Goal: Task Accomplishment & Management: Complete application form

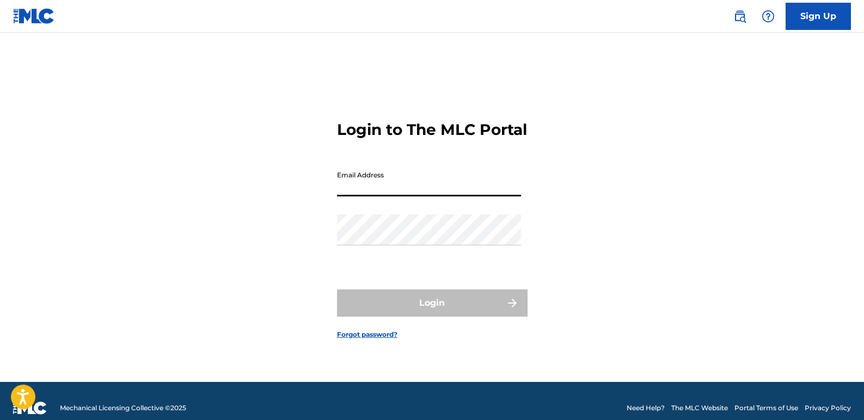
click at [436, 192] on input "Email Address" at bounding box center [429, 180] width 184 height 31
type input "[EMAIL_ADDRESS][DOMAIN_NAME]"
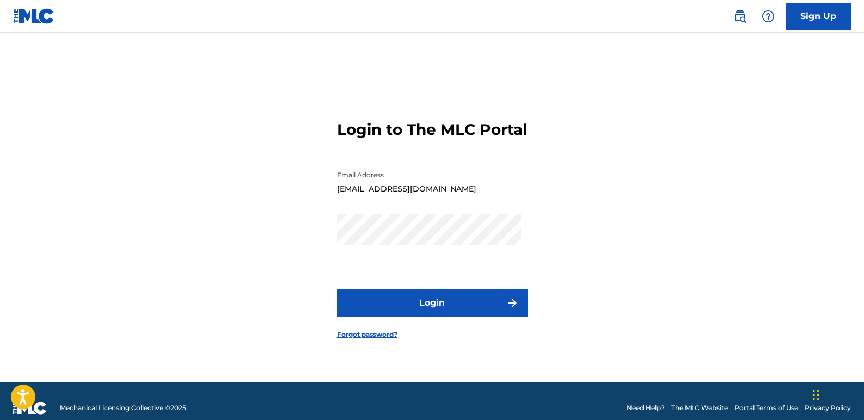
click at [495, 315] on button "Login" at bounding box center [432, 302] width 190 height 27
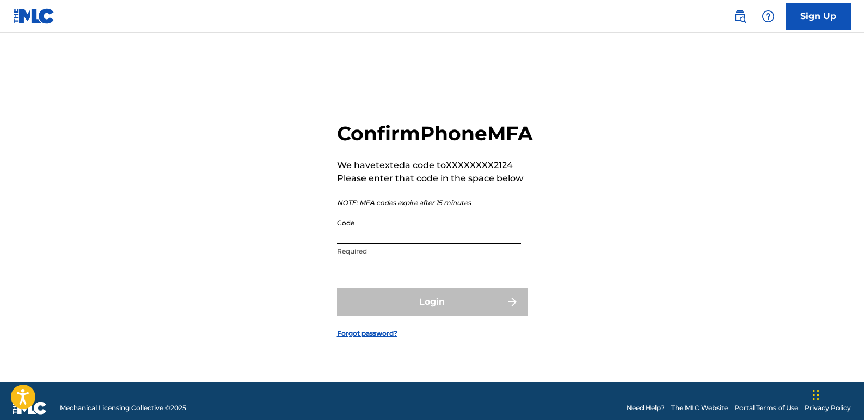
click at [349, 244] on input "Code" at bounding box center [429, 228] width 184 height 31
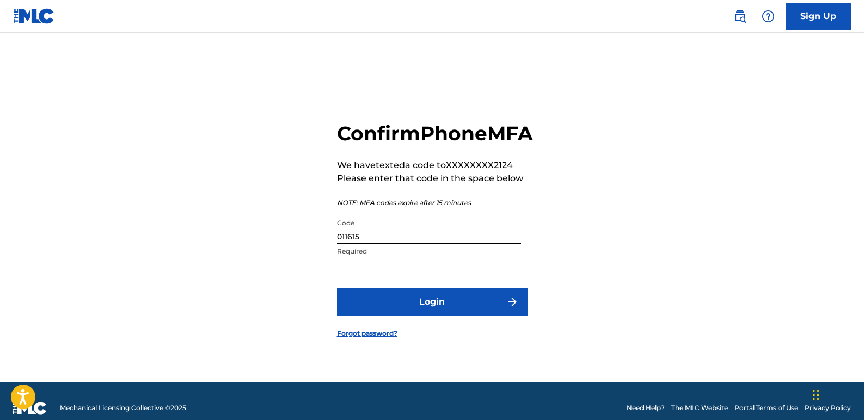
type input "011615"
click at [387, 311] on button "Login" at bounding box center [432, 301] width 190 height 27
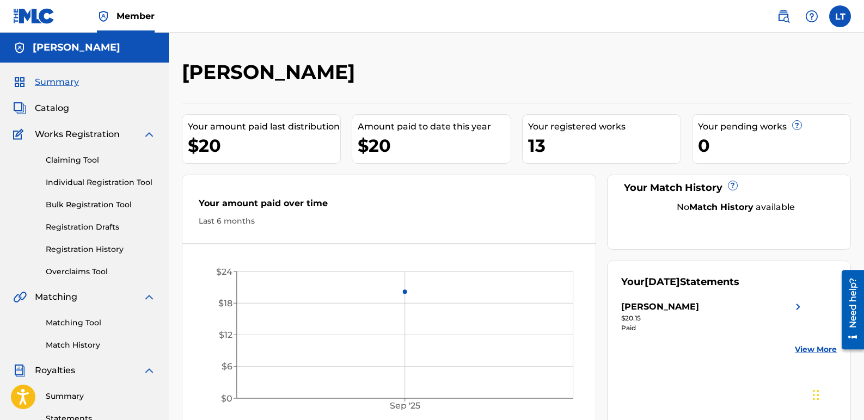
click at [63, 162] on link "Claiming Tool" at bounding box center [101, 160] width 110 height 11
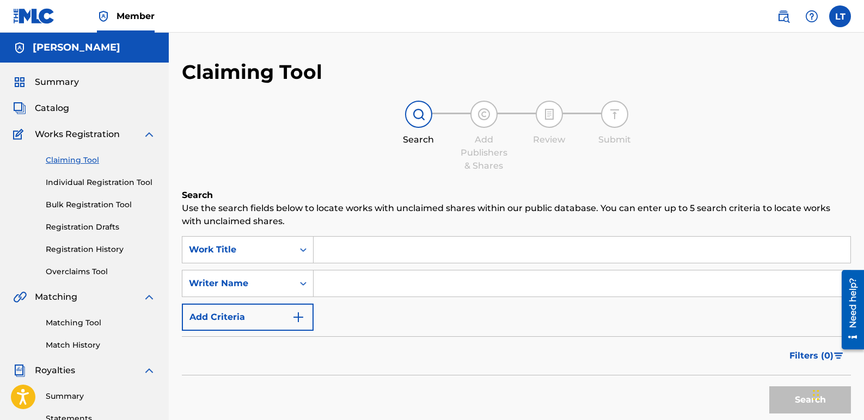
scroll to position [54, 0]
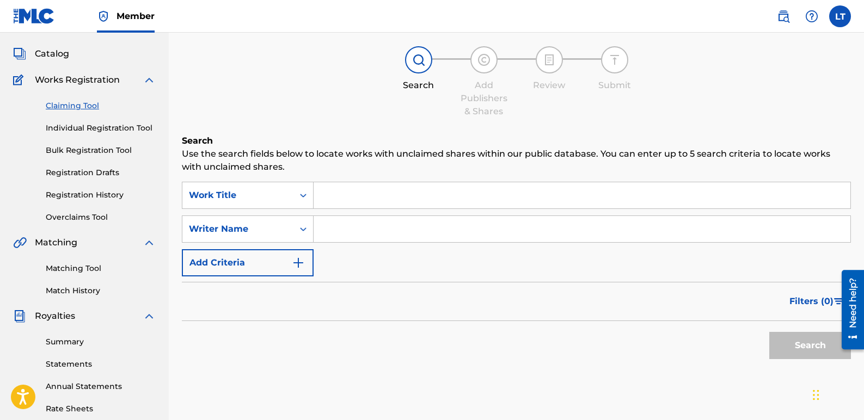
click at [99, 152] on link "Bulk Registration Tool" at bounding box center [101, 150] width 110 height 11
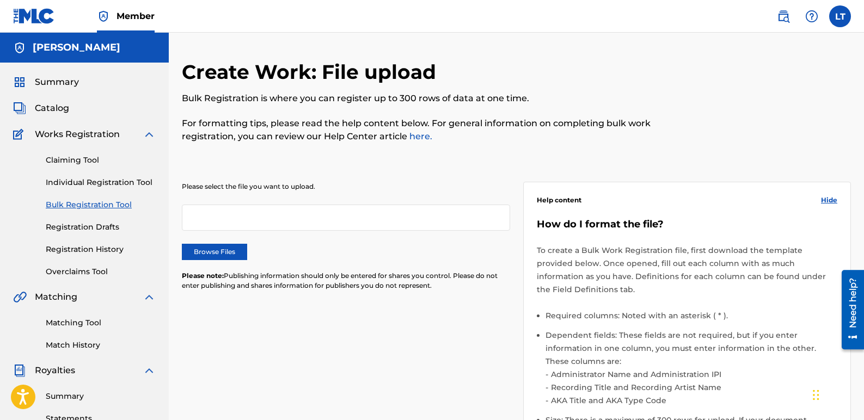
click at [87, 160] on link "Claiming Tool" at bounding box center [101, 160] width 110 height 11
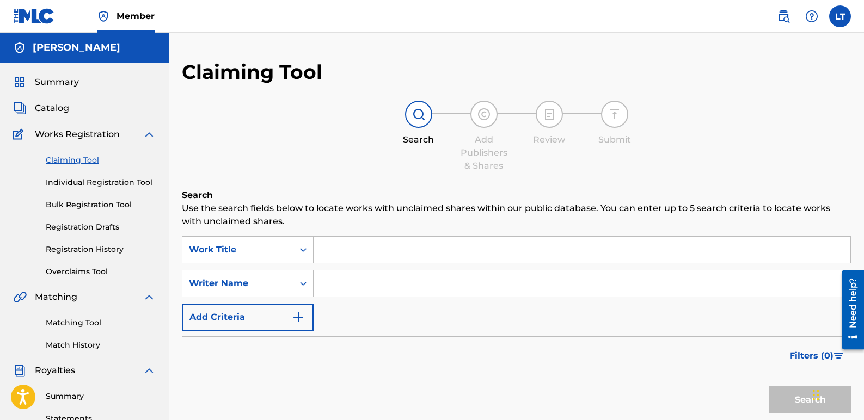
click at [53, 110] on span "Catalog" at bounding box center [52, 108] width 34 height 13
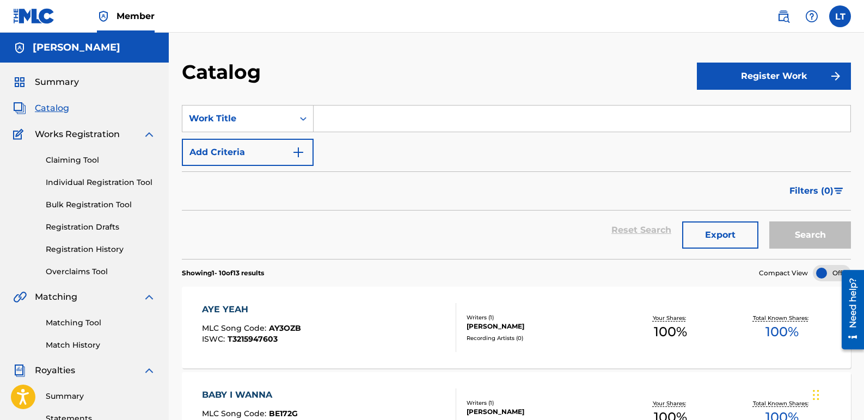
click at [797, 79] on button "Register Work" at bounding box center [773, 76] width 154 height 27
click at [736, 109] on link "Individual" at bounding box center [773, 111] width 154 height 26
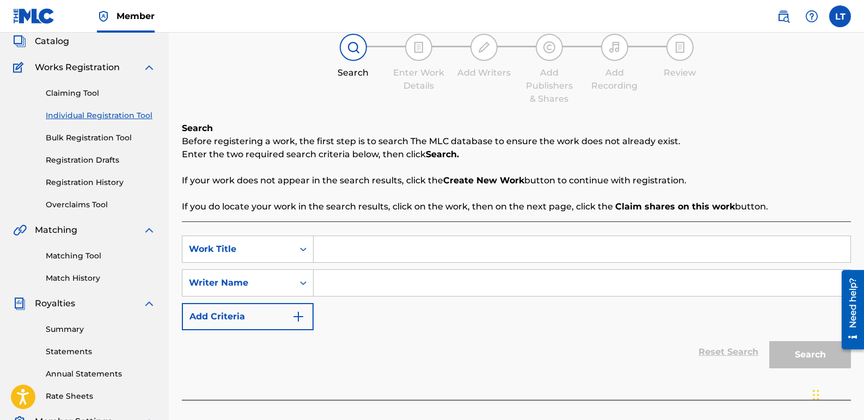
scroll to position [54, 0]
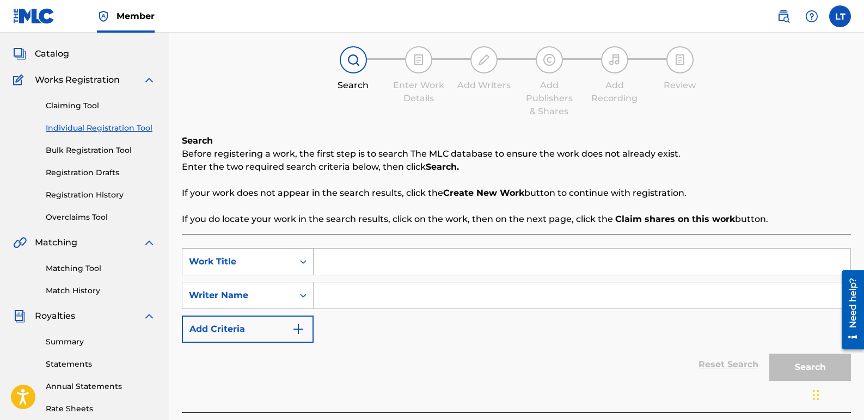
click at [304, 268] on div "Work Title" at bounding box center [248, 261] width 132 height 27
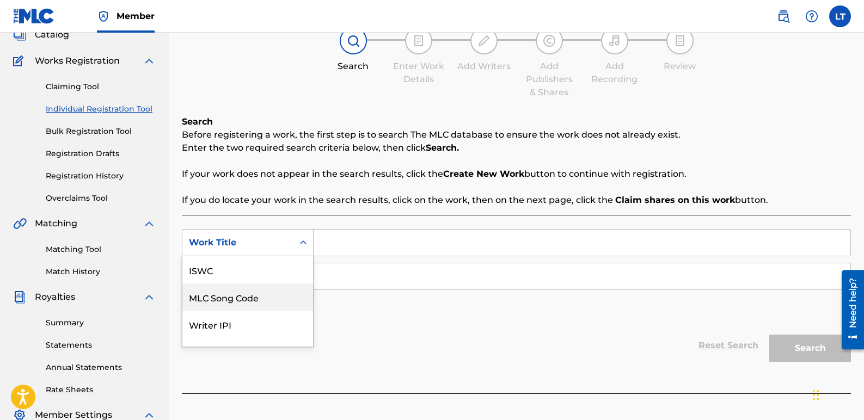
scroll to position [27, 0]
click at [248, 299] on div "Writer IPI" at bounding box center [247, 296] width 131 height 27
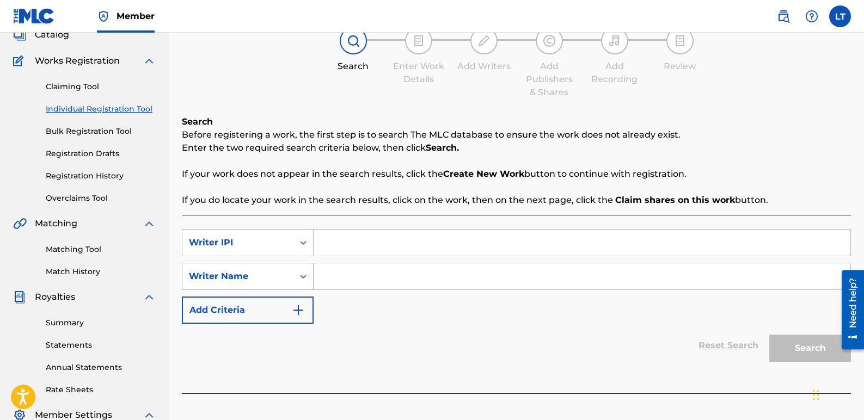
click at [297, 277] on div "Search Form" at bounding box center [303, 277] width 20 height 20
click at [369, 241] on input "Search Form" at bounding box center [581, 243] width 537 height 26
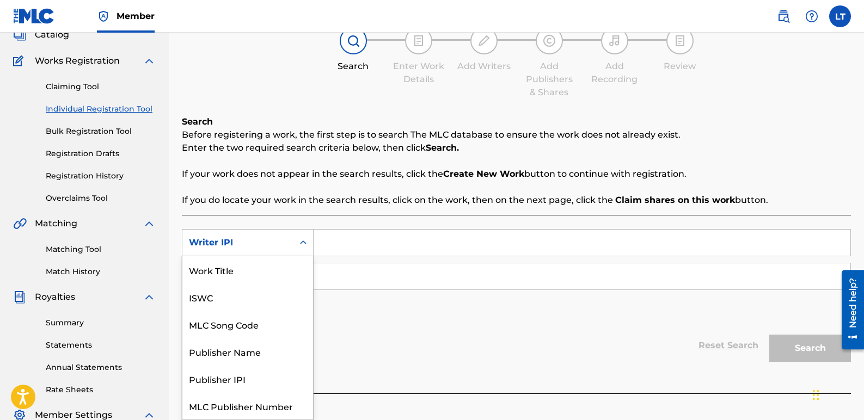
click at [293, 243] on div "Writer IPI" at bounding box center [237, 242] width 111 height 21
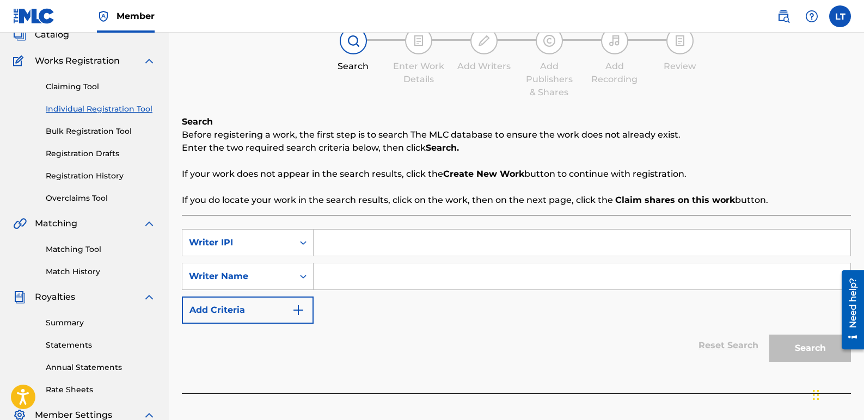
click at [651, 112] on div "Register Work Search Enter Work Details Add Writers Add Publishers & Shares Add…" at bounding box center [516, 195] width 669 height 418
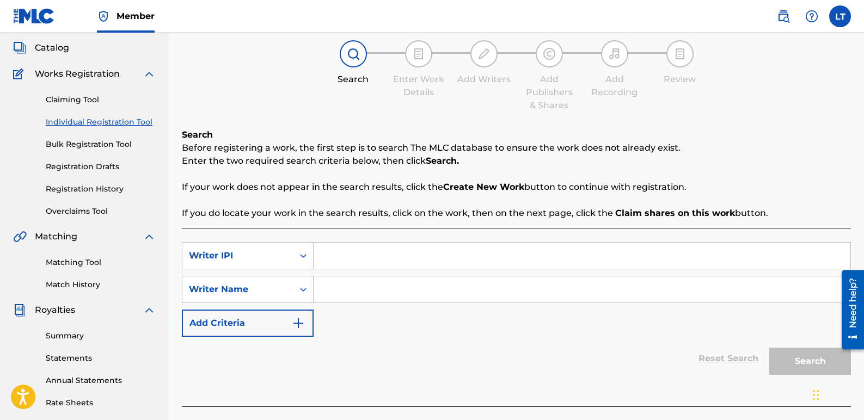
scroll to position [19, 0]
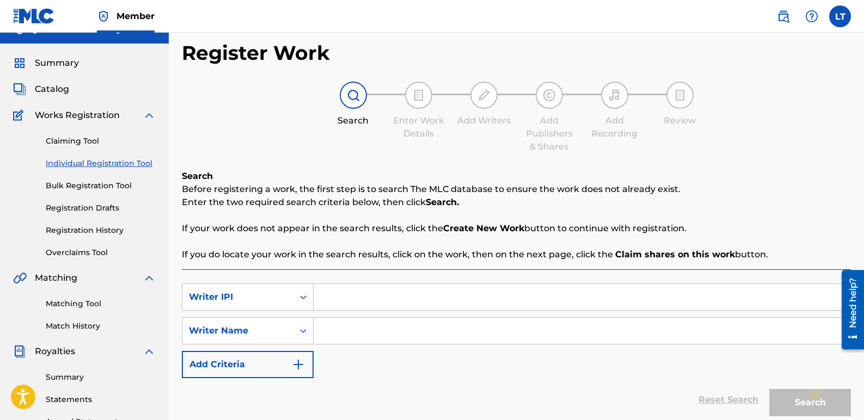
click at [84, 142] on link "Claiming Tool" at bounding box center [101, 140] width 110 height 11
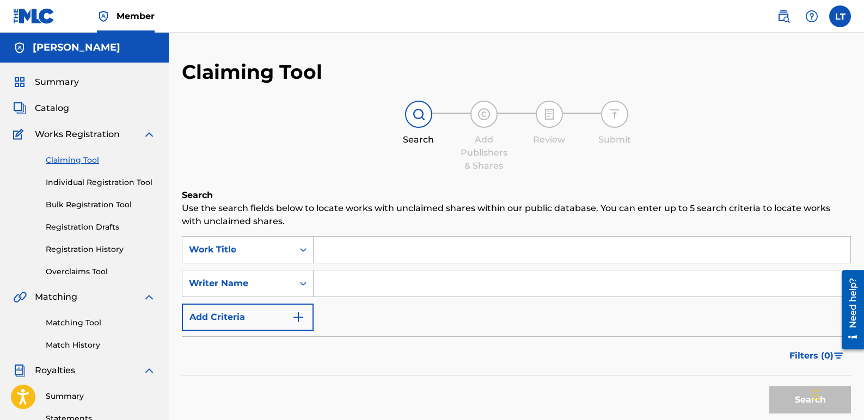
scroll to position [54, 0]
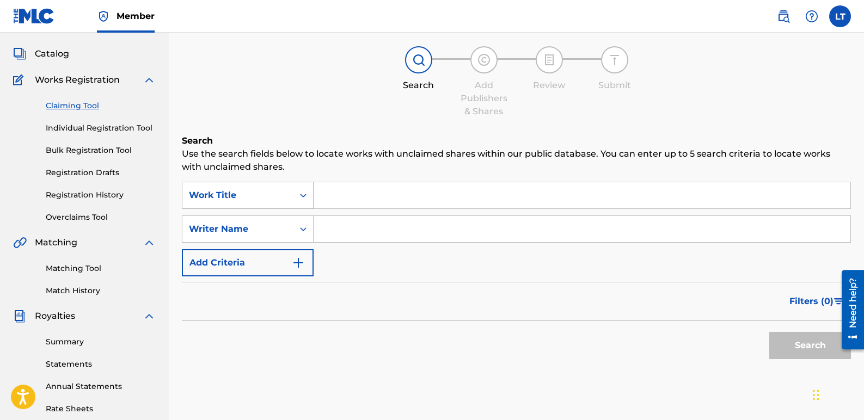
click at [285, 196] on div "Work Title" at bounding box center [238, 195] width 98 height 13
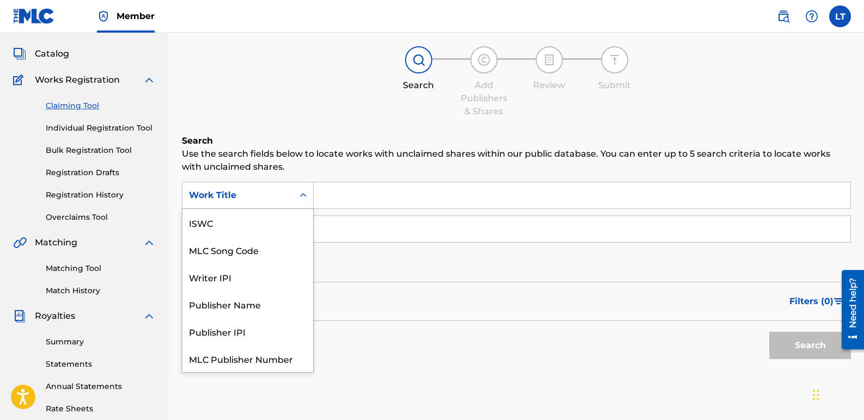
scroll to position [27, 0]
click at [228, 357] on div "Work Title" at bounding box center [247, 358] width 131 height 27
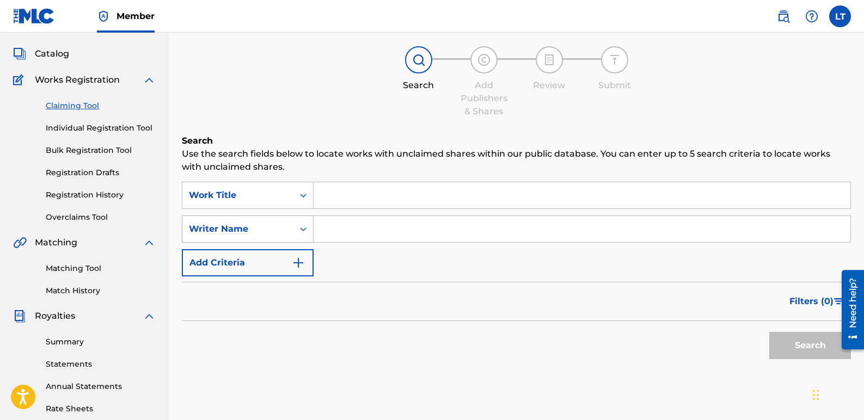
click at [295, 238] on div "Search Form" at bounding box center [303, 229] width 20 height 20
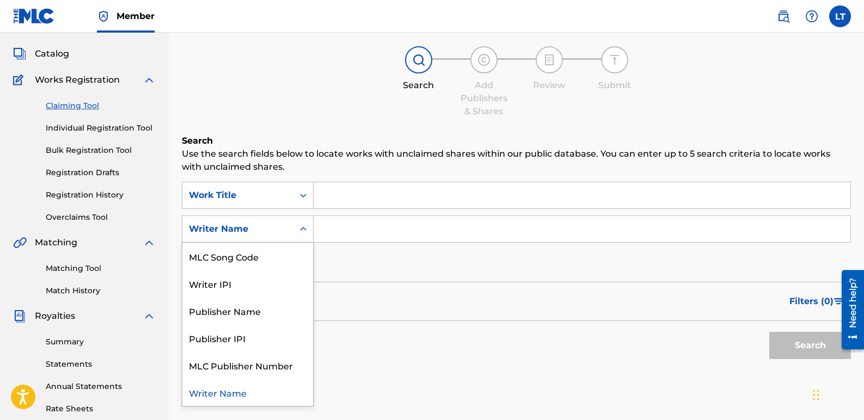
click at [295, 238] on div "Search Form" at bounding box center [303, 229] width 20 height 20
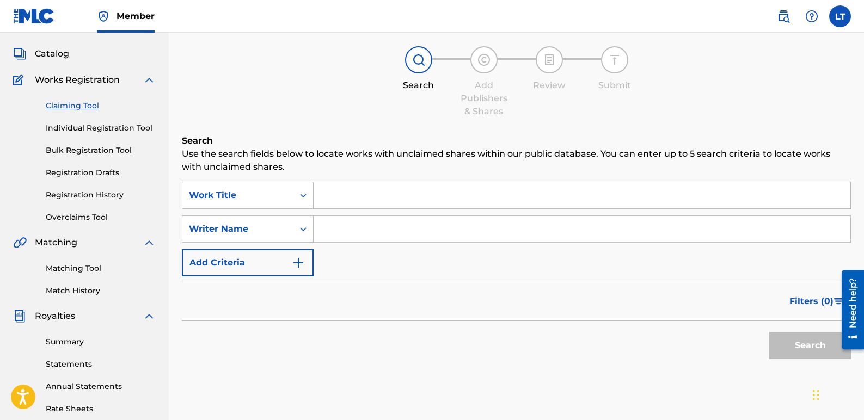
click at [348, 230] on input "Search Form" at bounding box center [581, 229] width 537 height 26
type input "[PERSON_NAME]"
click at [824, 352] on button "Search" at bounding box center [810, 345] width 82 height 27
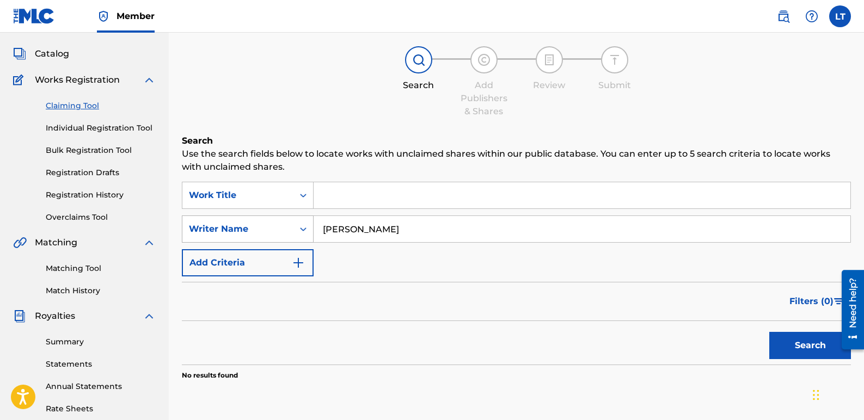
drag, startPoint x: 432, startPoint y: 237, endPoint x: 272, endPoint y: 235, distance: 160.5
click at [272, 235] on div "SearchWithCriteria2032fb6c-abbe-4fda-a20b-8597808d0e38 Writer Name [PERSON_NAME]" at bounding box center [516, 228] width 669 height 27
click at [108, 130] on link "Individual Registration Tool" at bounding box center [101, 127] width 110 height 11
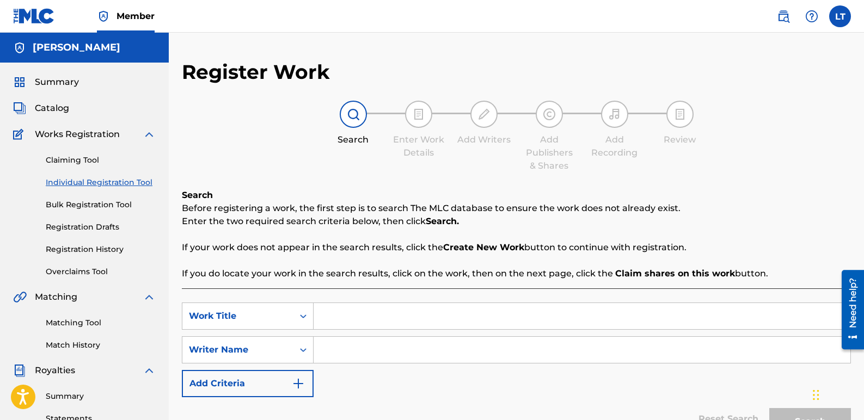
scroll to position [54, 0]
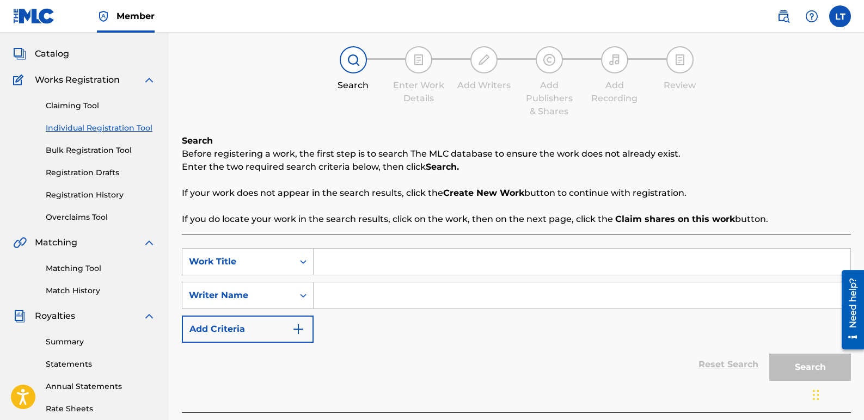
click at [342, 265] on input "Search Form" at bounding box center [581, 262] width 537 height 26
type input "Touch Down"
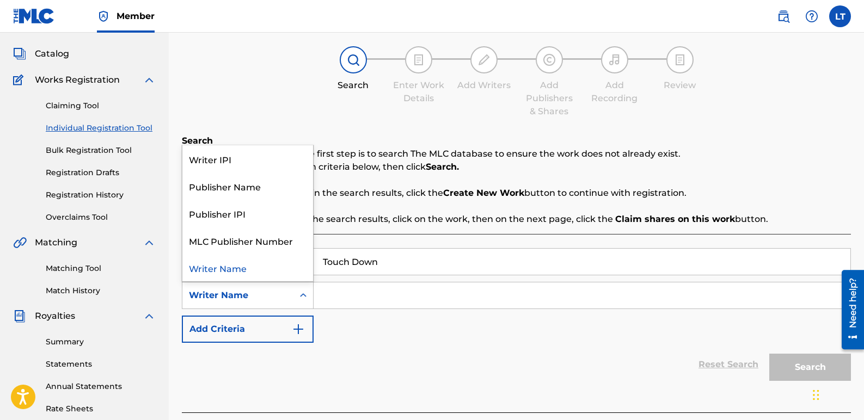
click at [305, 297] on icon "Search Form" at bounding box center [303, 295] width 11 height 11
click at [223, 155] on div "Writer IPI" at bounding box center [247, 158] width 131 height 27
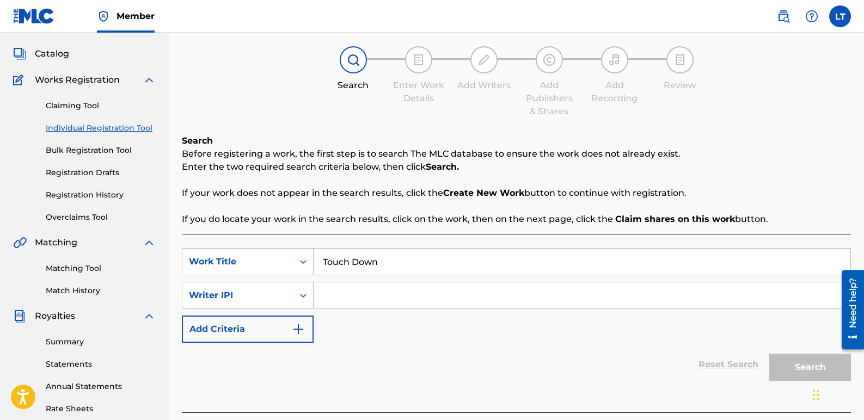
click at [357, 293] on input "Search Form" at bounding box center [581, 295] width 537 height 26
paste input "584369702"
type input "584369702"
click at [804, 368] on button "Search" at bounding box center [810, 367] width 82 height 27
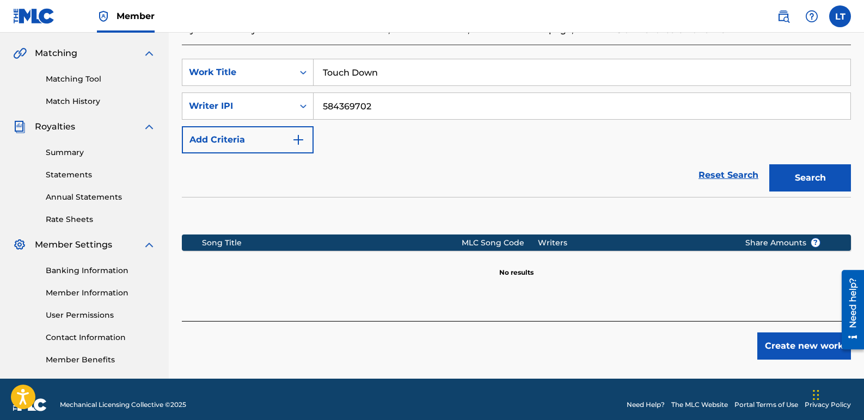
scroll to position [255, 0]
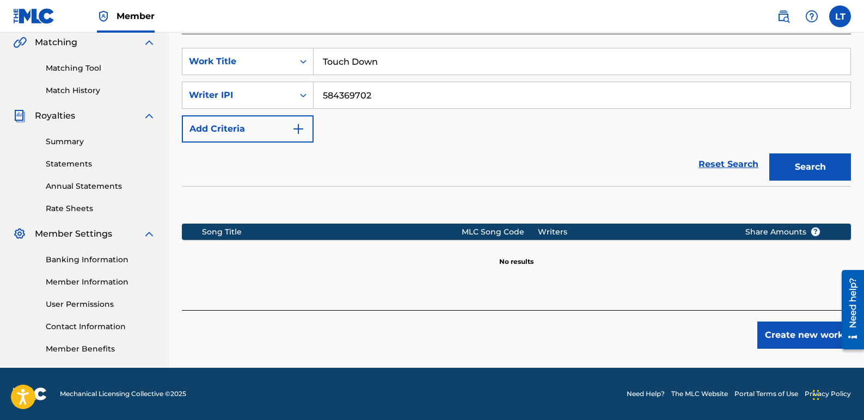
click at [797, 334] on button "Create new work" at bounding box center [804, 335] width 94 height 27
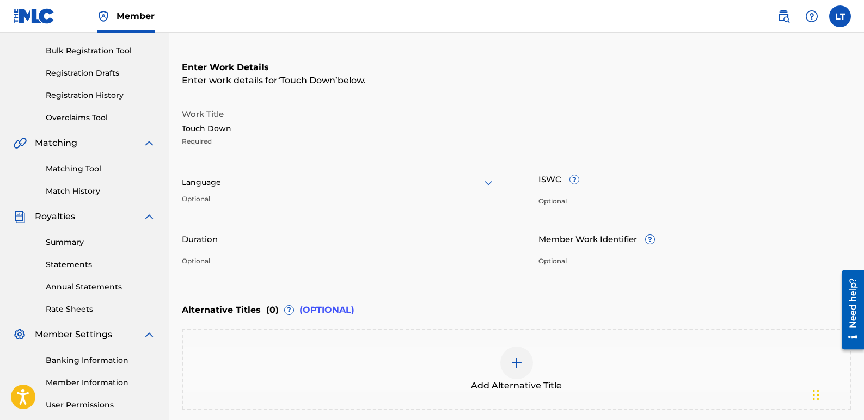
scroll to position [146, 0]
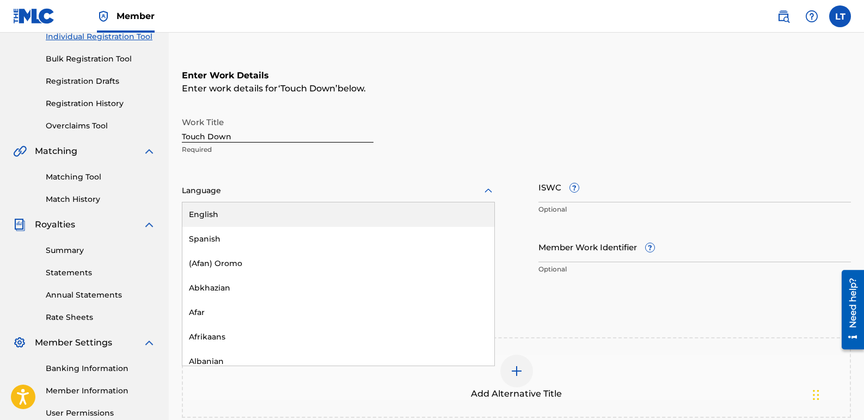
click at [483, 187] on icon at bounding box center [488, 190] width 13 height 13
click at [286, 213] on div "English" at bounding box center [338, 214] width 312 height 24
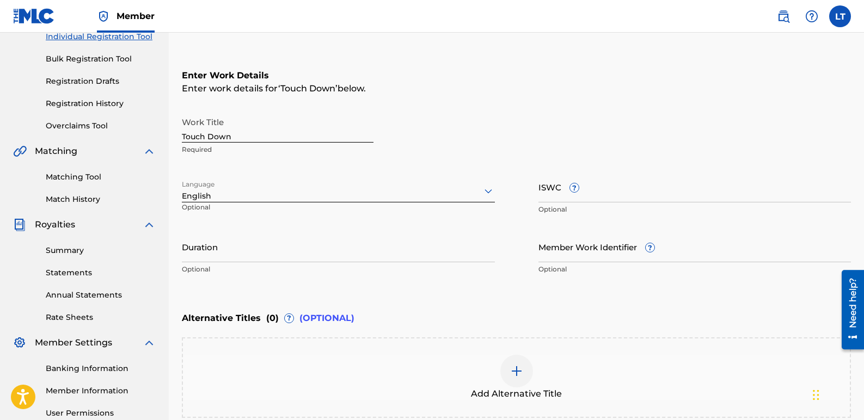
click at [670, 190] on input "ISWC ?" at bounding box center [694, 186] width 313 height 31
paste input "T3322964278"
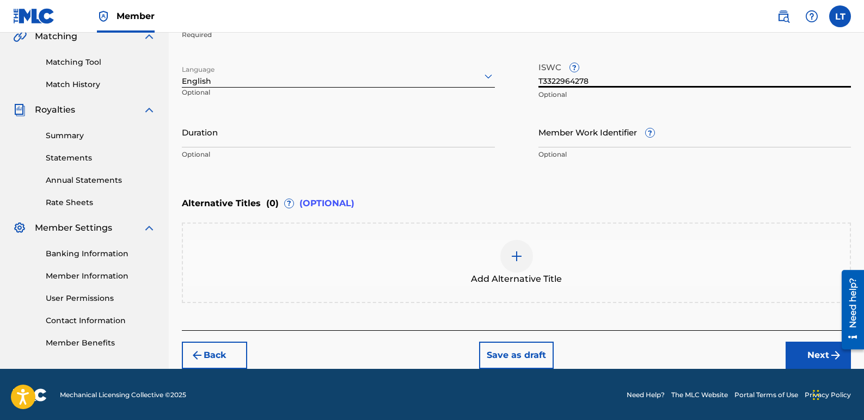
scroll to position [262, 0]
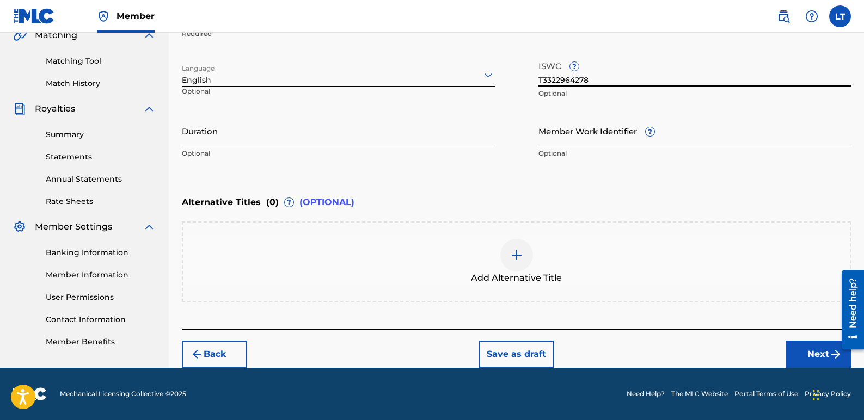
type input "T3322964278"
click at [798, 352] on button "Next" at bounding box center [817, 354] width 65 height 27
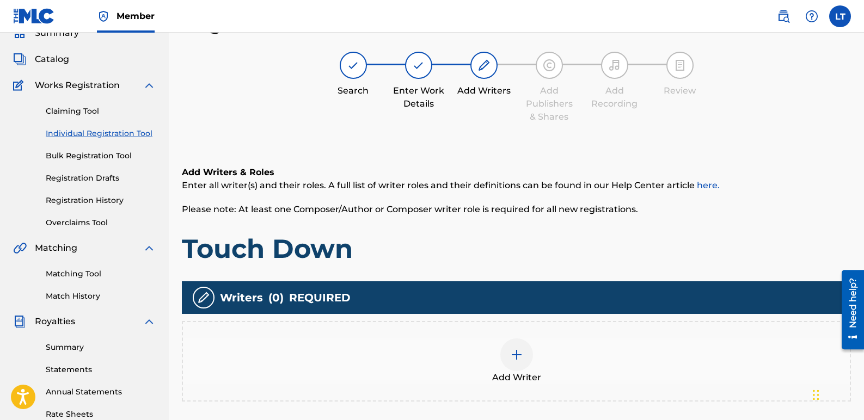
scroll to position [103, 0]
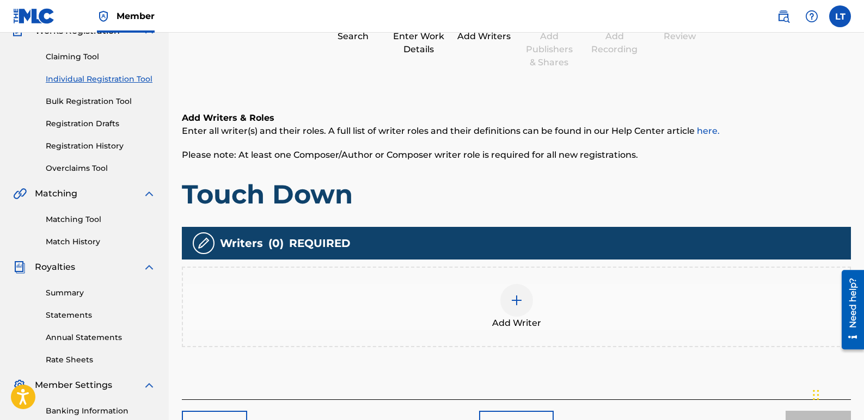
click at [515, 295] on img at bounding box center [516, 300] width 13 height 13
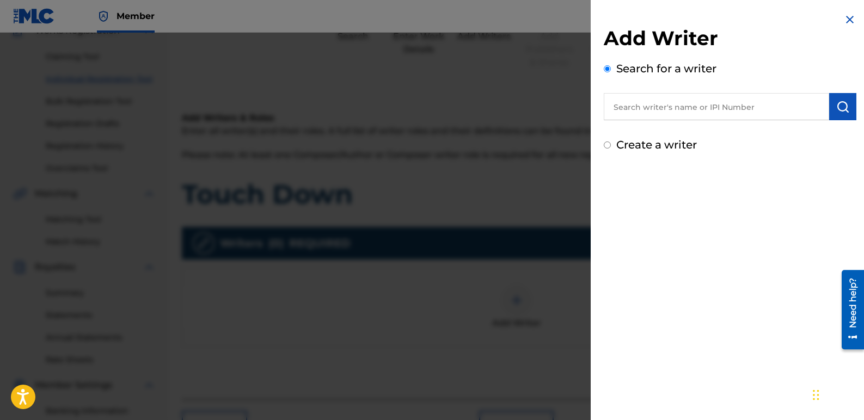
click at [661, 114] on input "text" at bounding box center [715, 106] width 225 height 27
paste input "584369702"
type input "584369702"
click at [842, 103] on img "submit" at bounding box center [842, 106] width 13 height 13
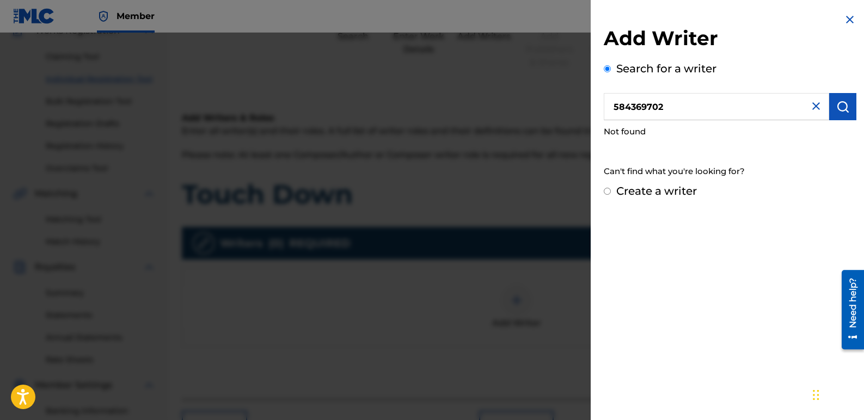
click at [608, 189] on input "Create a writer" at bounding box center [606, 191] width 7 height 7
radio input "false"
radio input "true"
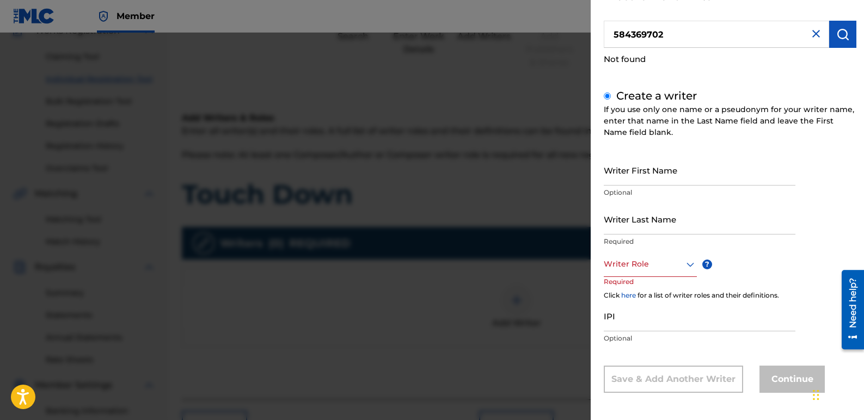
scroll to position [75, 0]
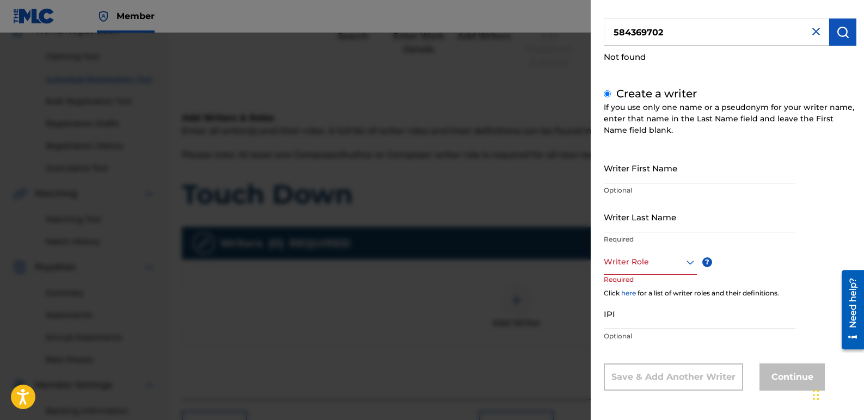
click at [682, 173] on input "Writer First Name" at bounding box center [699, 167] width 192 height 31
type input "[PERSON_NAME]"
click at [684, 217] on input "Writer Last Name" at bounding box center [699, 216] width 192 height 31
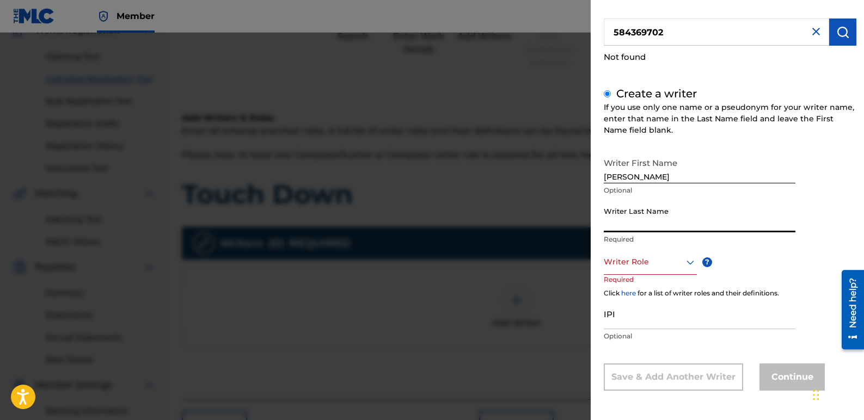
click at [684, 217] on input "Writer Last Name" at bounding box center [699, 216] width 192 height 31
click at [685, 217] on input "Writer Last Name" at bounding box center [699, 216] width 192 height 31
type input "[PERSON_NAME]"
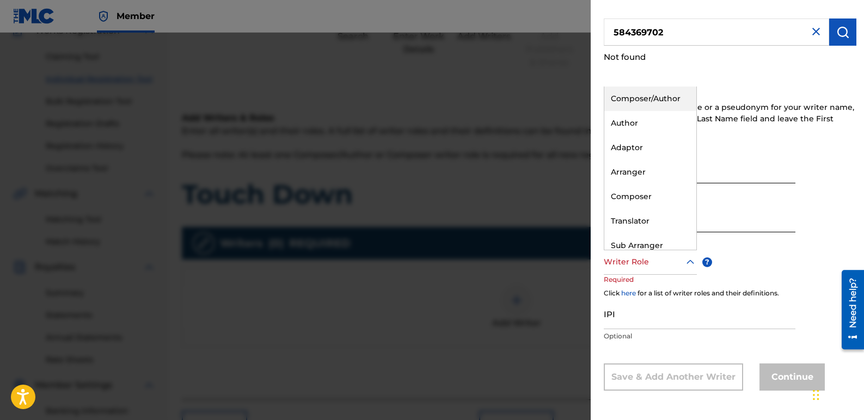
click at [688, 260] on icon at bounding box center [689, 262] width 13 height 13
click at [658, 98] on div "Composer/Author" at bounding box center [650, 99] width 92 height 24
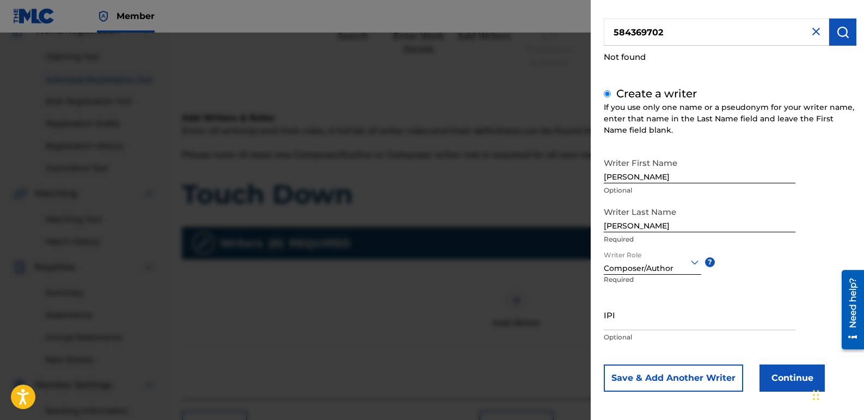
scroll to position [76, 0]
click at [812, 29] on img at bounding box center [815, 30] width 13 height 13
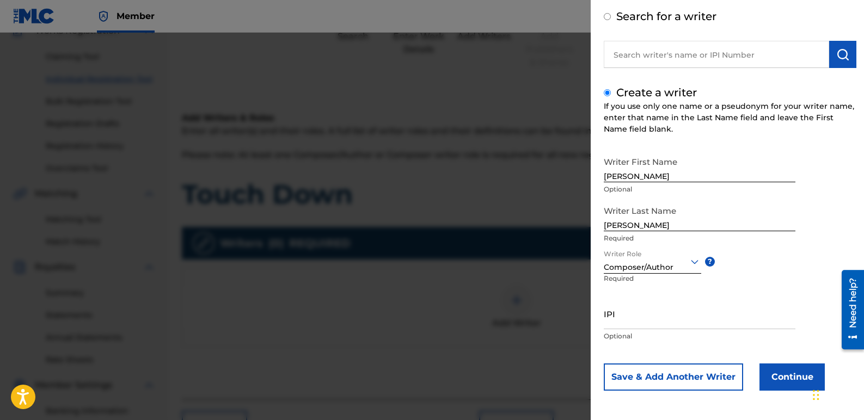
click at [640, 313] on input "IPI" at bounding box center [699, 313] width 192 height 31
paste input "584369702"
type input "584369702"
click at [763, 376] on button "Continue" at bounding box center [791, 376] width 65 height 27
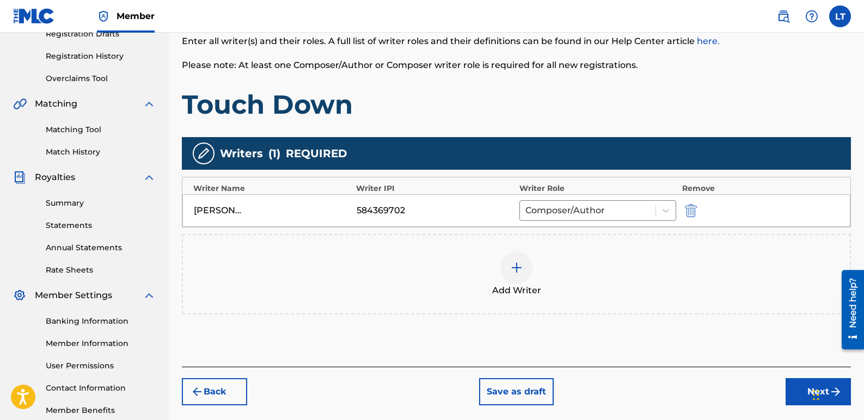
scroll to position [212, 0]
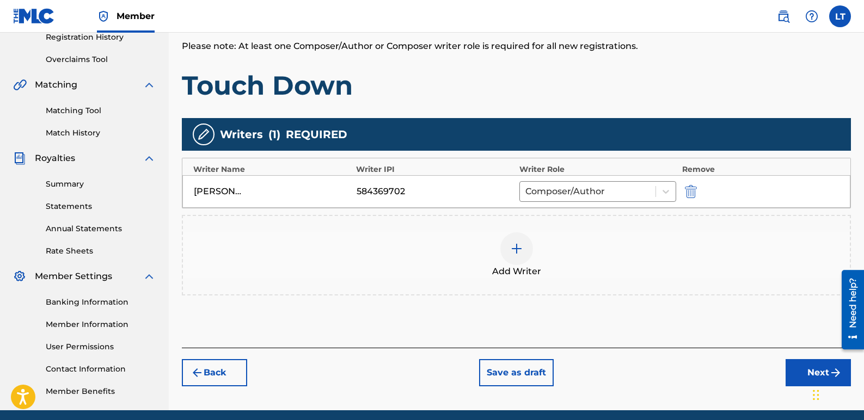
click at [796, 366] on button "Next" at bounding box center [817, 372] width 65 height 27
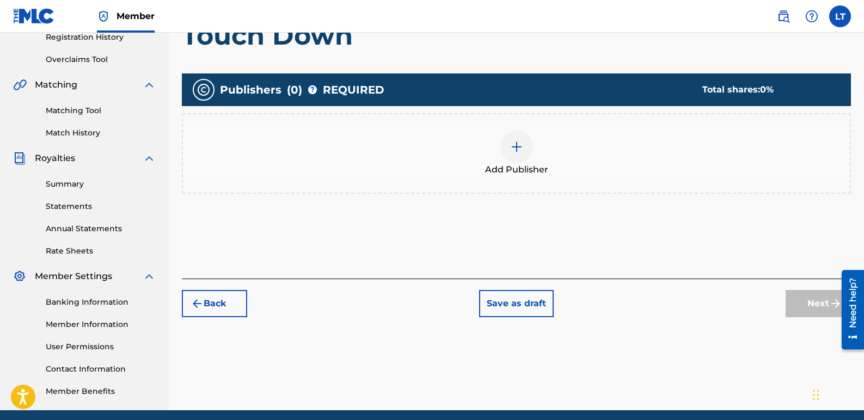
click at [221, 302] on button "Back" at bounding box center [214, 303] width 65 height 27
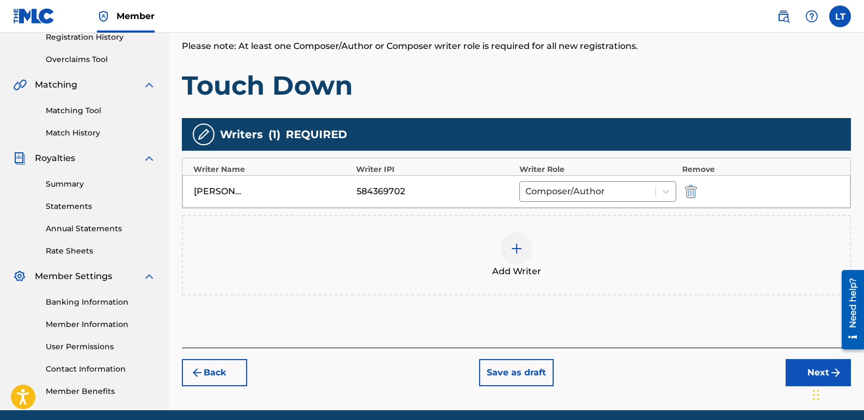
click at [794, 363] on button "Next" at bounding box center [817, 372] width 65 height 27
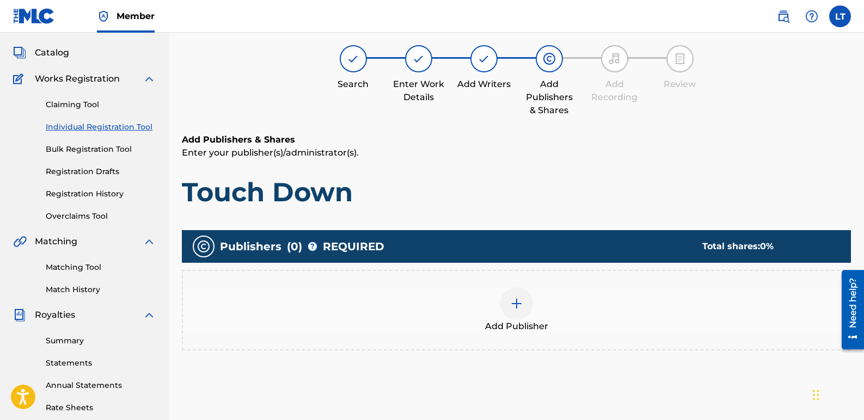
scroll to position [49, 0]
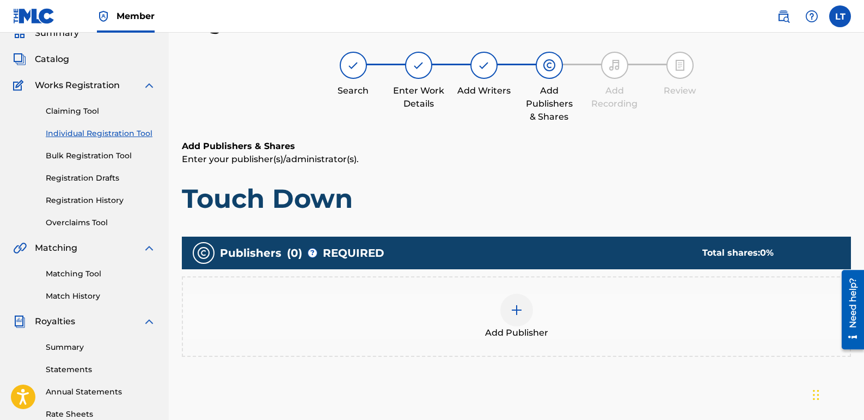
click at [513, 305] on img at bounding box center [516, 310] width 13 height 13
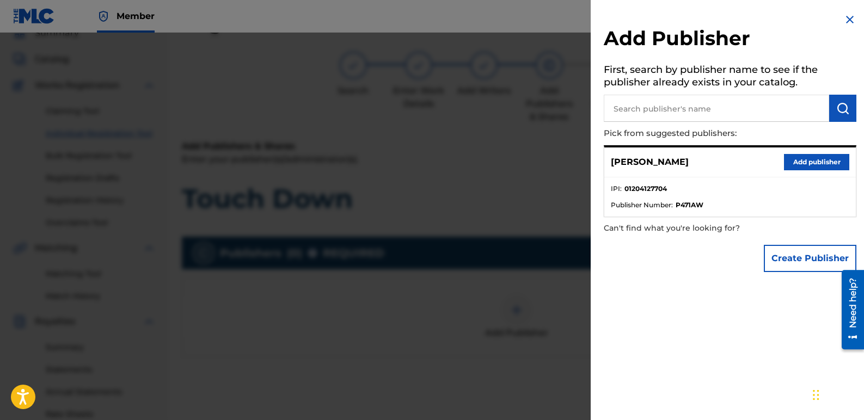
click at [817, 160] on button "Add publisher" at bounding box center [816, 162] width 65 height 16
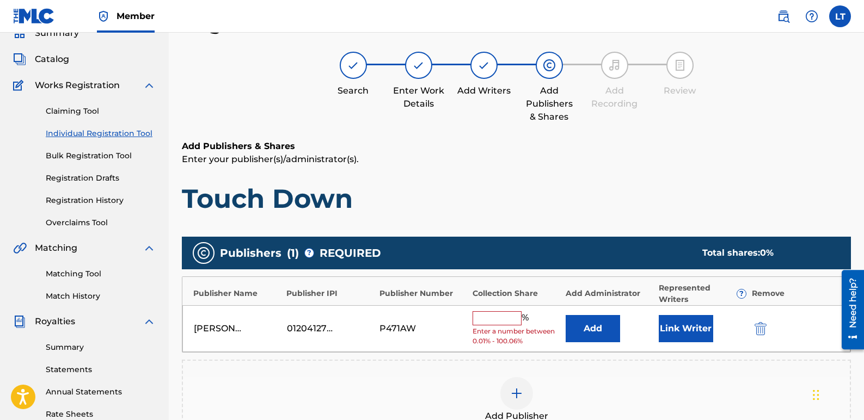
click at [500, 324] on input "text" at bounding box center [496, 318] width 49 height 14
type input "100"
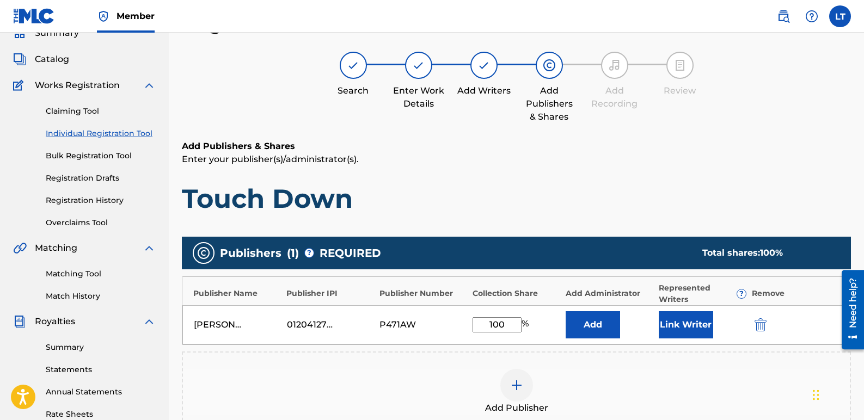
click at [685, 318] on button "Link Writer" at bounding box center [685, 324] width 54 height 27
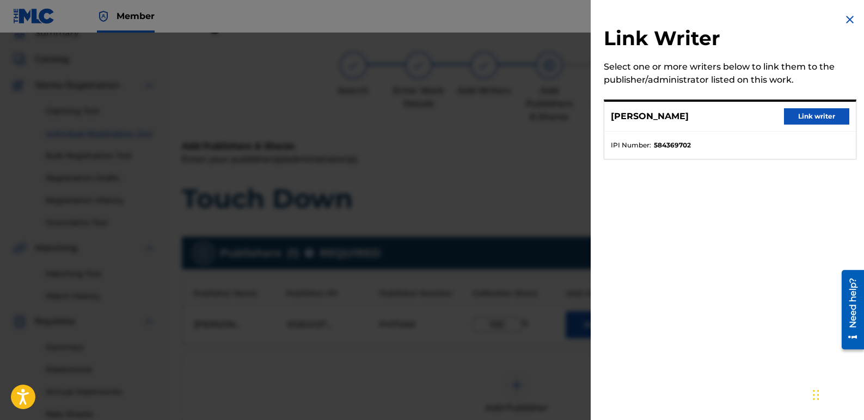
click at [815, 115] on button "Link writer" at bounding box center [816, 116] width 65 height 16
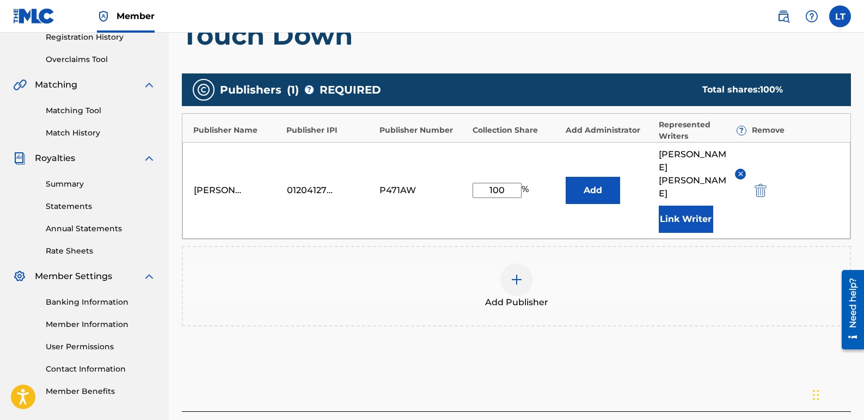
scroll to position [268, 0]
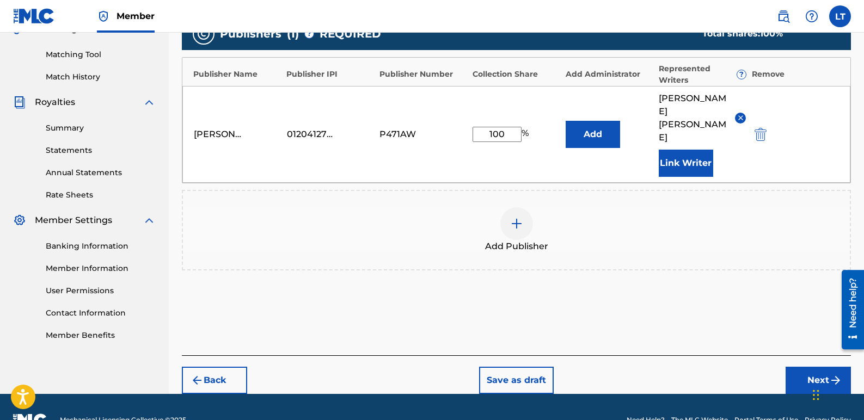
click at [810, 367] on button "Next" at bounding box center [817, 380] width 65 height 27
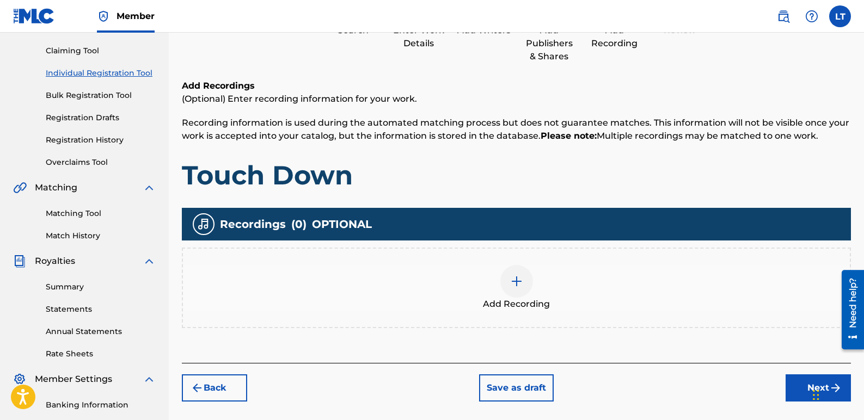
scroll to position [158, 0]
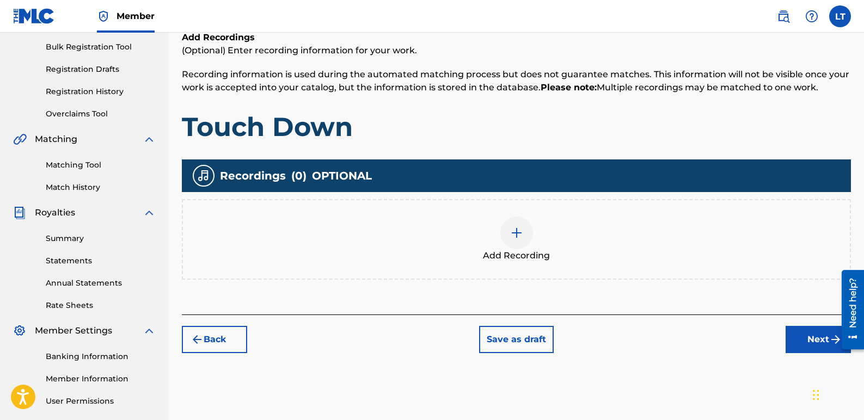
click at [522, 237] on img at bounding box center [516, 232] width 13 height 13
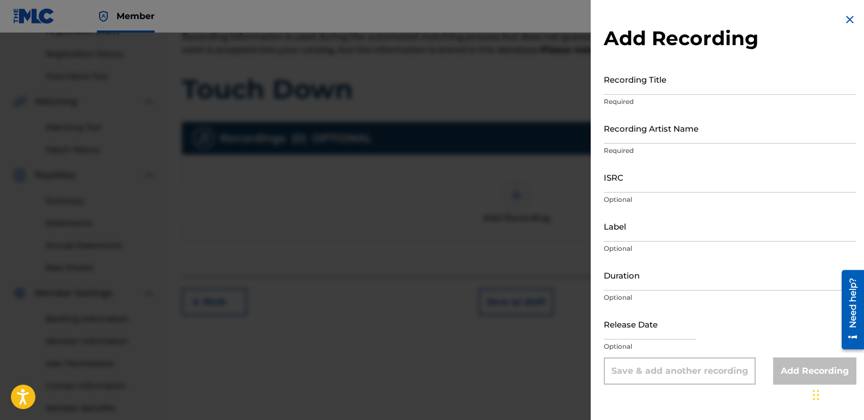
scroll to position [212, 0]
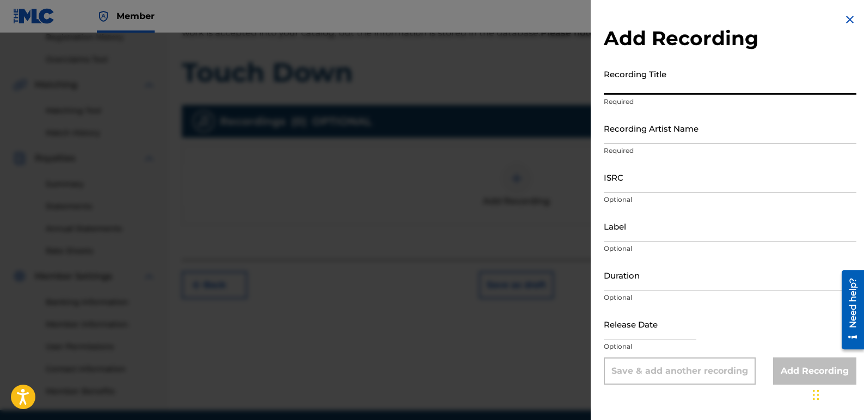
click at [677, 85] on input "Recording Title" at bounding box center [729, 79] width 252 height 31
type input "Touch Down"
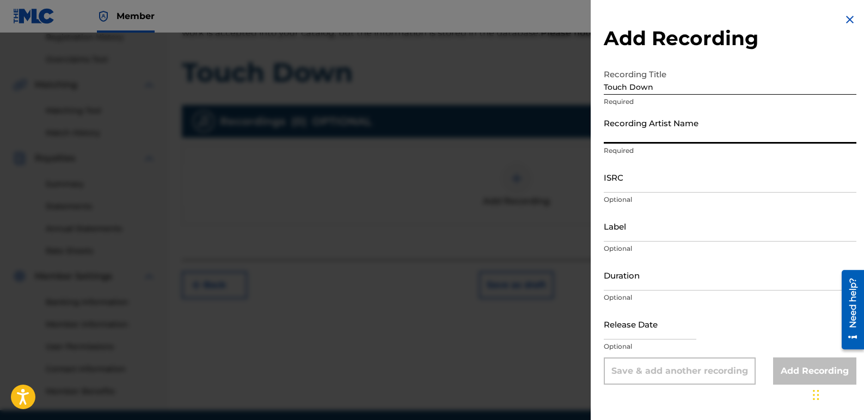
click at [687, 122] on input "Recording Artist Name" at bounding box center [729, 128] width 252 height 31
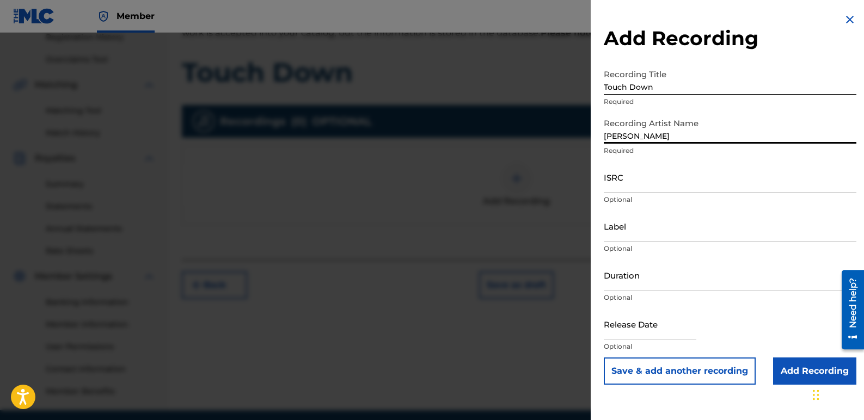
type input "[PERSON_NAME]"
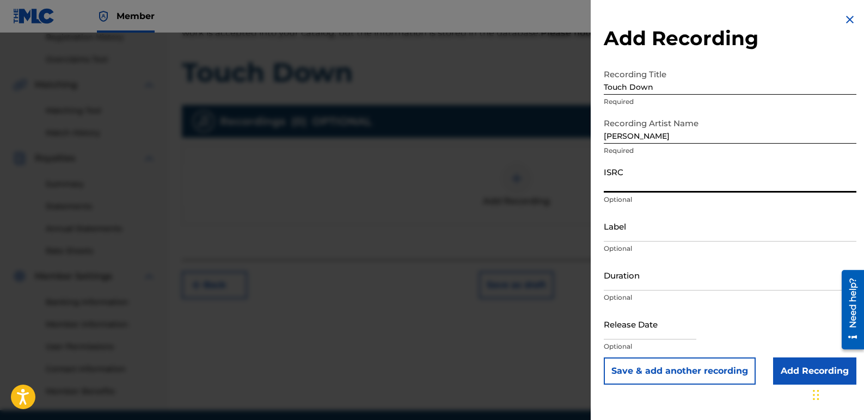
paste input "QZZ762585850"
type input "QZZ762585850"
click at [630, 233] on input "Label" at bounding box center [729, 226] width 252 height 31
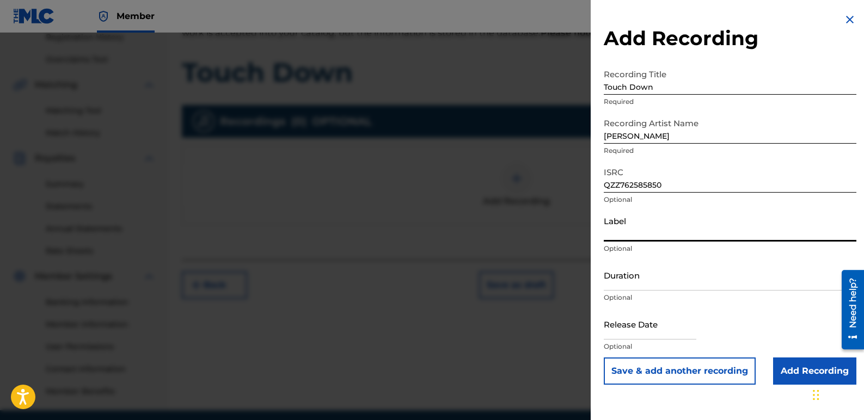
click at [630, 233] on input "Label" at bounding box center [729, 226] width 252 height 31
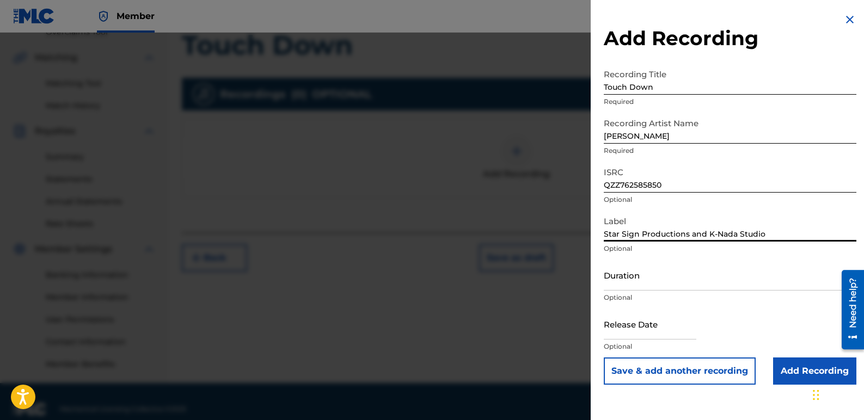
scroll to position [255, 0]
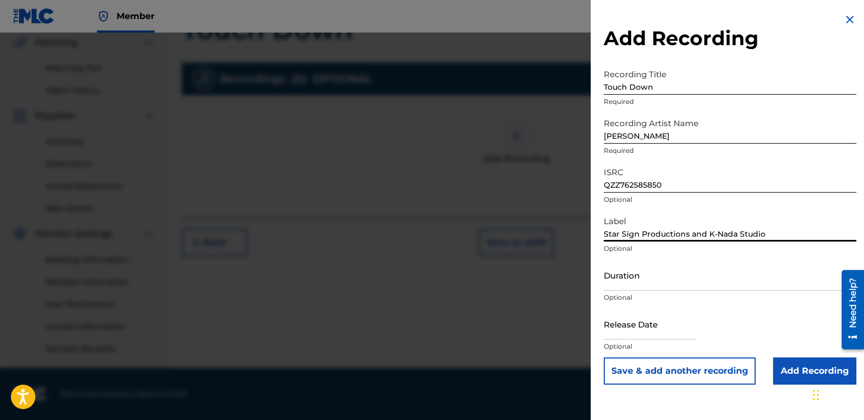
type input "Star Sign Productions and K-Nada Studio"
click at [668, 331] on input "text" at bounding box center [649, 324] width 93 height 31
select select "8"
select select "2025"
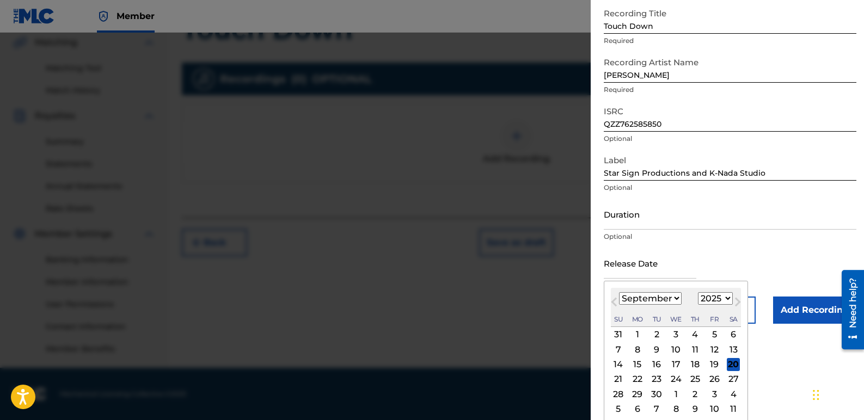
scroll to position [64, 0]
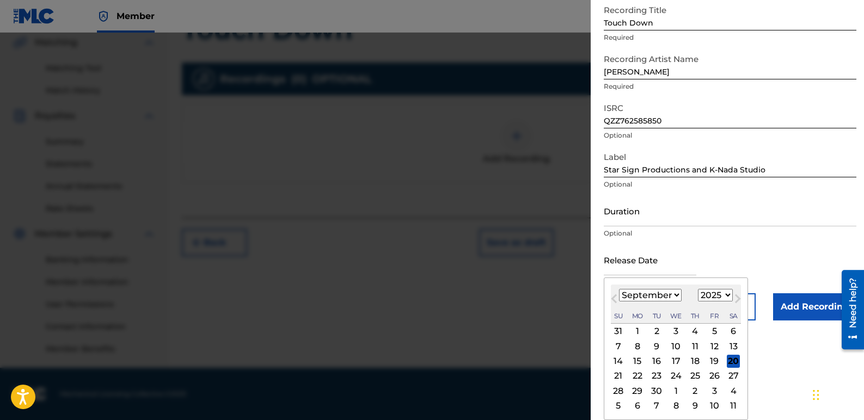
click at [714, 362] on div "19" at bounding box center [713, 361] width 13 height 13
type input "[DATE]"
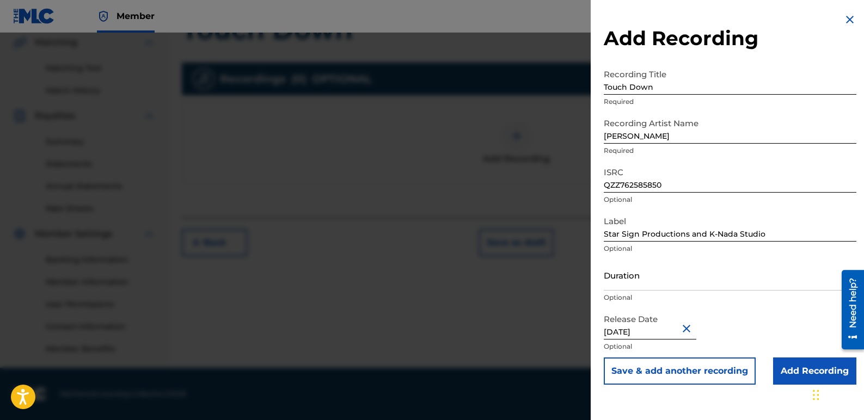
click at [784, 373] on input "Add Recording" at bounding box center [814, 370] width 83 height 27
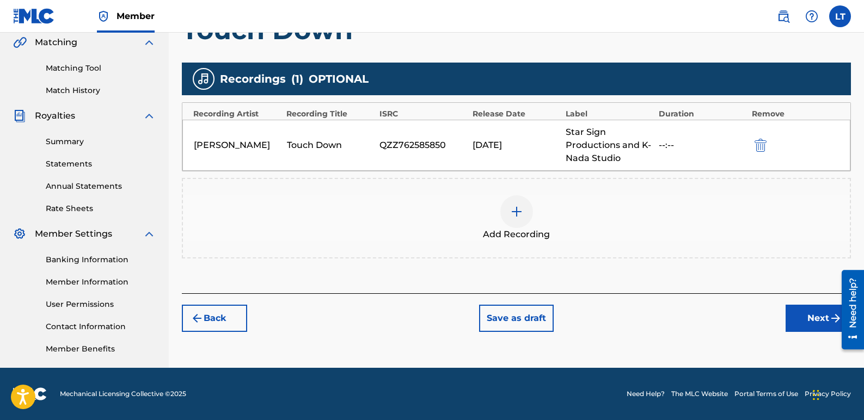
click at [802, 312] on button "Next" at bounding box center [817, 318] width 65 height 27
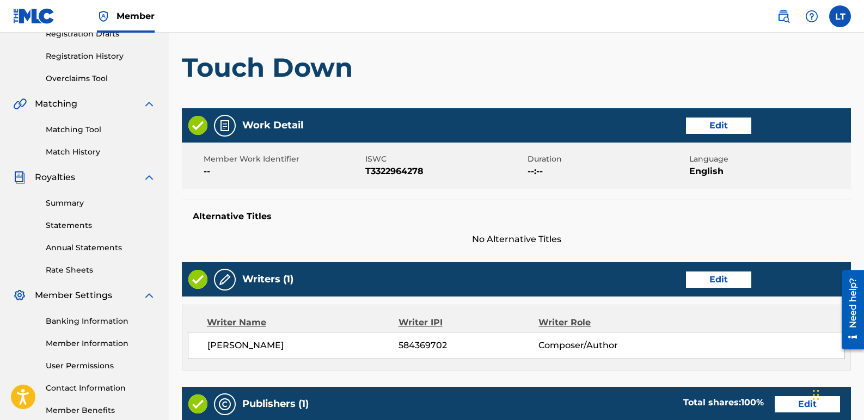
scroll to position [212, 0]
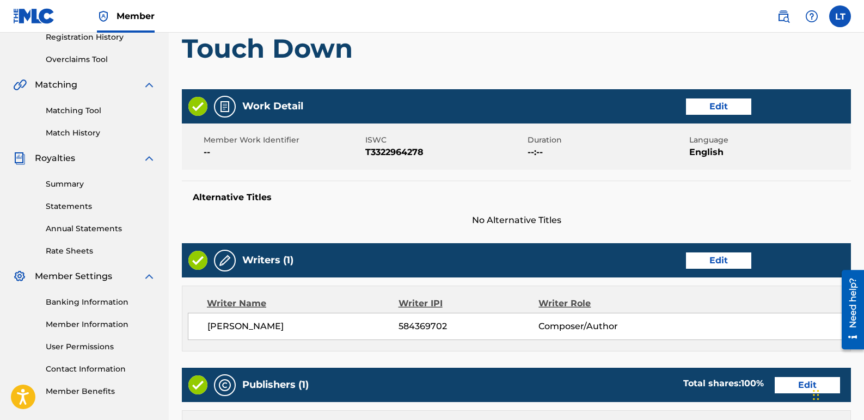
click at [702, 108] on button "Edit" at bounding box center [718, 106] width 65 height 16
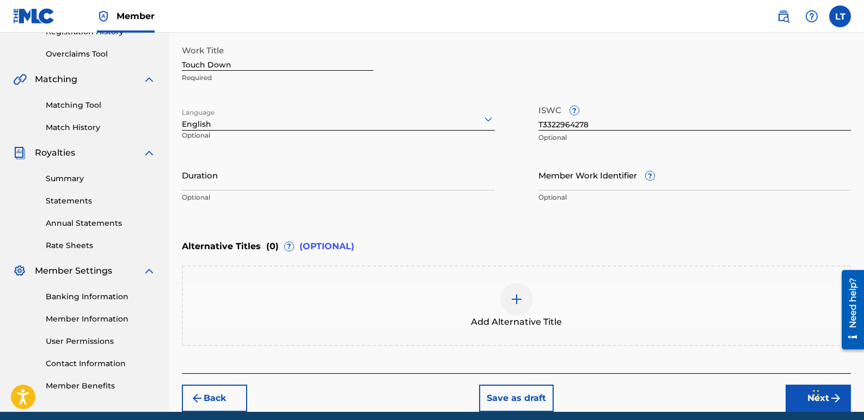
scroll to position [262, 0]
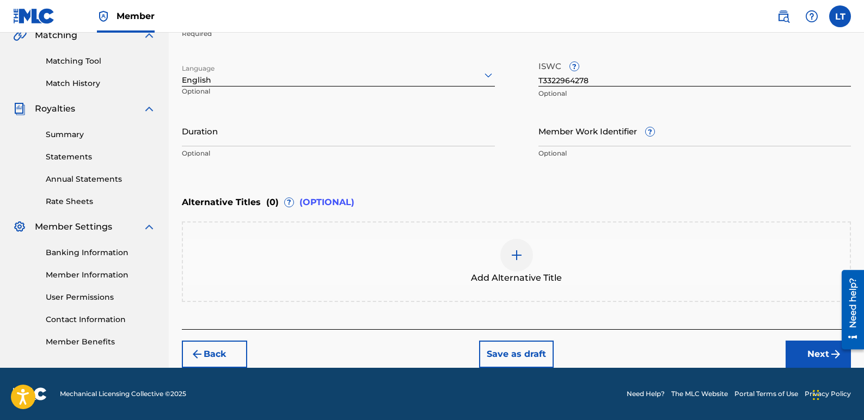
click at [798, 357] on button "Next" at bounding box center [817, 354] width 65 height 27
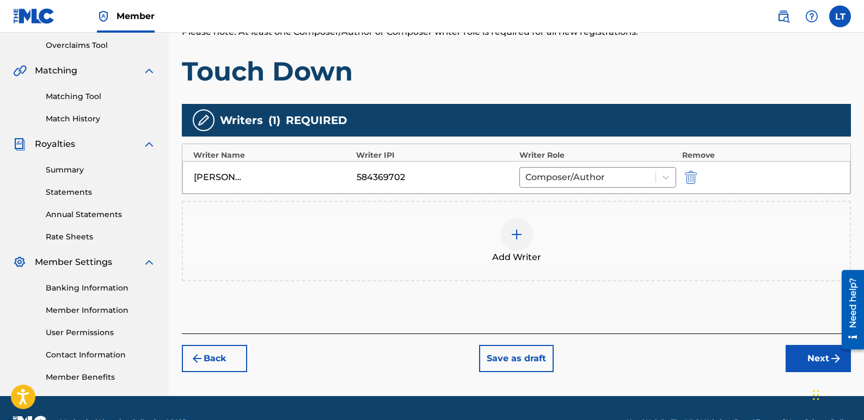
scroll to position [255, 0]
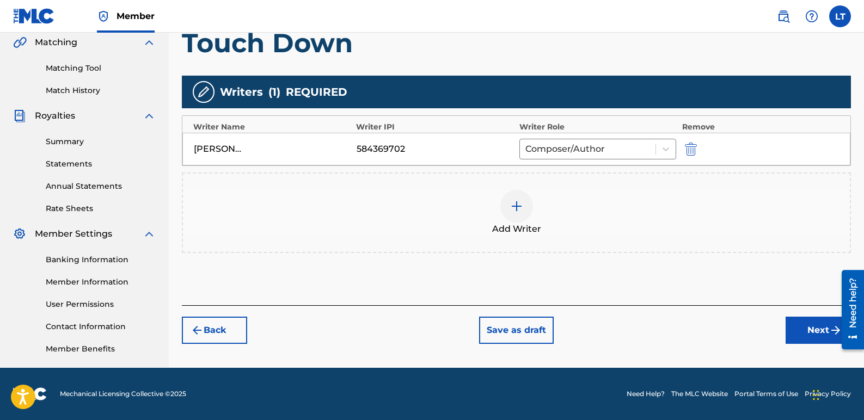
click at [799, 330] on button "Next" at bounding box center [817, 330] width 65 height 27
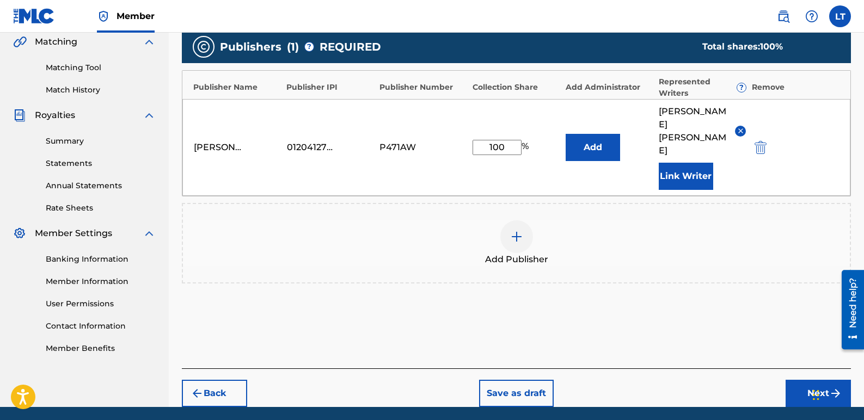
scroll to position [267, 0]
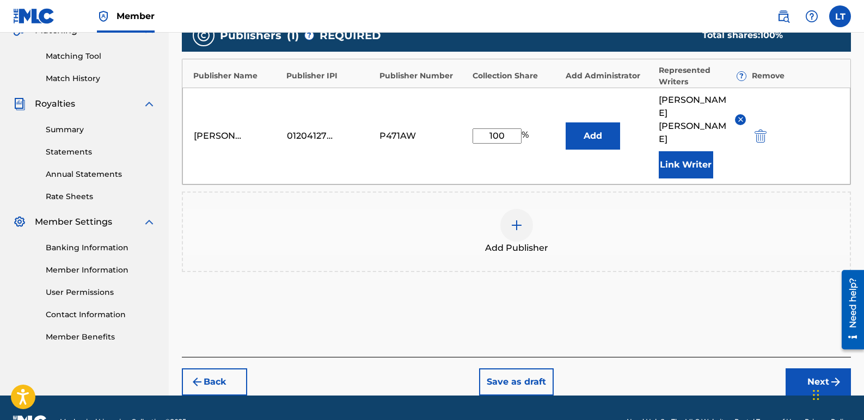
click at [802, 368] on button "Next" at bounding box center [817, 381] width 65 height 27
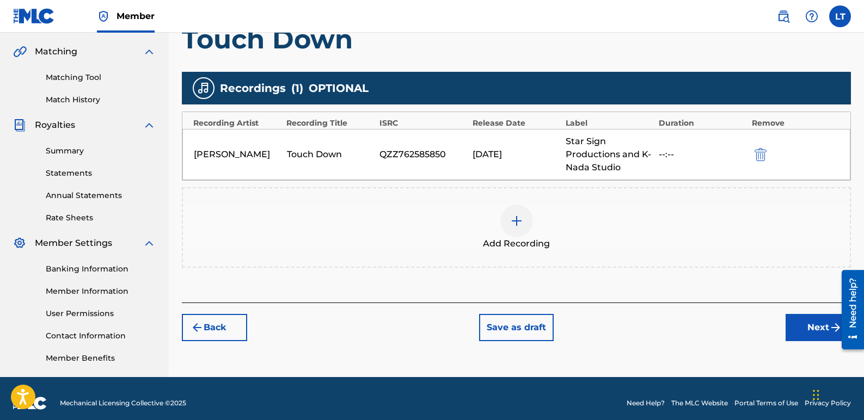
scroll to position [255, 0]
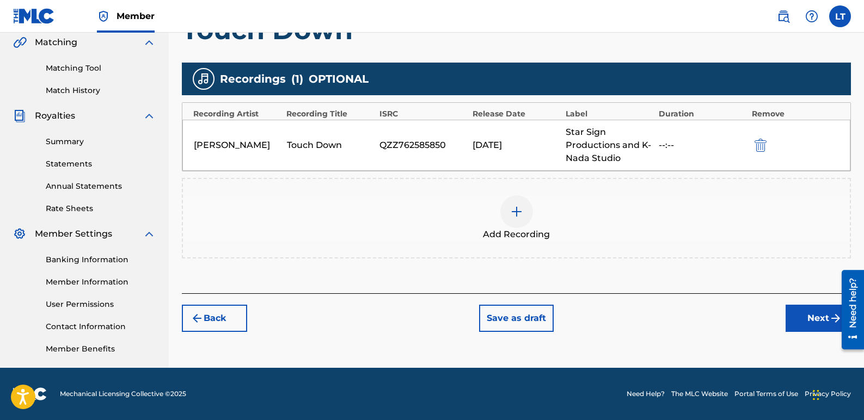
click at [802, 318] on button "Next" at bounding box center [817, 318] width 65 height 27
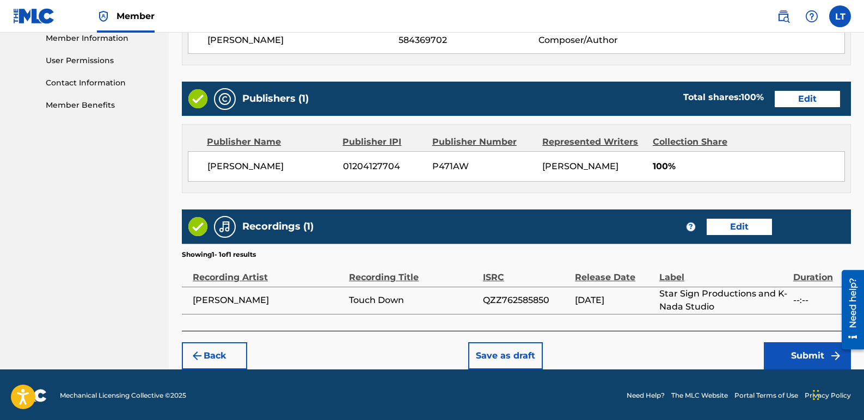
scroll to position [500, 0]
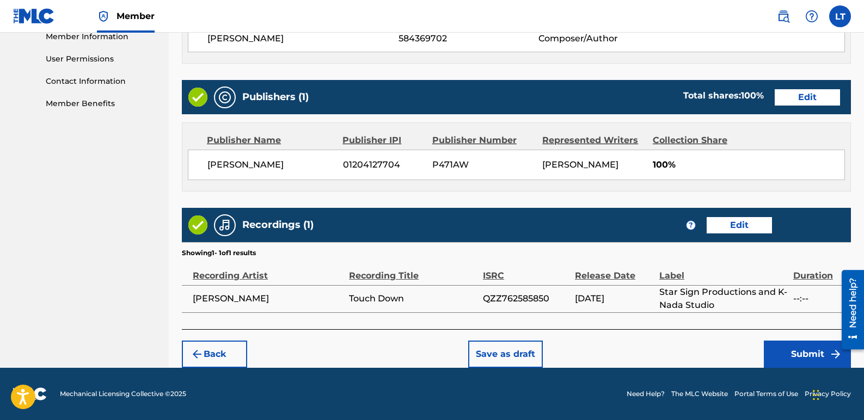
click at [791, 357] on button "Submit" at bounding box center [806, 354] width 87 height 27
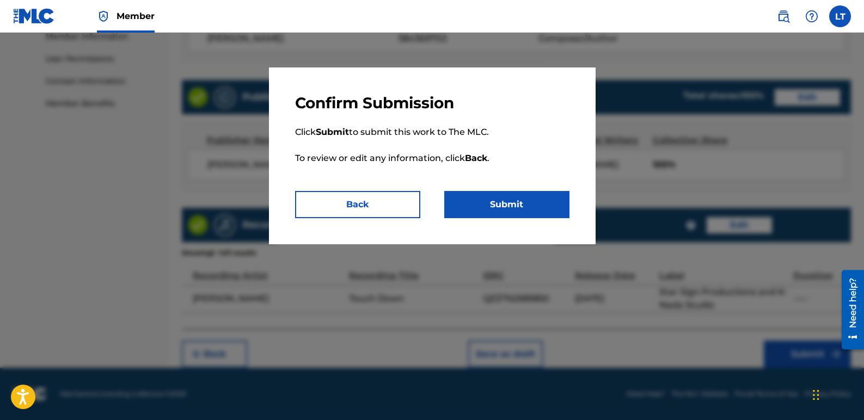
click at [511, 195] on button "Submit" at bounding box center [506, 204] width 125 height 27
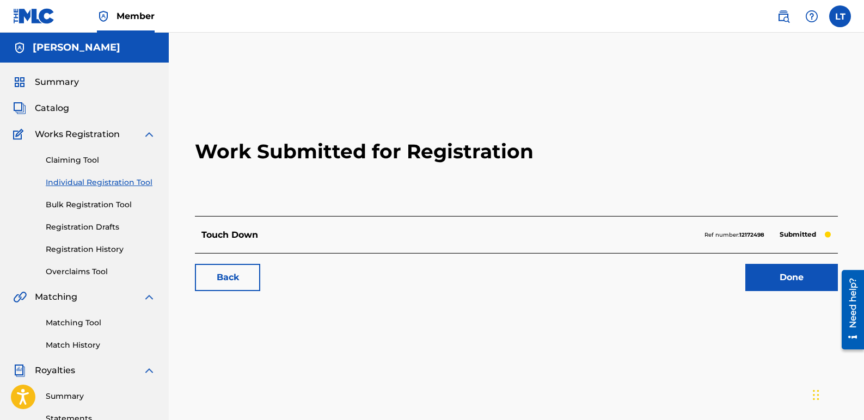
click at [768, 278] on link "Done" at bounding box center [791, 277] width 93 height 27
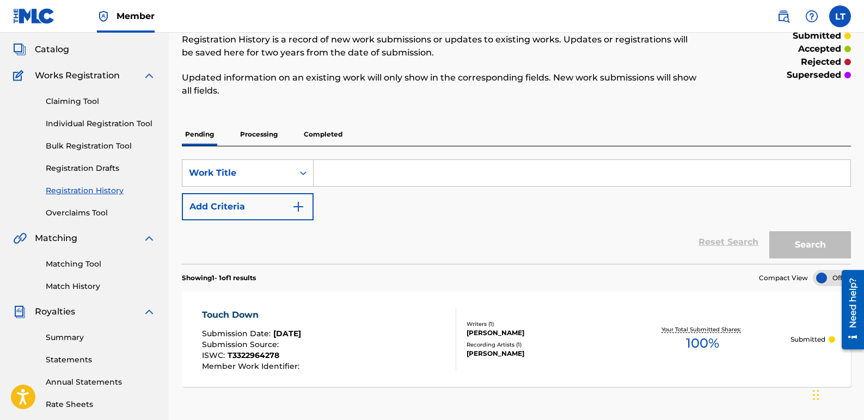
scroll to position [54, 0]
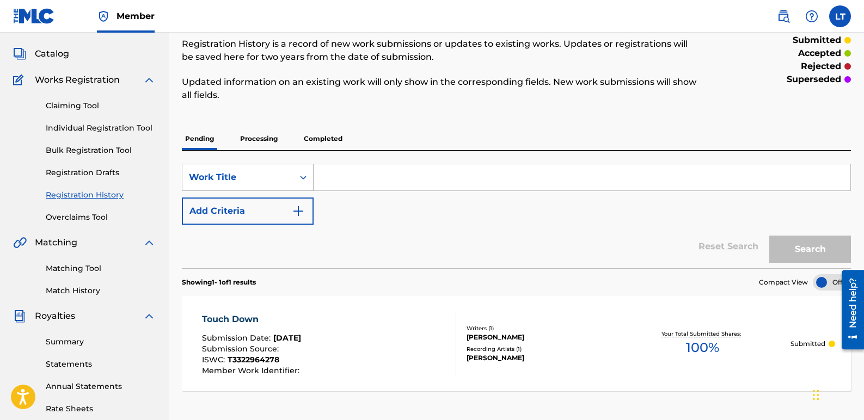
click at [303, 182] on icon "Search Form" at bounding box center [303, 177] width 11 height 11
click at [350, 172] on input "Search Form" at bounding box center [581, 177] width 537 height 26
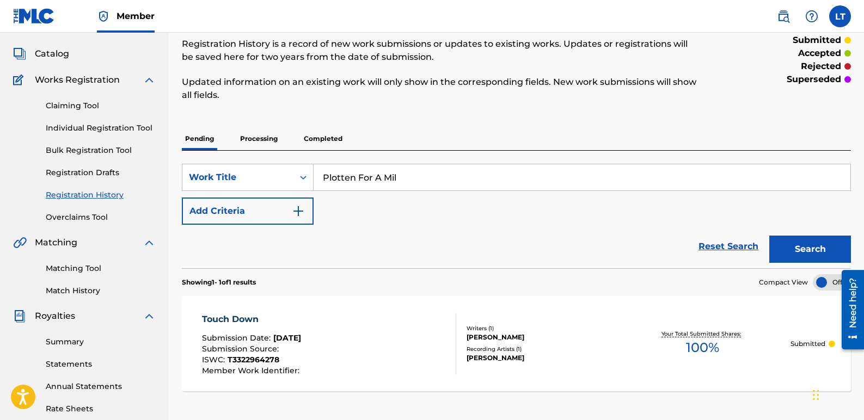
type input "Plotten For A Mil"
click at [290, 211] on button "Add Criteria" at bounding box center [248, 211] width 132 height 27
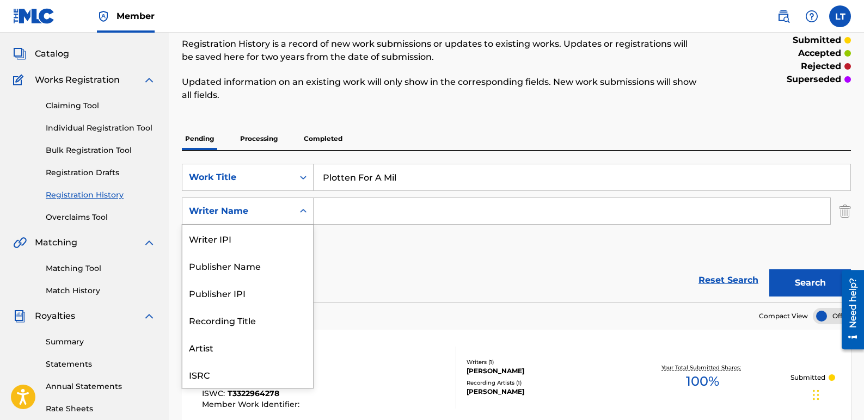
click at [300, 213] on icon "Search Form" at bounding box center [303, 211] width 11 height 11
click at [207, 326] on div "Artist" at bounding box center [247, 319] width 131 height 27
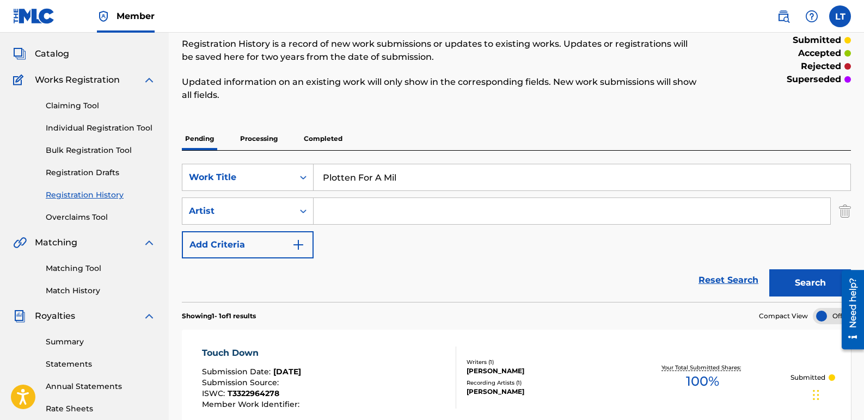
click at [356, 209] on input "Search Form" at bounding box center [571, 211] width 516 height 26
type input "K-Nada"
click at [781, 279] on button "Search" at bounding box center [810, 282] width 82 height 27
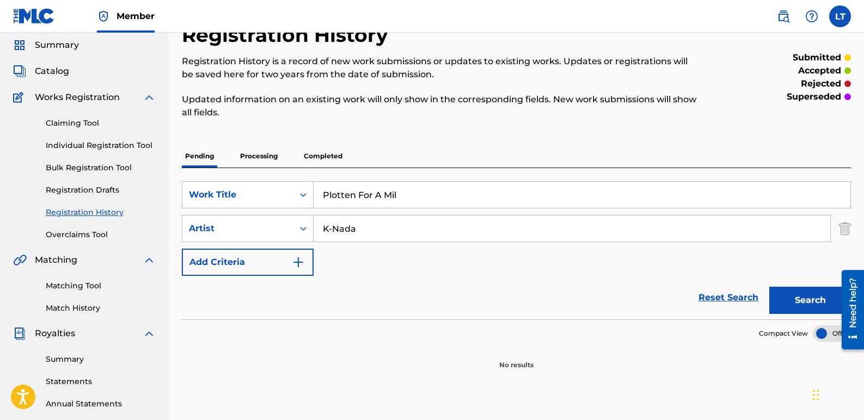
scroll to position [0, 0]
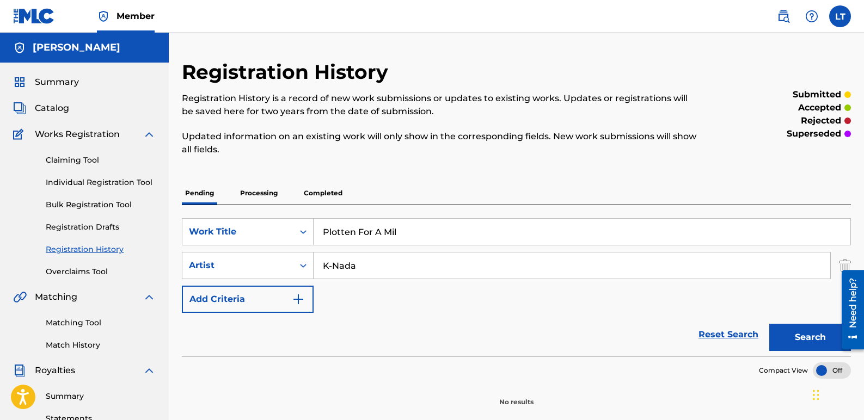
click at [86, 184] on link "Individual Registration Tool" at bounding box center [101, 182] width 110 height 11
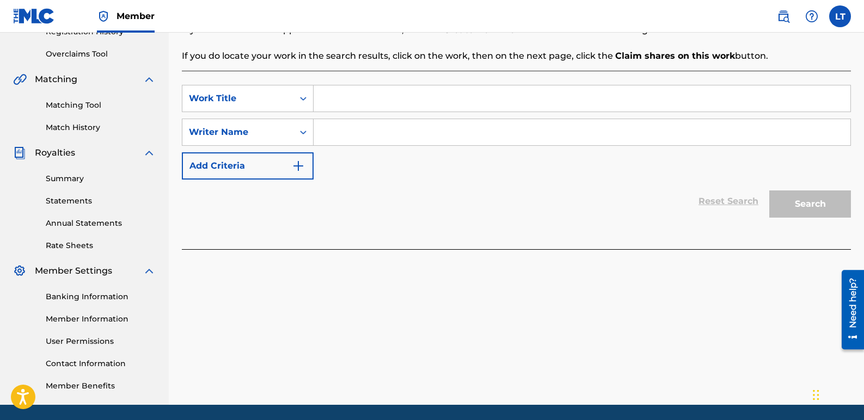
scroll to position [163, 0]
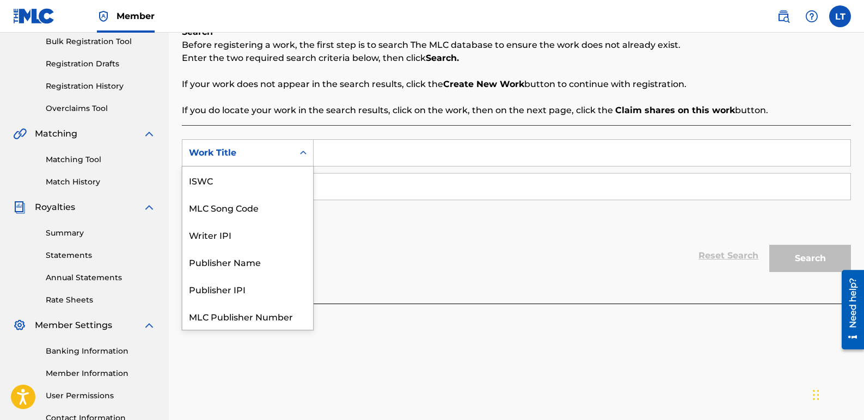
click at [303, 157] on icon "Search Form" at bounding box center [303, 152] width 11 height 11
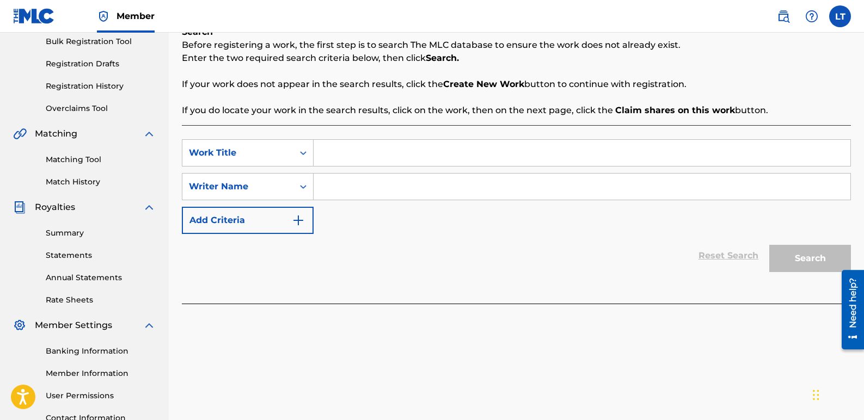
click at [303, 157] on icon "Search Form" at bounding box center [303, 152] width 11 height 11
click at [335, 150] on input "Search Form" at bounding box center [581, 153] width 537 height 26
type input "Plotten For A Mil"
click at [330, 183] on input "Search Form" at bounding box center [581, 187] width 537 height 26
click at [331, 182] on input "Search Form" at bounding box center [581, 187] width 537 height 26
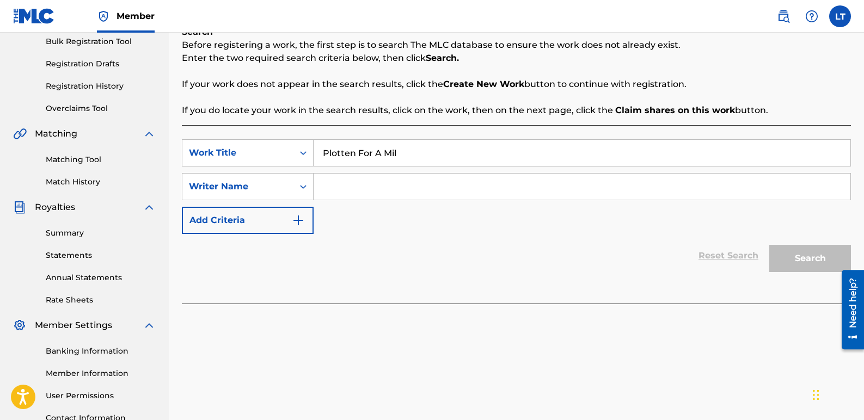
click at [331, 182] on input "Search Form" at bounding box center [581, 187] width 537 height 26
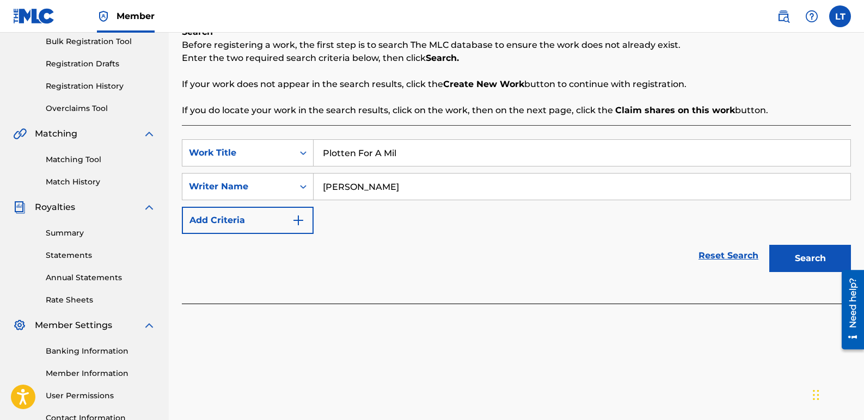
type input "[PERSON_NAME]"
click at [780, 261] on button "Search" at bounding box center [810, 258] width 82 height 27
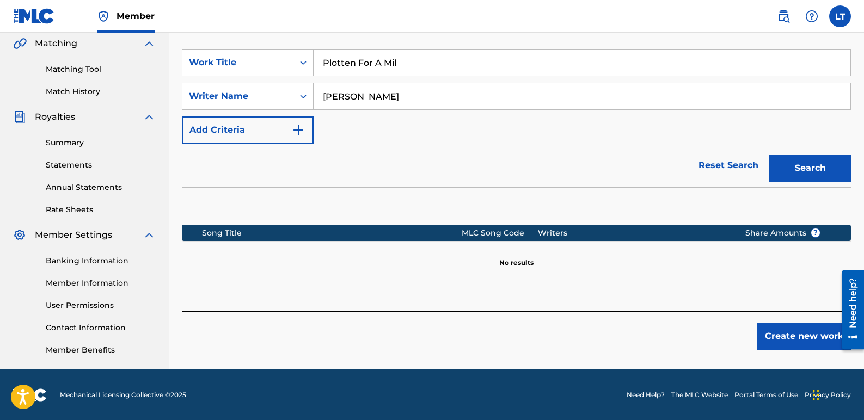
scroll to position [255, 0]
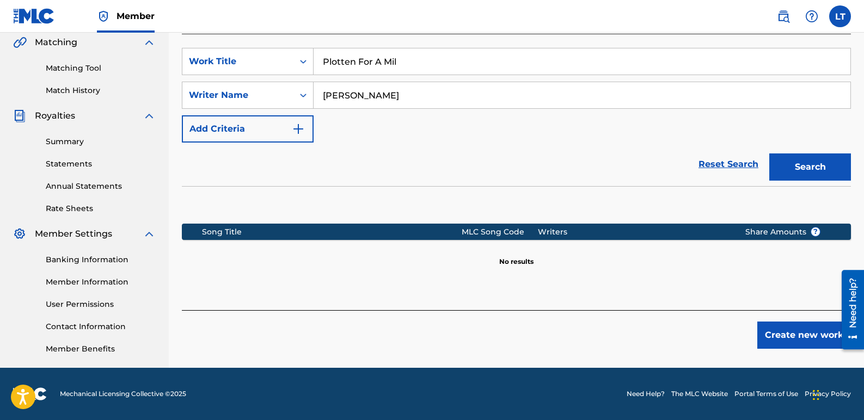
click at [800, 327] on button "Create new work" at bounding box center [804, 335] width 94 height 27
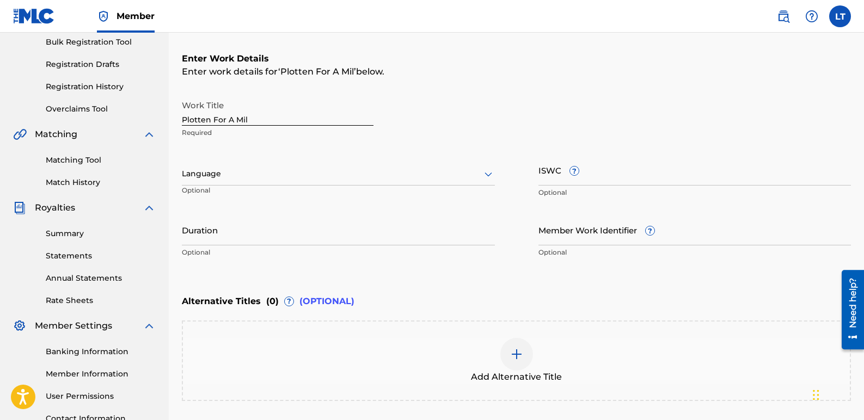
scroll to position [146, 0]
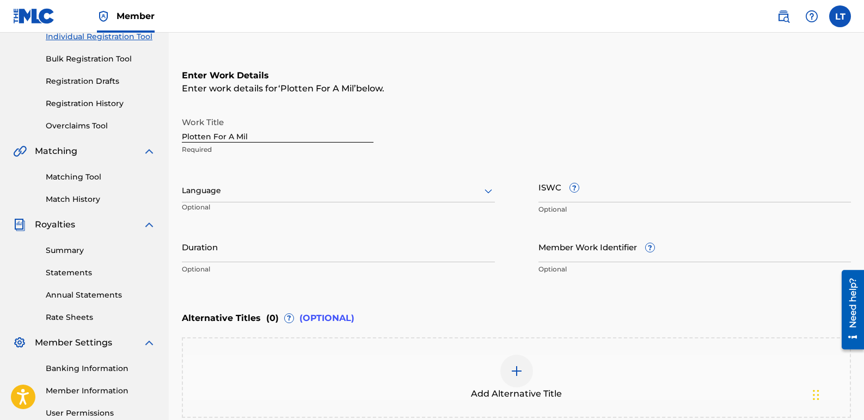
click at [485, 192] on icon at bounding box center [488, 190] width 13 height 13
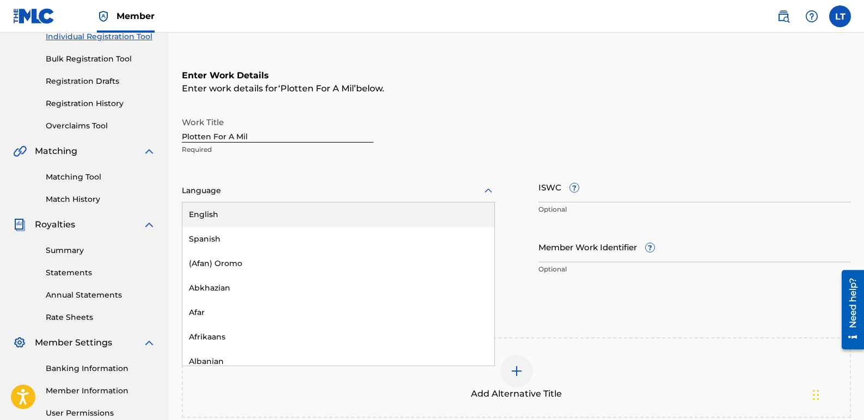
click at [288, 207] on div "English" at bounding box center [338, 214] width 312 height 24
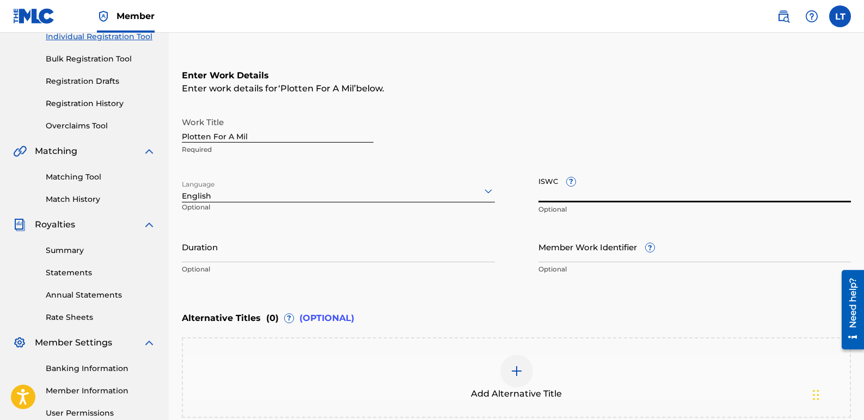
click at [612, 192] on input "ISWC ?" at bounding box center [694, 186] width 313 height 31
paste input "T3327514121"
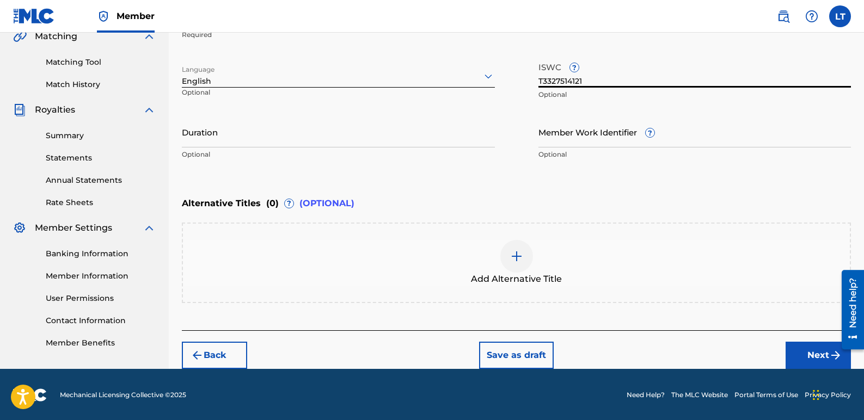
scroll to position [262, 0]
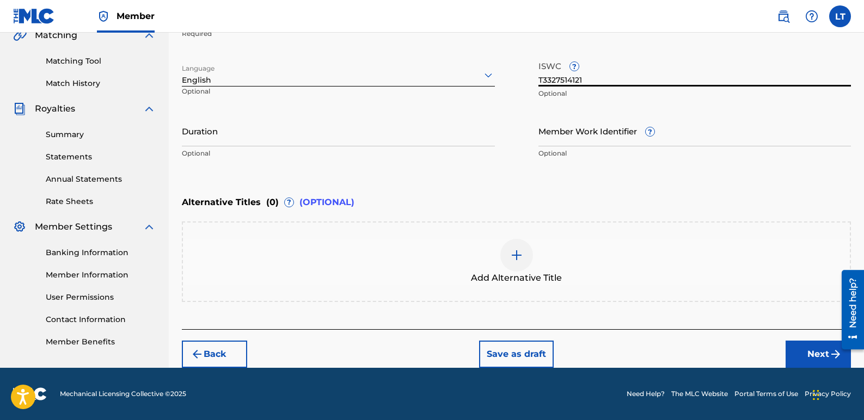
type input "T3327514121"
click at [808, 346] on button "Next" at bounding box center [817, 354] width 65 height 27
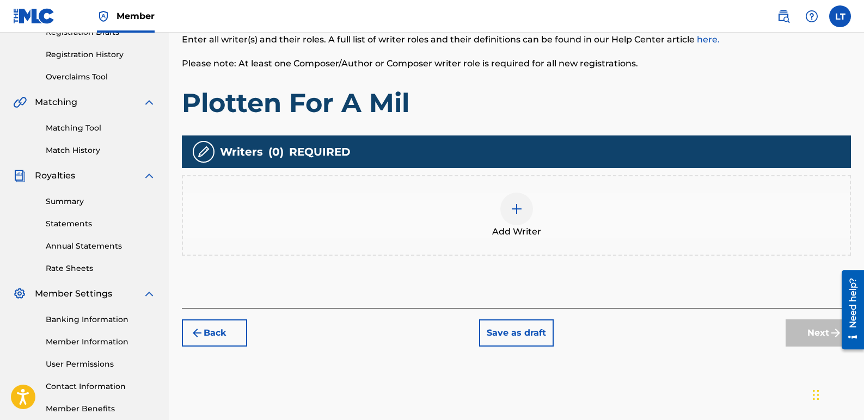
scroll to position [212, 0]
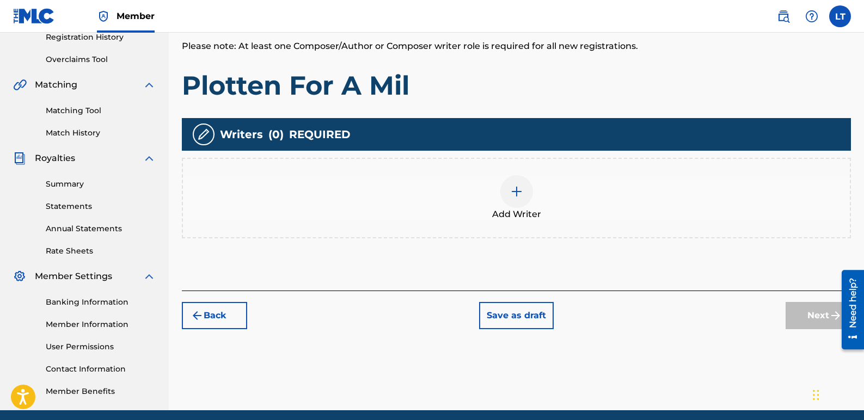
click at [510, 193] on img at bounding box center [516, 191] width 13 height 13
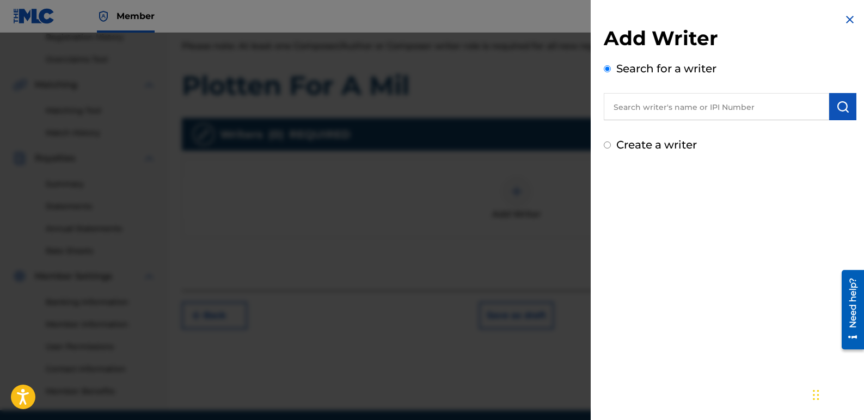
click at [668, 113] on input "text" at bounding box center [715, 106] width 225 height 27
click at [660, 113] on input "text" at bounding box center [715, 106] width 225 height 27
type input "[PERSON_NAME]"
click at [837, 110] on img "submit" at bounding box center [842, 106] width 13 height 13
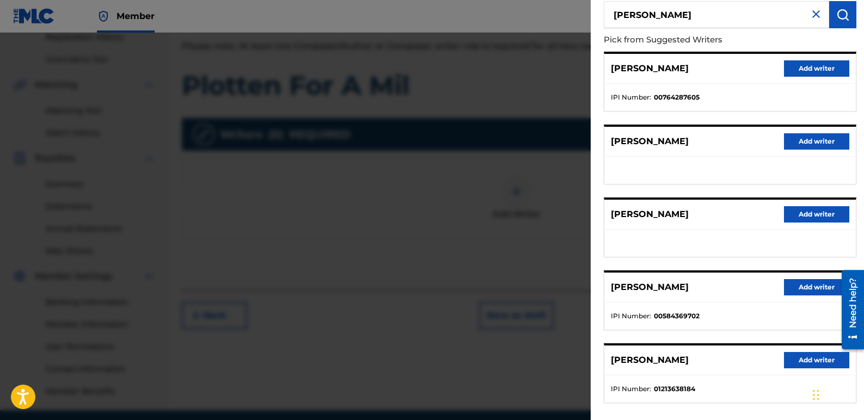
scroll to position [109, 0]
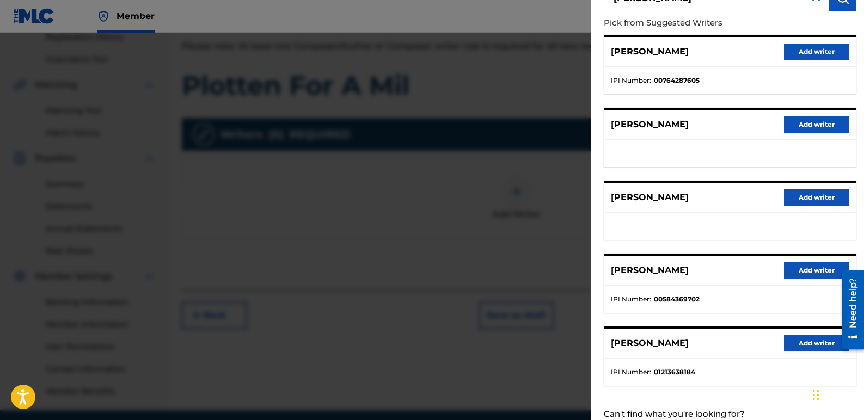
click at [810, 274] on button "Add writer" at bounding box center [816, 270] width 65 height 16
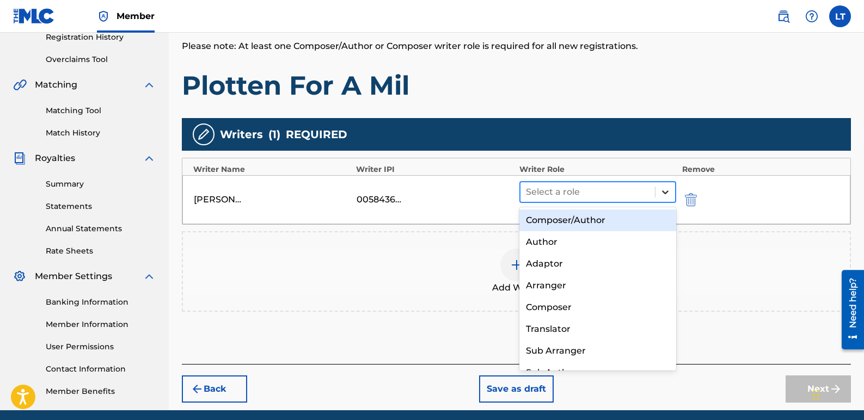
click at [665, 192] on icon at bounding box center [664, 192] width 11 height 11
click at [589, 224] on div "Composer/Author" at bounding box center [597, 220] width 157 height 22
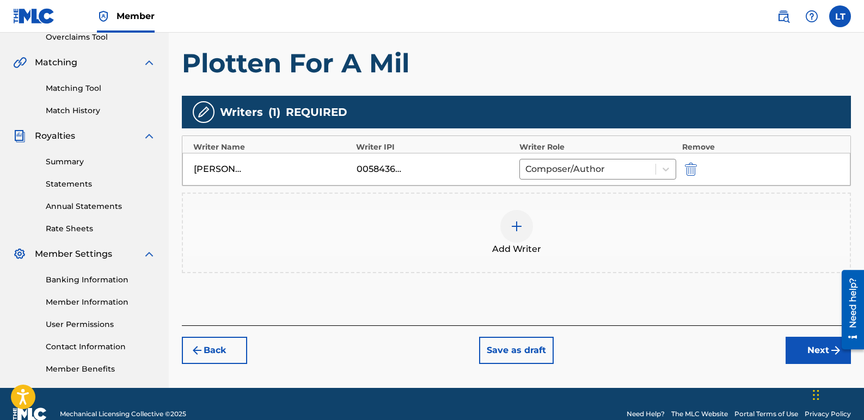
scroll to position [255, 0]
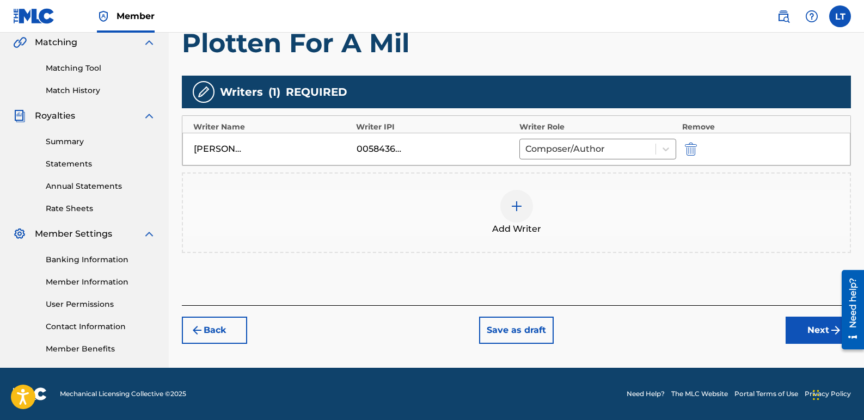
click at [818, 338] on button "Next" at bounding box center [817, 330] width 65 height 27
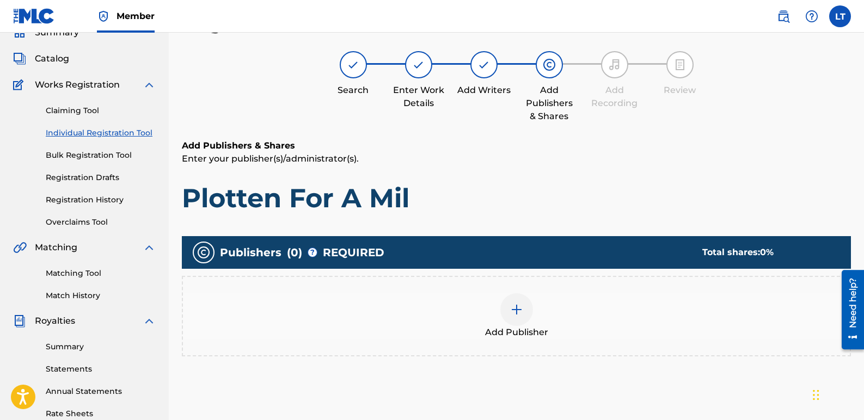
scroll to position [49, 0]
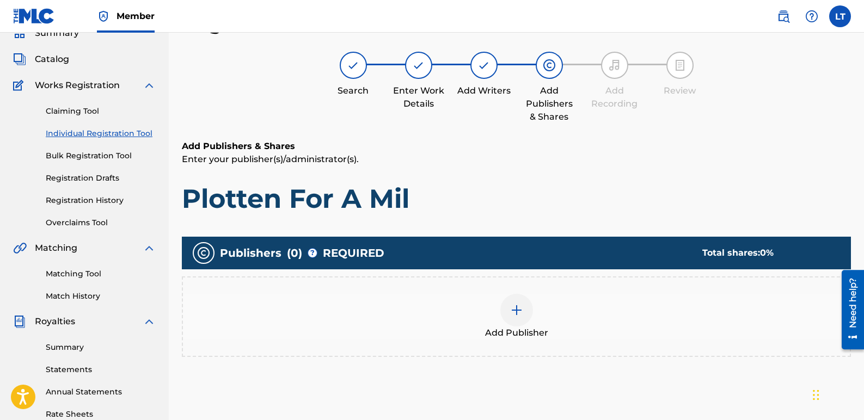
click at [522, 305] on img at bounding box center [516, 310] width 13 height 13
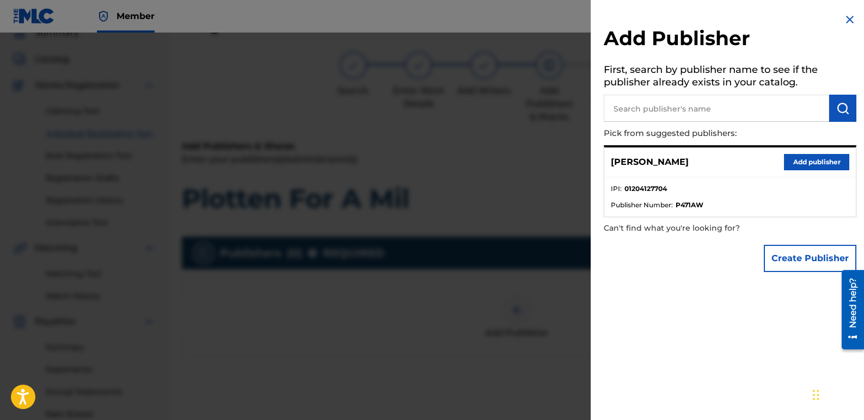
click at [821, 161] on button "Add publisher" at bounding box center [816, 162] width 65 height 16
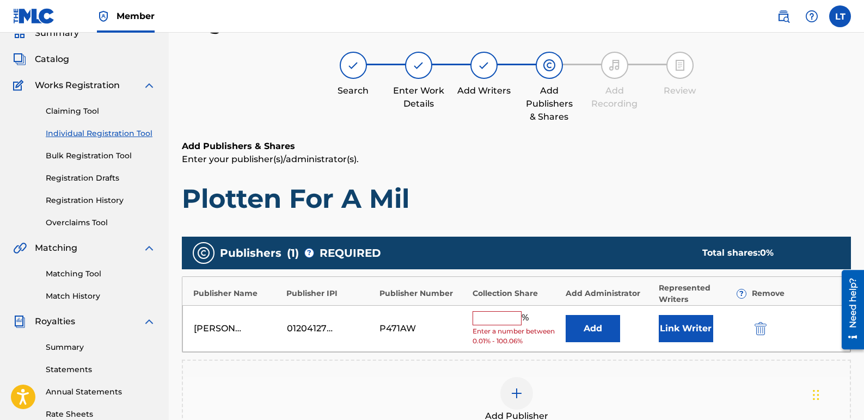
scroll to position [103, 0]
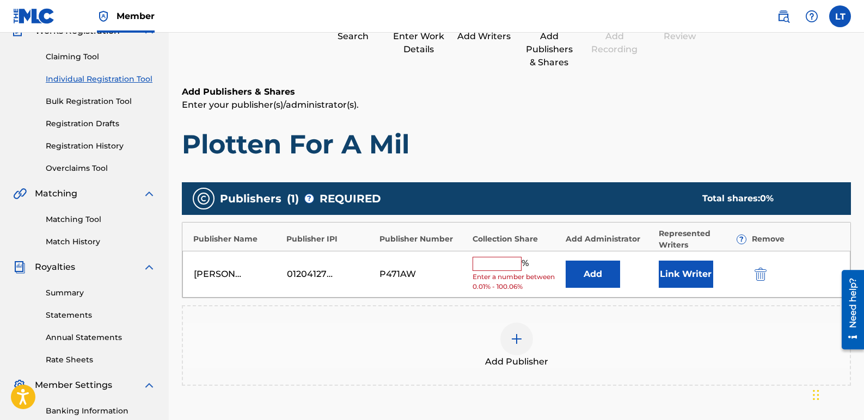
click at [502, 267] on input "text" at bounding box center [496, 264] width 49 height 14
type input "100"
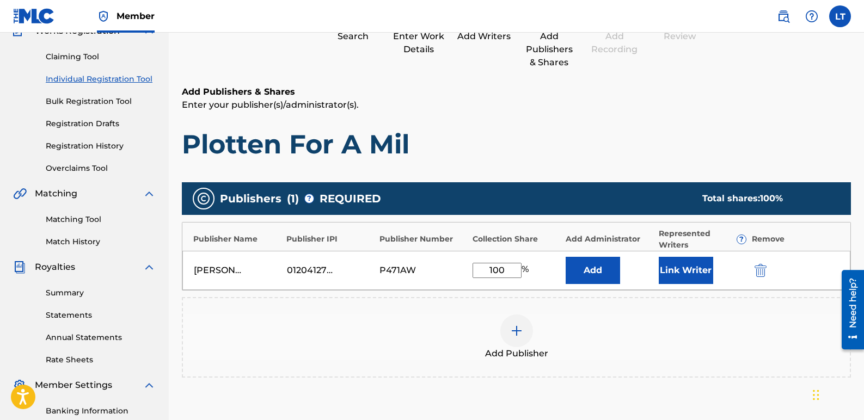
click at [693, 276] on button "Link Writer" at bounding box center [685, 270] width 54 height 27
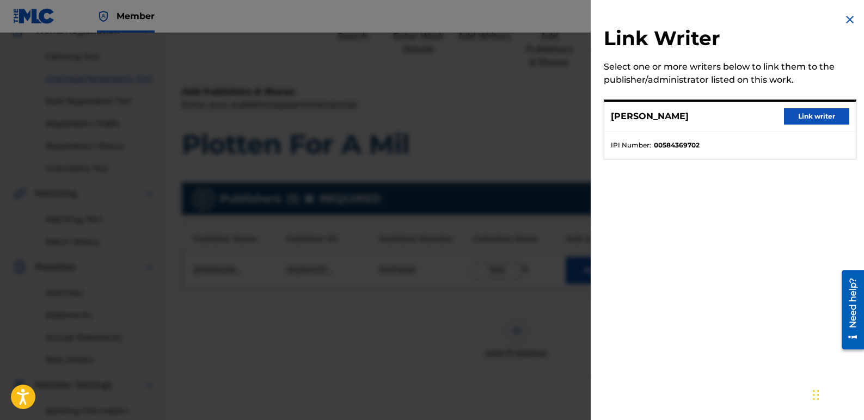
click at [827, 108] on button "Link writer" at bounding box center [816, 116] width 65 height 16
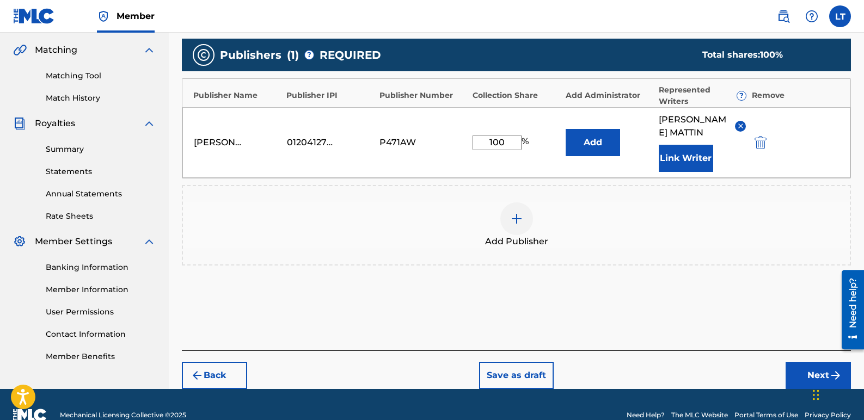
scroll to position [267, 0]
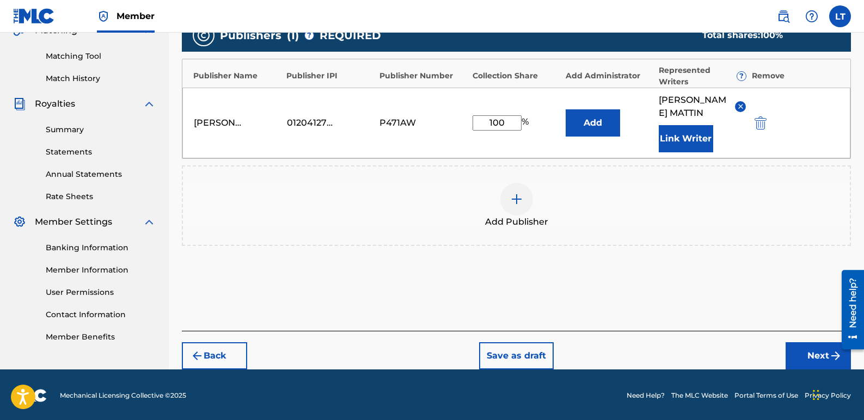
click at [799, 355] on button "Next" at bounding box center [817, 355] width 65 height 27
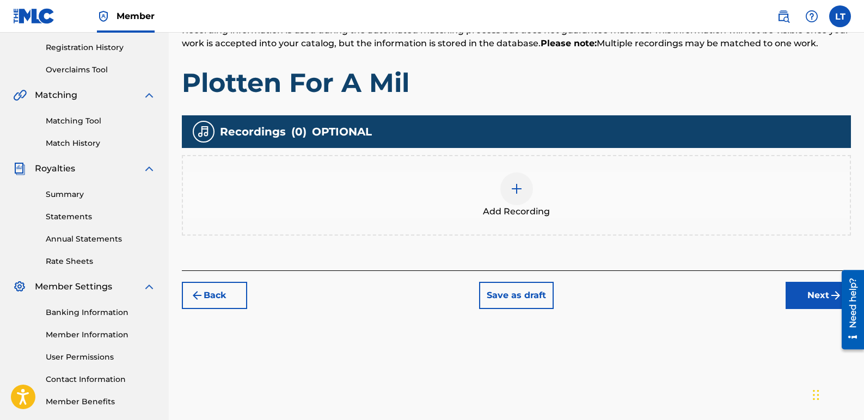
scroll to position [212, 0]
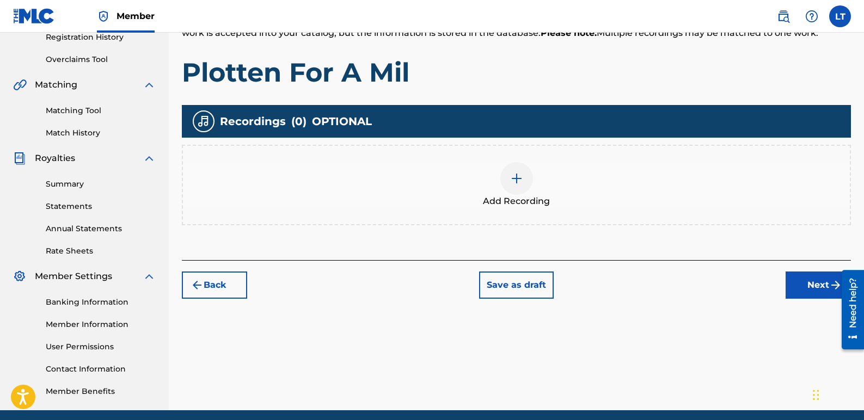
click at [517, 186] on div at bounding box center [516, 178] width 33 height 33
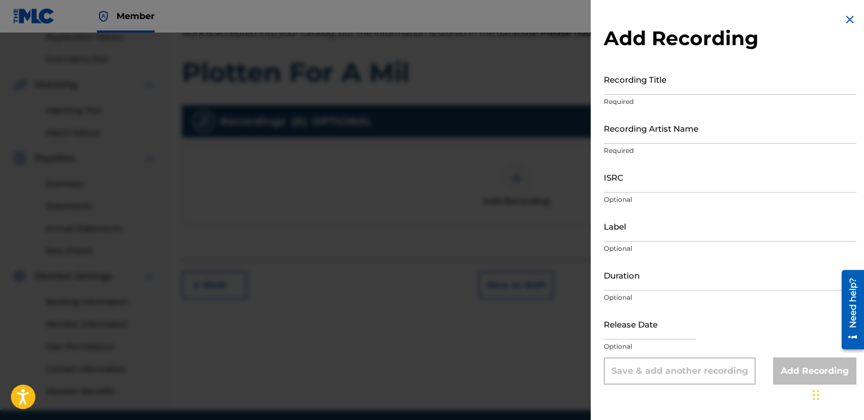
click at [714, 79] on input "Recording Title" at bounding box center [729, 79] width 252 height 31
type input "Plotten For A Mil"
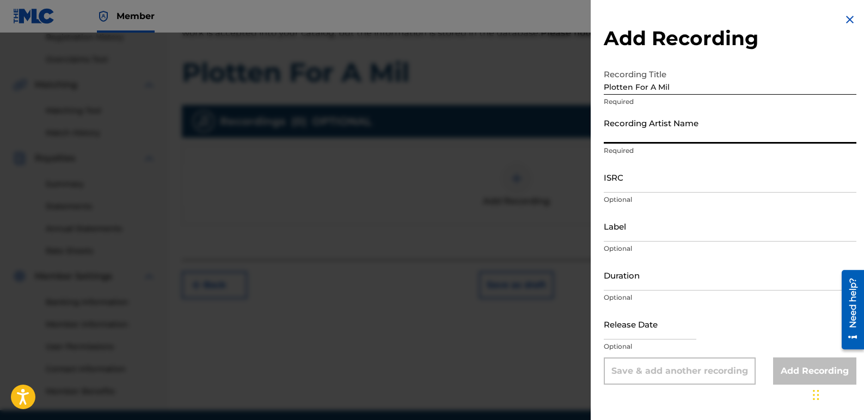
click at [724, 135] on input "Recording Artist Name" at bounding box center [729, 128] width 252 height 31
type input "[PERSON_NAME]"
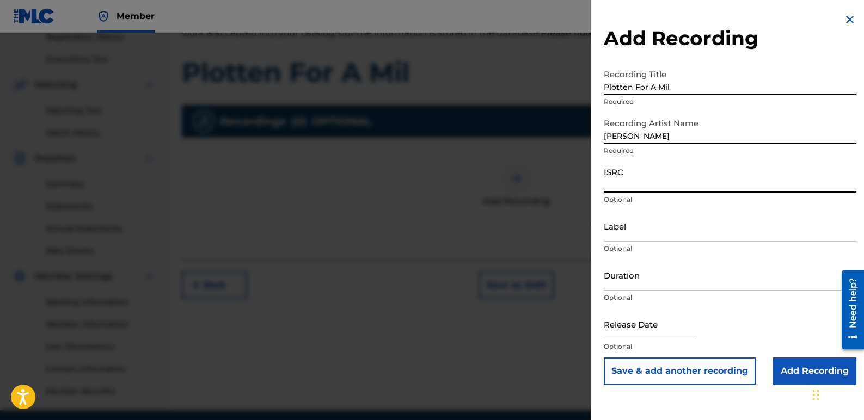
paste input "QZZ762585851"
type input "QZZ762585851"
click at [650, 229] on input "Label" at bounding box center [729, 226] width 252 height 31
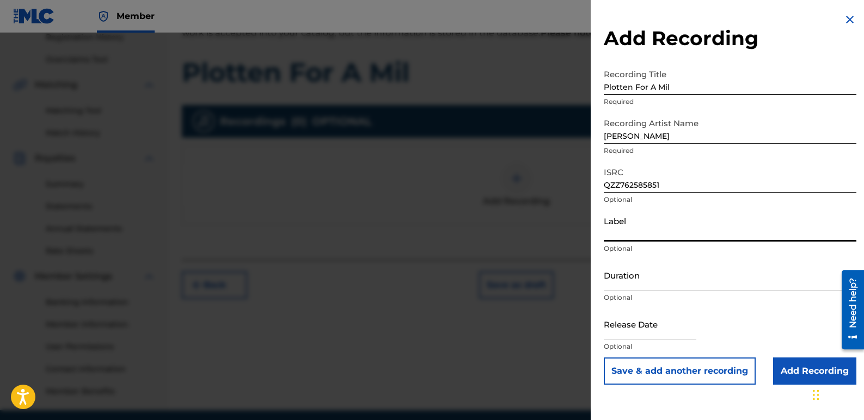
click at [650, 229] on input "Label" at bounding box center [729, 226] width 252 height 31
type input "Star Sign Productions and K-Nada Studio"
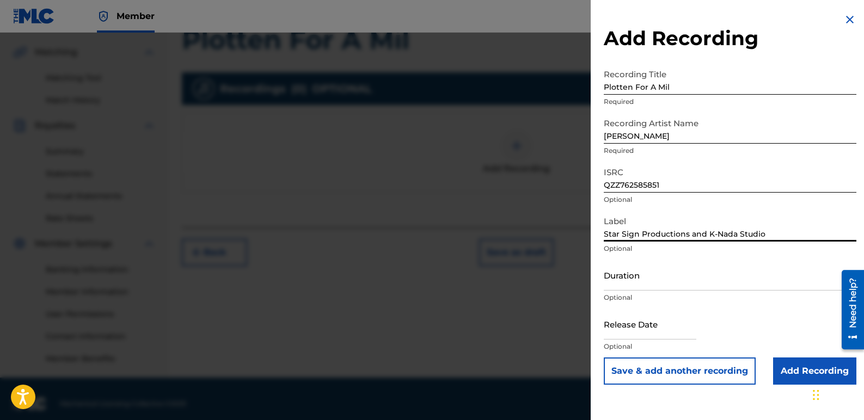
scroll to position [255, 0]
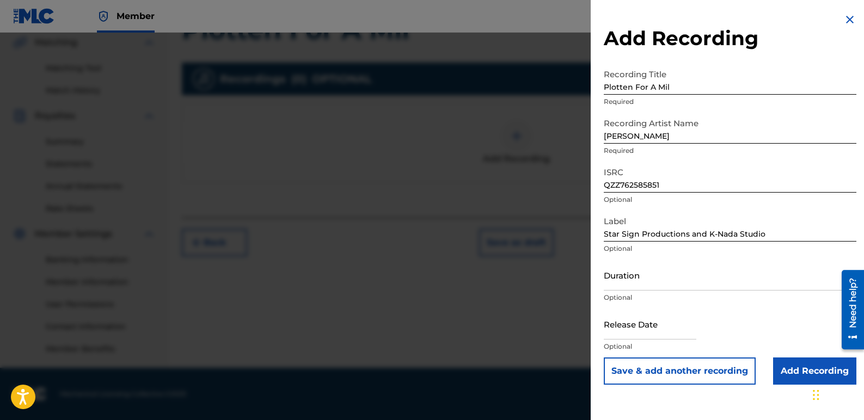
click at [657, 330] on input "text" at bounding box center [649, 324] width 93 height 31
select select "8"
select select "2025"
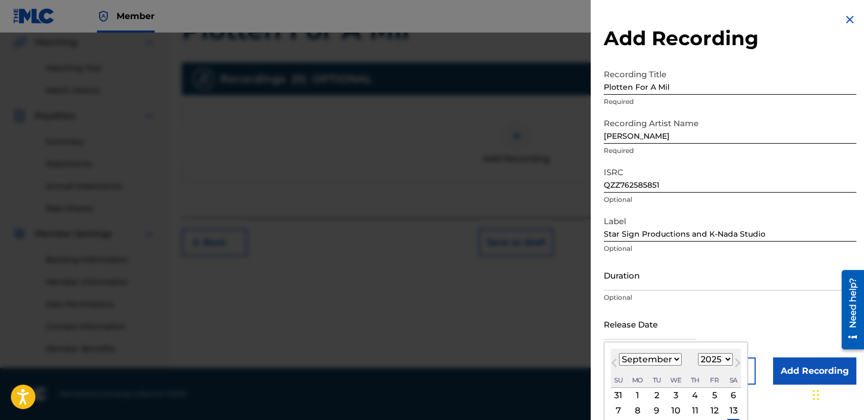
type input "[DATE]"
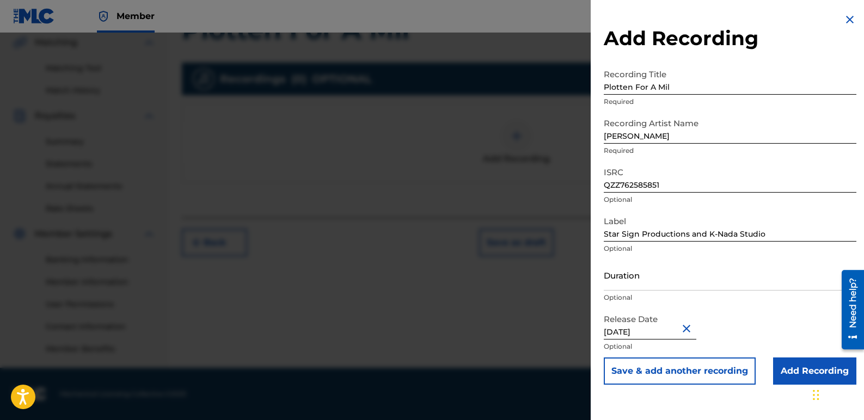
click at [762, 316] on div "Release Date [DATE] Optional" at bounding box center [729, 333] width 252 height 49
click at [783, 371] on input "Add Recording" at bounding box center [814, 370] width 83 height 27
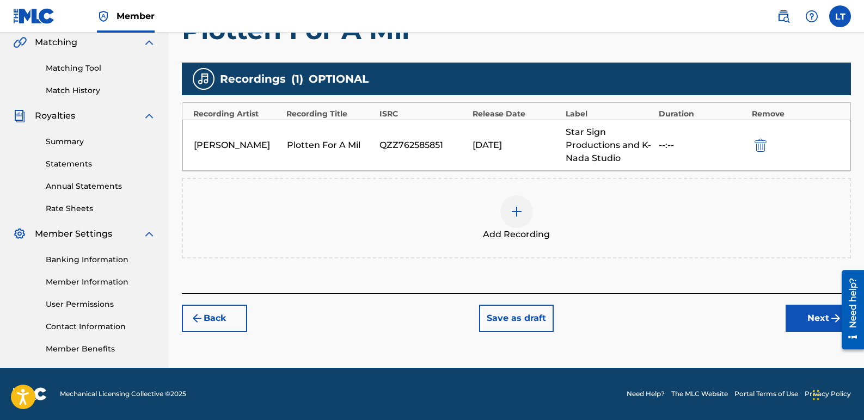
click at [802, 314] on button "Next" at bounding box center [817, 318] width 65 height 27
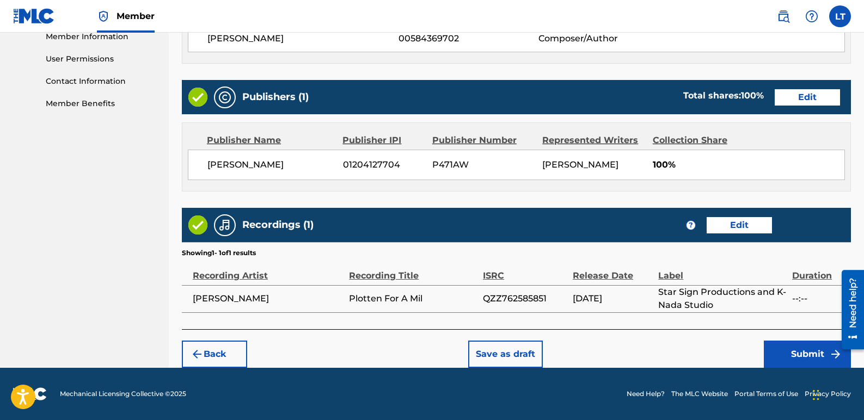
scroll to position [513, 0]
click at [778, 341] on button "Submit" at bounding box center [806, 354] width 87 height 27
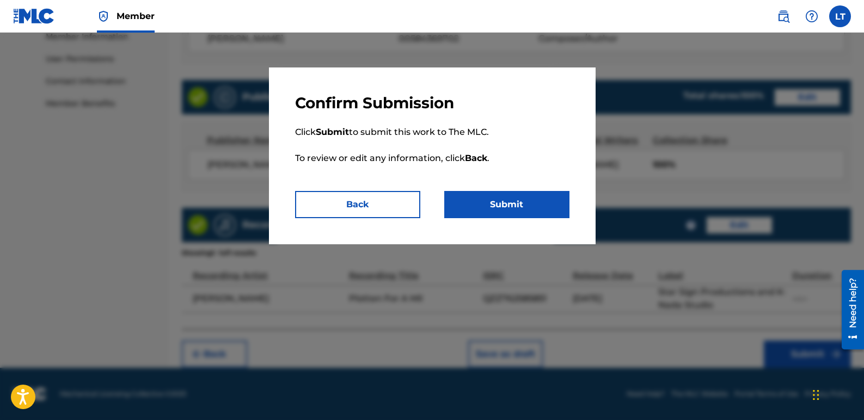
click at [528, 198] on button "Submit" at bounding box center [506, 204] width 125 height 27
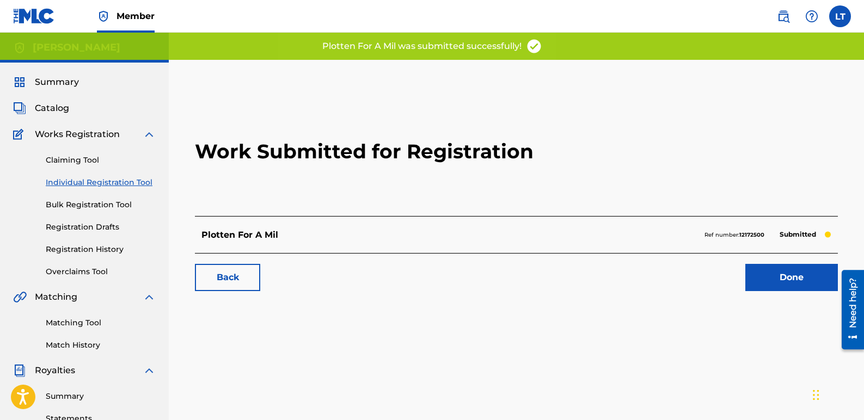
click at [774, 280] on link "Done" at bounding box center [791, 277] width 93 height 27
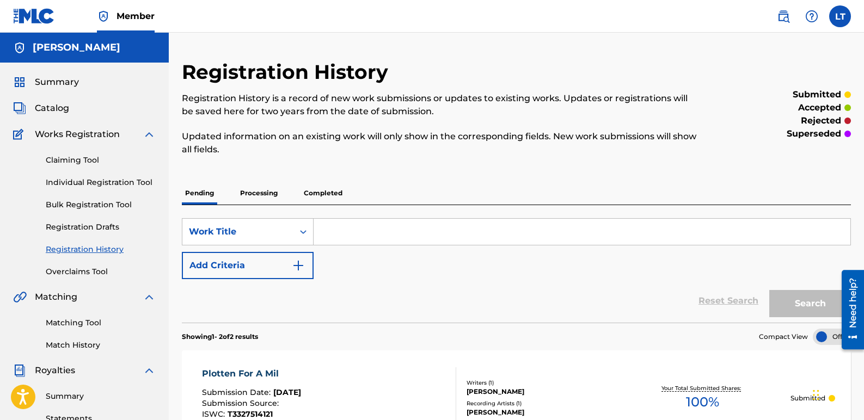
click at [52, 104] on span "Catalog" at bounding box center [52, 108] width 34 height 13
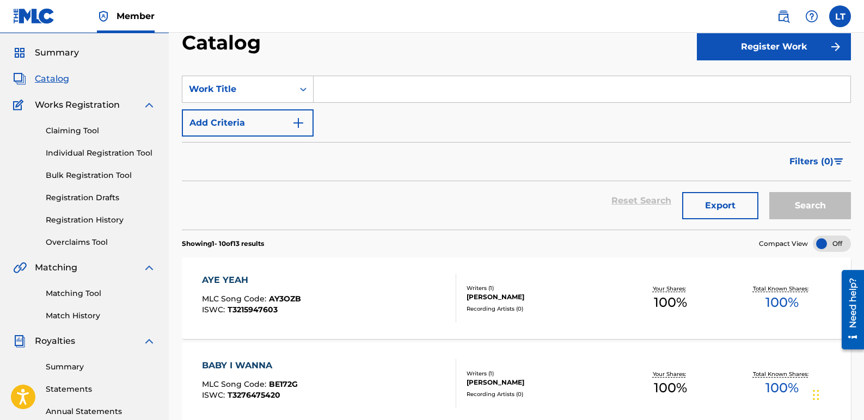
scroll to position [9, 0]
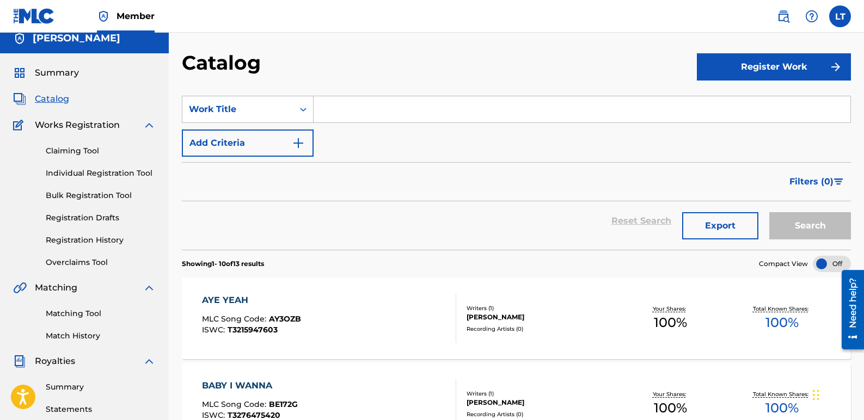
click at [69, 75] on span "Summary" at bounding box center [57, 72] width 44 height 13
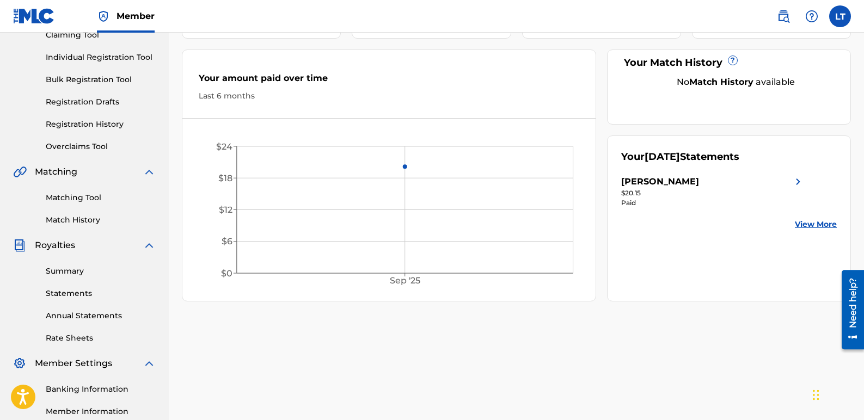
scroll to position [109, 0]
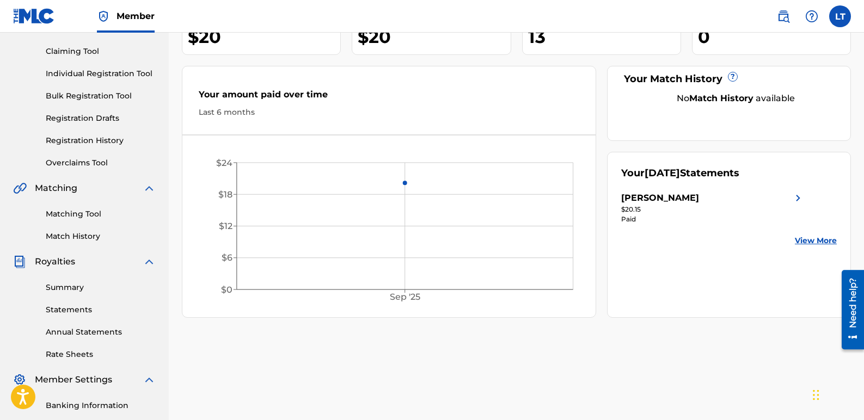
click at [102, 139] on link "Registration History" at bounding box center [101, 140] width 110 height 11
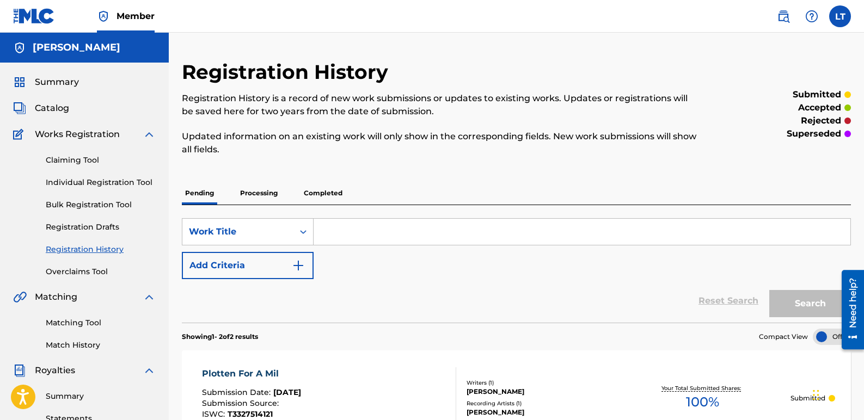
click at [98, 182] on link "Individual Registration Tool" at bounding box center [101, 182] width 110 height 11
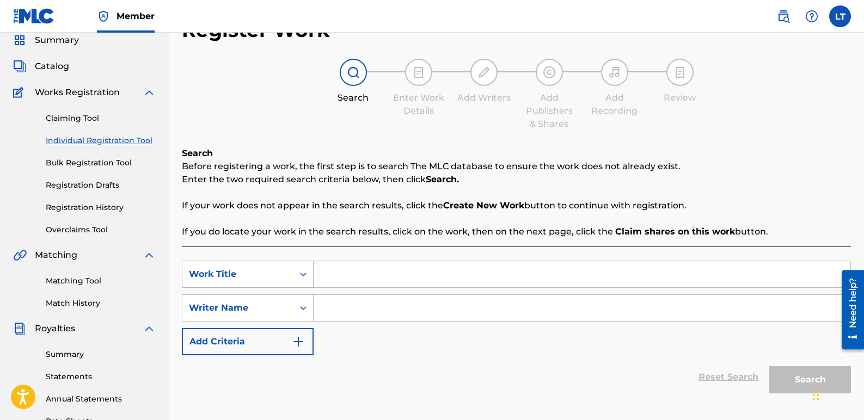
scroll to position [54, 0]
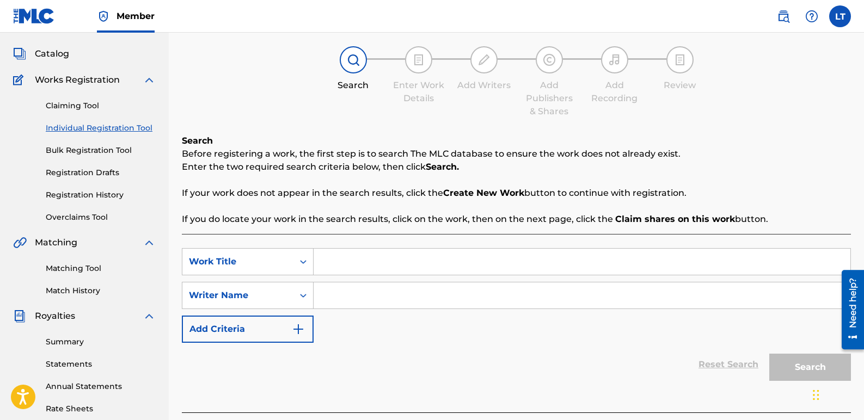
click at [335, 261] on input "Search Form" at bounding box center [581, 262] width 537 height 26
type input "Club Pretty Place"
click at [348, 287] on input "Search Form" at bounding box center [581, 295] width 537 height 26
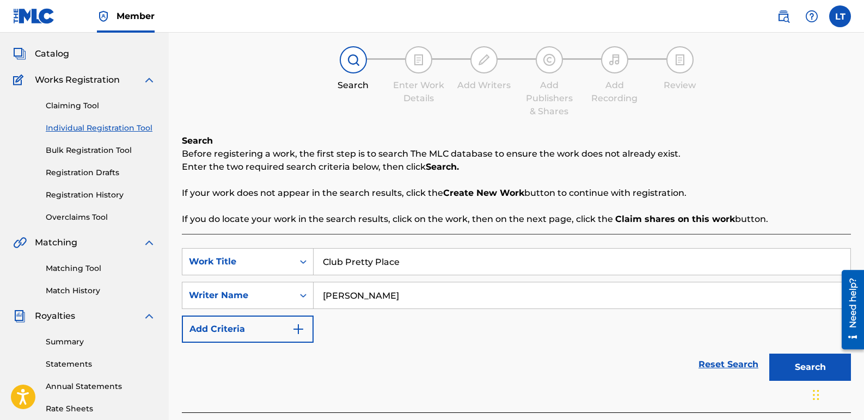
type input "[PERSON_NAME]"
click at [794, 362] on button "Search" at bounding box center [810, 367] width 82 height 27
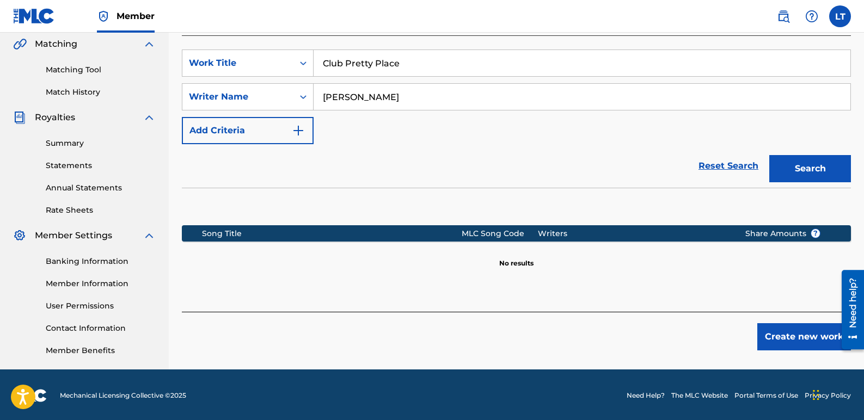
scroll to position [255, 0]
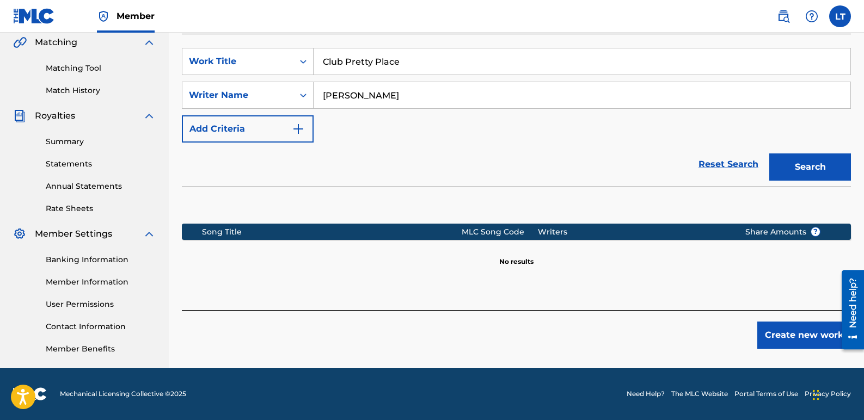
click at [783, 335] on button "Create new work" at bounding box center [804, 335] width 94 height 27
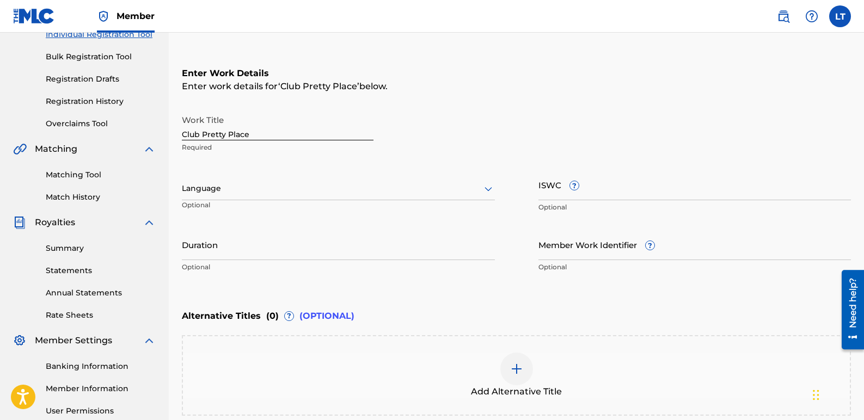
scroll to position [146, 0]
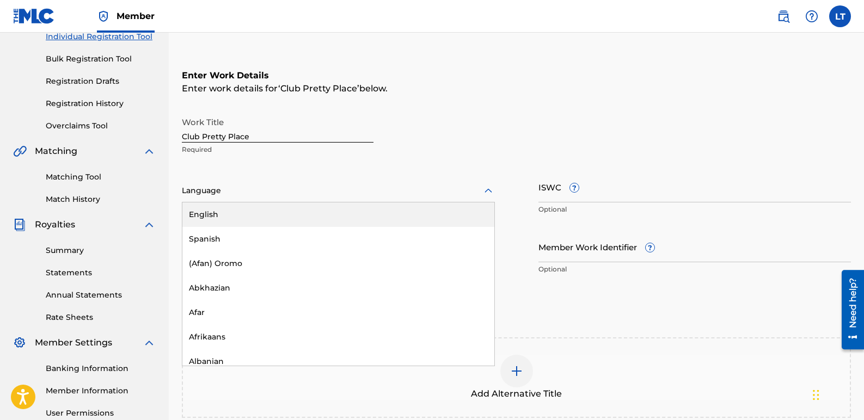
click at [488, 193] on icon at bounding box center [488, 190] width 13 height 13
click at [258, 219] on div "English" at bounding box center [338, 214] width 312 height 24
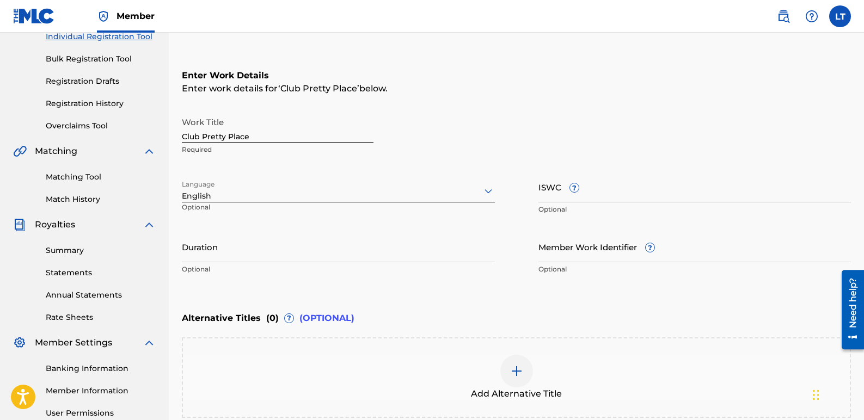
click at [608, 195] on input "ISWC ?" at bounding box center [694, 186] width 313 height 31
paste input "T3315030805"
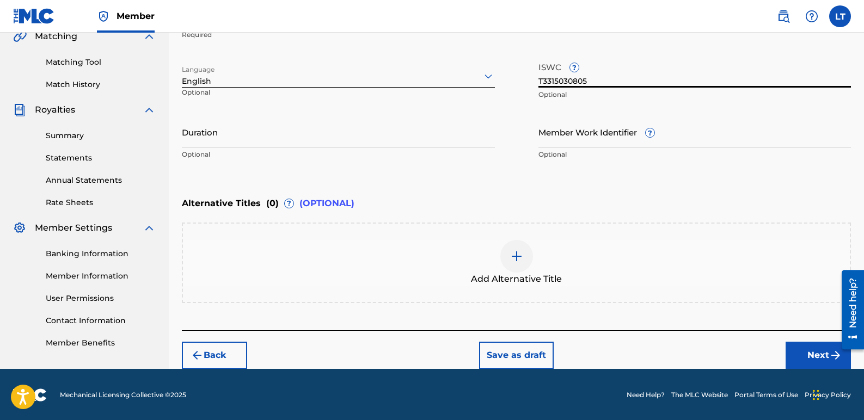
scroll to position [262, 0]
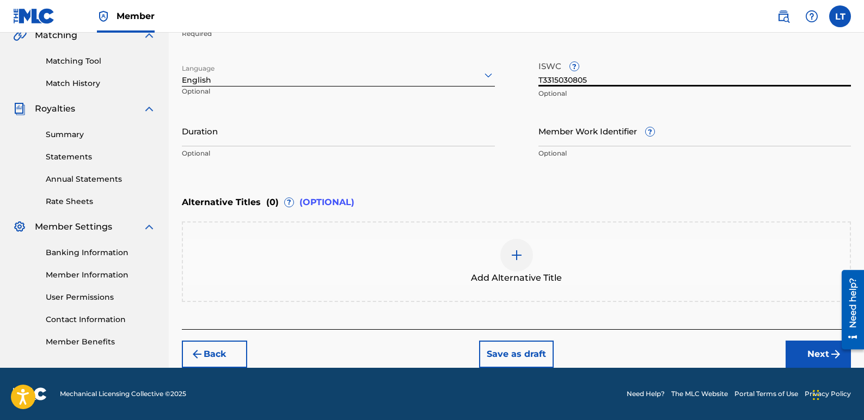
type input "T3315030805"
click at [803, 354] on button "Next" at bounding box center [817, 354] width 65 height 27
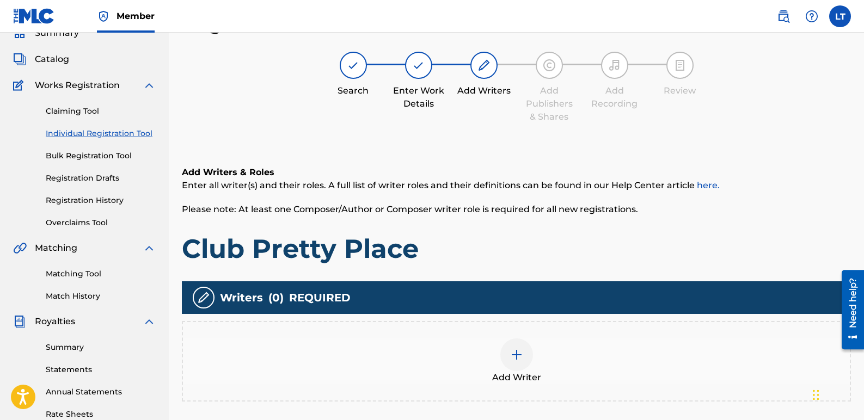
scroll to position [103, 0]
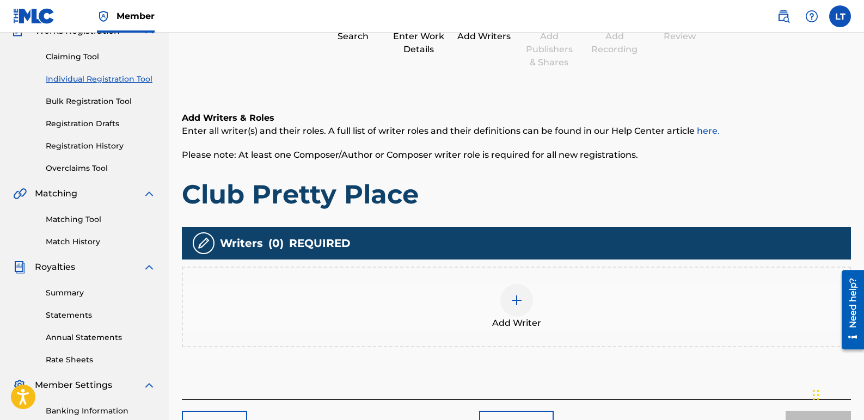
click at [514, 294] on img at bounding box center [516, 300] width 13 height 13
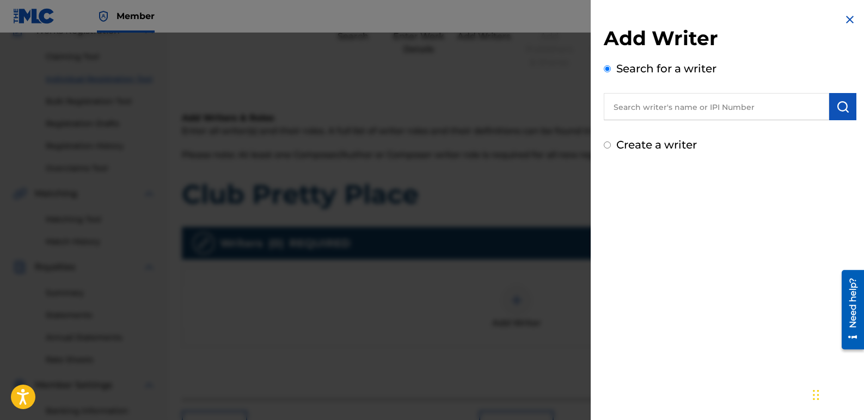
click at [708, 104] on input "text" at bounding box center [715, 106] width 225 height 27
type input "[PERSON_NAME]"
click at [840, 100] on button "submit" at bounding box center [842, 106] width 27 height 27
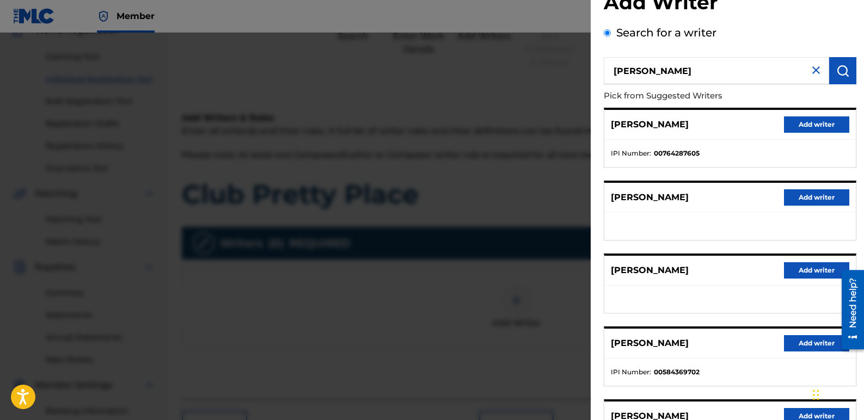
scroll to position [54, 0]
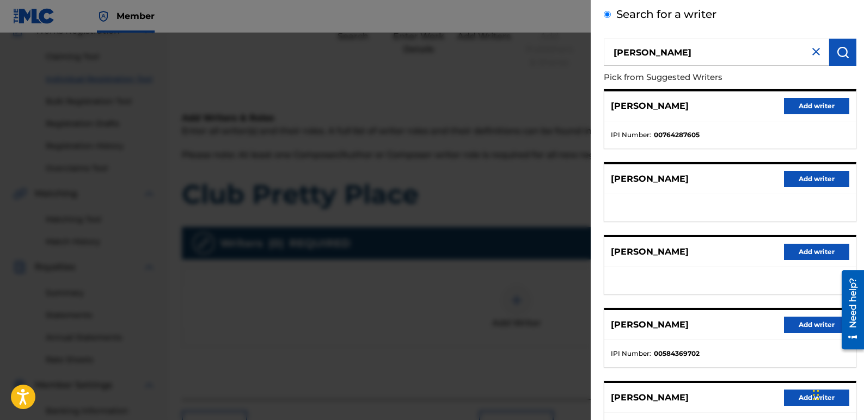
click at [816, 319] on button "Add writer" at bounding box center [816, 325] width 65 height 16
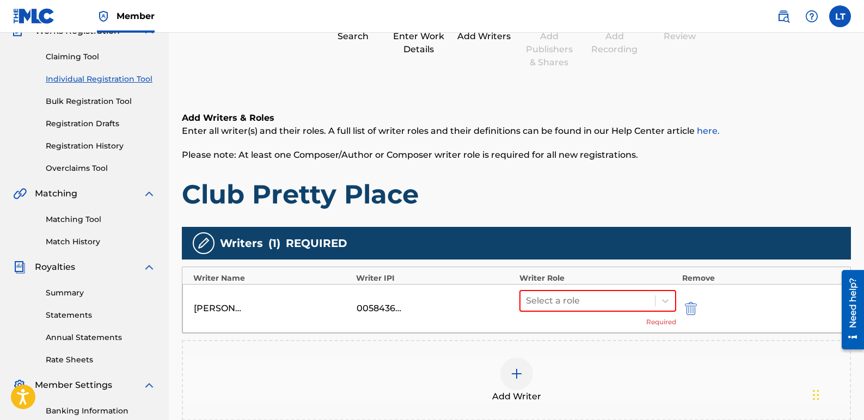
scroll to position [158, 0]
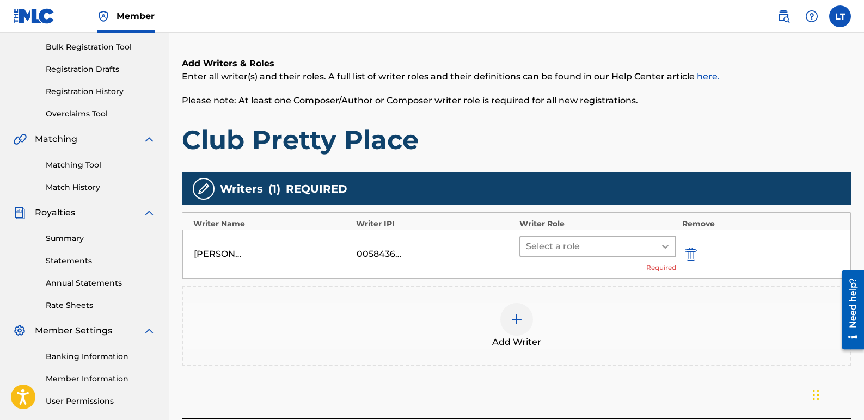
click at [658, 246] on div at bounding box center [665, 247] width 20 height 20
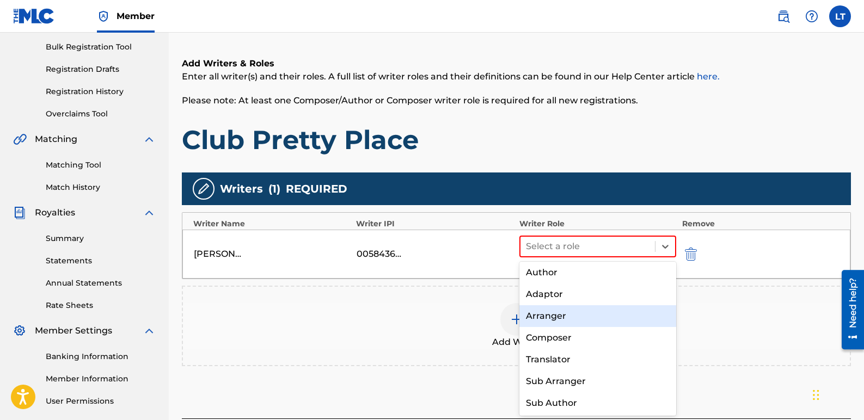
scroll to position [0, 0]
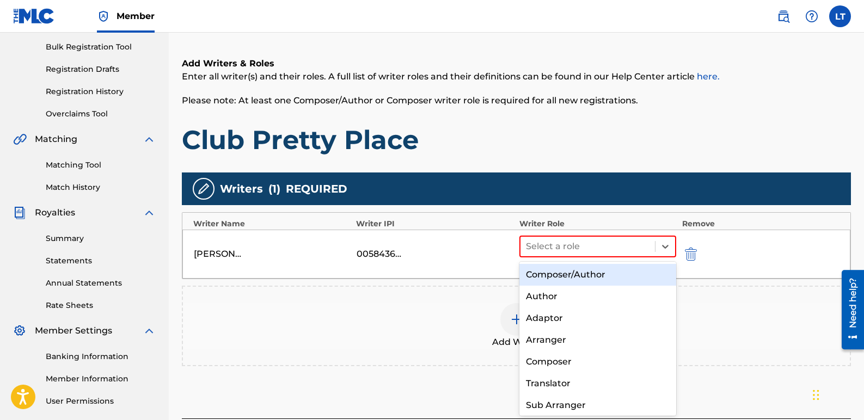
click at [590, 274] on div "Composer/Author" at bounding box center [597, 275] width 157 height 22
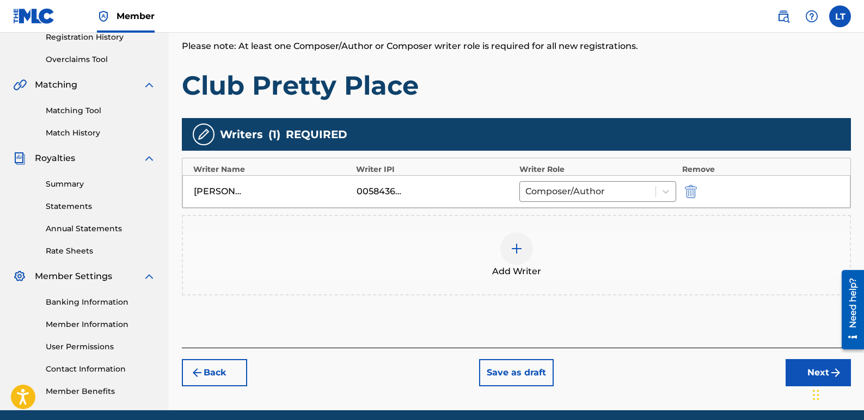
scroll to position [255, 0]
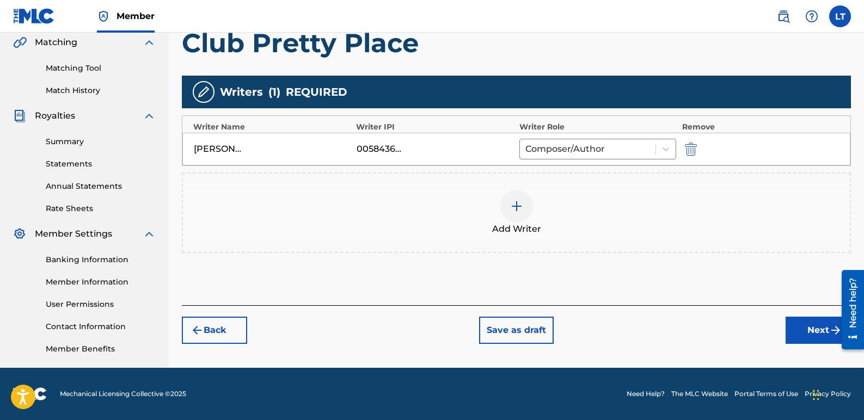
click at [788, 319] on button "Next" at bounding box center [817, 330] width 65 height 27
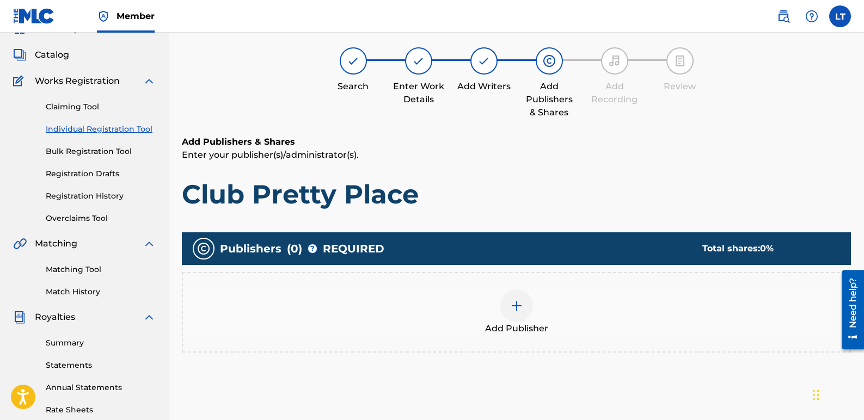
scroll to position [49, 0]
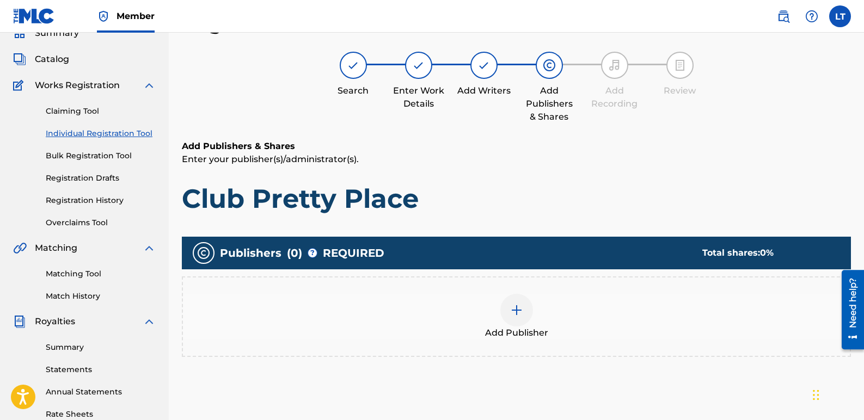
click at [519, 310] on img at bounding box center [516, 310] width 13 height 13
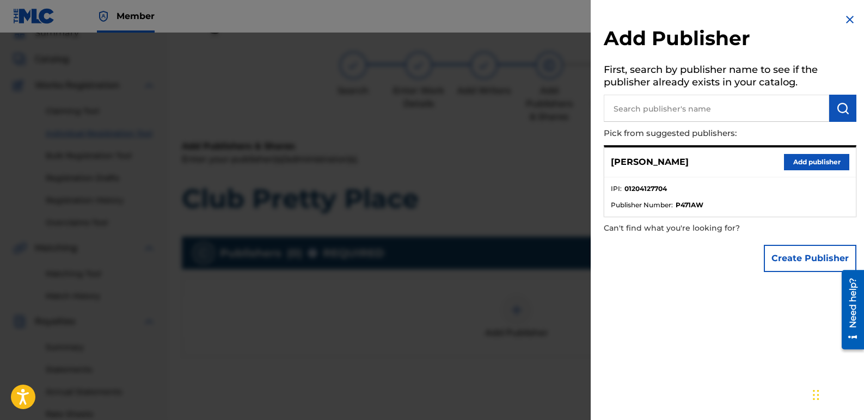
click at [813, 162] on button "Add publisher" at bounding box center [816, 162] width 65 height 16
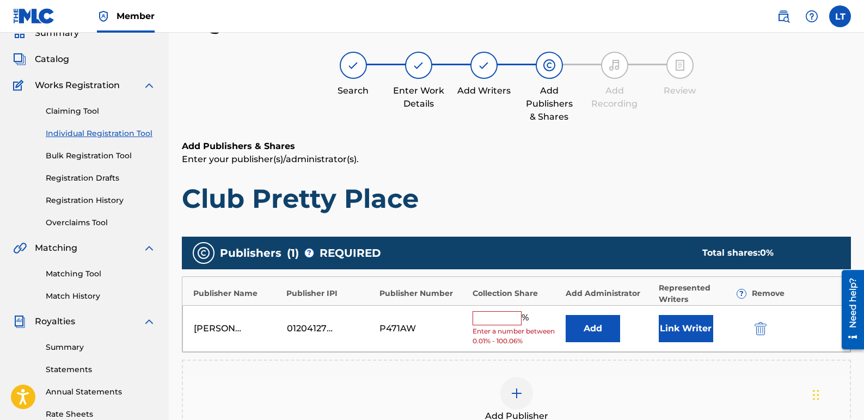
click at [497, 323] on input "text" at bounding box center [496, 318] width 49 height 14
type input "100"
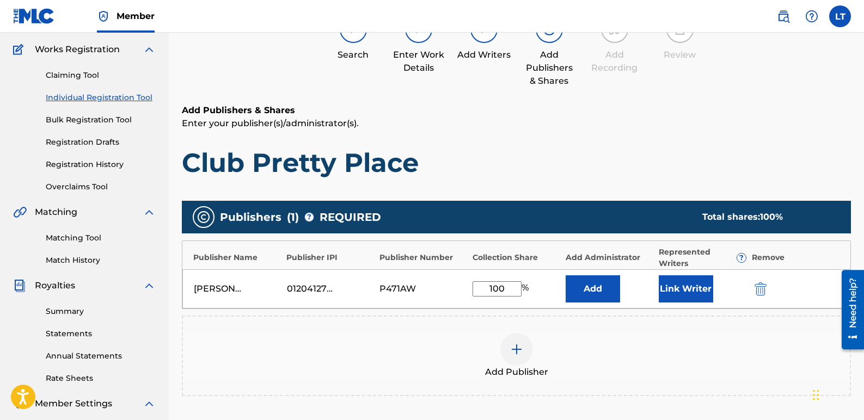
scroll to position [103, 0]
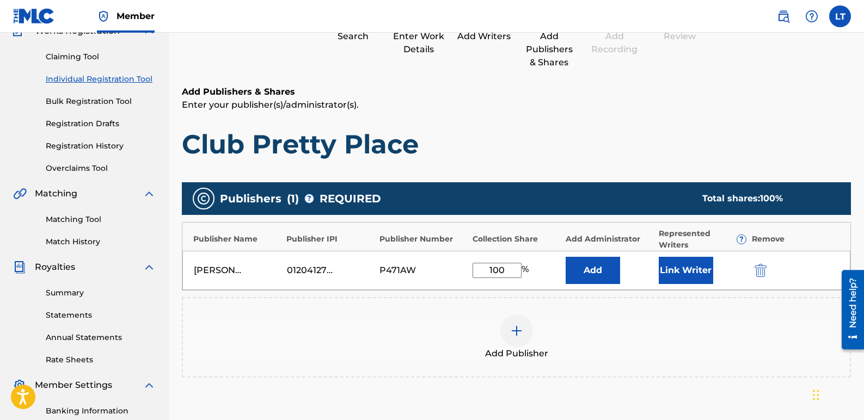
click at [663, 270] on button "Link Writer" at bounding box center [685, 270] width 54 height 27
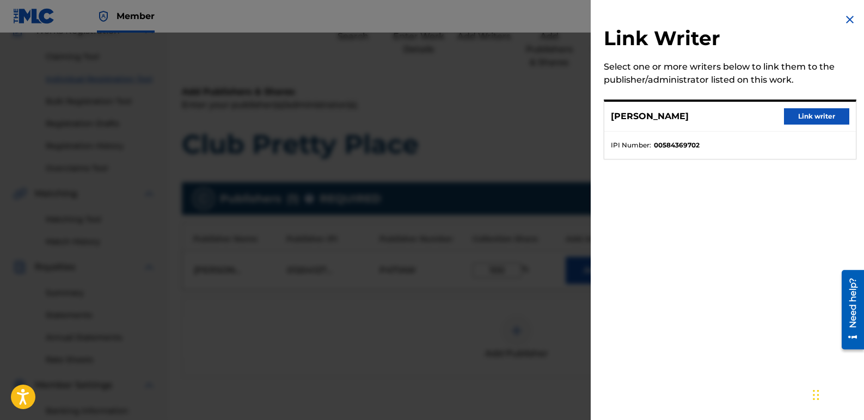
click at [817, 120] on button "Link writer" at bounding box center [816, 116] width 65 height 16
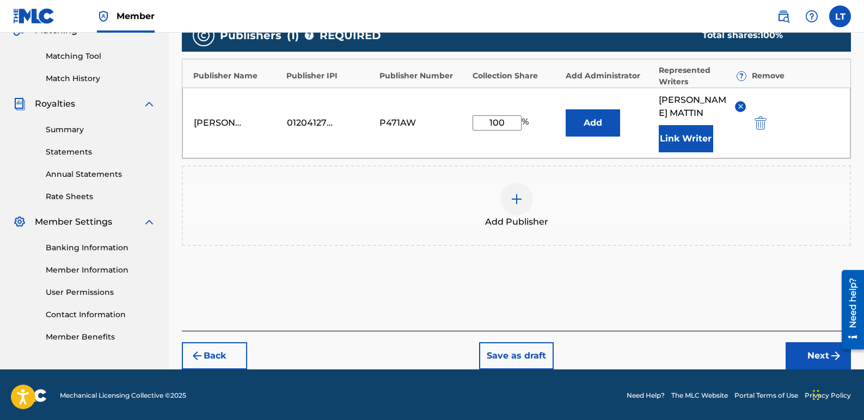
scroll to position [268, 0]
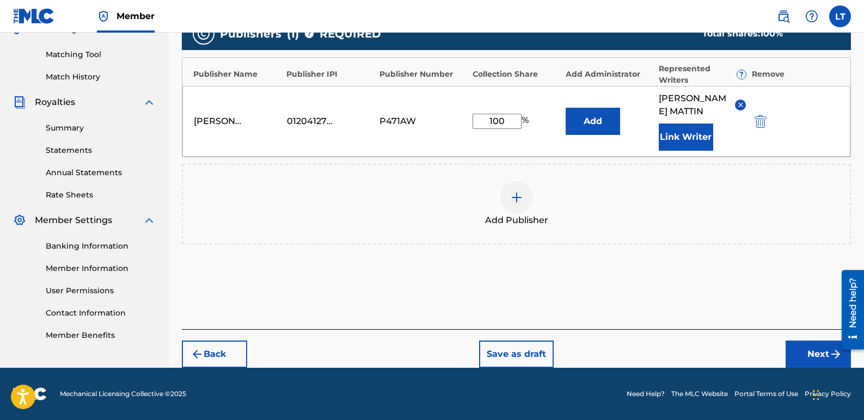
click at [813, 347] on button "Next" at bounding box center [817, 354] width 65 height 27
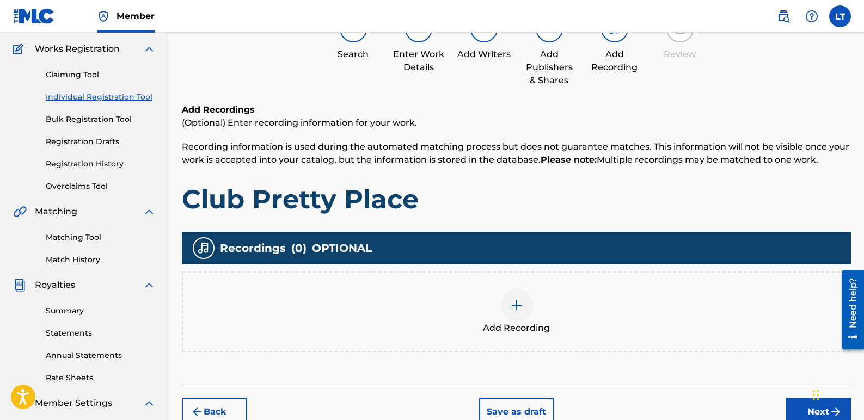
scroll to position [103, 0]
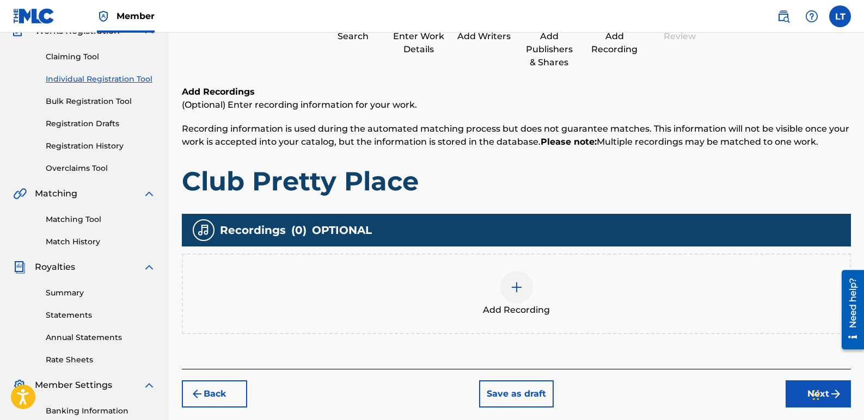
click at [520, 295] on div at bounding box center [516, 287] width 33 height 33
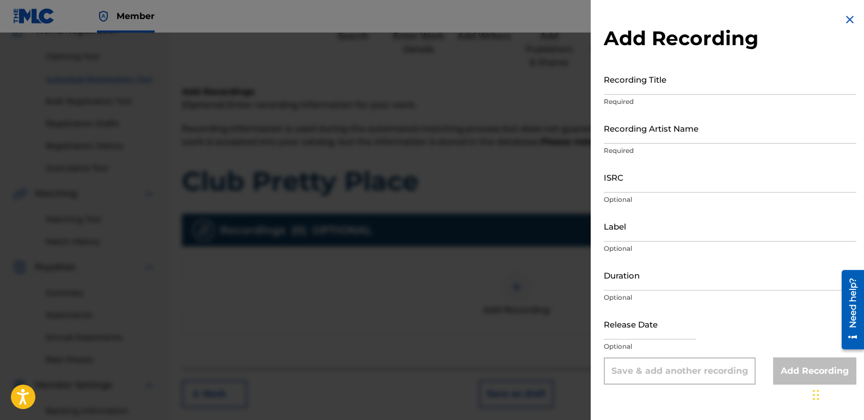
click at [695, 87] on input "Recording Title" at bounding box center [729, 79] width 252 height 31
type input "Club Pretty Place"
click at [689, 130] on input "Recording Artist Name" at bounding box center [729, 128] width 252 height 31
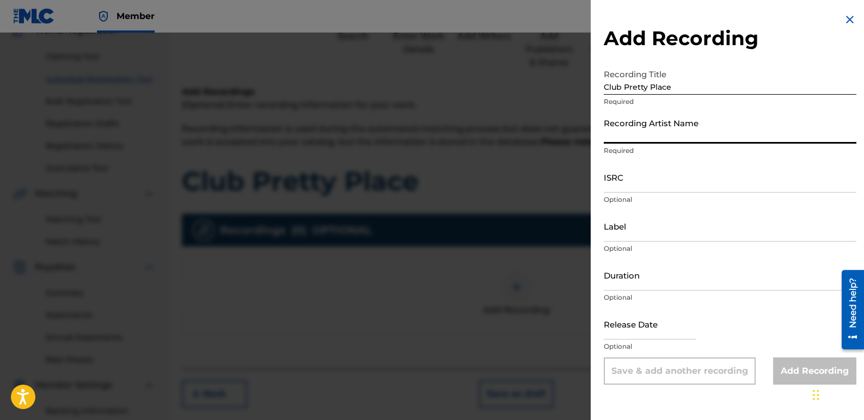
click at [705, 130] on input "Recording Artist Name" at bounding box center [729, 128] width 252 height 31
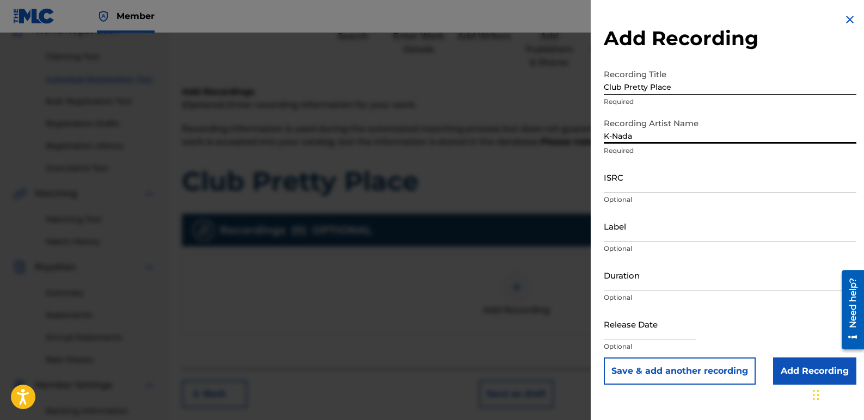
type input "K-Nada"
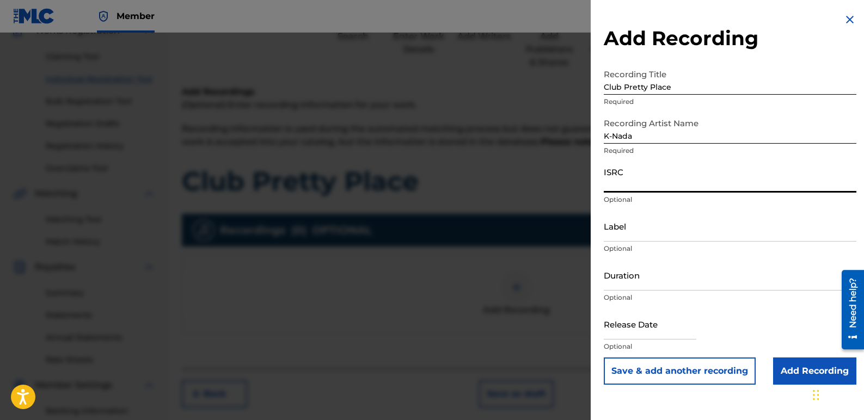
click at [650, 172] on input "ISRC" at bounding box center [729, 177] width 252 height 31
paste input "QZZ762585852"
type input "QZZ762585852"
click at [643, 235] on input "Label" at bounding box center [729, 226] width 252 height 31
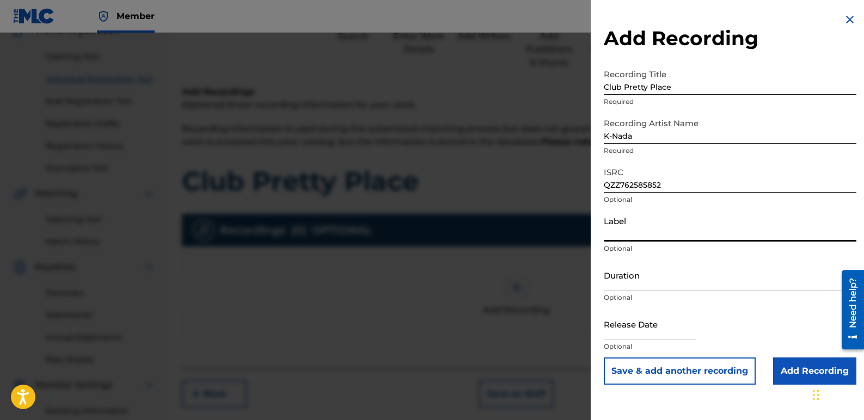
type input "Star Sign Productions and K-Nada Studio"
click at [680, 334] on input "text" at bounding box center [649, 324] width 93 height 31
select select "8"
select select "2025"
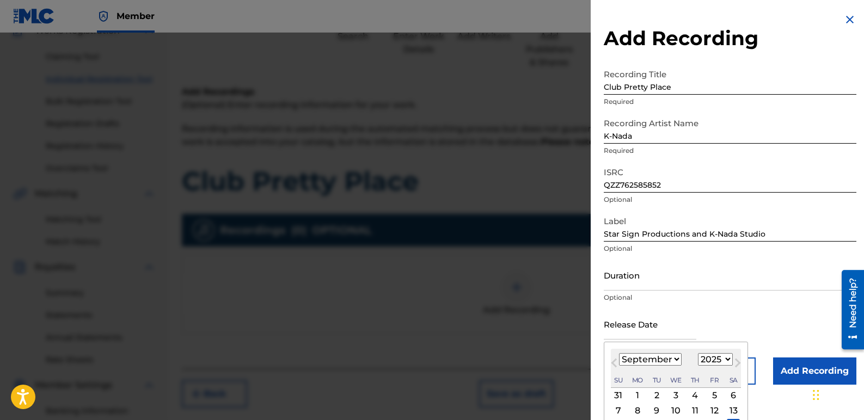
type input "[DATE]"
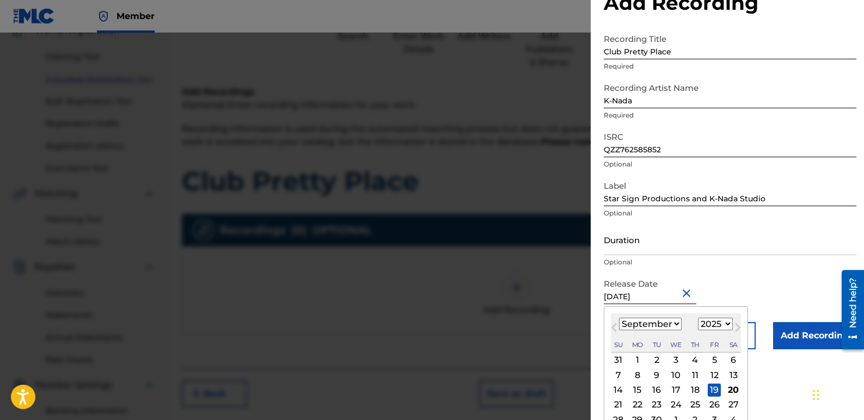
scroll to position [54, 0]
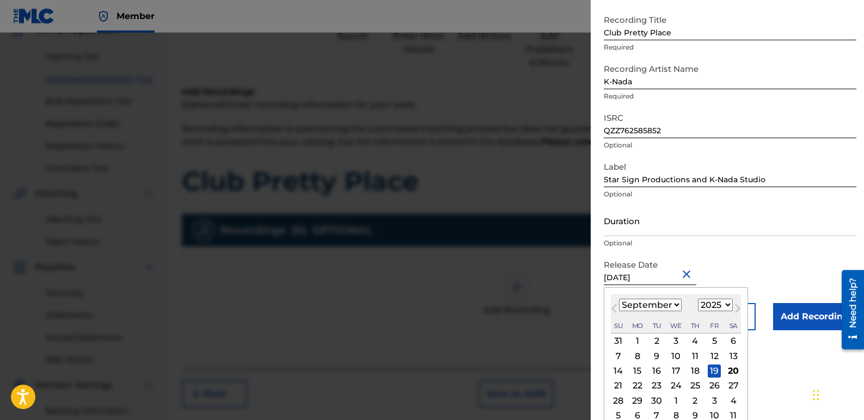
click at [766, 255] on form "Recording Title Club Pretty Place Required Recording Artist Name K-Nada Require…" at bounding box center [729, 169] width 252 height 321
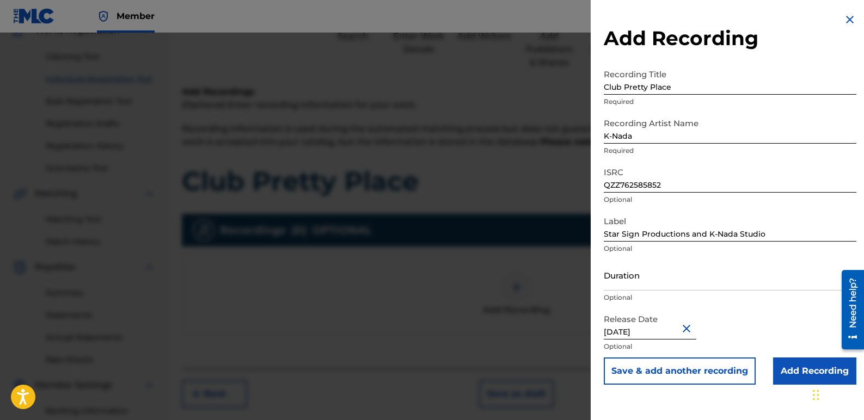
click at [785, 371] on input "Add Recording" at bounding box center [814, 370] width 83 height 27
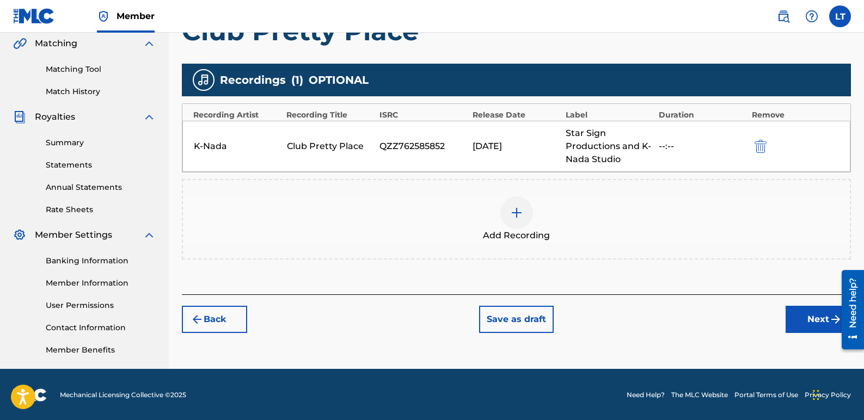
scroll to position [255, 0]
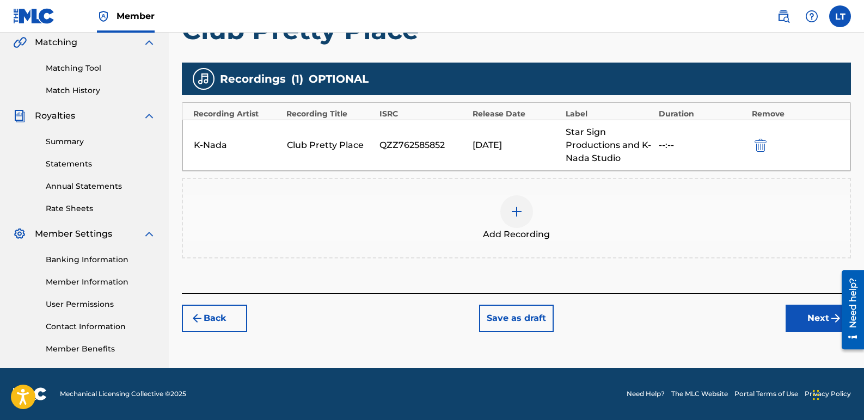
click at [805, 317] on button "Next" at bounding box center [817, 318] width 65 height 27
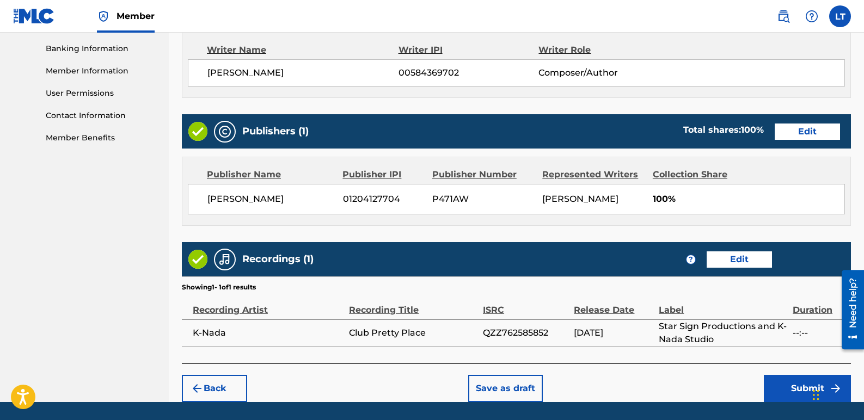
scroll to position [484, 0]
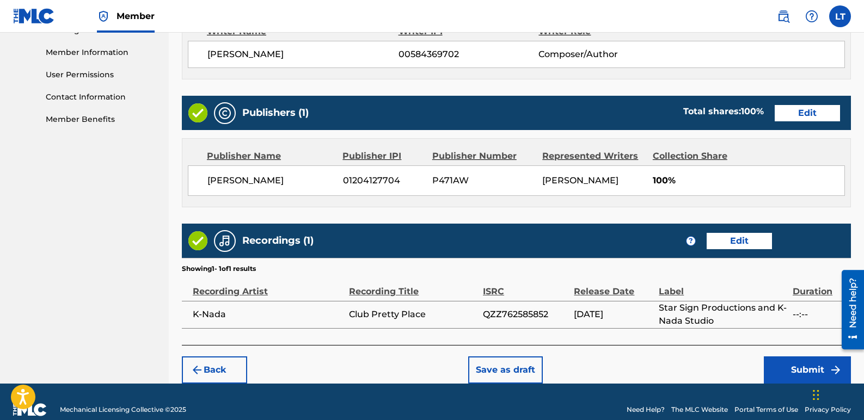
click at [788, 375] on button "Submit" at bounding box center [806, 369] width 87 height 27
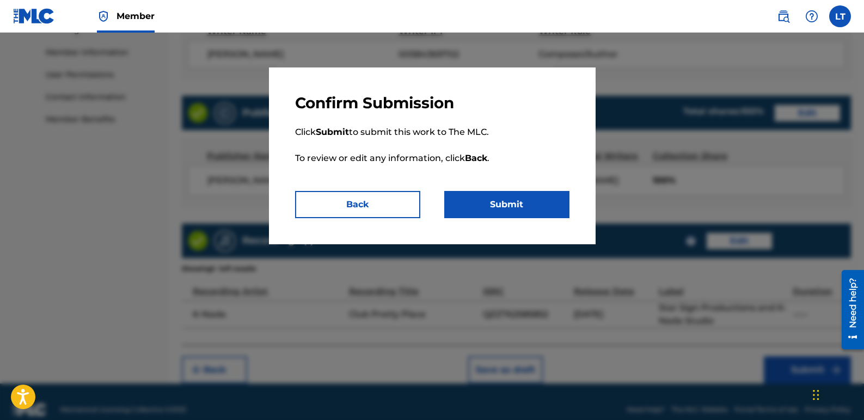
click at [519, 202] on button "Submit" at bounding box center [506, 204] width 125 height 27
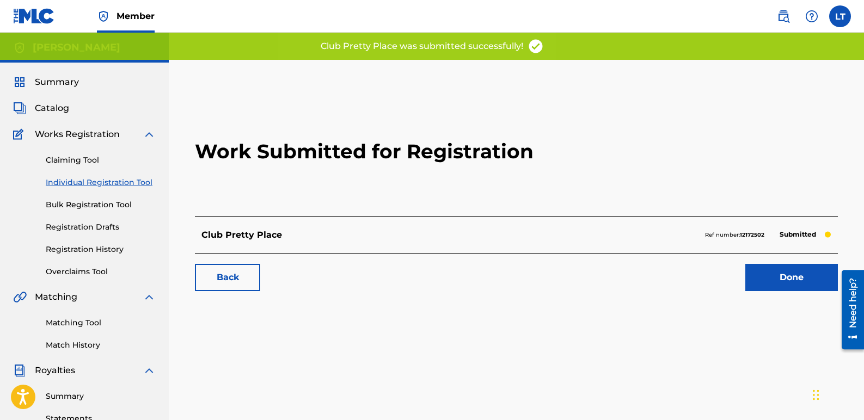
click at [765, 272] on link "Done" at bounding box center [791, 277] width 93 height 27
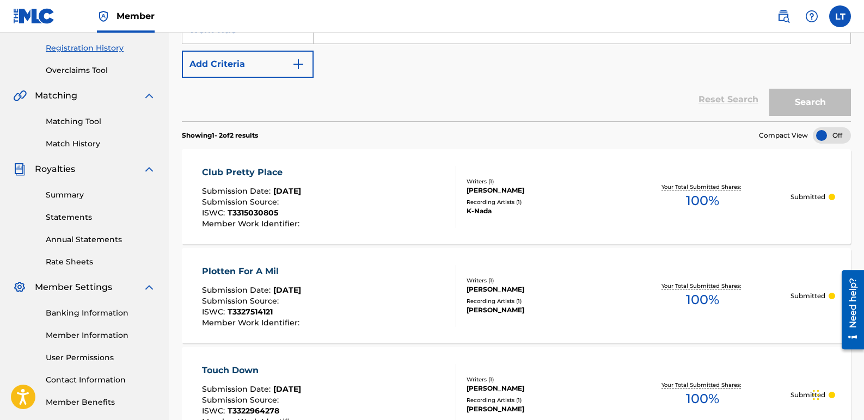
scroll to position [218, 0]
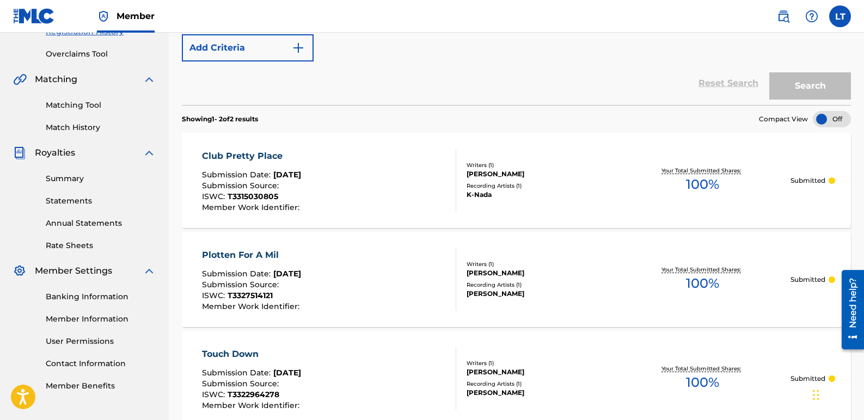
click at [263, 255] on div "Plotten For A Mil" at bounding box center [252, 255] width 100 height 13
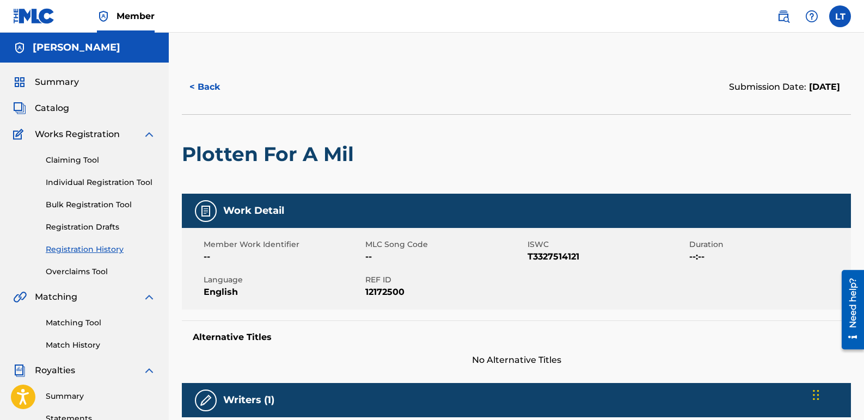
click at [90, 225] on link "Registration Drafts" at bounding box center [101, 226] width 110 height 11
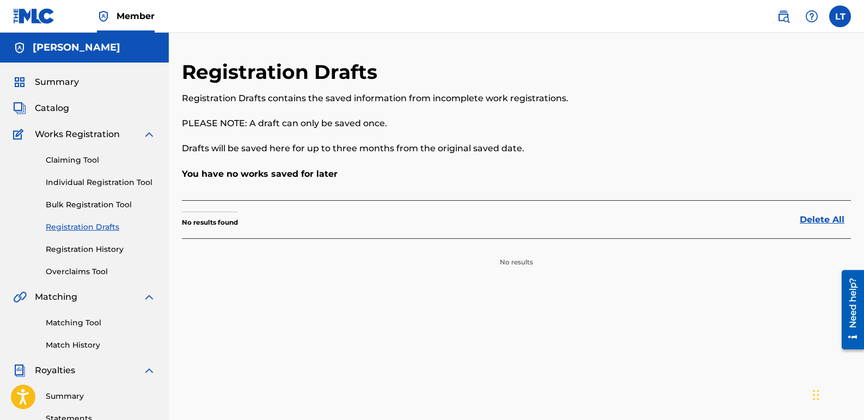
click at [66, 84] on span "Summary" at bounding box center [57, 82] width 44 height 13
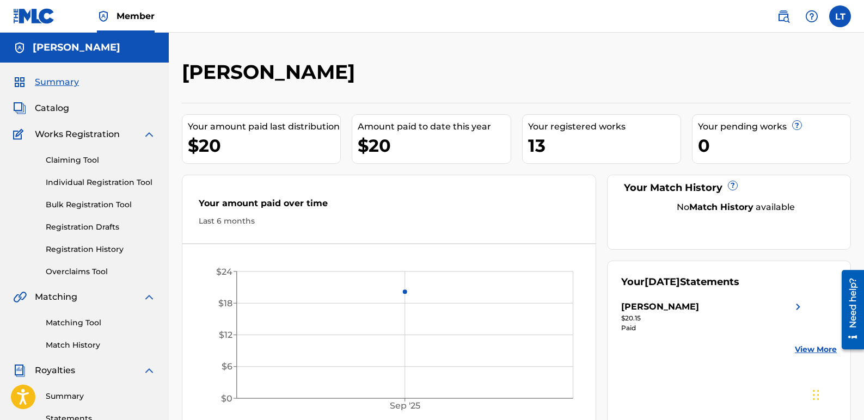
click at [60, 106] on span "Catalog" at bounding box center [52, 108] width 34 height 13
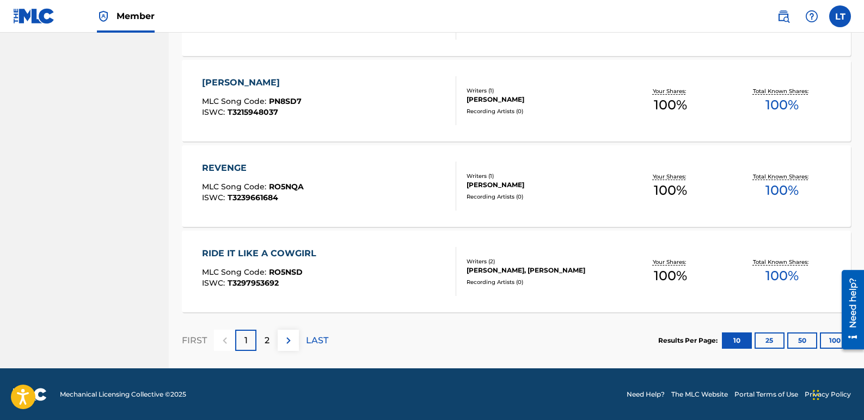
scroll to position [825, 0]
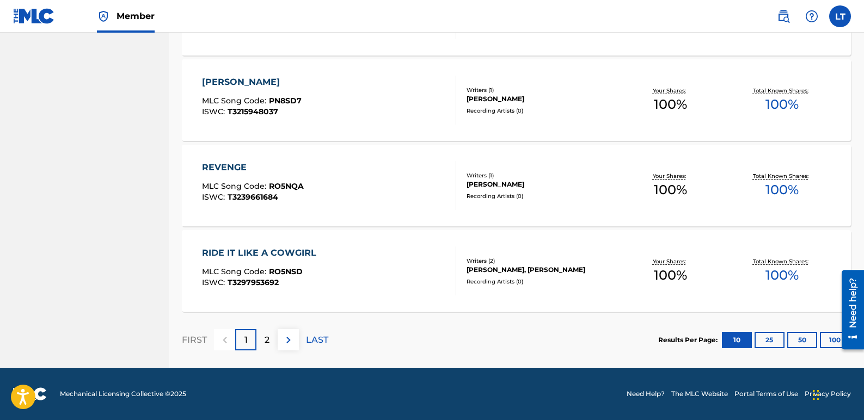
click at [271, 343] on div "2" at bounding box center [266, 339] width 21 height 21
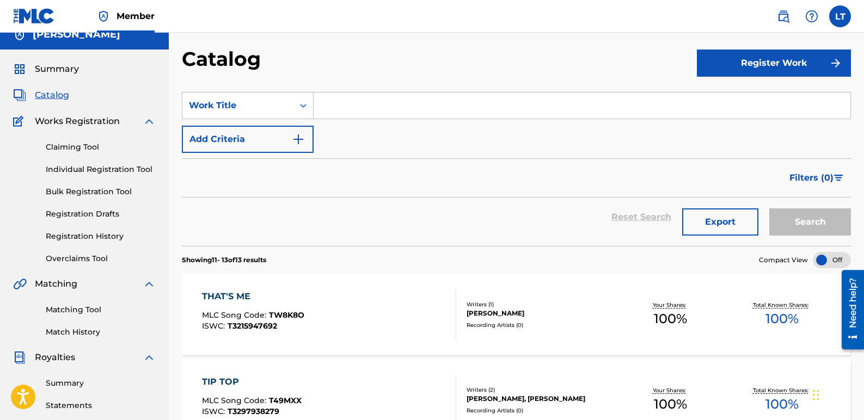
scroll to position [0, 0]
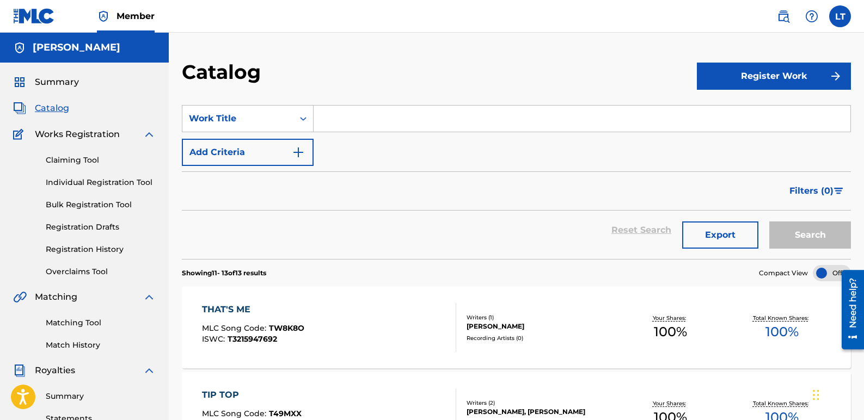
click at [64, 83] on span "Summary" at bounding box center [57, 82] width 44 height 13
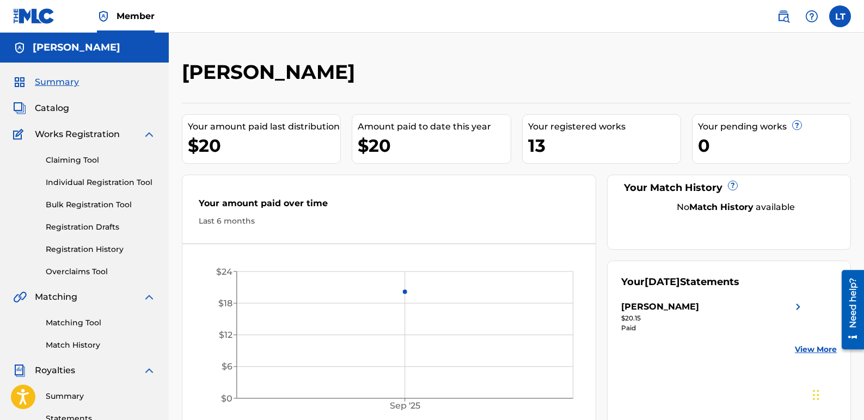
click at [59, 103] on span "Catalog" at bounding box center [52, 108] width 34 height 13
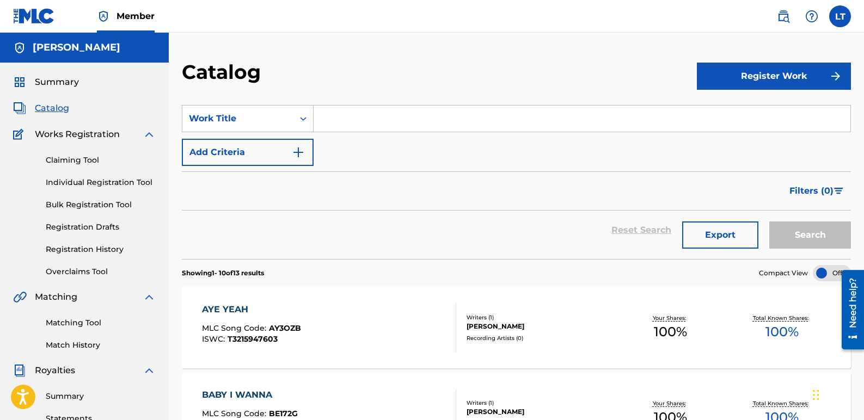
click at [535, 329] on div "[PERSON_NAME]" at bounding box center [540, 327] width 149 height 10
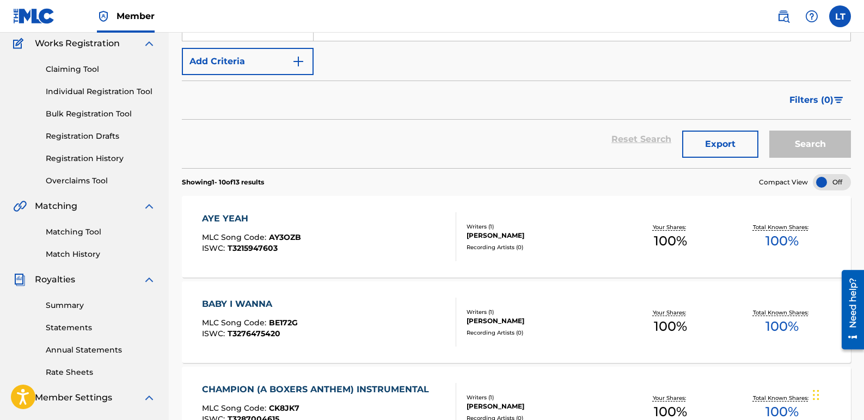
scroll to position [109, 0]
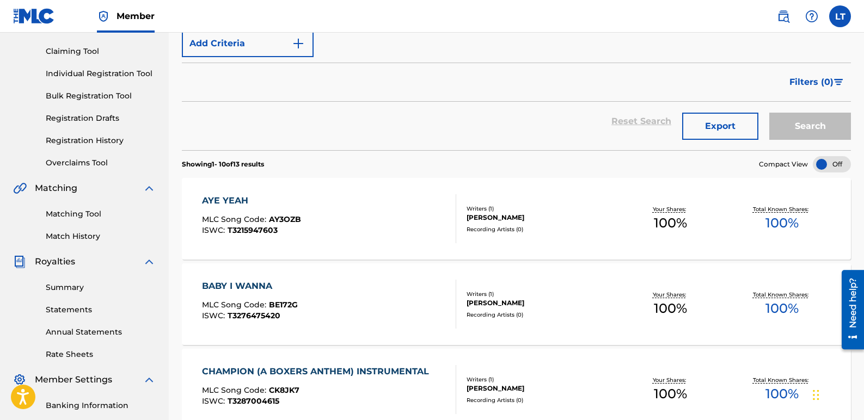
click at [235, 199] on div "AYE YEAH" at bounding box center [251, 200] width 99 height 13
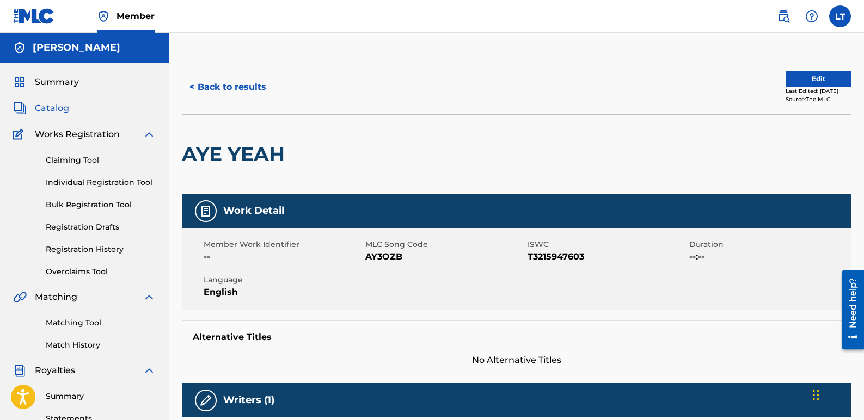
click at [800, 81] on button "Edit" at bounding box center [817, 79] width 65 height 16
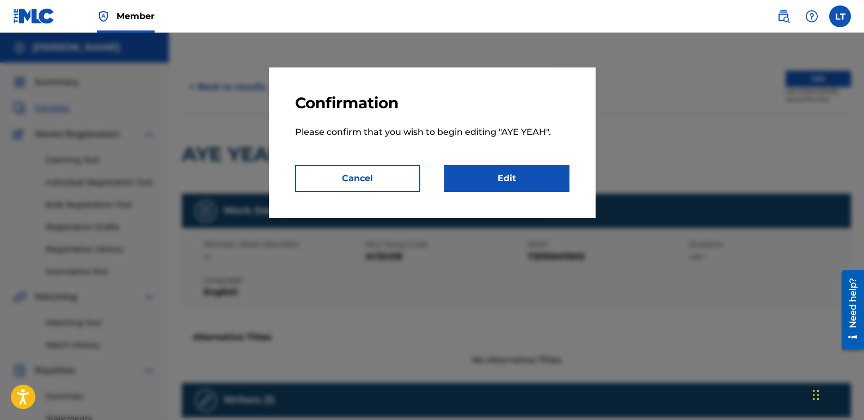
click at [537, 171] on link "Edit" at bounding box center [506, 178] width 125 height 27
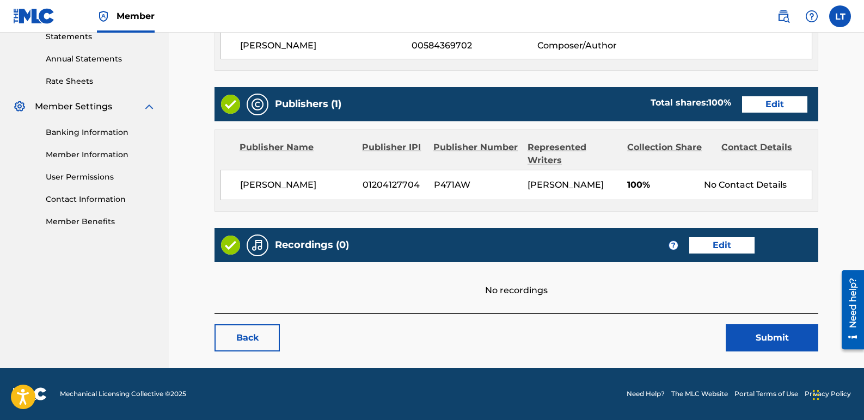
scroll to position [395, 0]
click at [725, 244] on link "Edit" at bounding box center [721, 245] width 65 height 16
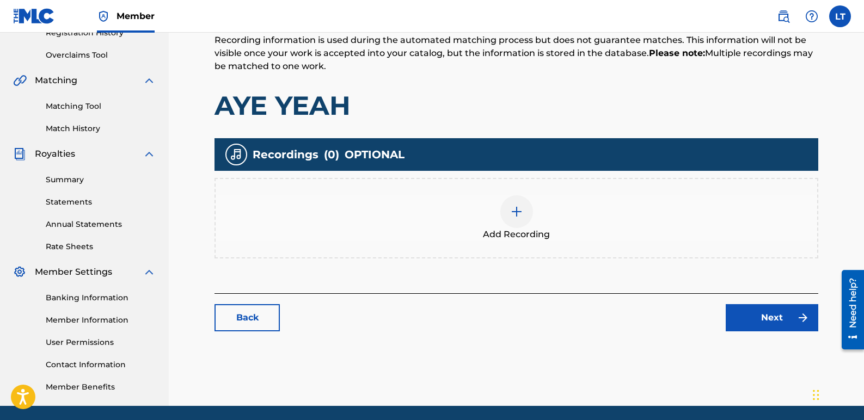
scroll to position [218, 0]
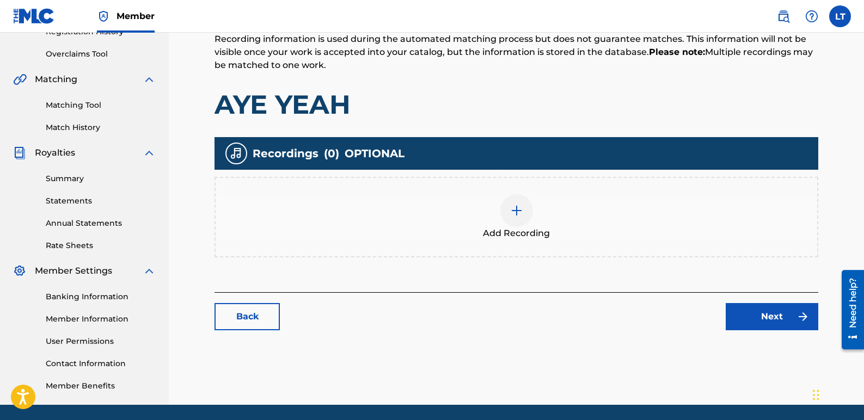
click at [521, 212] on img at bounding box center [516, 210] width 13 height 13
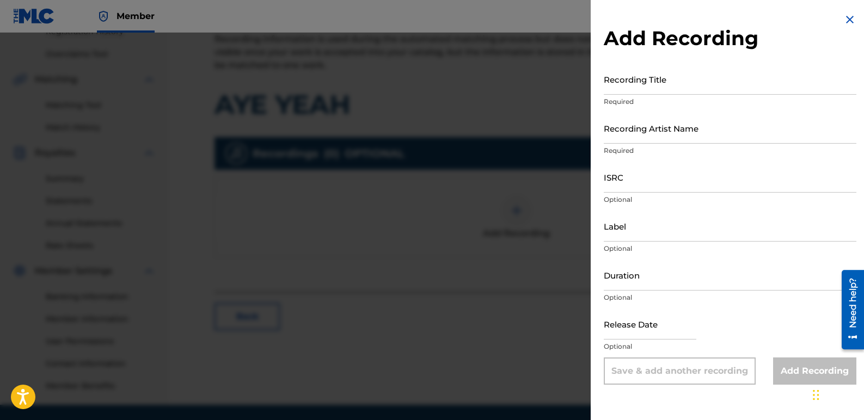
click at [677, 83] on input "Recording Title" at bounding box center [729, 79] width 252 height 31
type input "[PERSON_NAME]"
click at [675, 132] on input "Recording Artist Name" at bounding box center [729, 128] width 252 height 31
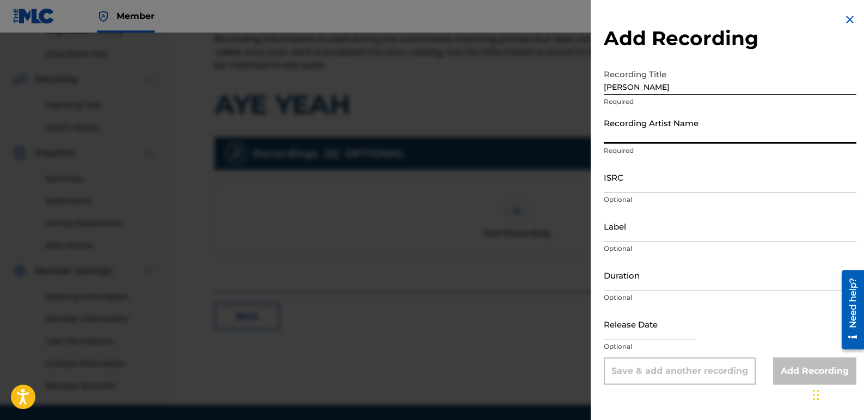
type input "K-Nada"
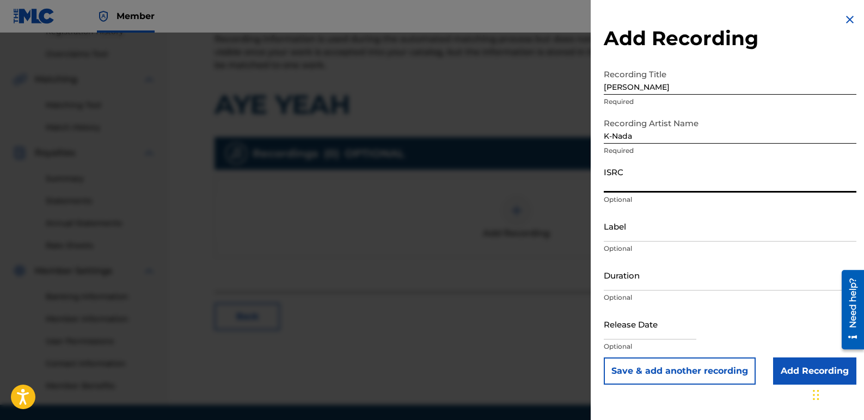
paste input "QZTBF2356701"
type input "QZTBF2356701"
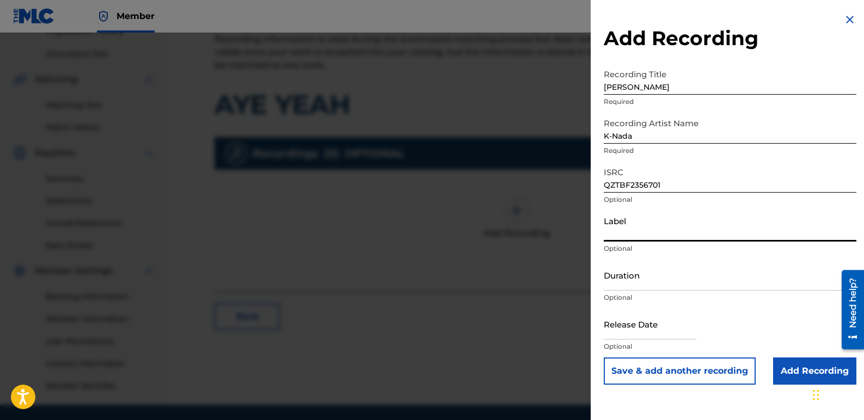
click at [623, 233] on input "Label" at bounding box center [729, 226] width 252 height 31
type input "Star Sign Productions and K-Nada Studio"
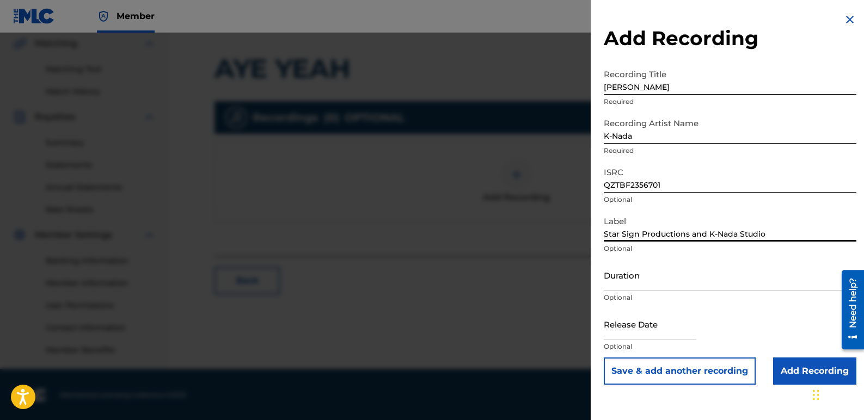
scroll to position [255, 0]
click at [670, 332] on input "text" at bounding box center [649, 324] width 93 height 31
select select "8"
select select "2025"
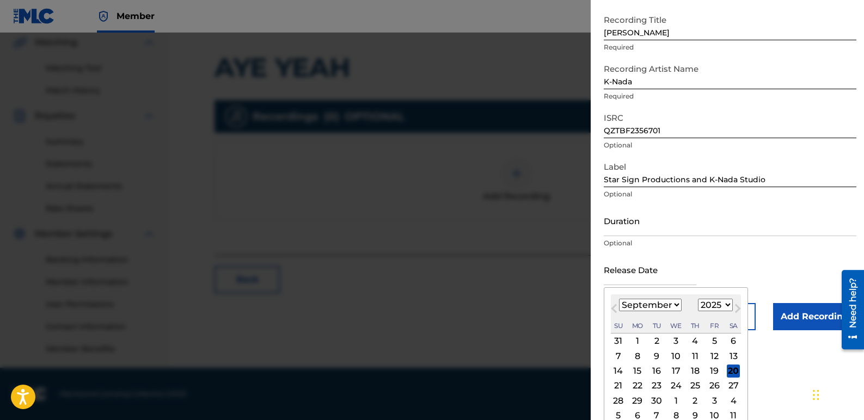
scroll to position [64, 0]
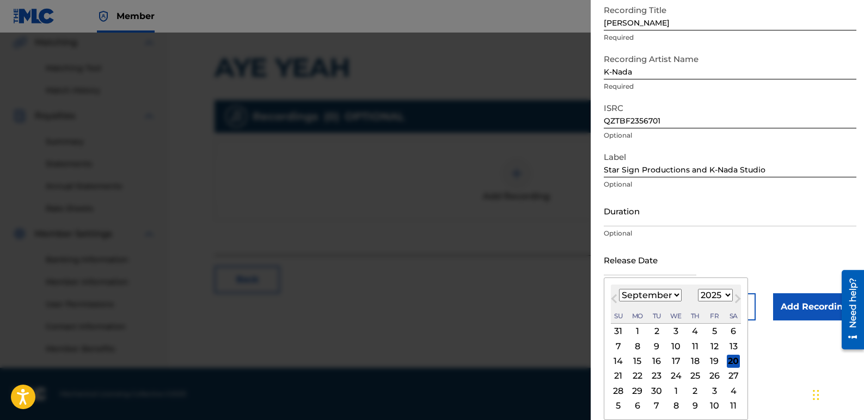
click at [679, 298] on select "January February March April May June July August September October November De…" at bounding box center [650, 295] width 63 height 13
select select "10"
click at [619, 289] on select "January February March April May June July August September October November De…" at bounding box center [650, 295] width 63 height 13
click at [723, 295] on select "1899 1900 1901 1902 1903 1904 1905 1906 1907 1908 1909 1910 1911 1912 1913 1914…" at bounding box center [715, 295] width 35 height 13
select select "2023"
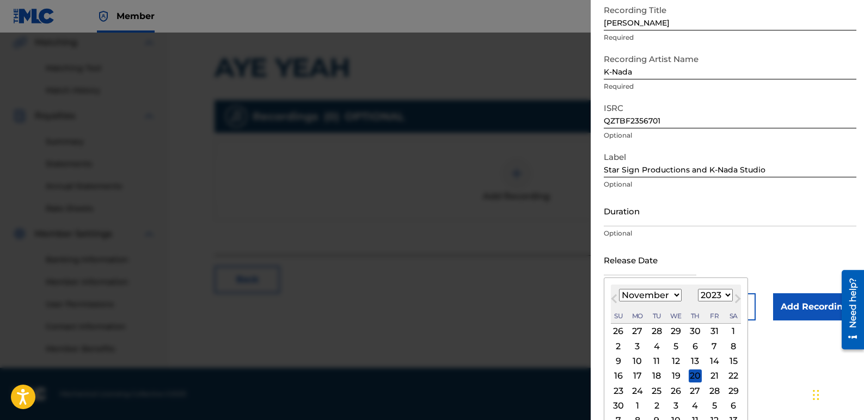
click at [698, 289] on select "1899 1900 1901 1902 1903 1904 1905 1906 1907 1908 1909 1910 1911 1912 1913 1914…" at bounding box center [715, 295] width 35 height 13
click at [788, 246] on form "Recording Title Aye Yeah Required Recording Artist Name K-Nada Required ISRC QZ…" at bounding box center [729, 159] width 252 height 321
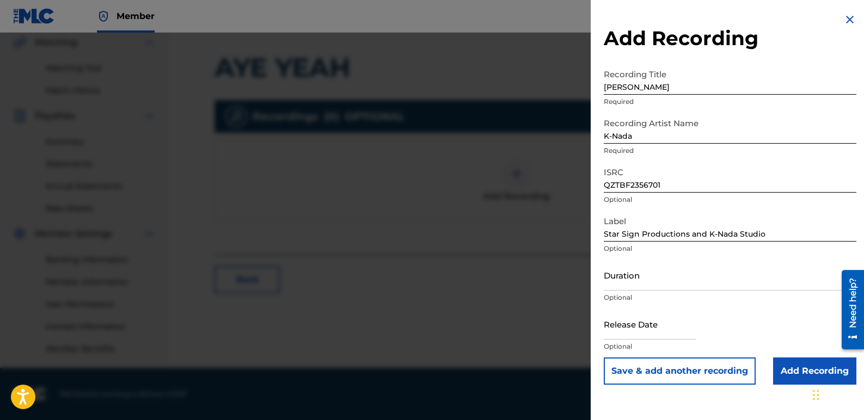
click at [655, 328] on input "text" at bounding box center [649, 324] width 93 height 31
select select "8"
select select "2025"
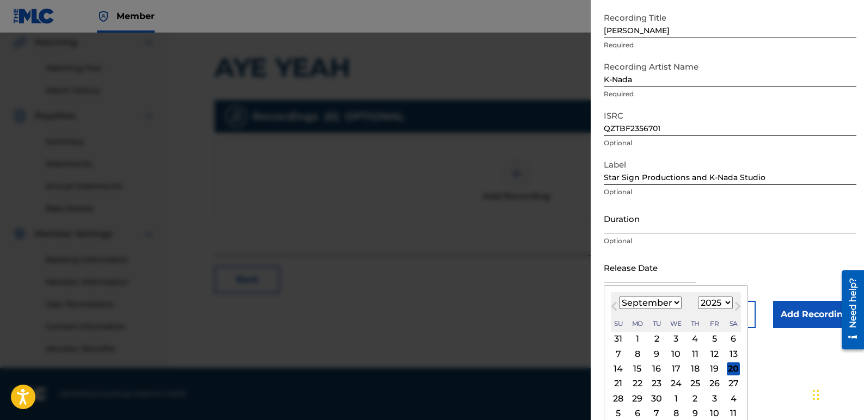
scroll to position [64, 0]
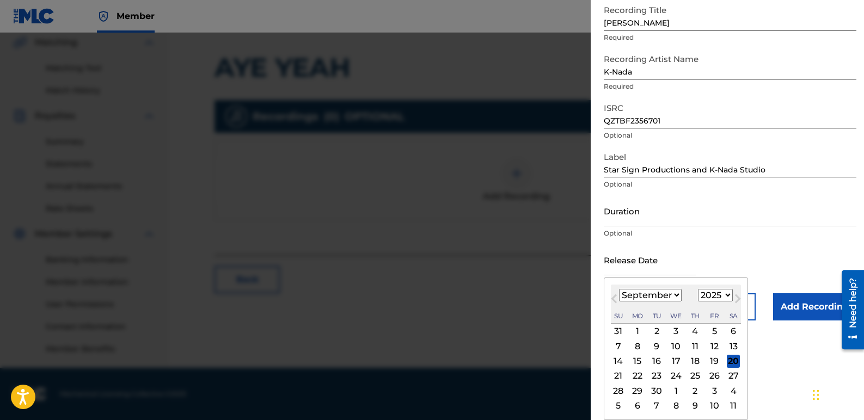
click at [675, 299] on select "January February March April May June July August September October November De…" at bounding box center [650, 295] width 63 height 13
click at [619, 289] on select "January February March April May June July August September October November De…" at bounding box center [650, 295] width 63 height 13
click at [730, 294] on button "Next Month" at bounding box center [737, 300] width 17 height 17
click at [671, 295] on select "January February March April May June July August September October November De…" at bounding box center [650, 295] width 63 height 13
select select "10"
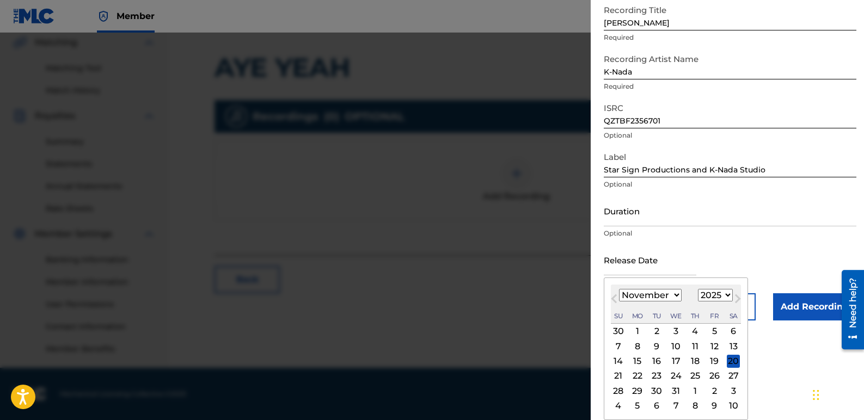
click at [619, 289] on select "January February March April May June July August September October November De…" at bounding box center [650, 295] width 63 height 13
click at [724, 297] on select "1899 1900 1901 1902 1903 1904 1905 1906 1907 1908 1909 1910 1911 1912 1913 1914…" at bounding box center [715, 295] width 35 height 13
select select "2023"
click at [698, 289] on select "1899 1900 1901 1902 1903 1904 1905 1906 1907 1908 1909 1910 1911 1912 1913 1914…" at bounding box center [715, 295] width 35 height 13
click at [765, 241] on form "Recording Title Aye Yeah Required Recording Artist Name K-Nada Required ISRC QZ…" at bounding box center [729, 159] width 252 height 321
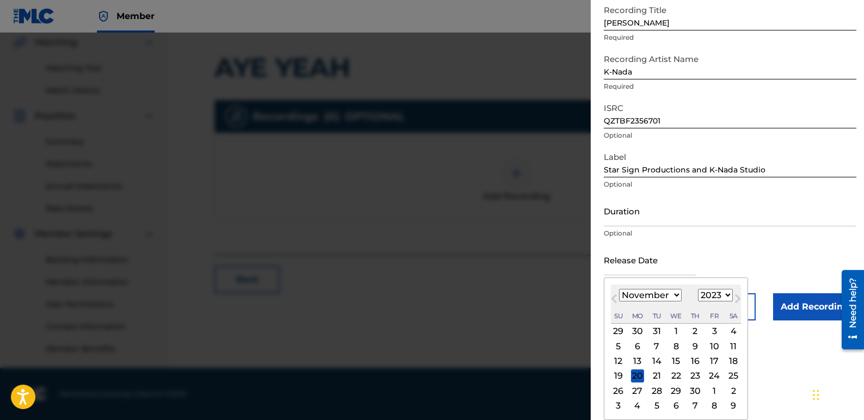
scroll to position [0, 0]
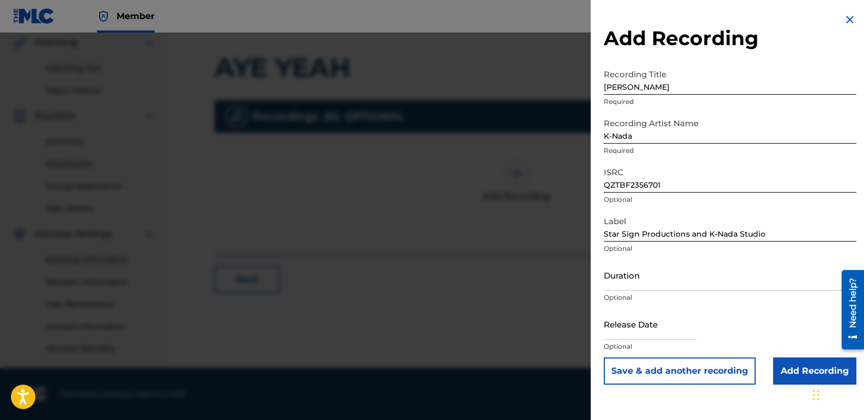
click at [679, 333] on input "text" at bounding box center [649, 324] width 93 height 31
select select "8"
select select "2025"
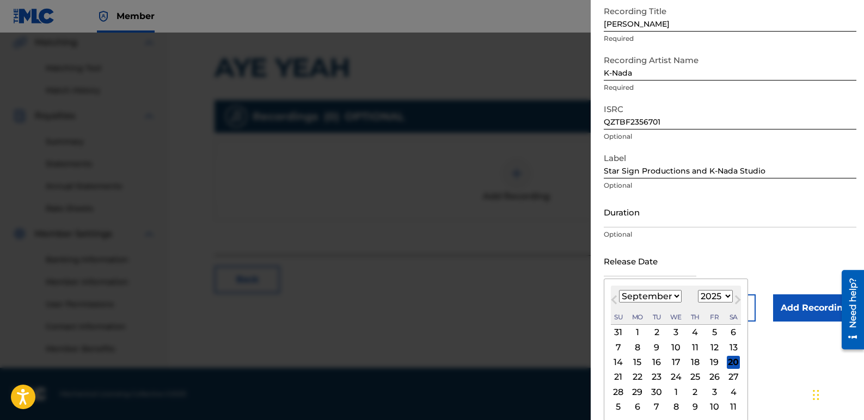
scroll to position [64, 0]
click at [677, 295] on select "January February March April May June July August September October November De…" at bounding box center [650, 295] width 63 height 13
select select "10"
click at [619, 289] on select "January February March April May June July August September October November De…" at bounding box center [650, 295] width 63 height 13
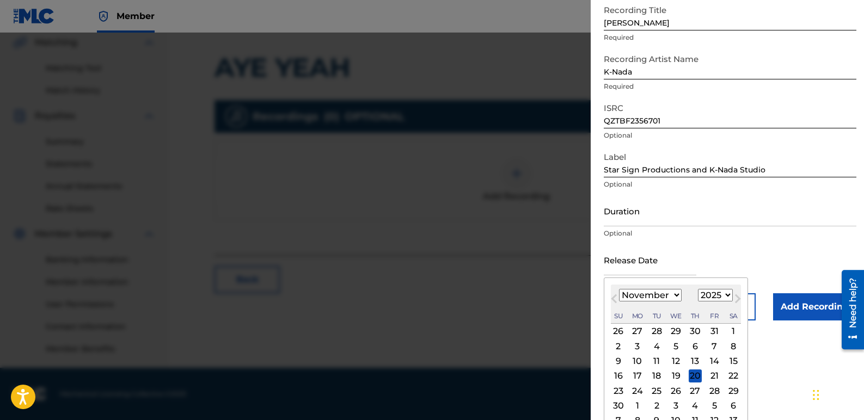
click at [720, 294] on select "1899 1900 1901 1902 1903 1904 1905 1906 1907 1908 1909 1910 1911 1912 1913 1914…" at bounding box center [715, 295] width 35 height 13
select select "2023"
click at [698, 289] on select "1899 1900 1901 1902 1903 1904 1905 1906 1907 1908 1909 1910 1911 1912 1913 1914…" at bounding box center [715, 295] width 35 height 13
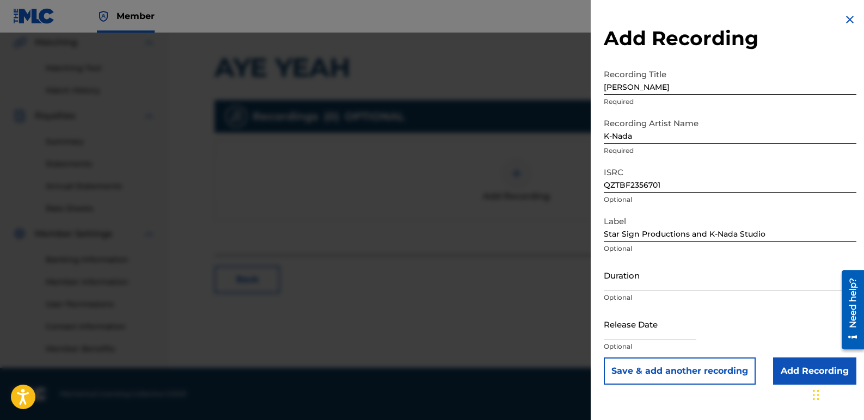
click at [676, 326] on input "text" at bounding box center [649, 324] width 93 height 31
select select "8"
select select "2025"
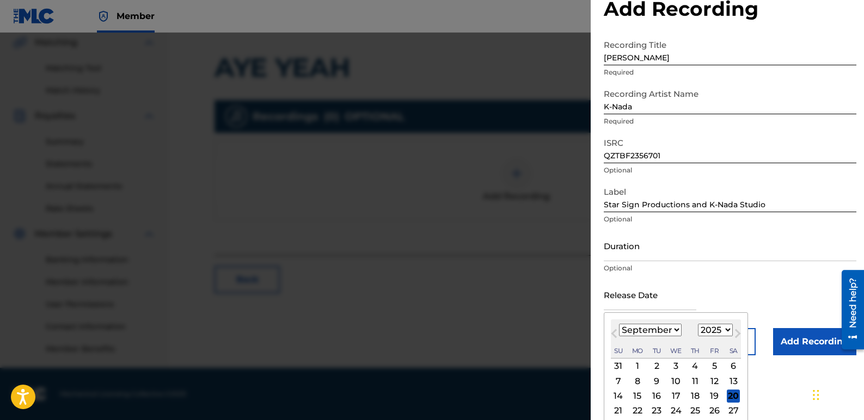
scroll to position [64, 0]
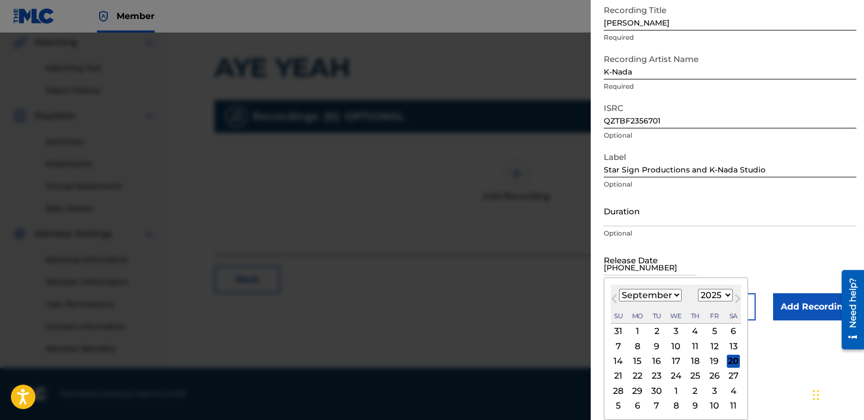
type input "[DATE]"
click at [710, 244] on form "Recording Title Aye Yeah Required Recording Artist Name K-Nada Required ISRC QZ…" at bounding box center [729, 159] width 252 height 321
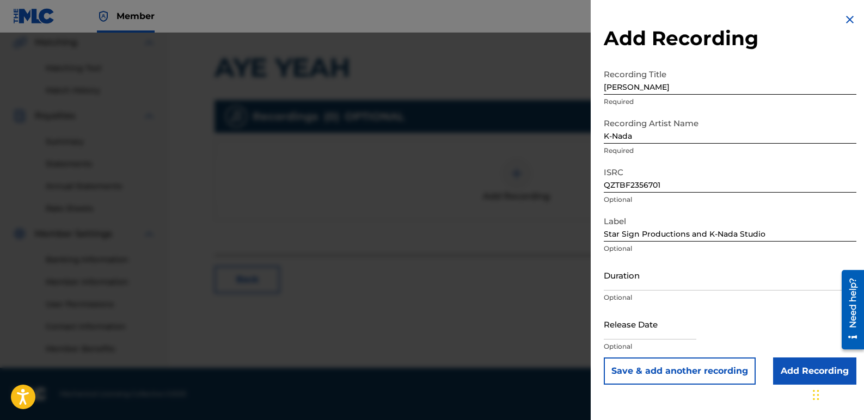
click at [690, 321] on input "text" at bounding box center [649, 324] width 93 height 31
select select "8"
select select "2025"
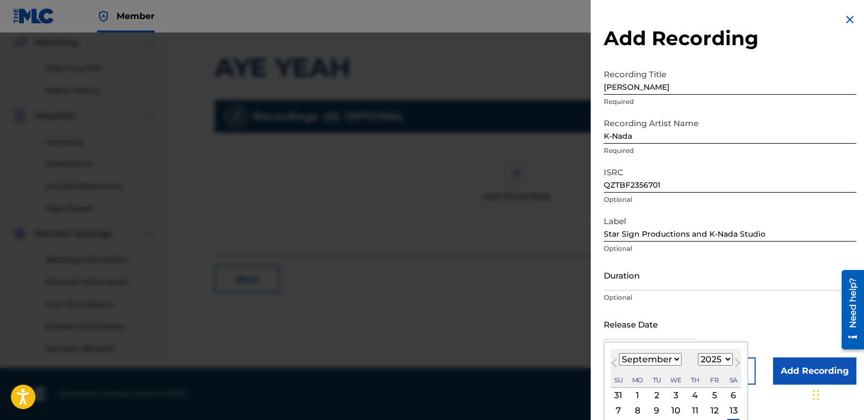
click at [690, 321] on input "text" at bounding box center [649, 324] width 93 height 31
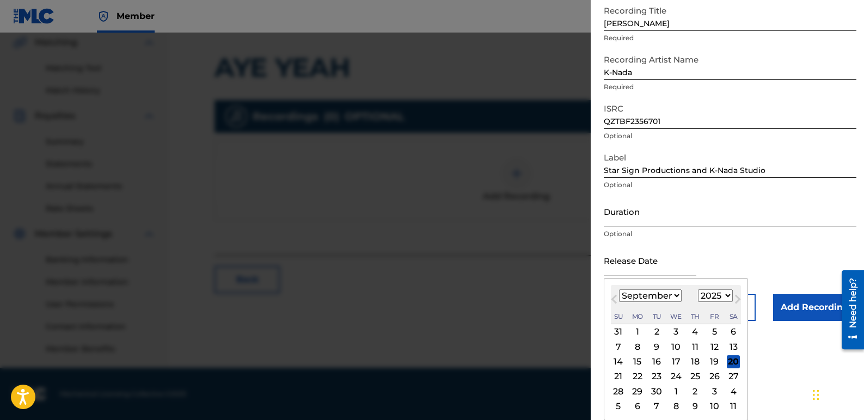
scroll to position [64, 0]
click at [649, 263] on input "text" at bounding box center [649, 259] width 93 height 31
type input "[DATE]"
click at [797, 266] on form "Recording Title Aye Yeah Required Recording Artist Name K-Nada Required ISRC QZ…" at bounding box center [729, 159] width 252 height 321
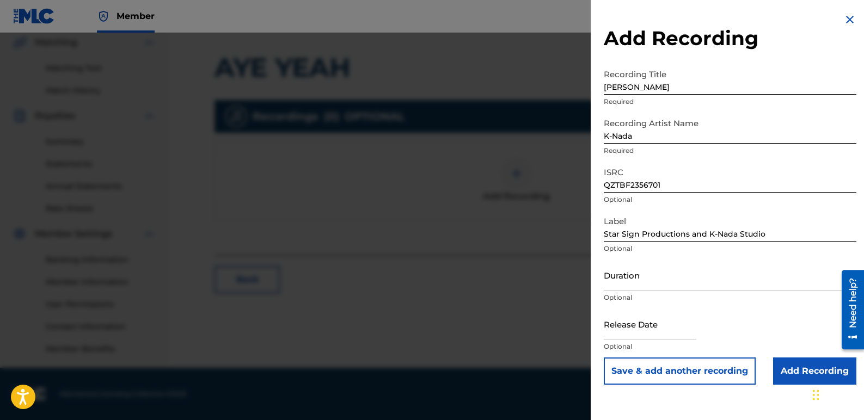
click at [789, 367] on input "Add Recording" at bounding box center [814, 370] width 83 height 27
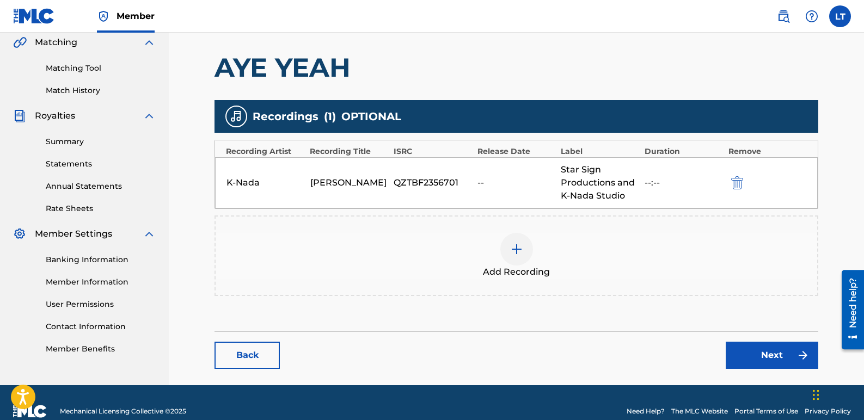
click at [776, 350] on link "Next" at bounding box center [771, 355] width 93 height 27
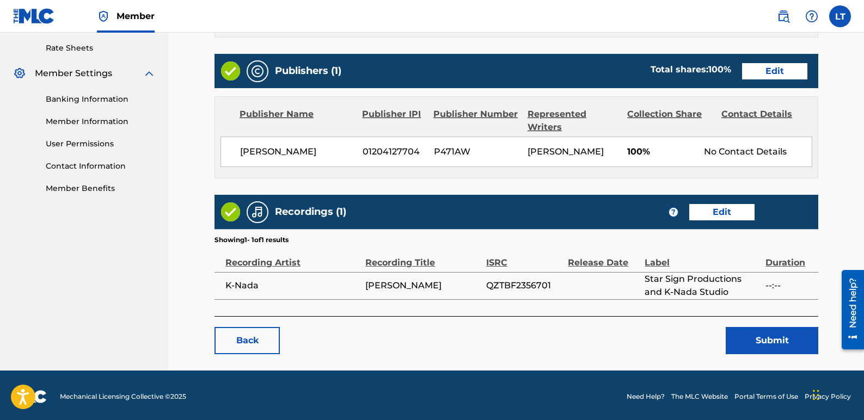
scroll to position [431, 0]
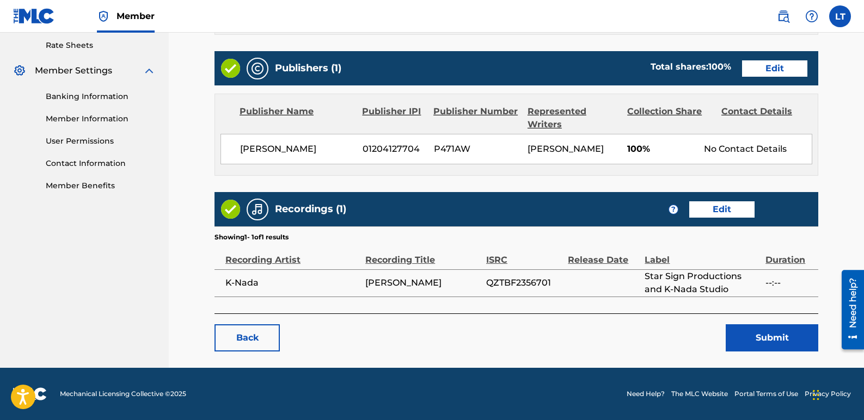
click at [753, 330] on button "Submit" at bounding box center [771, 337] width 93 height 27
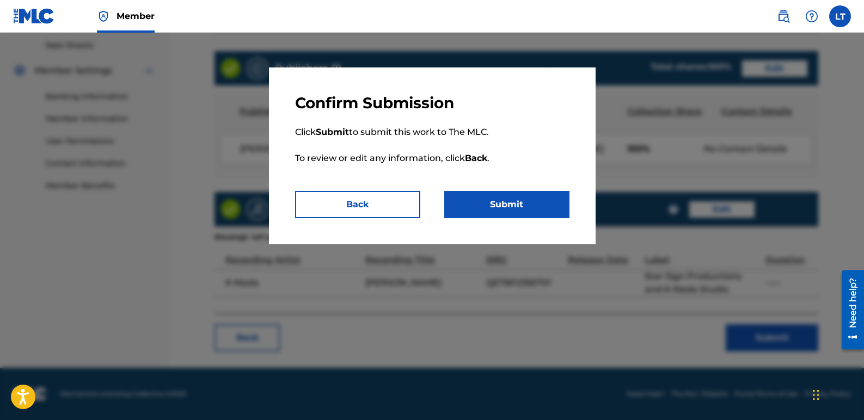
click at [520, 207] on button "Submit" at bounding box center [506, 204] width 125 height 27
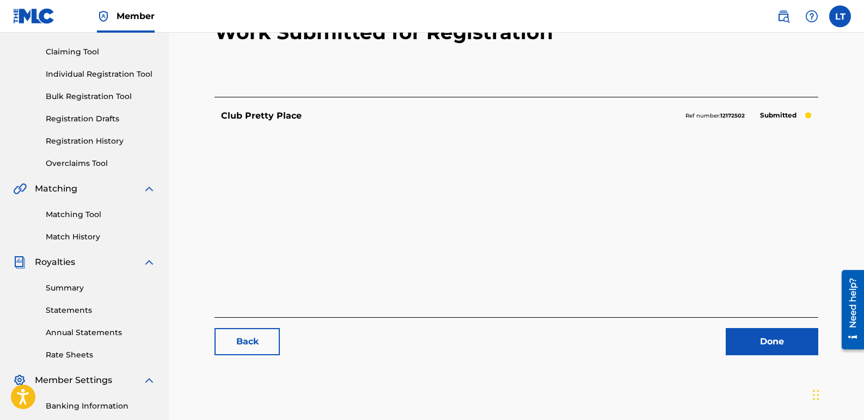
scroll to position [109, 0]
click at [782, 335] on link "Done" at bounding box center [771, 341] width 93 height 27
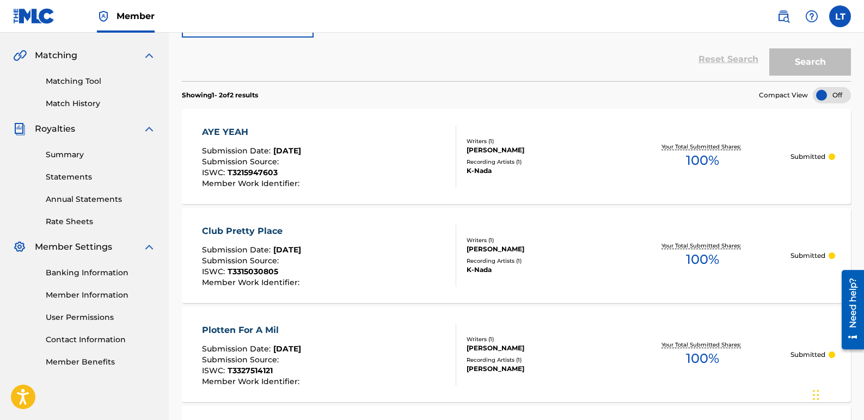
scroll to position [163, 0]
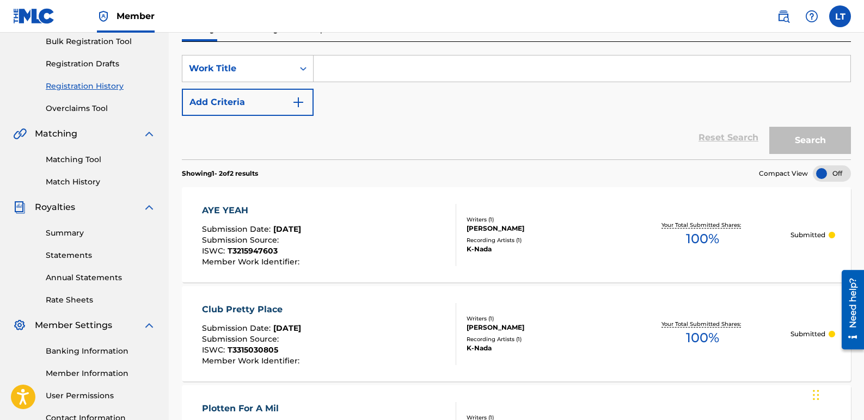
click at [484, 248] on div "K-Nada" at bounding box center [540, 249] width 149 height 10
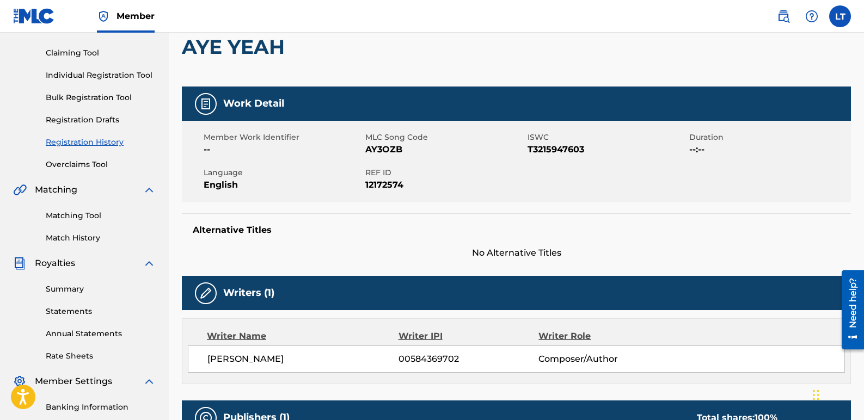
scroll to position [109, 0]
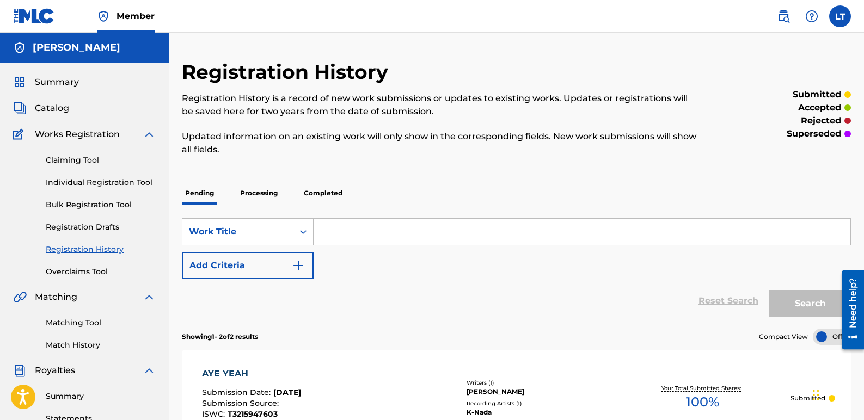
click at [60, 106] on span "Catalog" at bounding box center [52, 108] width 34 height 13
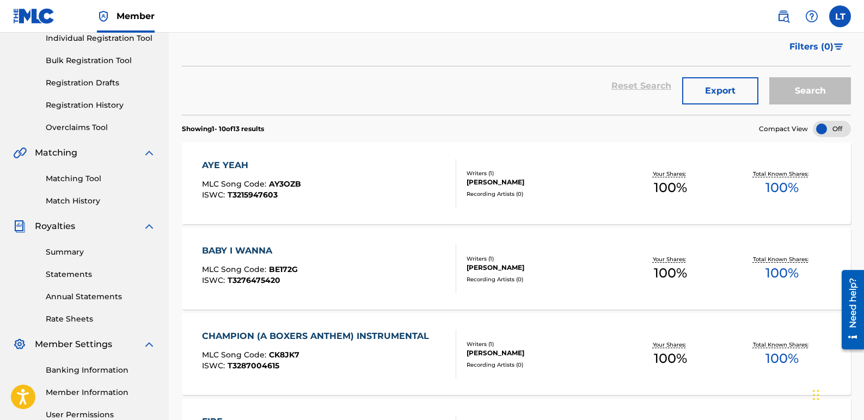
scroll to position [163, 0]
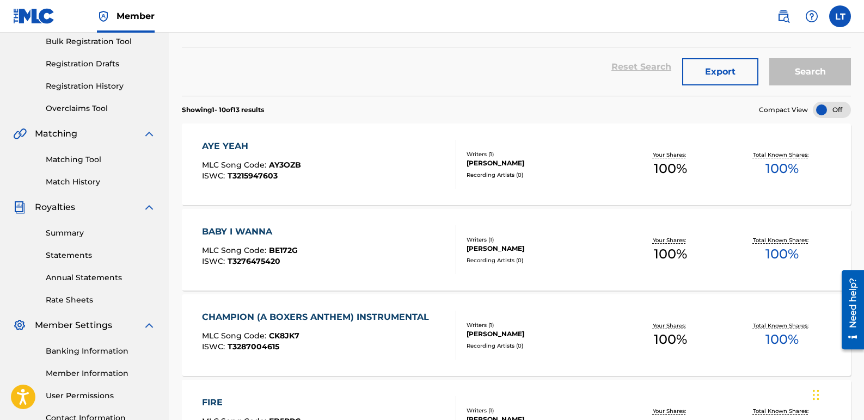
click at [257, 231] on div "BABY I WANNA" at bounding box center [250, 231] width 96 height 13
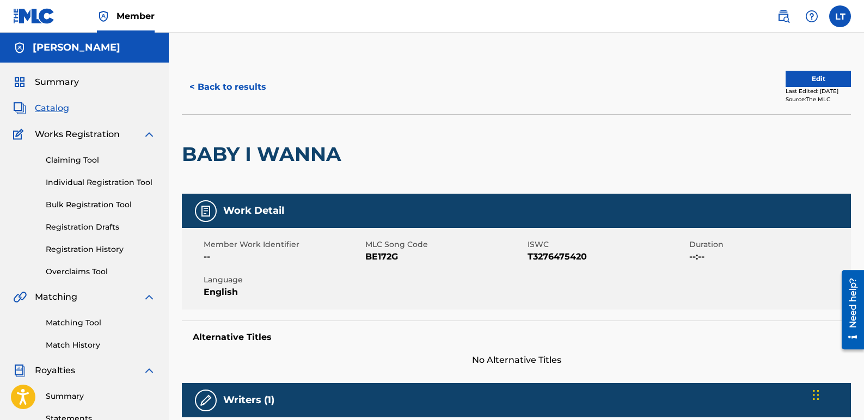
click at [811, 76] on button "Edit" at bounding box center [817, 79] width 65 height 16
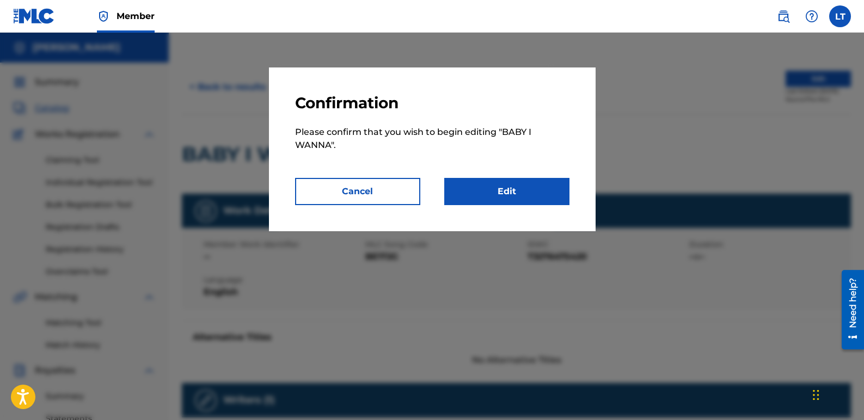
click at [539, 182] on link "Edit" at bounding box center [506, 191] width 125 height 27
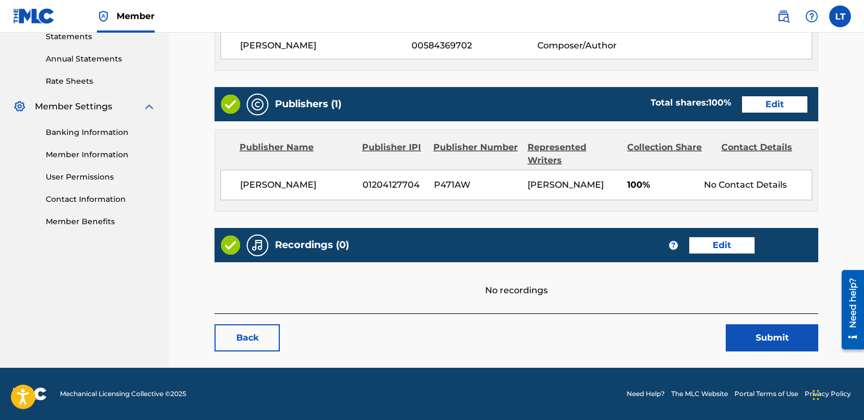
scroll to position [395, 0]
click at [701, 249] on link "Edit" at bounding box center [721, 245] width 65 height 16
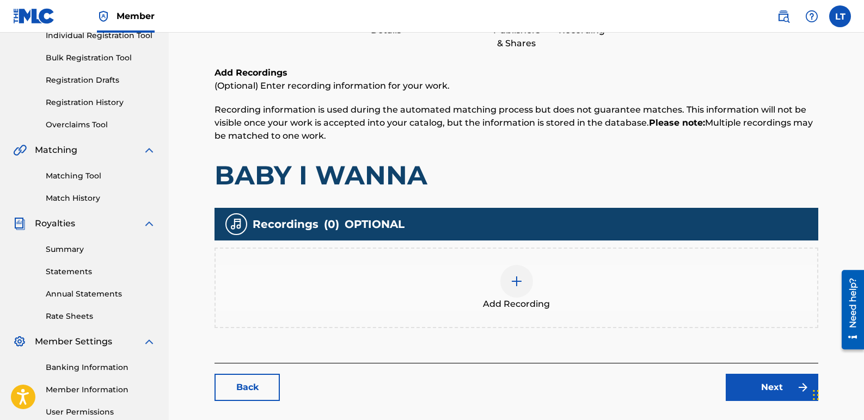
scroll to position [218, 0]
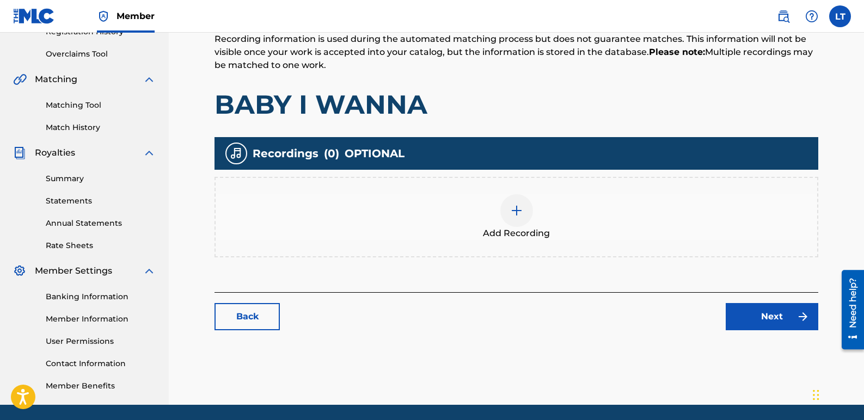
click at [510, 208] on img at bounding box center [516, 210] width 13 height 13
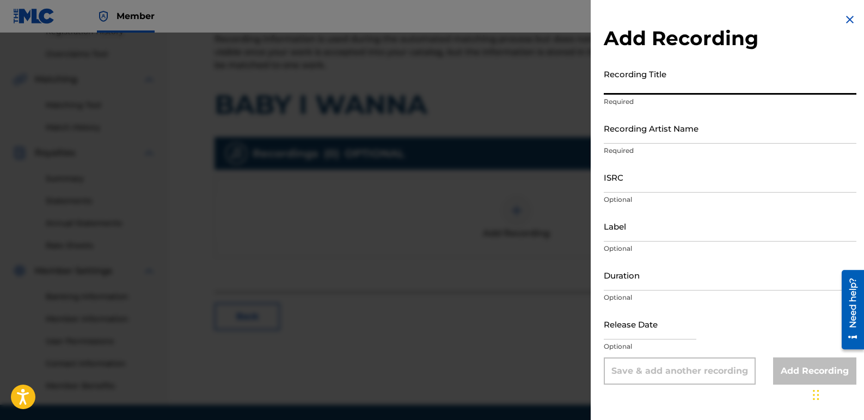
click at [682, 87] on input "Recording Title" at bounding box center [729, 79] width 252 height 31
type input "Baby I Wanna"
click at [707, 134] on input "Recording Artist Name" at bounding box center [729, 128] width 252 height 31
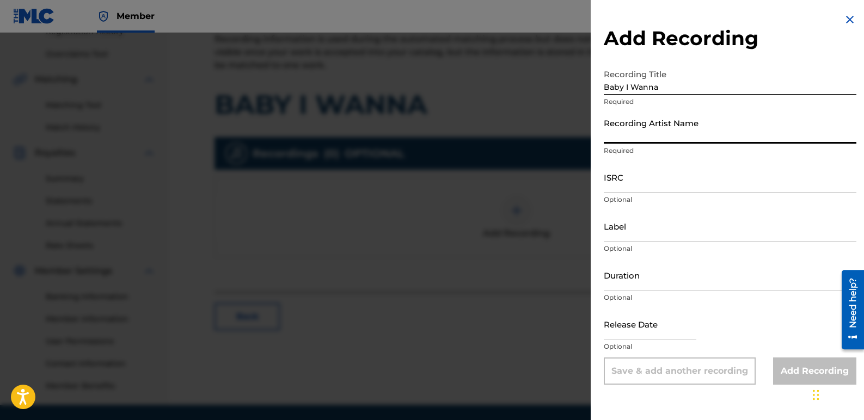
type input "K-Nada"
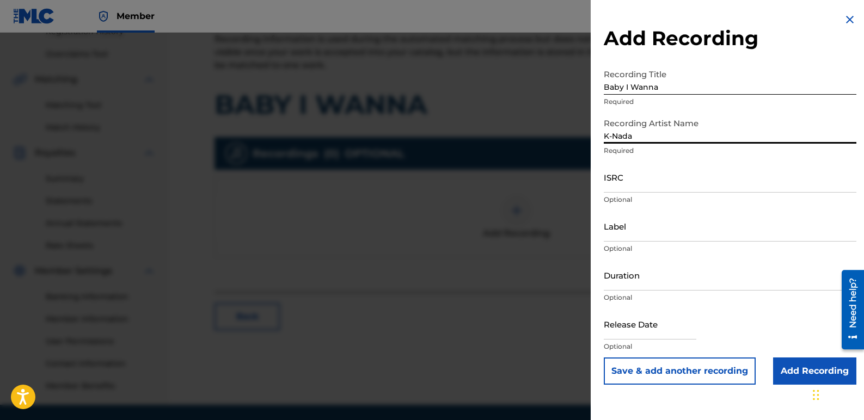
click at [639, 184] on input "ISRC" at bounding box center [729, 177] width 252 height 31
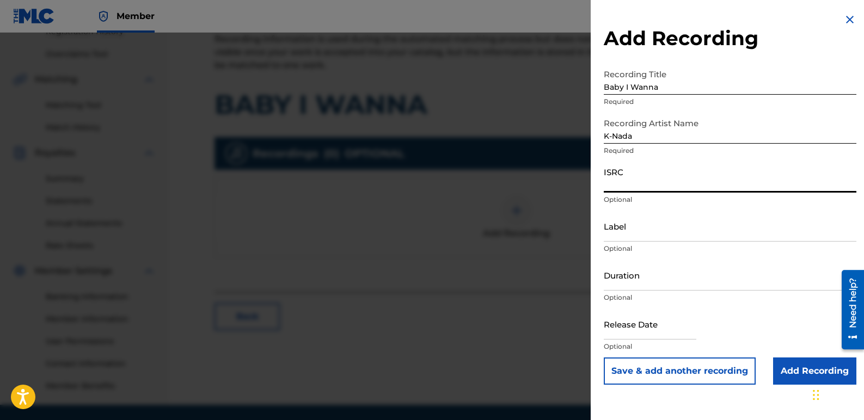
paste input "QZWFE2456616"
type input "QZWFE2456616"
click at [651, 233] on input "Label" at bounding box center [729, 226] width 252 height 31
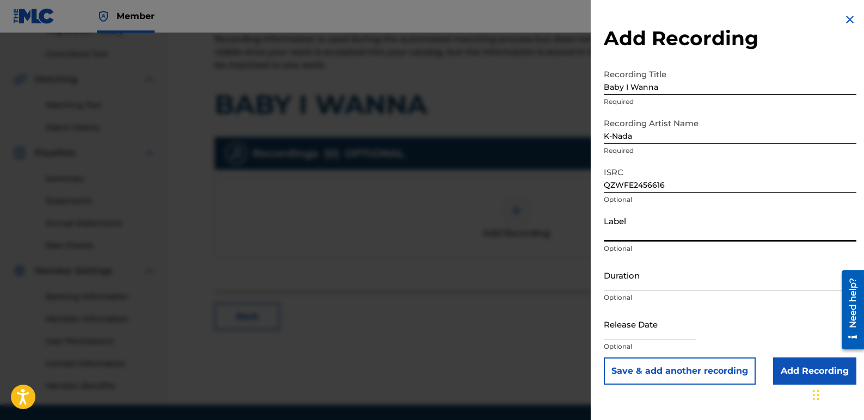
type input "Star Sign Productions and K-Nada Studio"
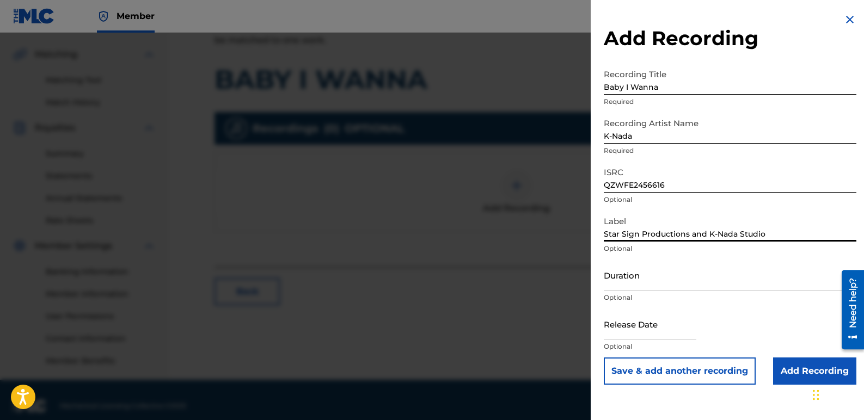
scroll to position [255, 0]
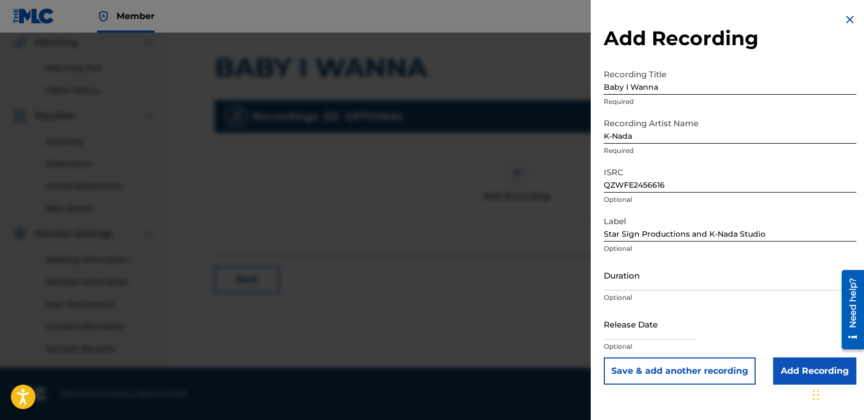
click at [791, 374] on input "Add Recording" at bounding box center [814, 370] width 83 height 27
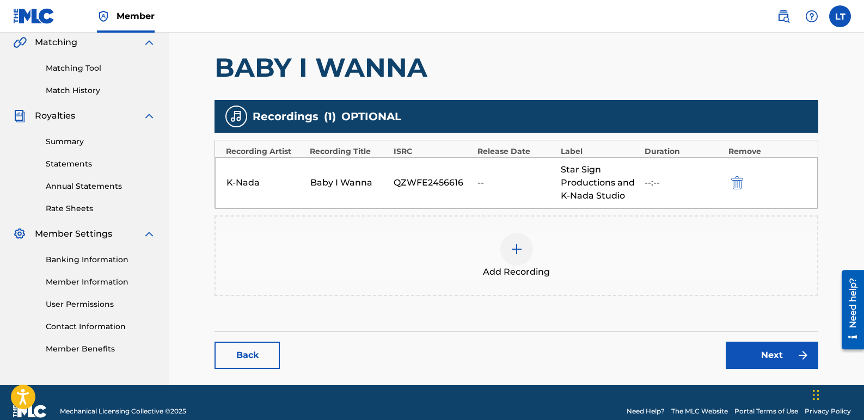
click at [770, 356] on link "Next" at bounding box center [771, 355] width 93 height 27
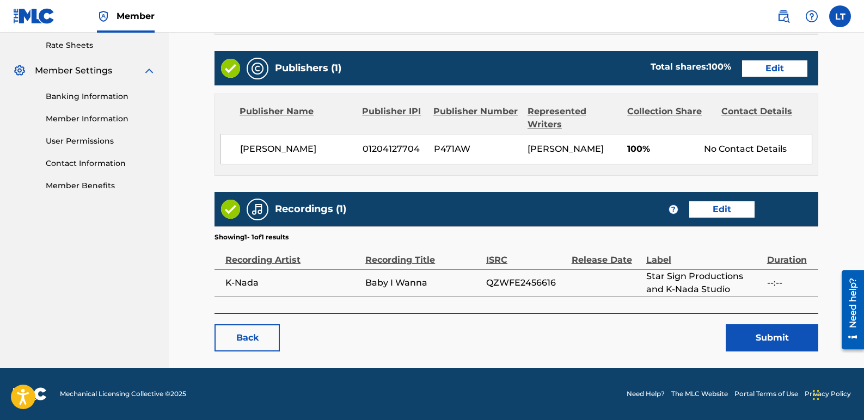
scroll to position [431, 0]
click at [777, 341] on button "Submit" at bounding box center [771, 337] width 93 height 27
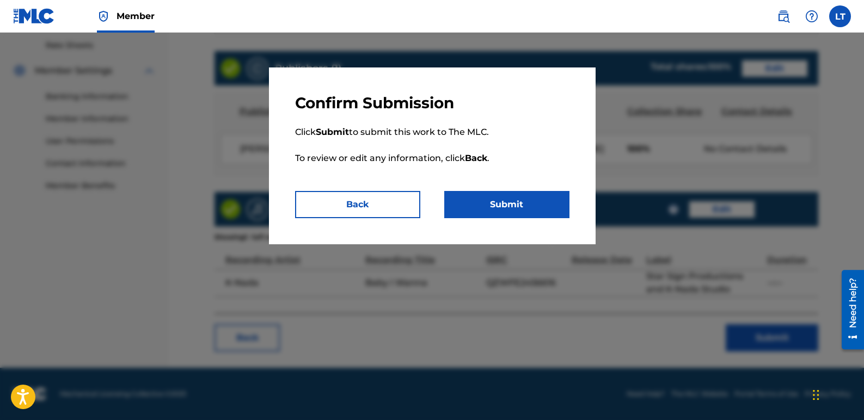
click at [538, 207] on button "Submit" at bounding box center [506, 204] width 125 height 27
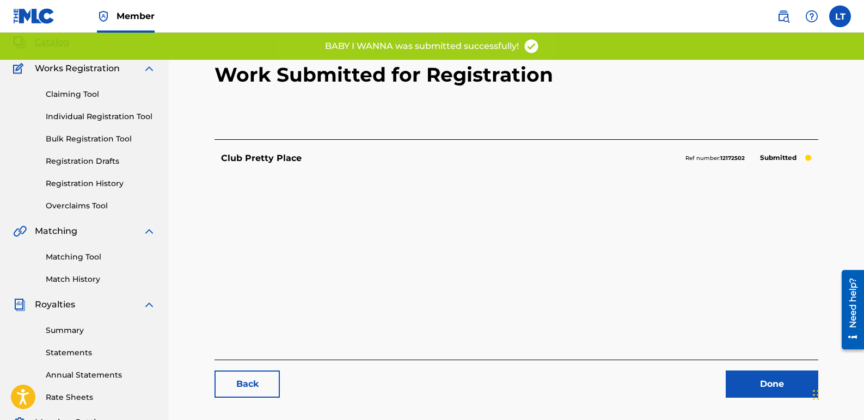
scroll to position [54, 0]
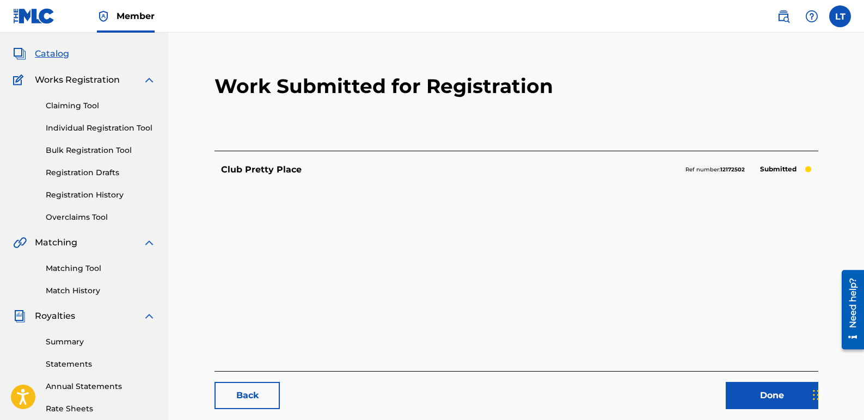
click at [56, 54] on span "Catalog" at bounding box center [52, 53] width 34 height 13
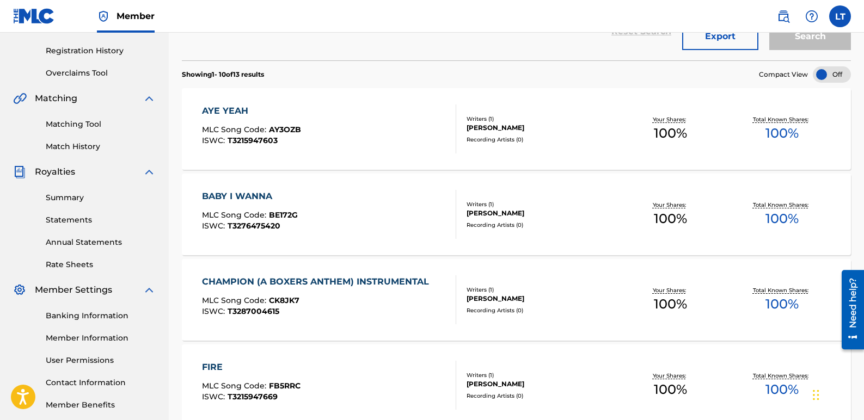
scroll to position [218, 0]
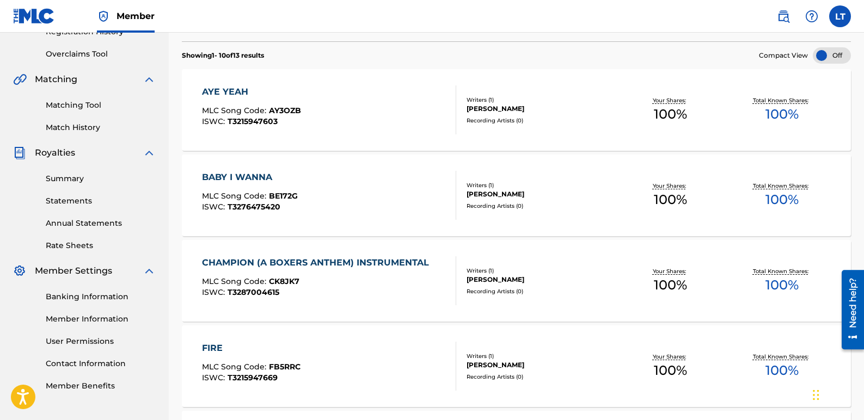
click at [399, 262] on div "CHAMPION (A BOXERS ANTHEM) INSTRUMENTAL" at bounding box center [318, 262] width 232 height 13
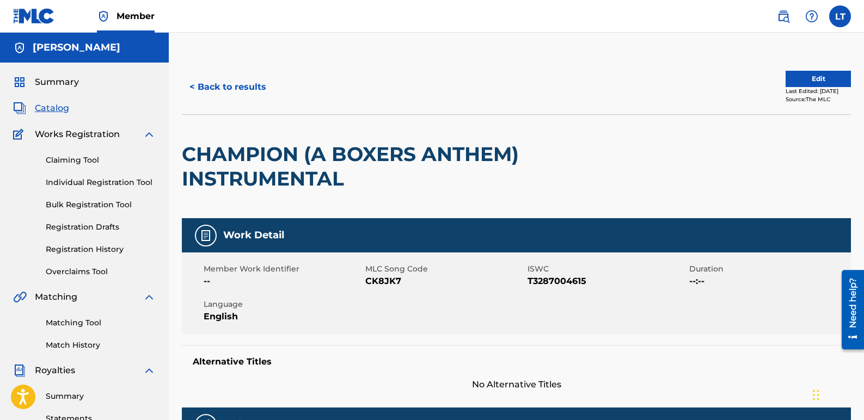
click at [822, 73] on button "Edit" at bounding box center [817, 79] width 65 height 16
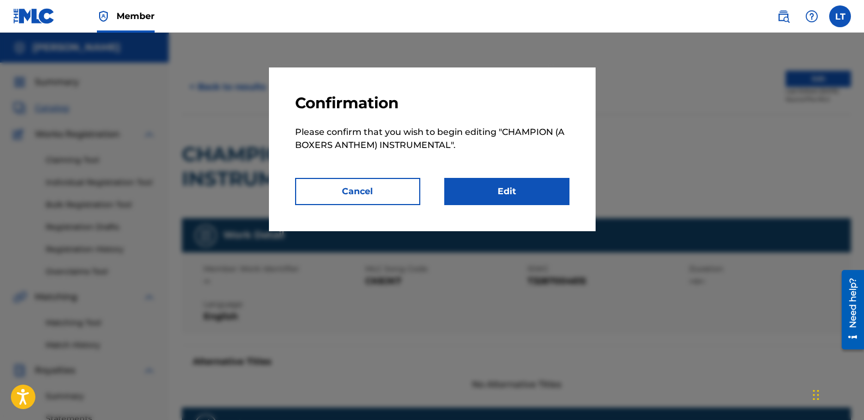
click at [529, 182] on link "Edit" at bounding box center [506, 191] width 125 height 27
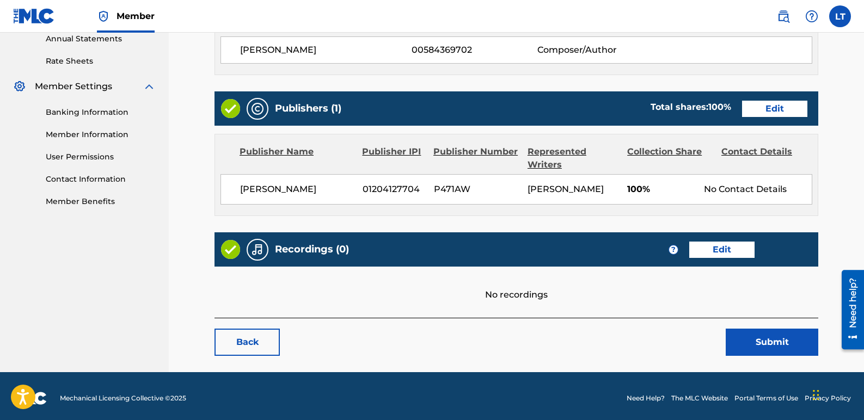
scroll to position [420, 0]
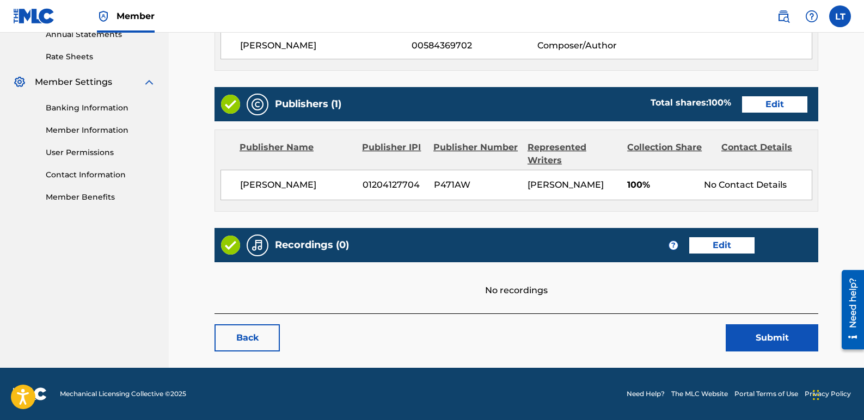
click at [716, 248] on link "Edit" at bounding box center [721, 245] width 65 height 16
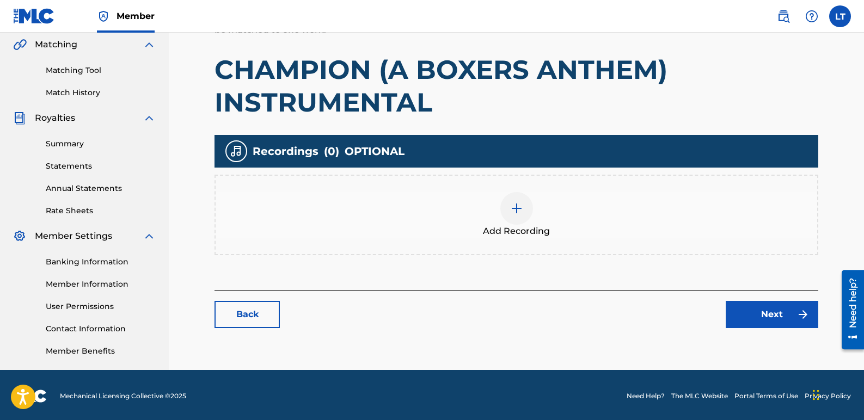
scroll to position [255, 0]
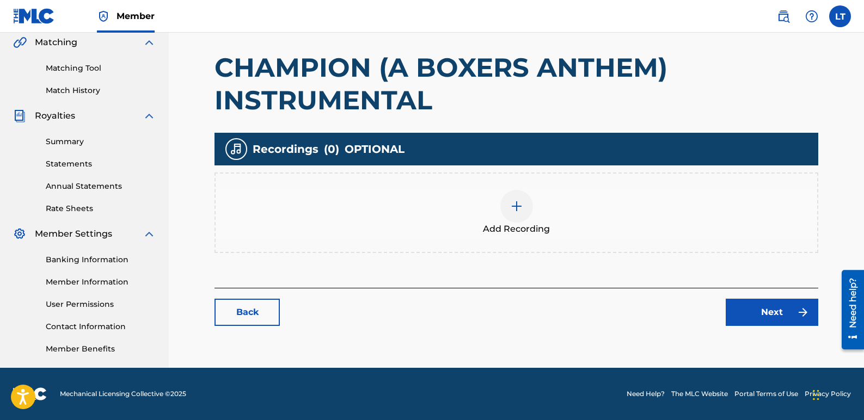
click at [511, 206] on img at bounding box center [516, 206] width 13 height 13
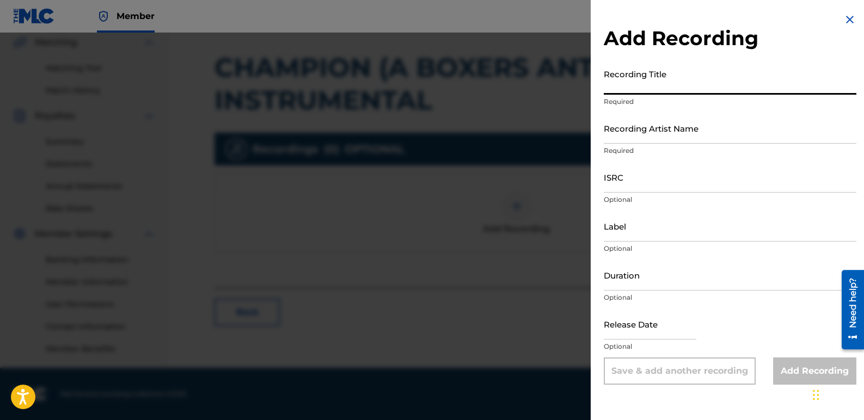
click at [679, 86] on input "Recording Title" at bounding box center [729, 79] width 252 height 31
type input "Champion (A Boxers Anthem) Instrumental"
click at [707, 125] on input "Recording Artist Name" at bounding box center [729, 128] width 252 height 31
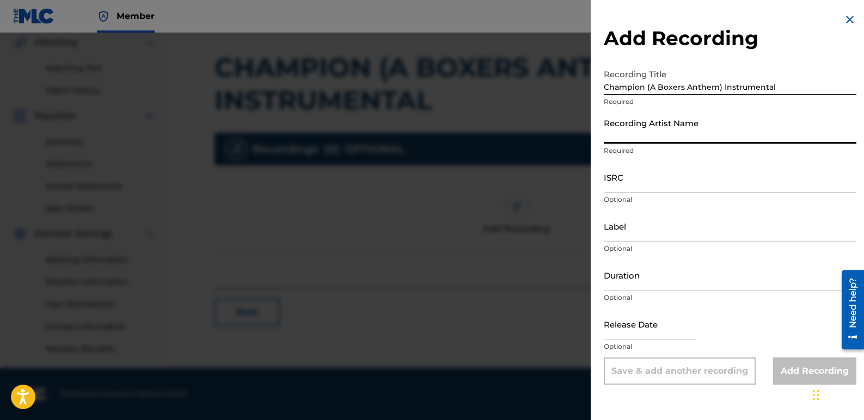
type input "K-Nada"
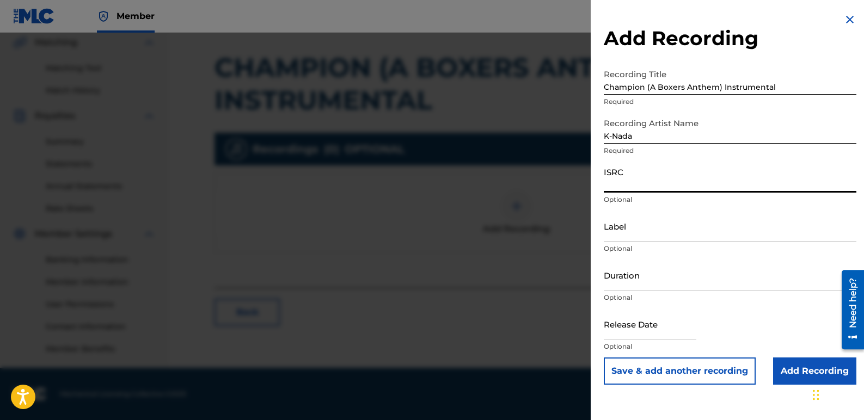
click at [682, 177] on input "ISRC" at bounding box center [729, 177] width 252 height 31
paste input "QZZ782424513"
type input "QZZ782424513"
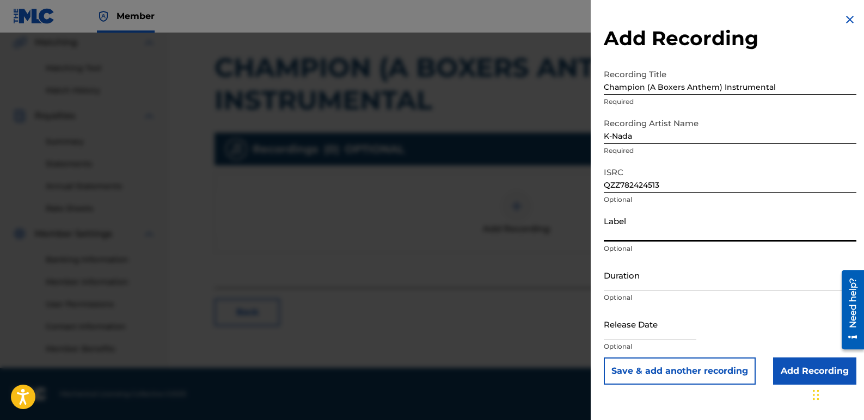
click at [643, 233] on input "Label" at bounding box center [729, 226] width 252 height 31
type input "Star Sign Productions and K-Nada Studio"
click at [797, 368] on input "Add Recording" at bounding box center [814, 370] width 83 height 27
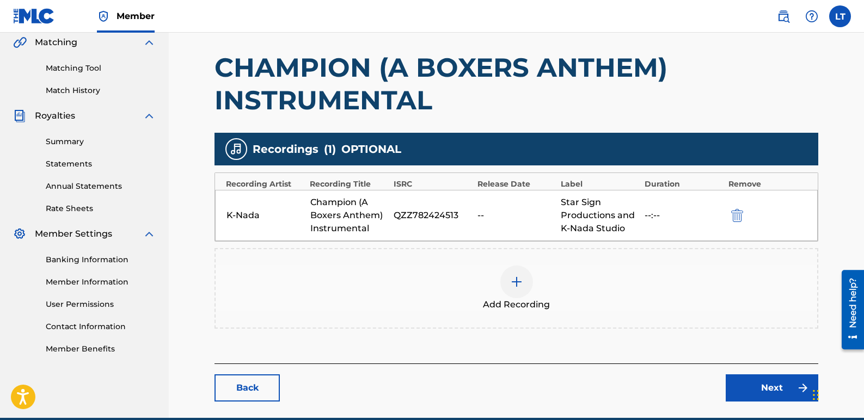
click at [753, 391] on link "Next" at bounding box center [771, 387] width 93 height 27
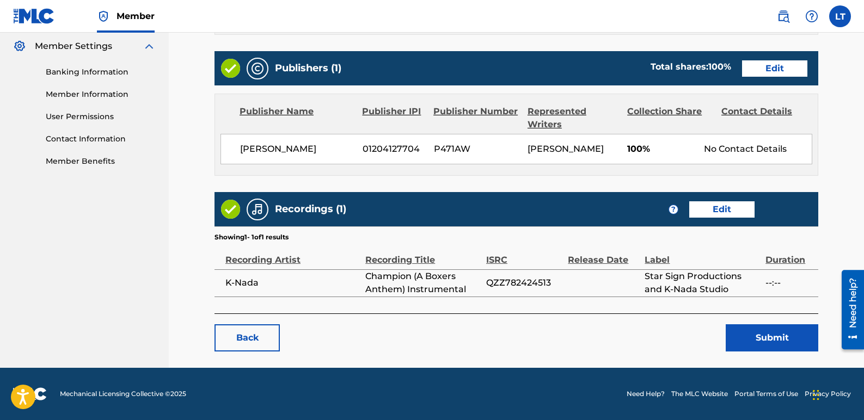
scroll to position [455, 0]
click at [763, 339] on button "Submit" at bounding box center [771, 337] width 93 height 27
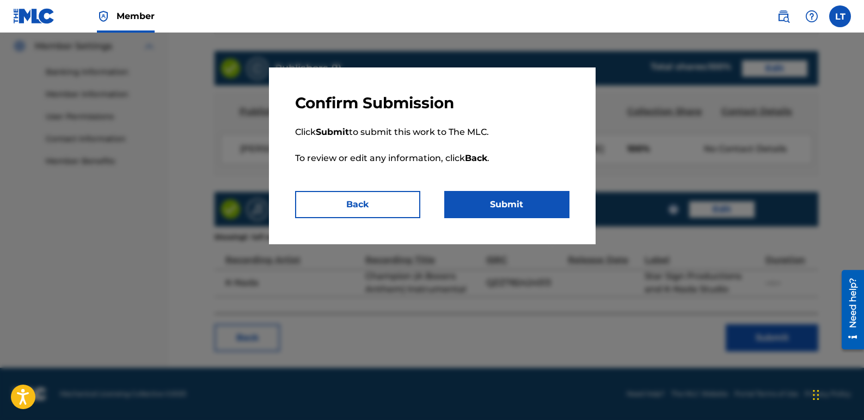
click at [538, 207] on button "Submit" at bounding box center [506, 204] width 125 height 27
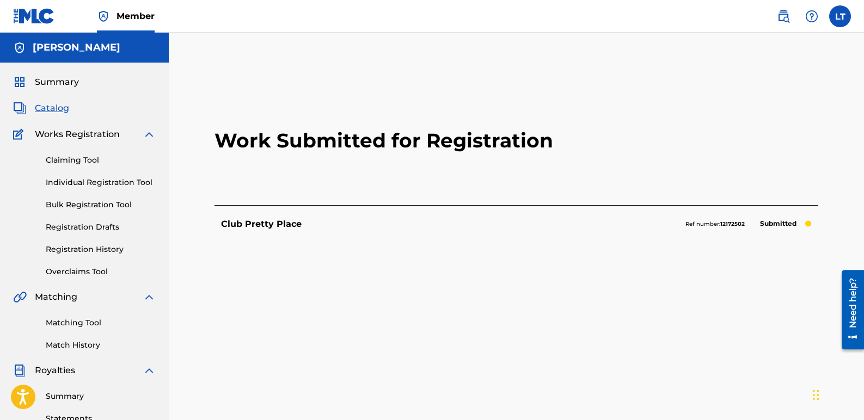
click at [47, 108] on span "Catalog" at bounding box center [52, 108] width 34 height 13
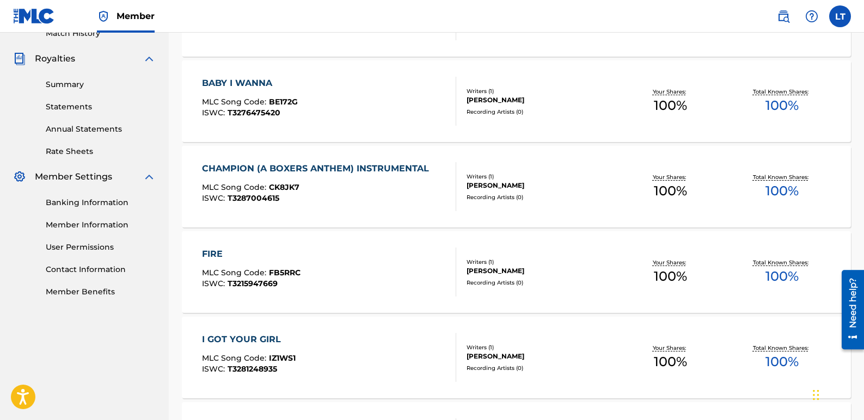
scroll to position [326, 0]
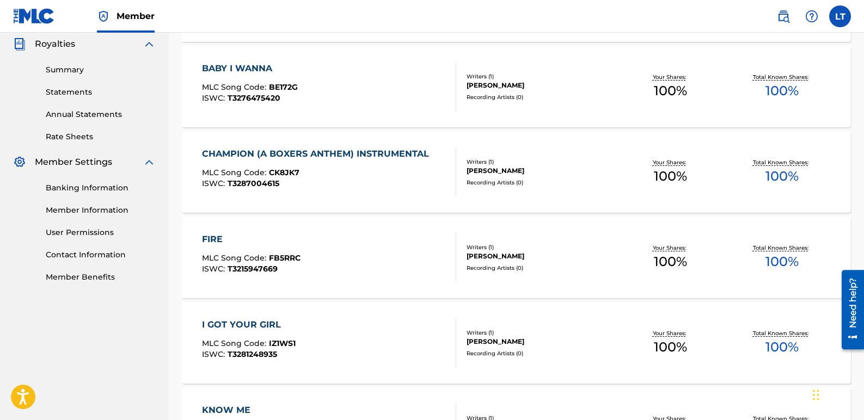
click at [207, 235] on div "FIRE" at bounding box center [251, 239] width 98 height 13
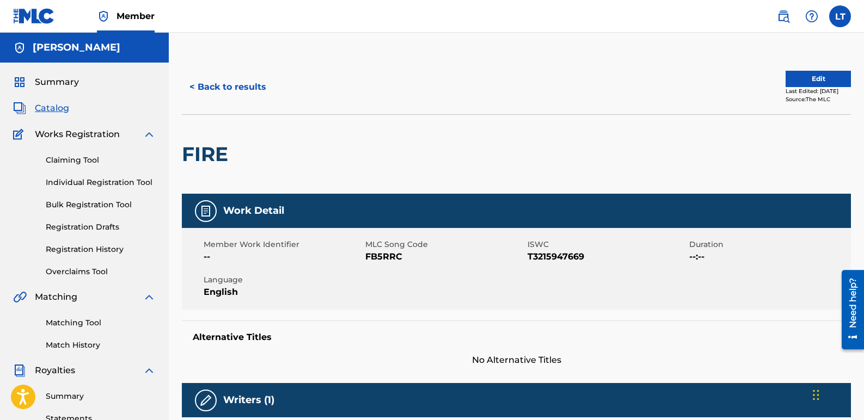
click at [817, 81] on button "Edit" at bounding box center [817, 79] width 65 height 16
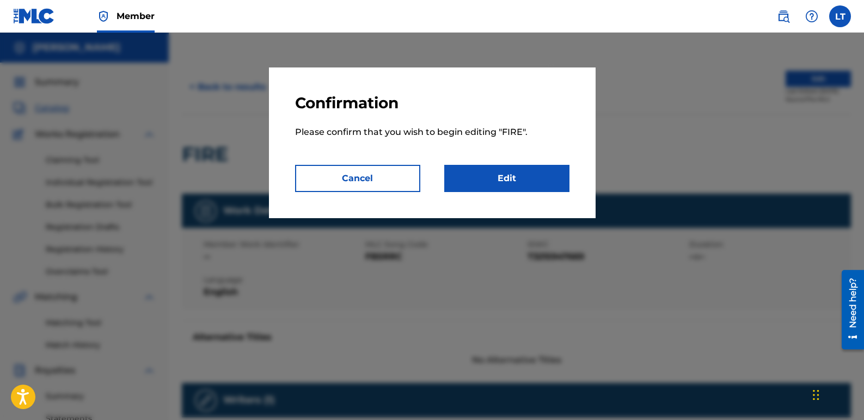
click at [539, 175] on link "Edit" at bounding box center [506, 178] width 125 height 27
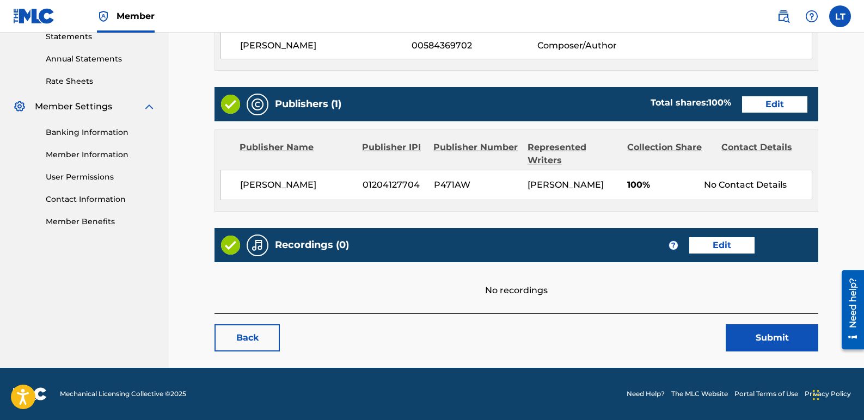
scroll to position [395, 0]
click at [701, 246] on link "Edit" at bounding box center [721, 245] width 65 height 16
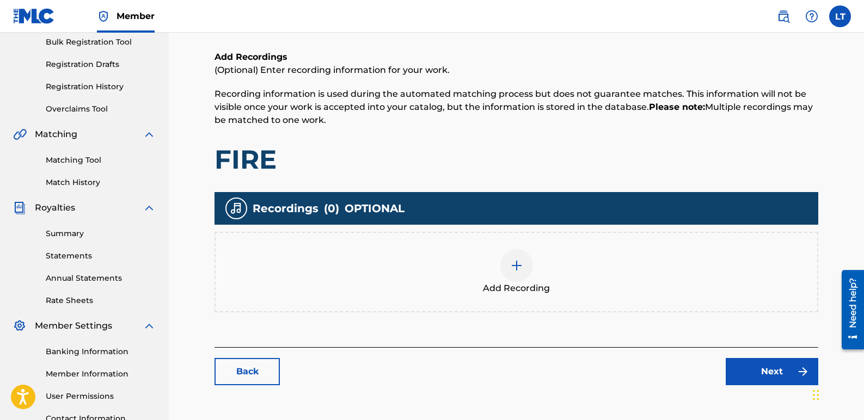
scroll to position [163, 0]
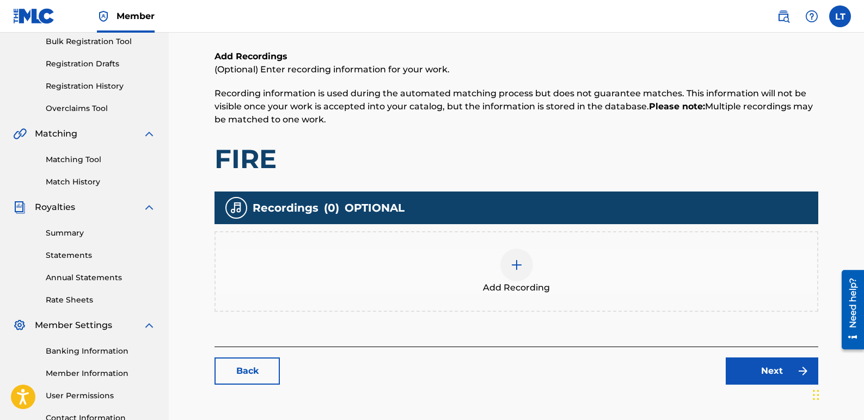
click at [528, 264] on div at bounding box center [516, 265] width 33 height 33
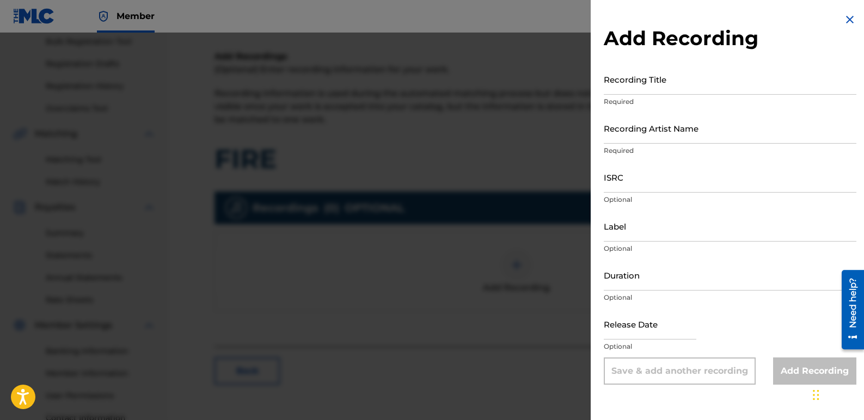
click at [643, 83] on input "Recording Title" at bounding box center [729, 79] width 252 height 31
type input "Fire"
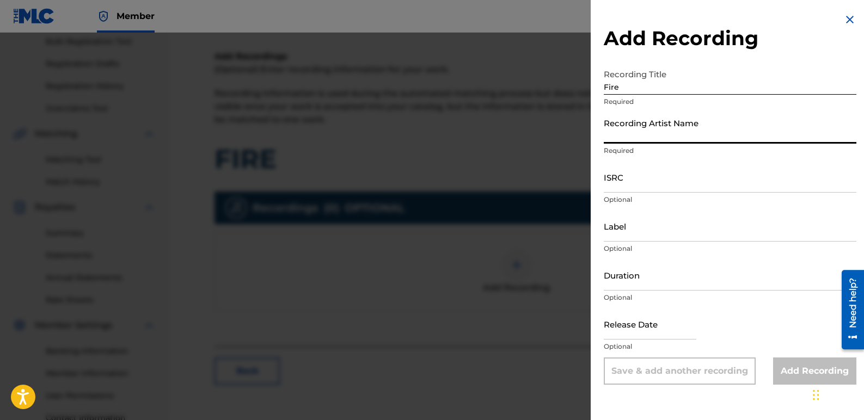
click at [665, 135] on input "Recording Artist Name" at bounding box center [729, 128] width 252 height 31
type input "K-Nada"
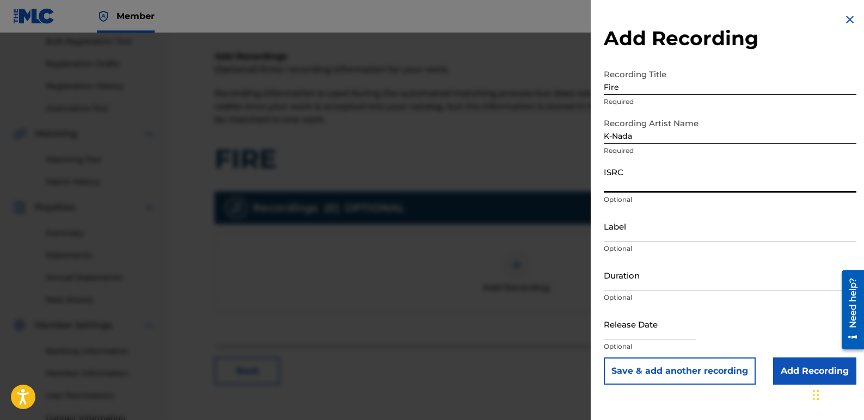
paste input "QZTBF2356700"
type input "QZTBF2356700"
click at [648, 231] on input "Label" at bounding box center [729, 226] width 252 height 31
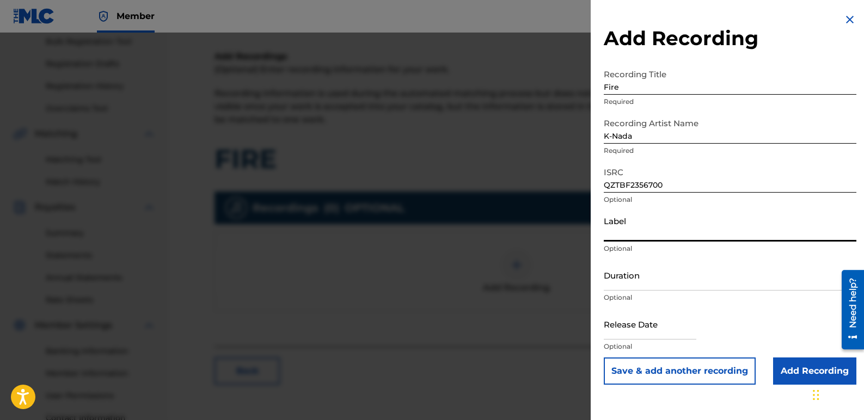
type input "Star Sign Productions and K-Nada Studio"
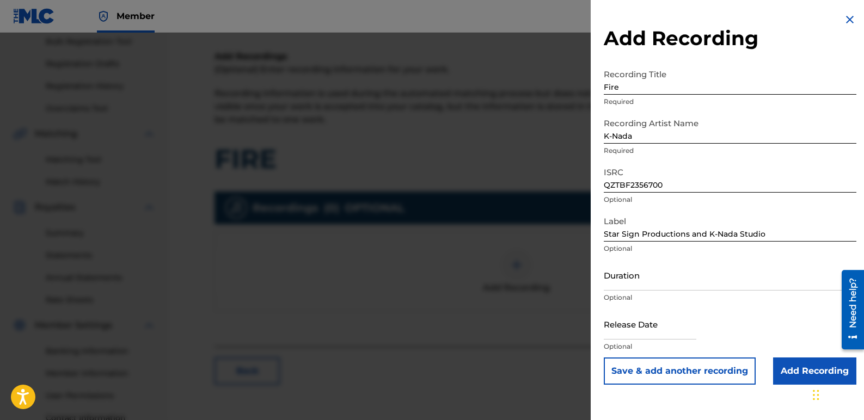
click at [798, 372] on input "Add Recording" at bounding box center [814, 370] width 83 height 27
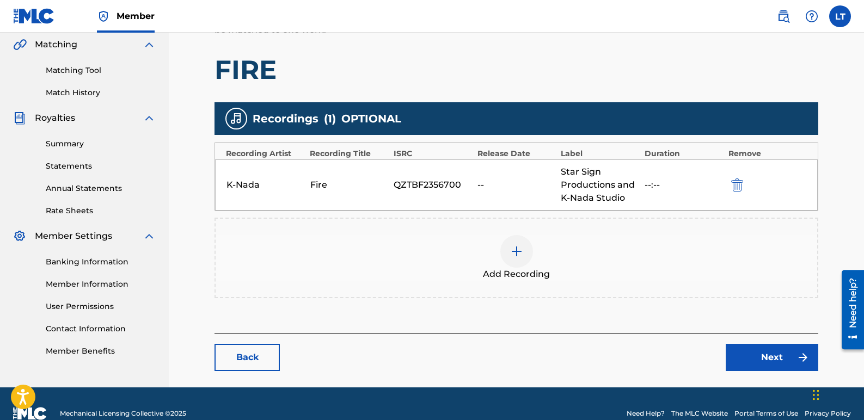
scroll to position [272, 0]
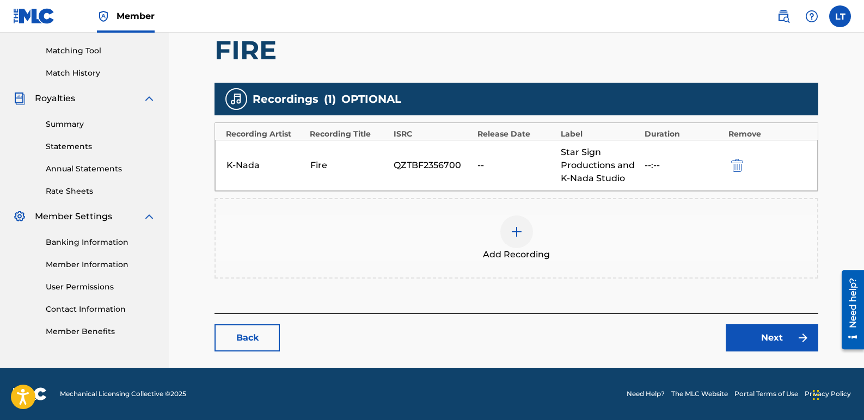
click at [763, 339] on link "Next" at bounding box center [771, 337] width 93 height 27
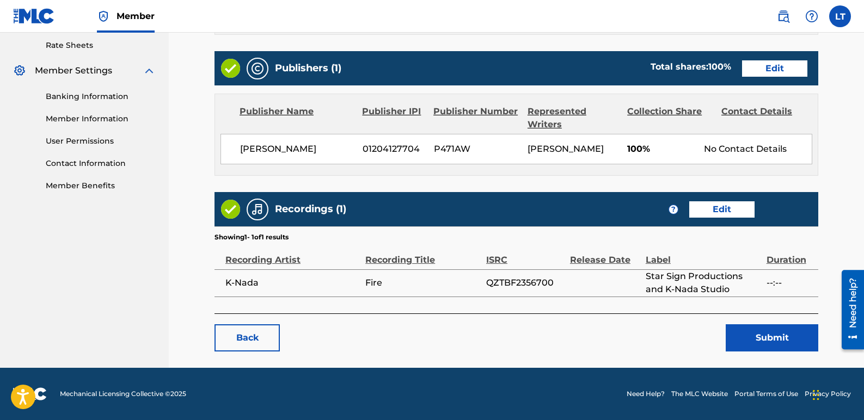
scroll to position [431, 0]
click at [758, 331] on button "Submit" at bounding box center [771, 337] width 93 height 27
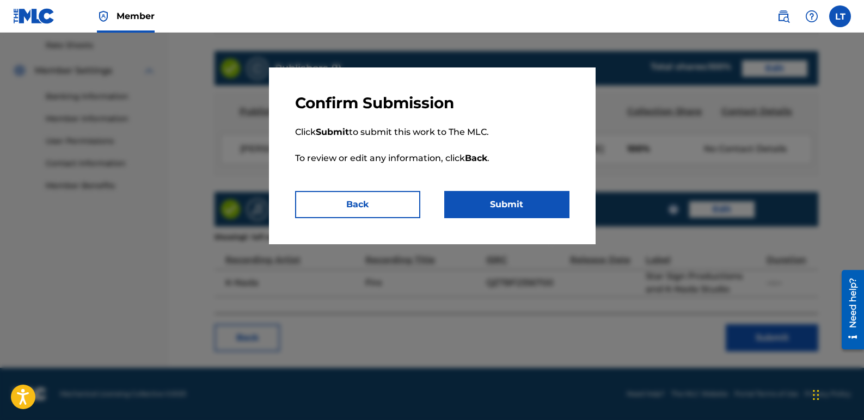
click at [500, 198] on button "Submit" at bounding box center [506, 204] width 125 height 27
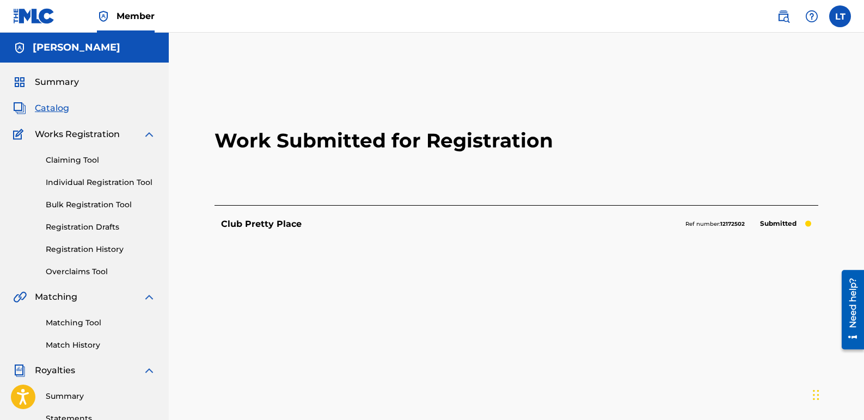
click at [45, 107] on span "Catalog" at bounding box center [52, 108] width 34 height 13
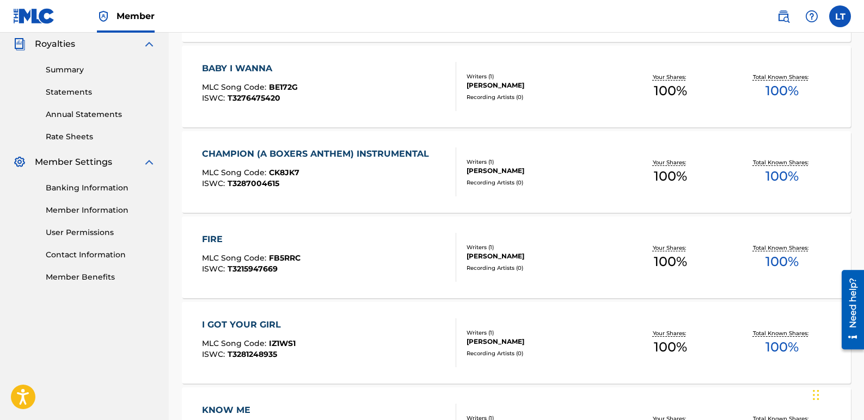
scroll to position [381, 0]
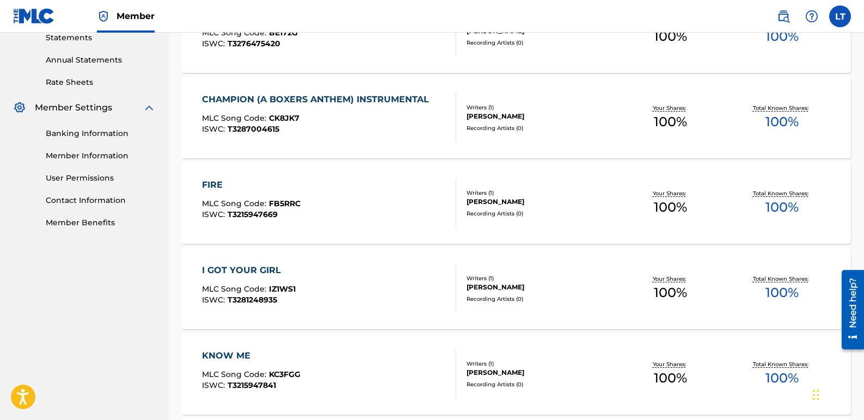
click at [260, 265] on div "I GOT YOUR GIRL" at bounding box center [249, 270] width 94 height 13
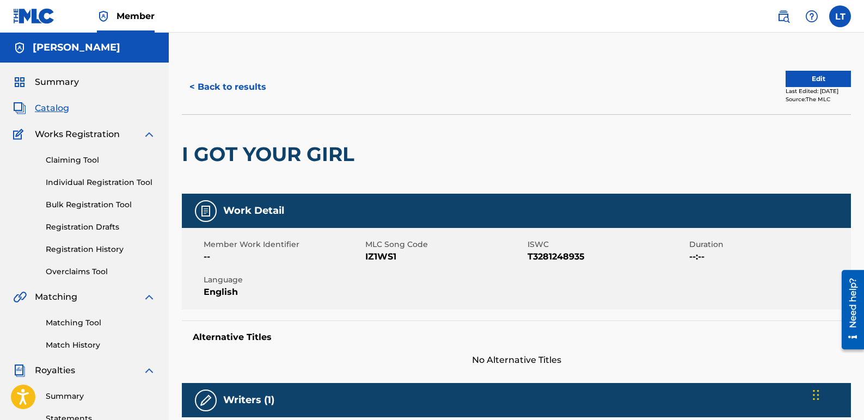
click at [834, 74] on button "Edit" at bounding box center [817, 79] width 65 height 16
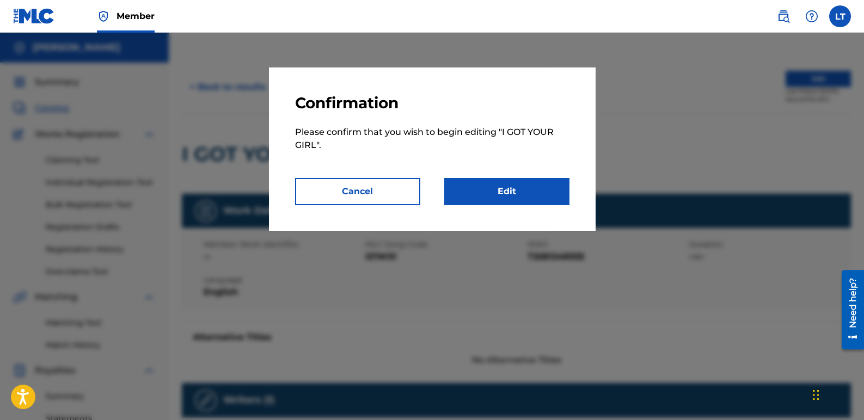
click at [500, 191] on link "Edit" at bounding box center [506, 191] width 125 height 27
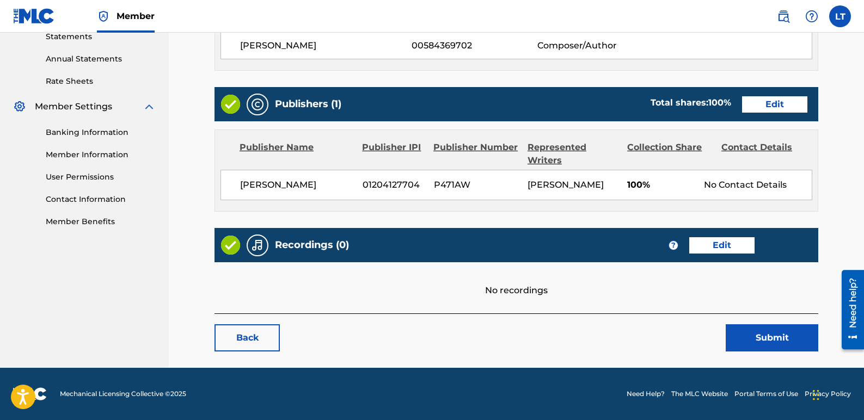
scroll to position [395, 0]
click at [717, 241] on link "Edit" at bounding box center [721, 245] width 65 height 16
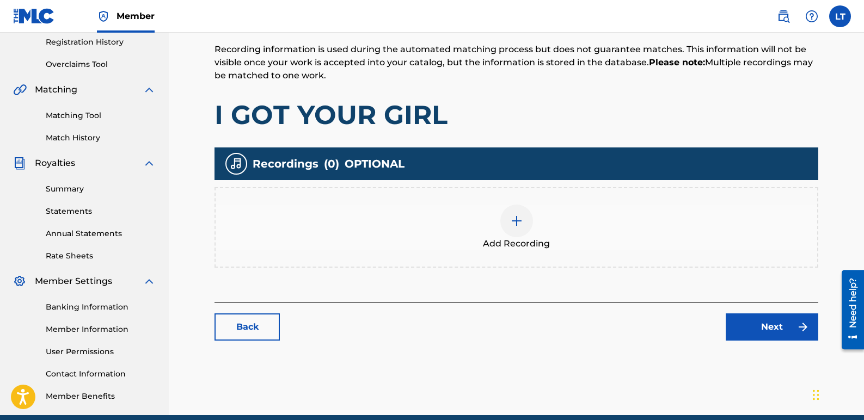
scroll to position [218, 0]
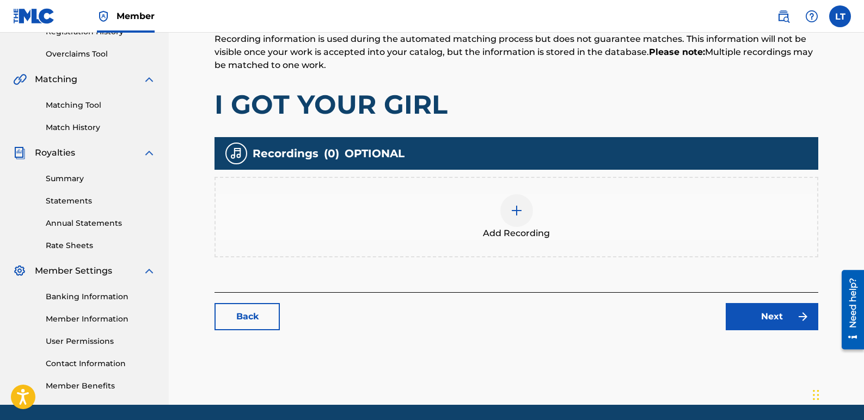
click at [525, 215] on div at bounding box center [516, 210] width 33 height 33
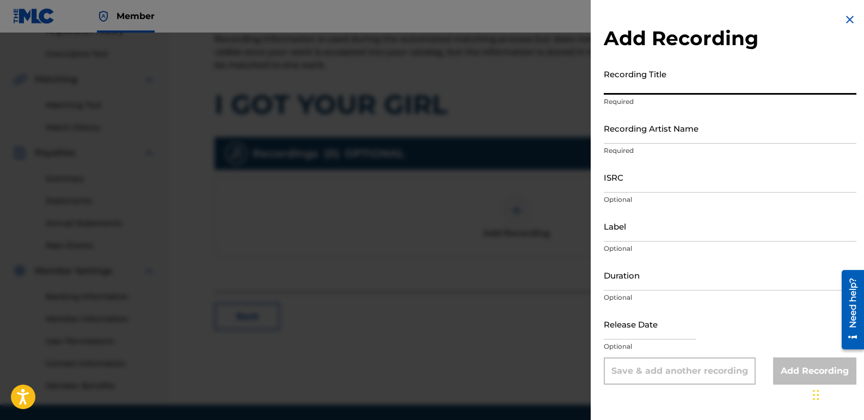
click at [665, 83] on input "Recording Title" at bounding box center [729, 79] width 252 height 31
type input "I Got You Girl"
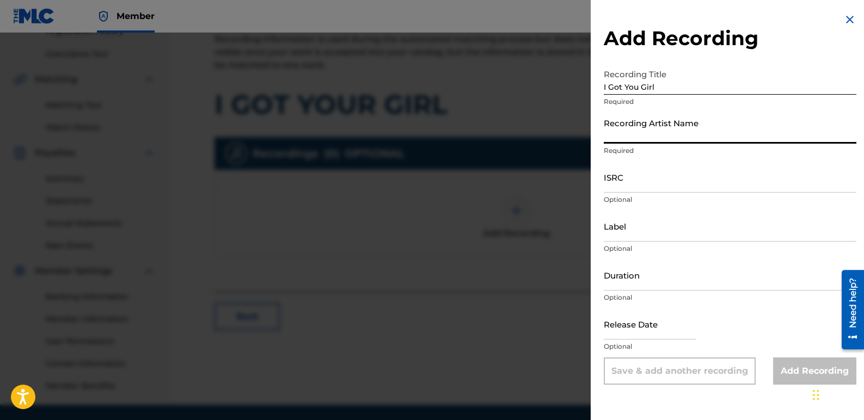
click at [677, 133] on input "Recording Artist Name" at bounding box center [729, 128] width 252 height 31
type input "K-Nada"
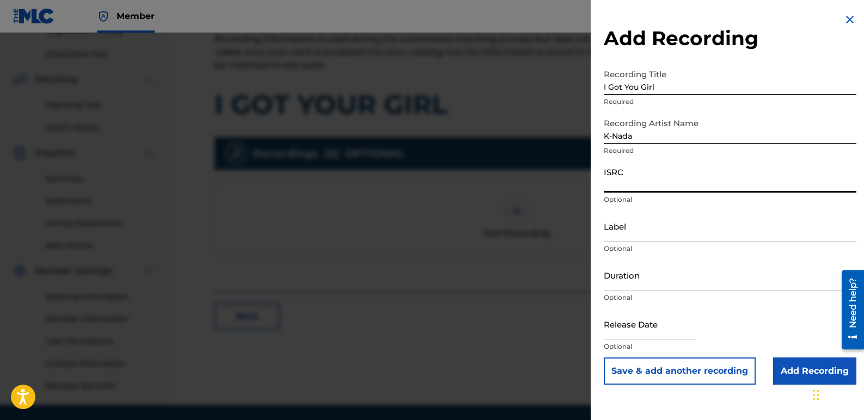
paste input "QZWFQ2480893"
type input "QZWFQ2480893"
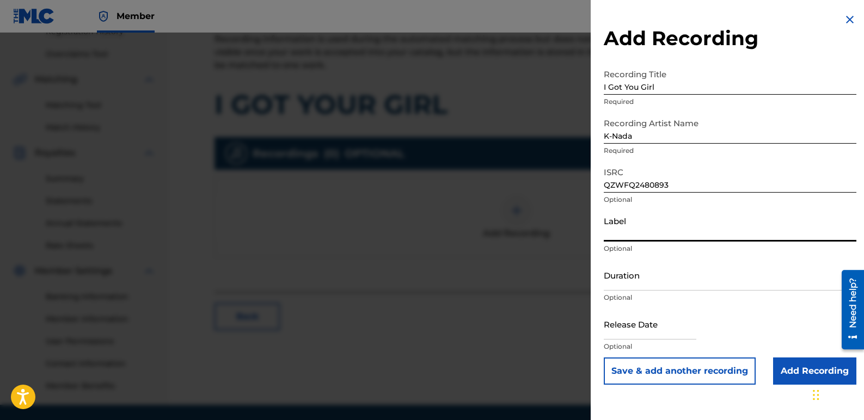
click at [654, 236] on input "Label" at bounding box center [729, 226] width 252 height 31
type input "Star Sign Productions and K-Nada Studio"
click at [791, 363] on input "Add Recording" at bounding box center [814, 370] width 83 height 27
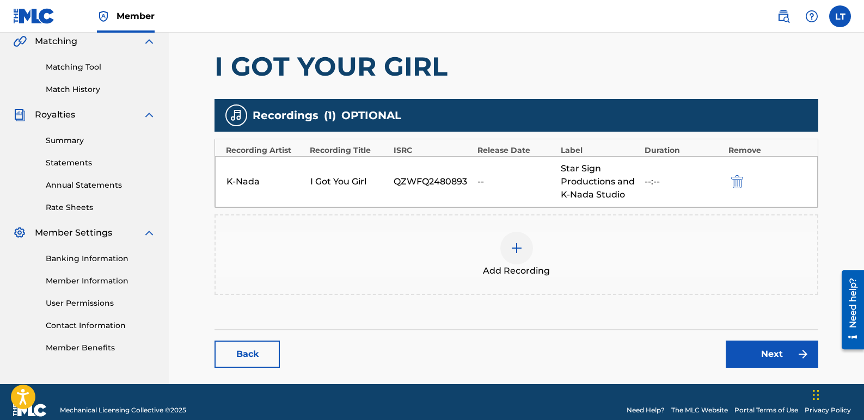
scroll to position [272, 0]
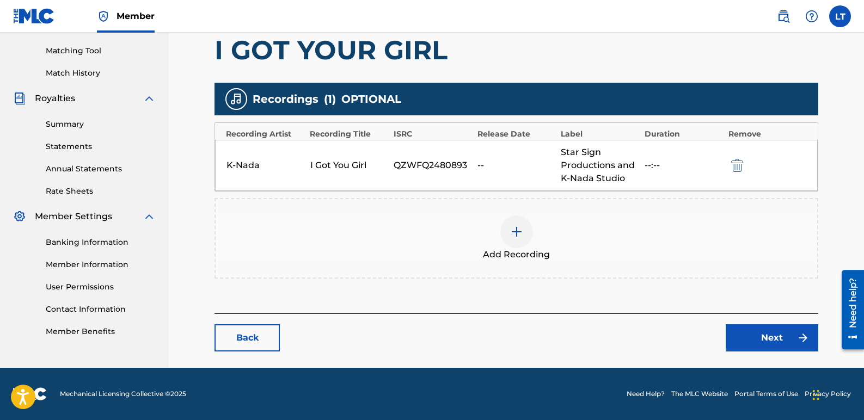
click at [764, 334] on link "Next" at bounding box center [771, 337] width 93 height 27
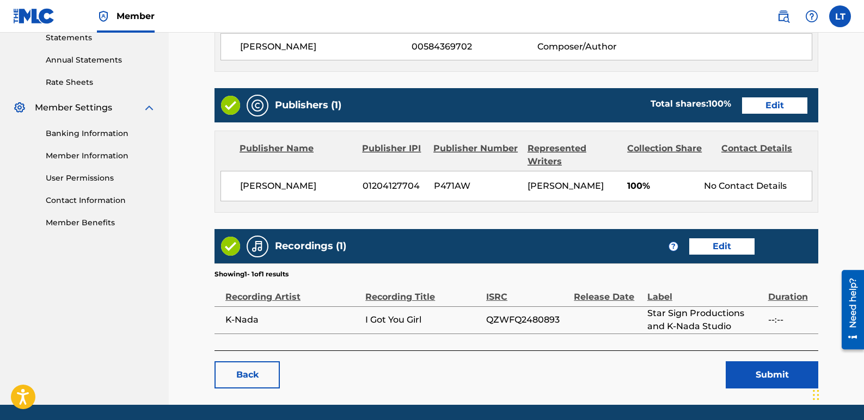
scroll to position [431, 0]
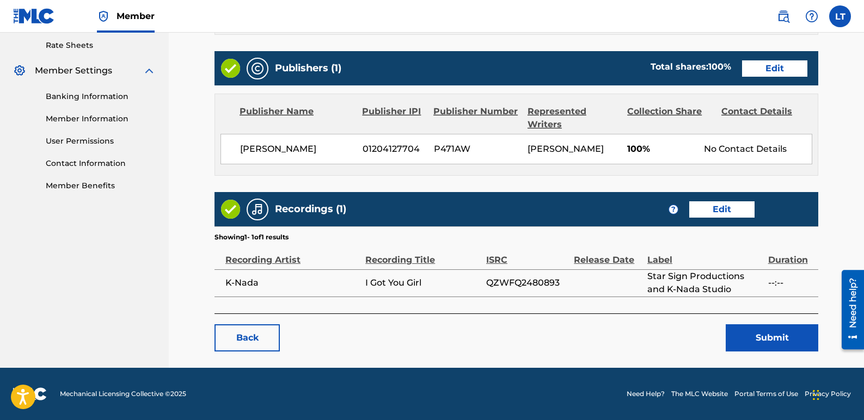
click at [763, 341] on button "Submit" at bounding box center [771, 337] width 93 height 27
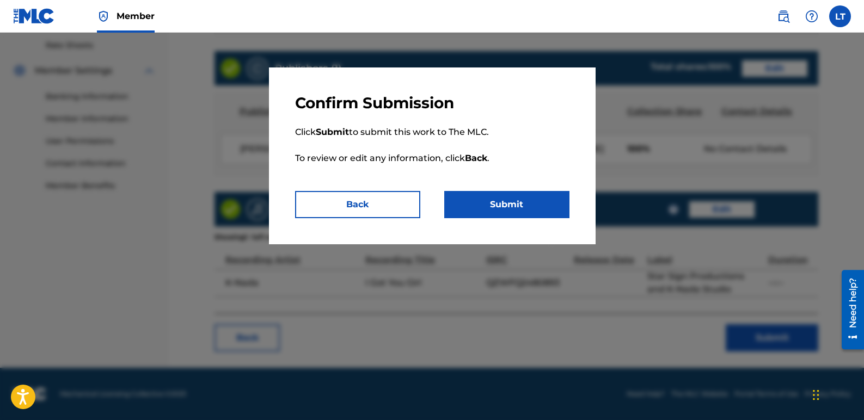
click at [520, 196] on button "Submit" at bounding box center [506, 204] width 125 height 27
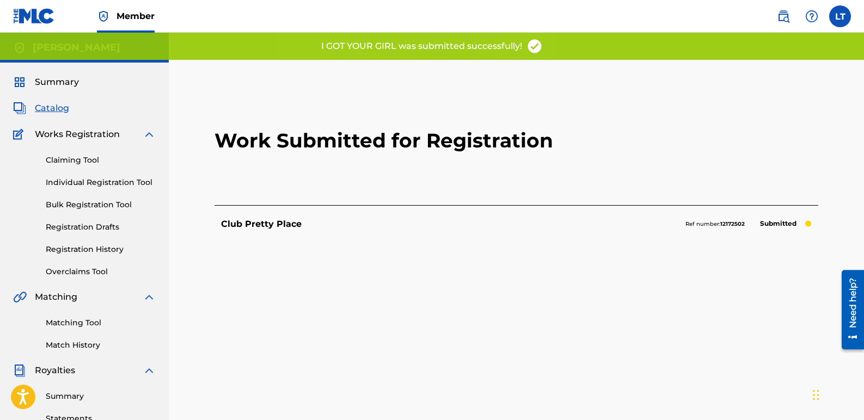
click at [45, 104] on span "Catalog" at bounding box center [52, 108] width 34 height 13
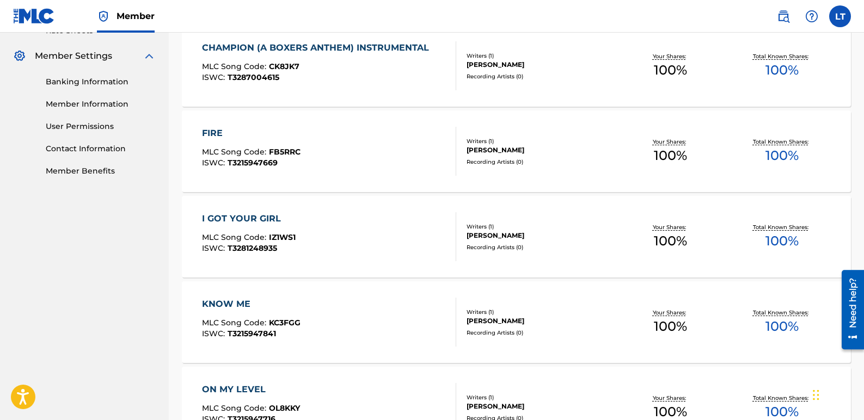
scroll to position [435, 0]
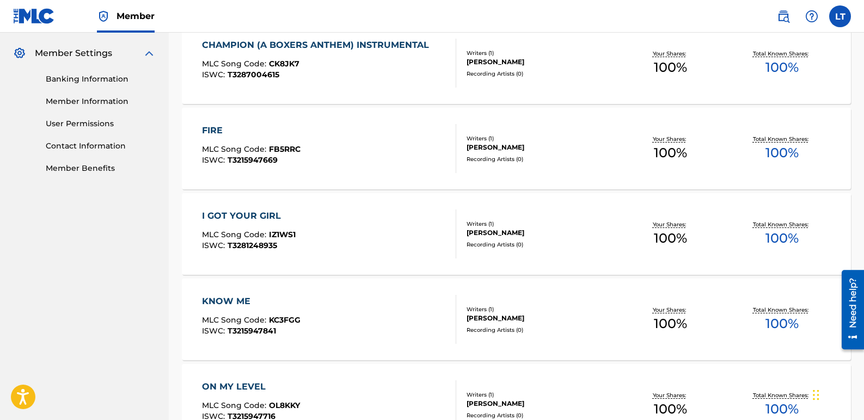
click at [245, 299] on div "KNOW ME" at bounding box center [251, 301] width 98 height 13
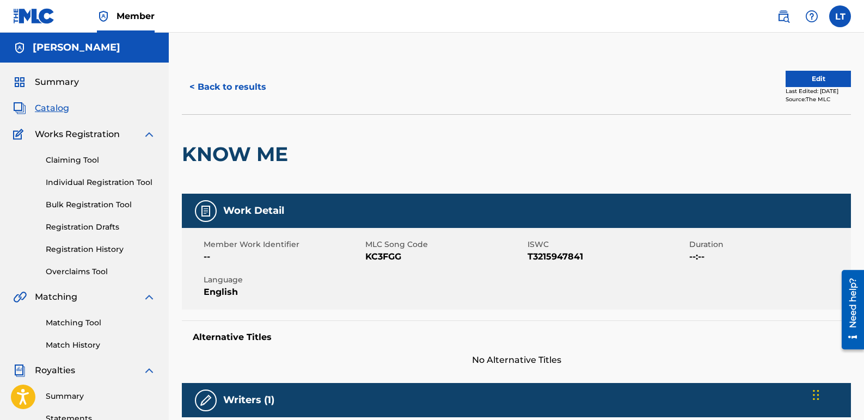
click at [799, 74] on button "Edit" at bounding box center [817, 79] width 65 height 16
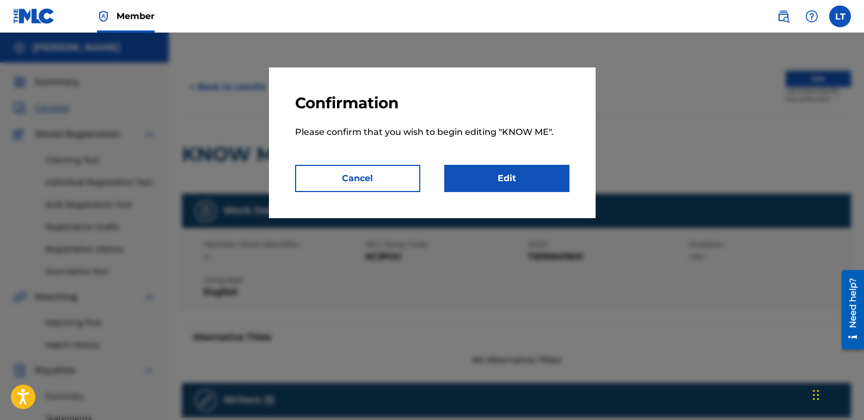
click at [478, 169] on link "Edit" at bounding box center [506, 178] width 125 height 27
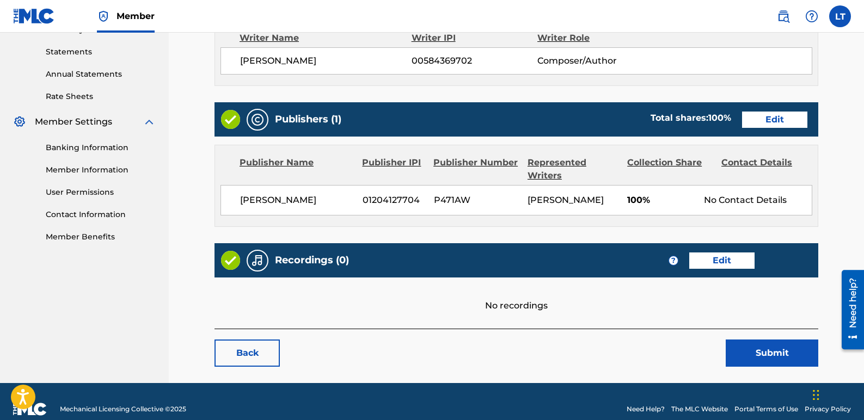
scroll to position [395, 0]
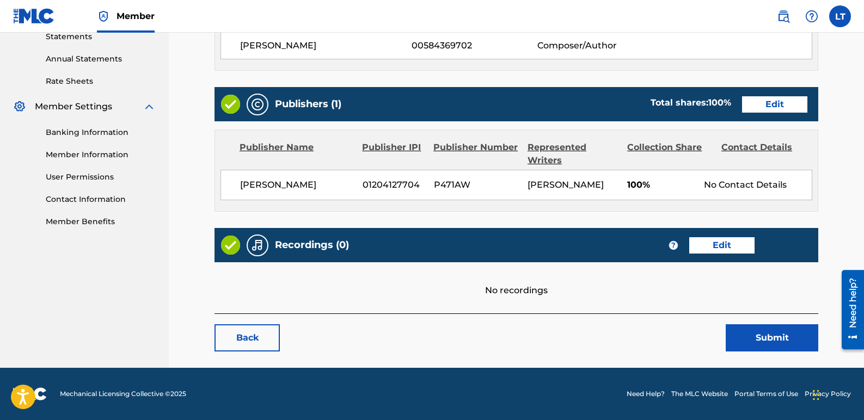
click at [738, 248] on link "Edit" at bounding box center [721, 245] width 65 height 16
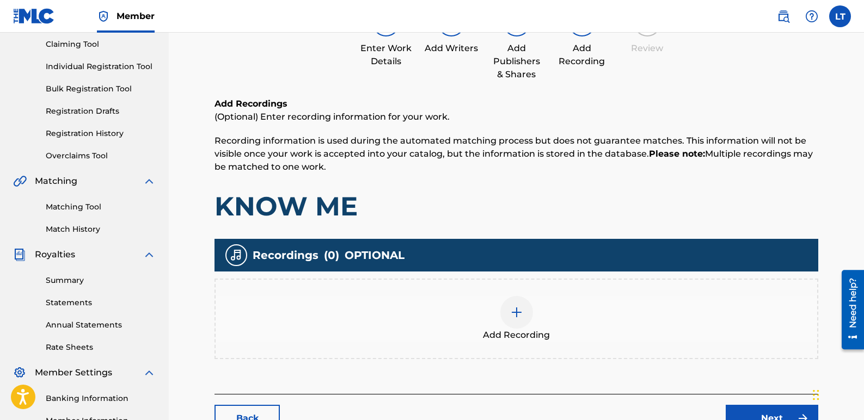
scroll to position [218, 0]
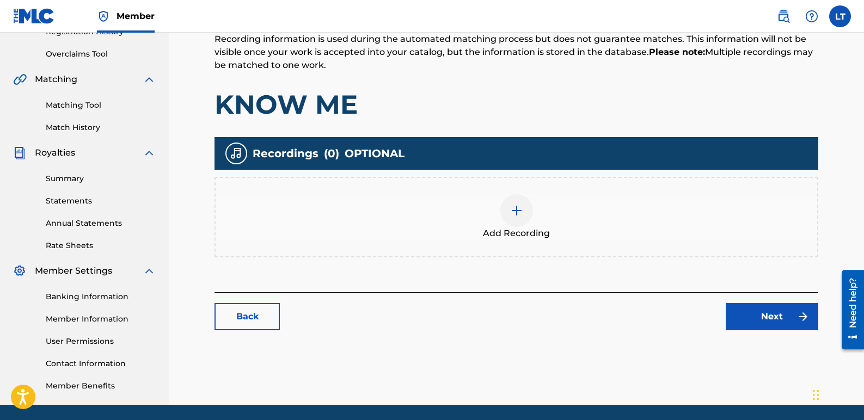
click at [523, 211] on div at bounding box center [516, 210] width 33 height 33
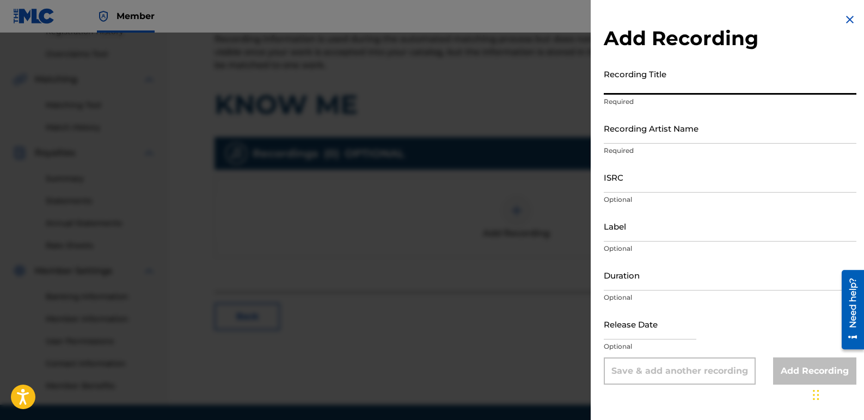
click at [677, 89] on input "Recording Title" at bounding box center [729, 79] width 252 height 31
type input "Know Me"
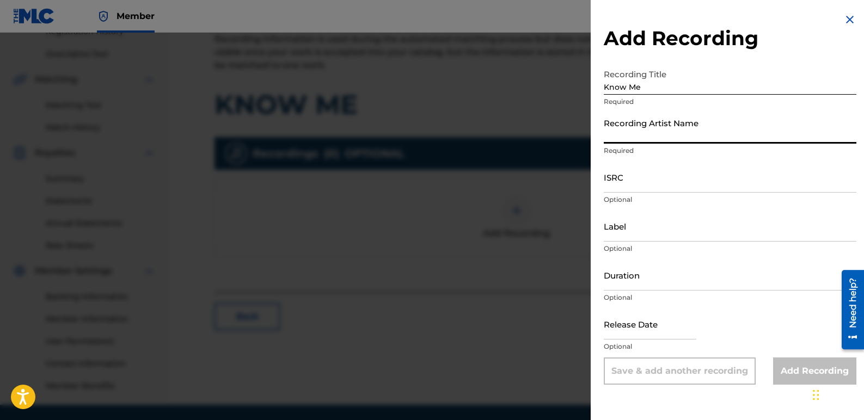
drag, startPoint x: 685, startPoint y: 131, endPoint x: 694, endPoint y: 131, distance: 9.3
click at [686, 131] on input "Recording Artist Name" at bounding box center [729, 128] width 252 height 31
type input "K-Nada"
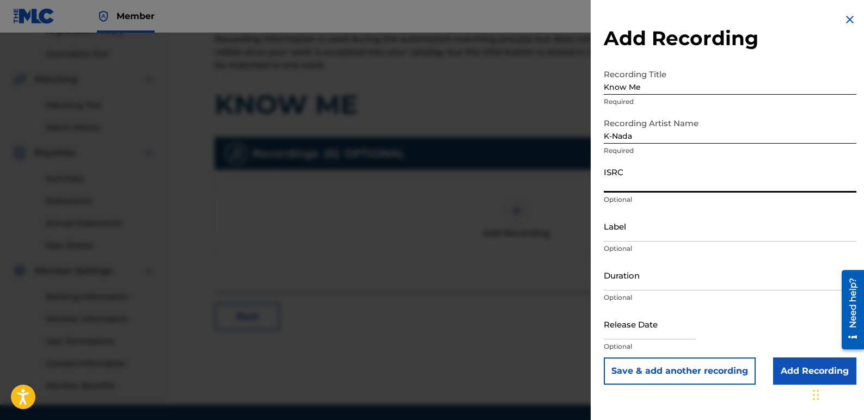
paste input "QZTBF2356697"
type input "QZTBF2356697"
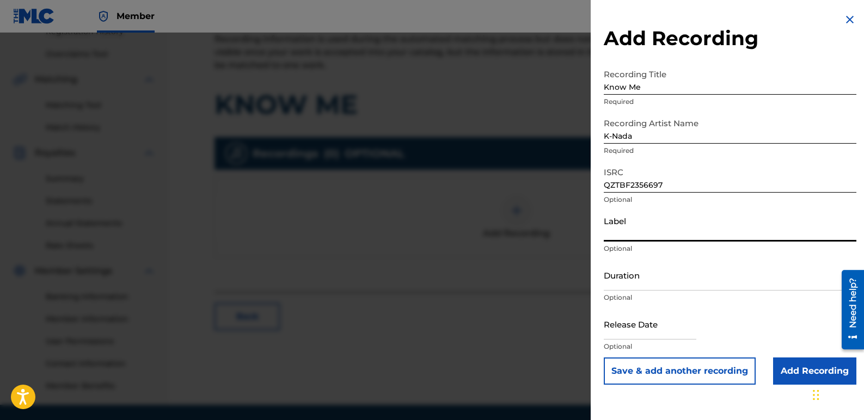
click at [646, 233] on input "Label" at bounding box center [729, 226] width 252 height 31
type input "Star Sign Productions and K-Nada Studio"
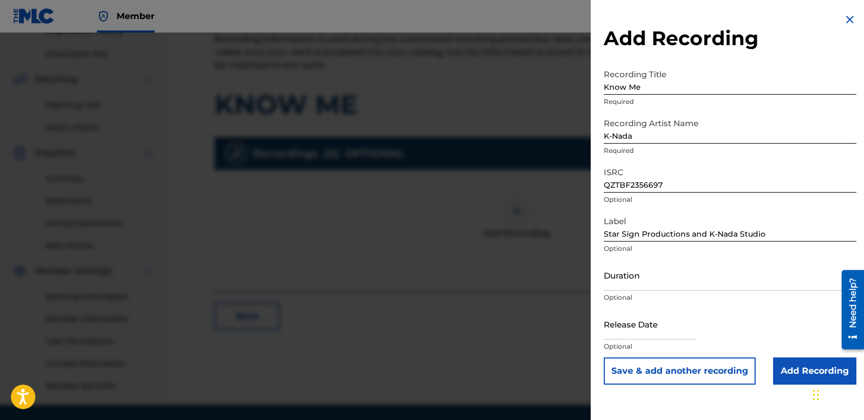
click at [788, 366] on input "Add Recording" at bounding box center [814, 370] width 83 height 27
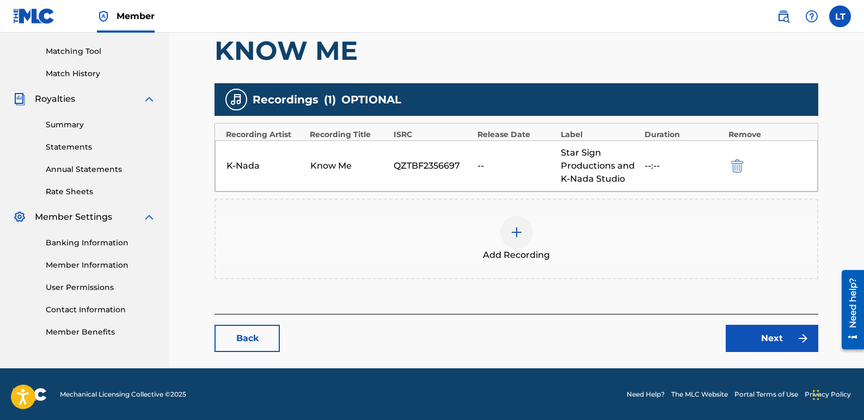
scroll to position [272, 0]
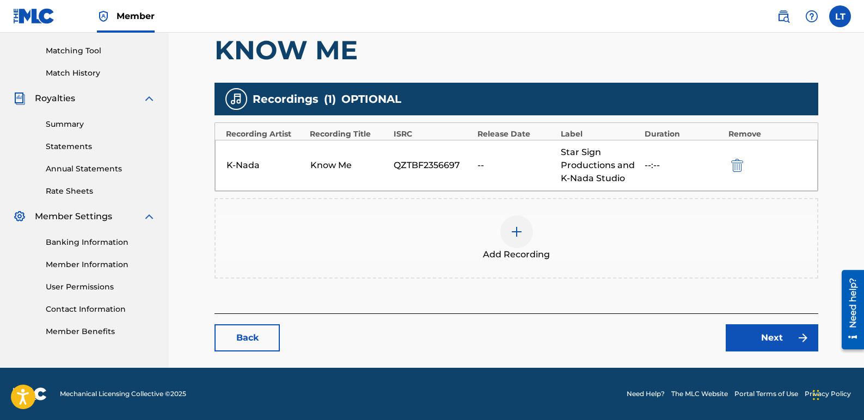
click at [770, 336] on link "Next" at bounding box center [771, 337] width 93 height 27
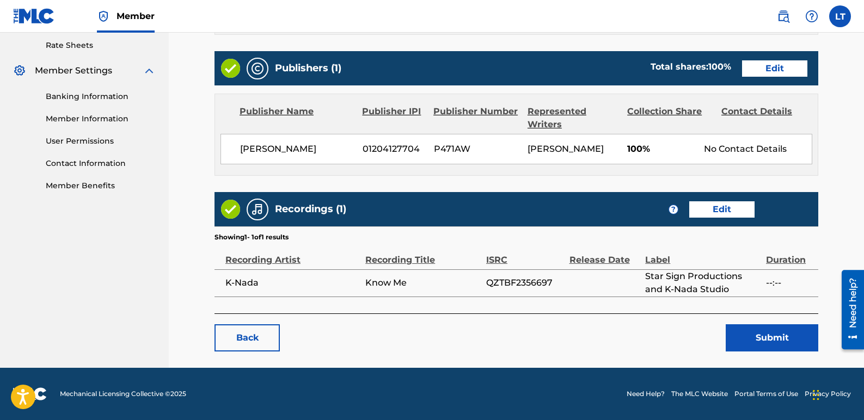
scroll to position [431, 0]
click at [775, 338] on button "Submit" at bounding box center [771, 337] width 93 height 27
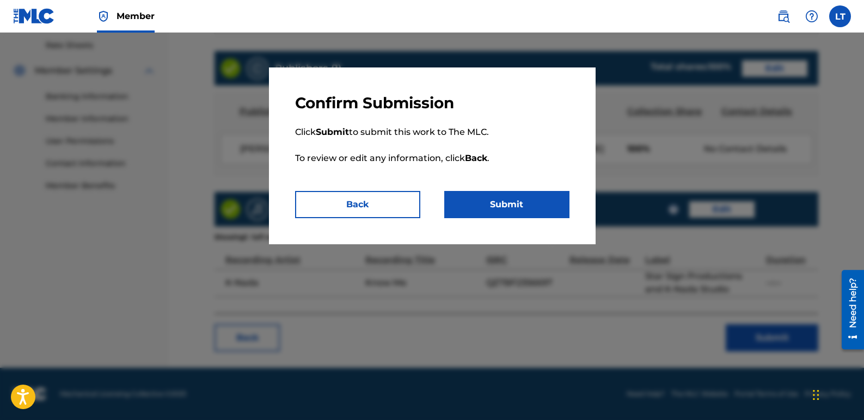
click at [539, 203] on button "Submit" at bounding box center [506, 204] width 125 height 27
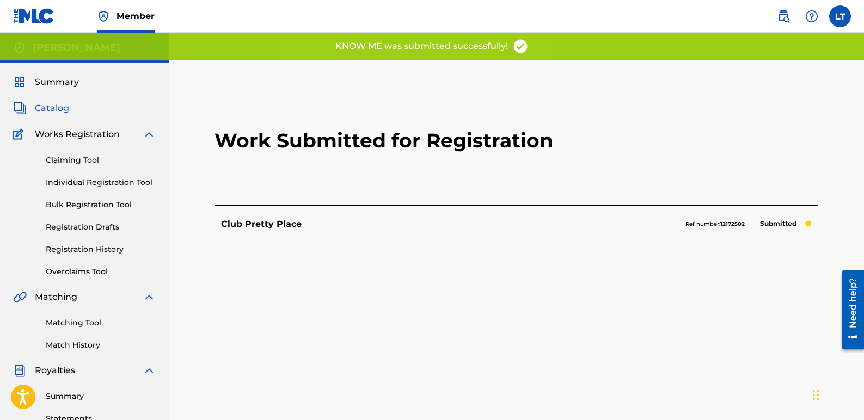
click at [48, 108] on span "Catalog" at bounding box center [52, 108] width 34 height 13
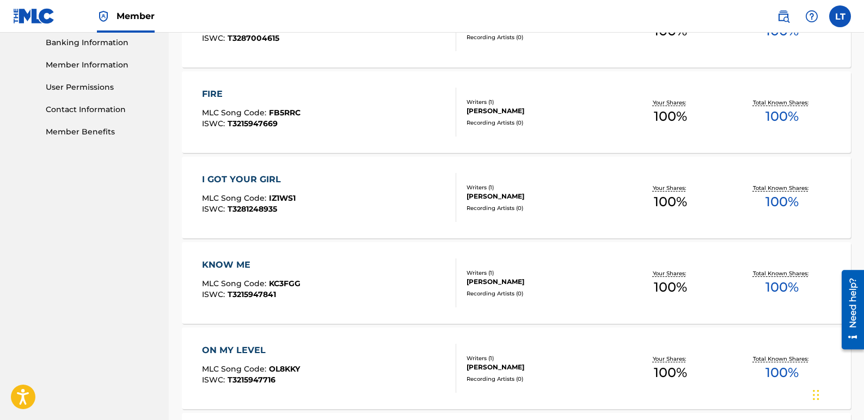
scroll to position [490, 0]
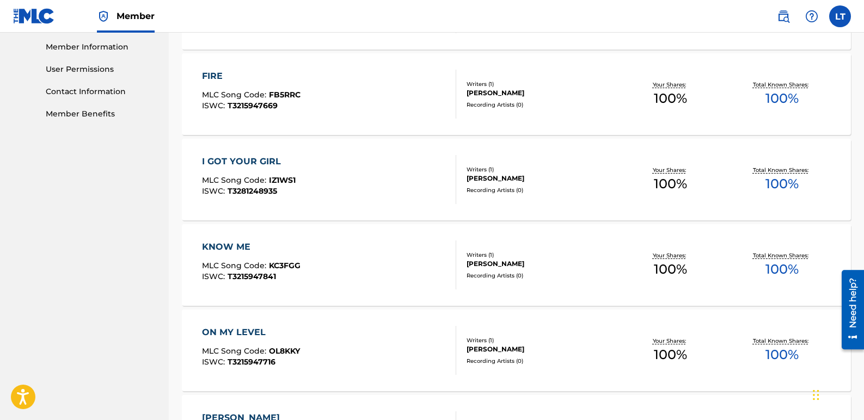
click at [252, 331] on div "ON MY LEVEL" at bounding box center [251, 332] width 98 height 13
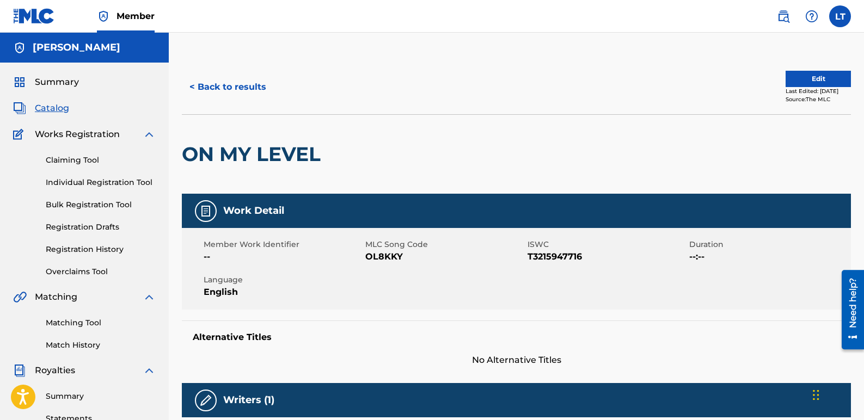
click at [812, 76] on button "Edit" at bounding box center [817, 79] width 65 height 16
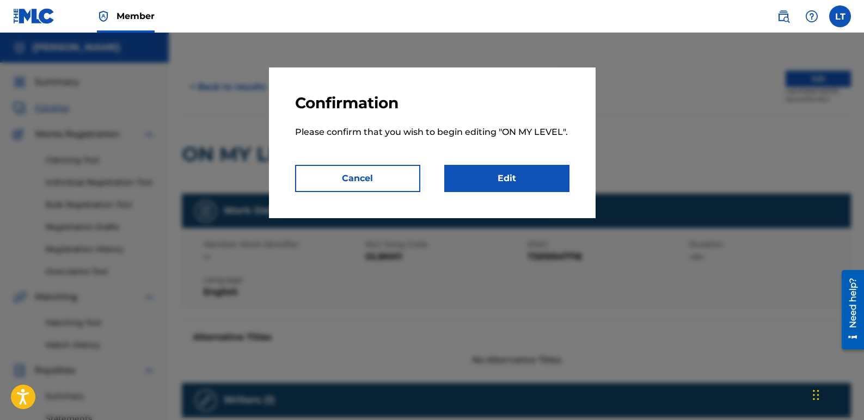
click at [521, 181] on link "Edit" at bounding box center [506, 178] width 125 height 27
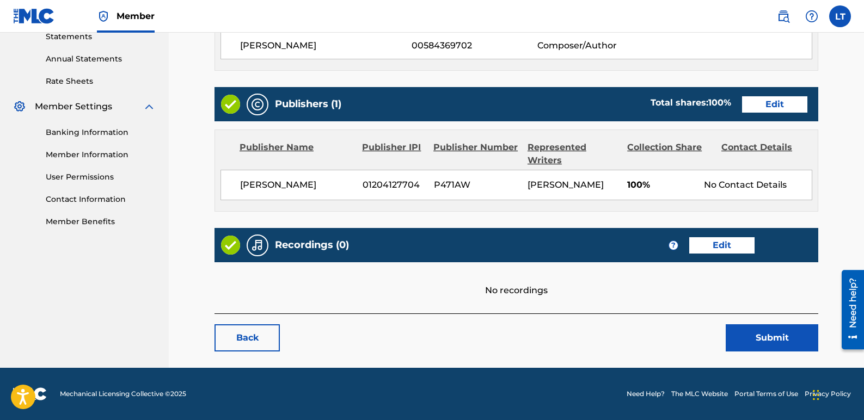
scroll to position [395, 0]
click at [706, 249] on link "Edit" at bounding box center [721, 245] width 65 height 16
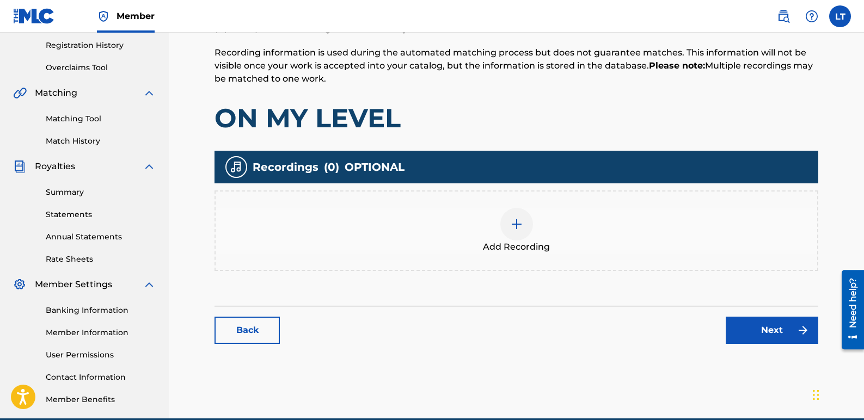
scroll to position [255, 0]
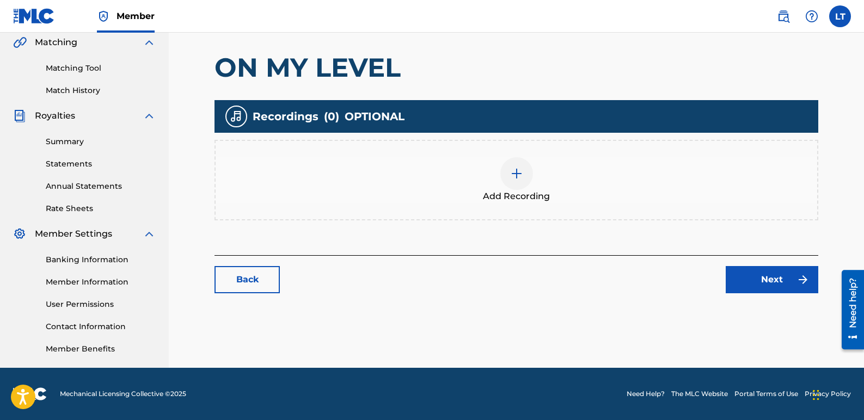
click at [515, 179] on img at bounding box center [516, 173] width 13 height 13
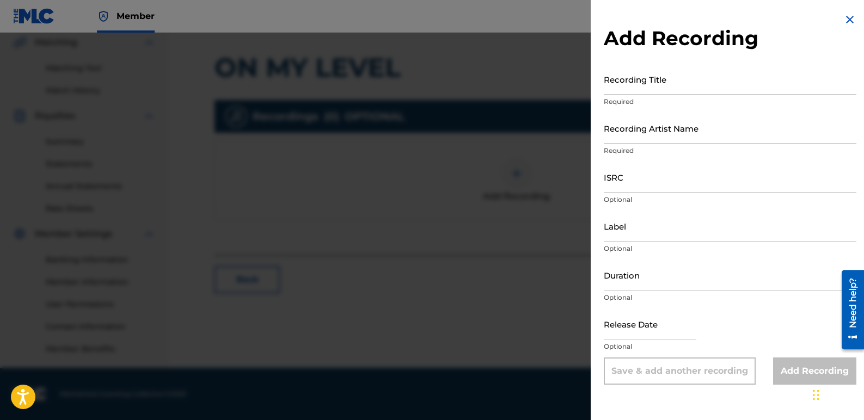
click at [698, 79] on input "Recording Title" at bounding box center [729, 79] width 252 height 31
type input "On My Level"
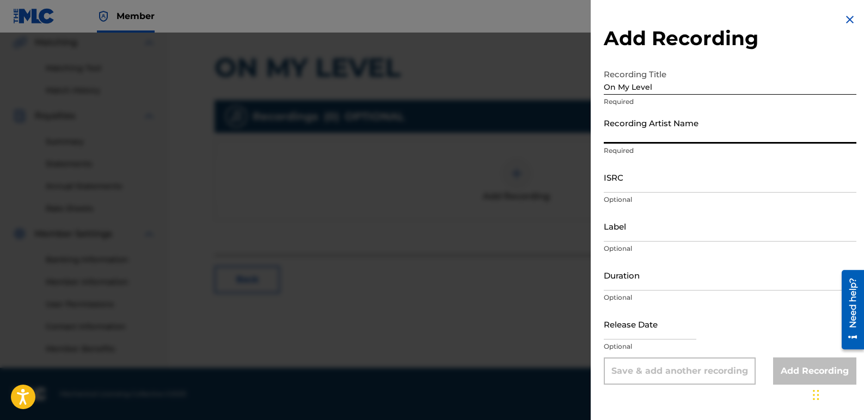
click at [714, 130] on input "Recording Artist Name" at bounding box center [729, 128] width 252 height 31
type input "K-Nada"
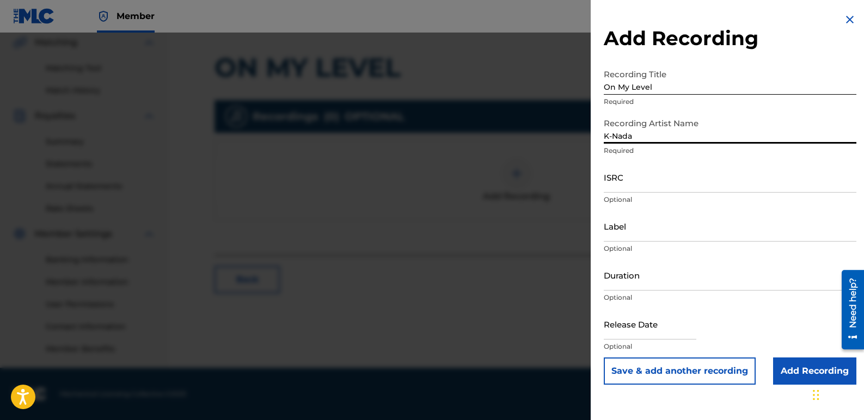
click at [649, 179] on input "ISRC" at bounding box center [729, 177] width 252 height 31
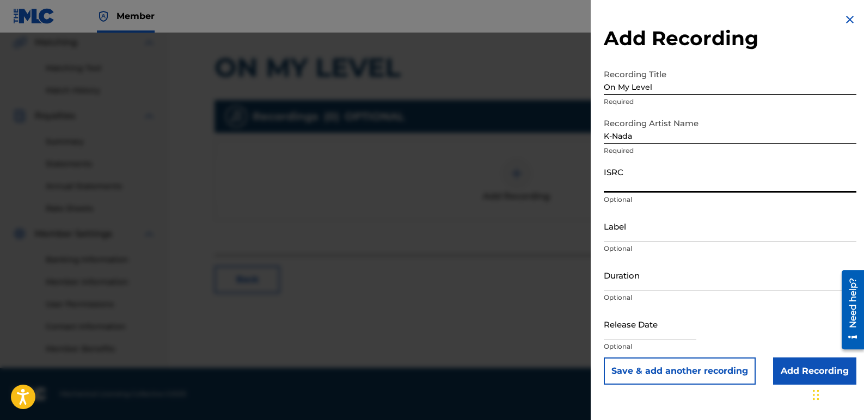
paste input "QZTBF2356699"
type input "QZTBF2356699"
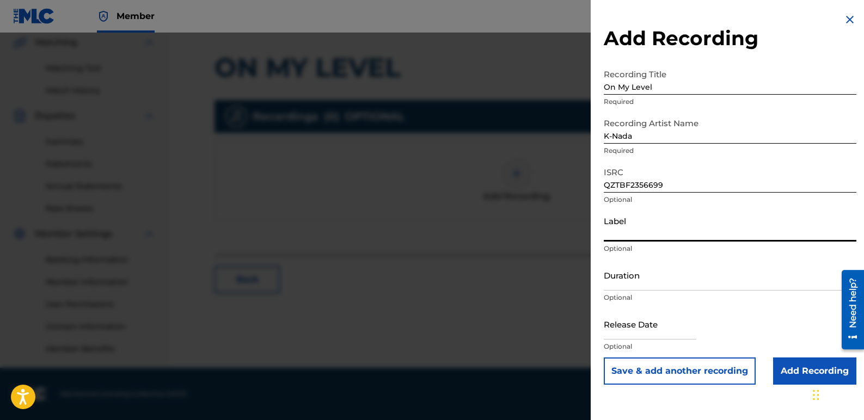
click at [646, 227] on input "Label" at bounding box center [729, 226] width 252 height 31
type input "Star Sign Productions and K-Nada Studio"
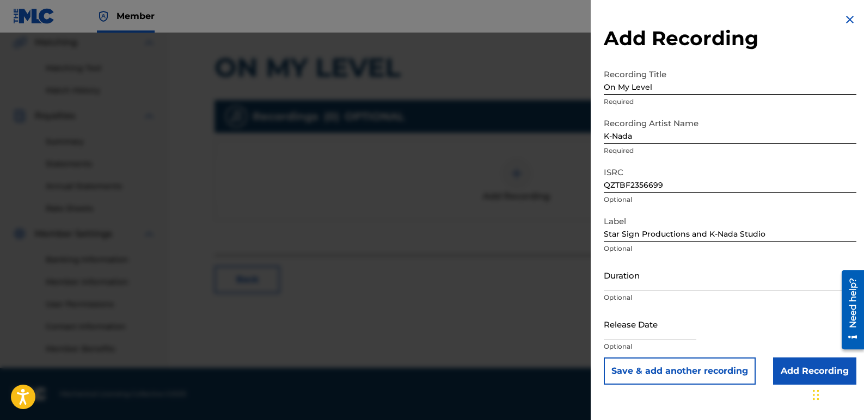
click at [796, 372] on input "Add Recording" at bounding box center [814, 370] width 83 height 27
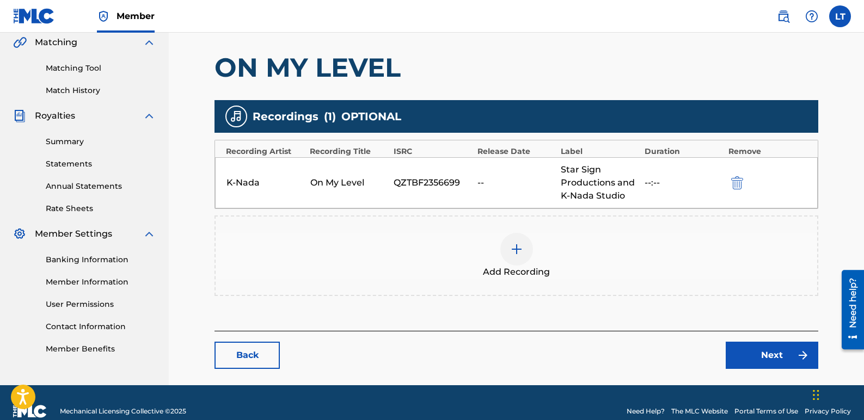
click at [768, 347] on link "Next" at bounding box center [771, 355] width 93 height 27
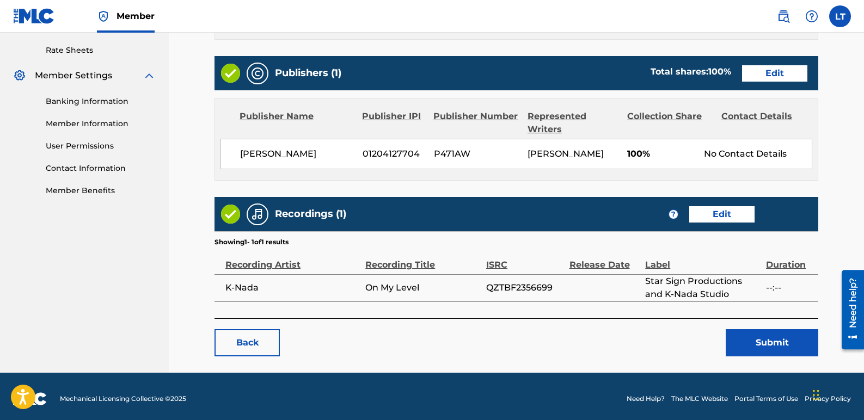
scroll to position [431, 0]
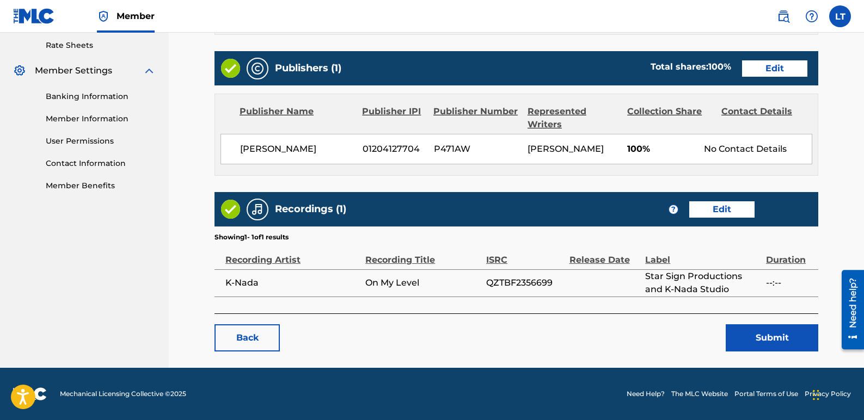
click at [767, 341] on button "Submit" at bounding box center [771, 337] width 93 height 27
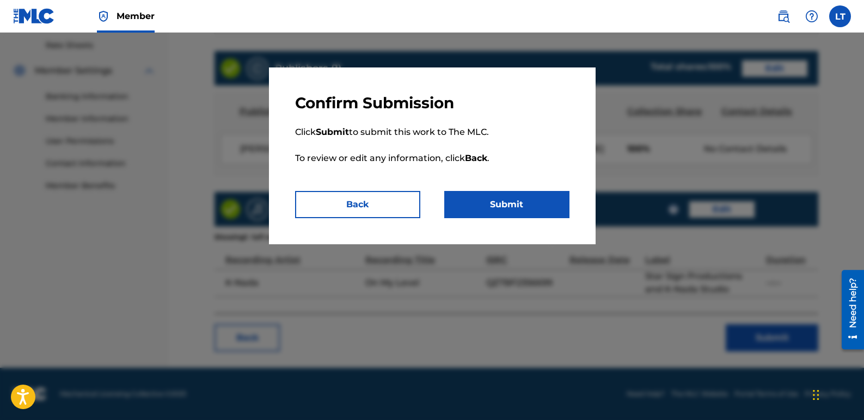
click at [532, 207] on button "Submit" at bounding box center [506, 204] width 125 height 27
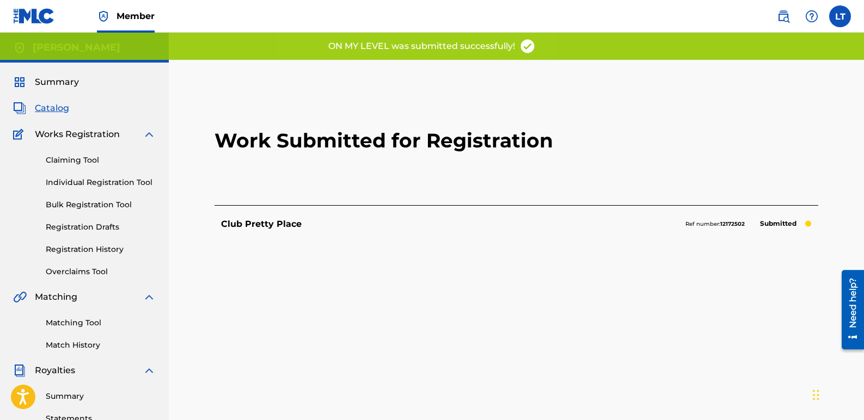
click at [60, 108] on span "Catalog" at bounding box center [52, 108] width 34 height 13
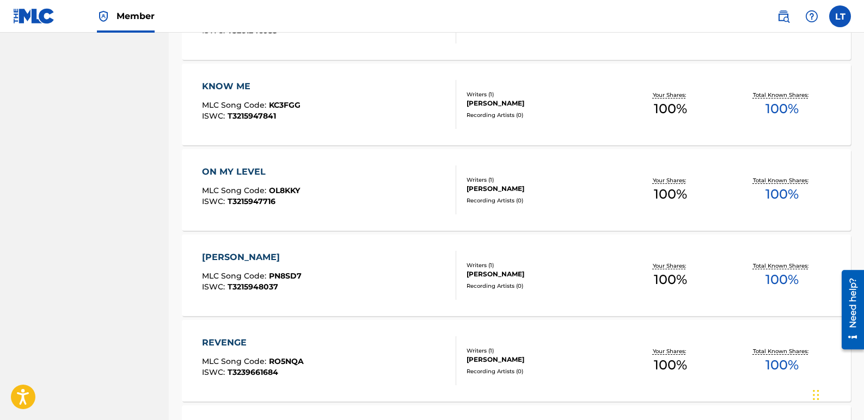
scroll to position [653, 0]
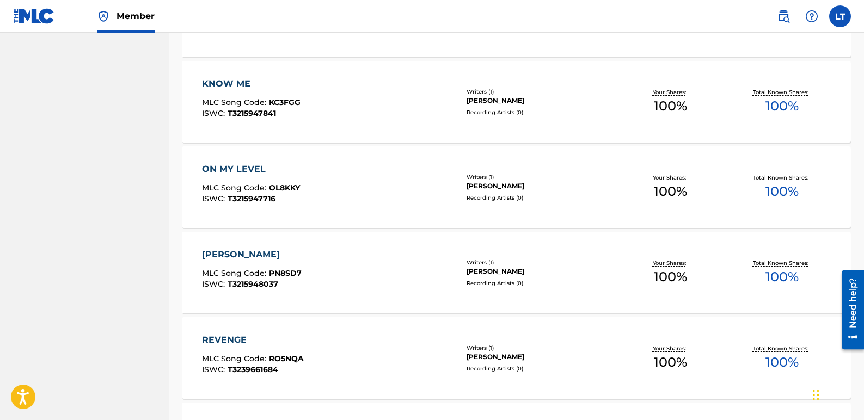
click at [223, 255] on div "[PERSON_NAME]" at bounding box center [252, 254] width 100 height 13
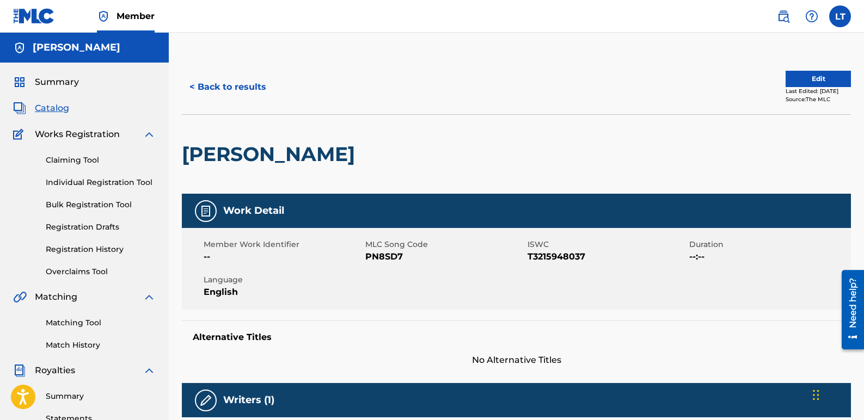
click at [829, 72] on button "Edit" at bounding box center [817, 79] width 65 height 16
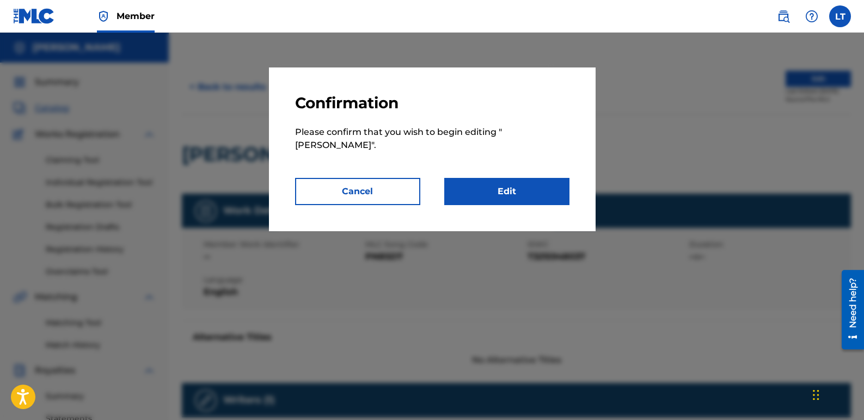
click at [529, 182] on link "Edit" at bounding box center [506, 191] width 125 height 27
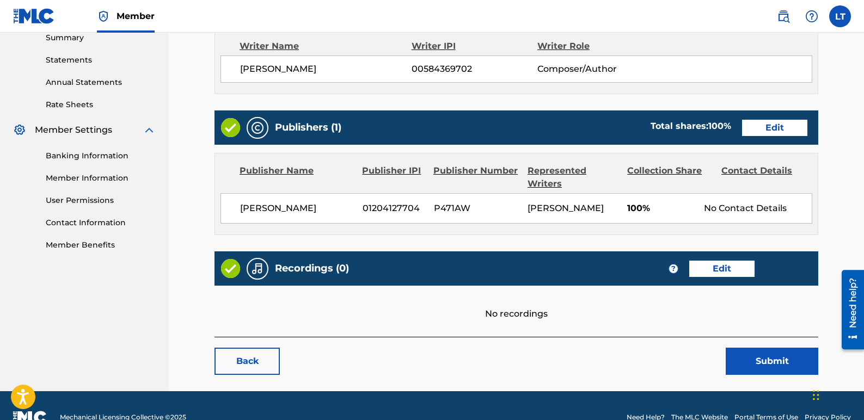
scroll to position [395, 0]
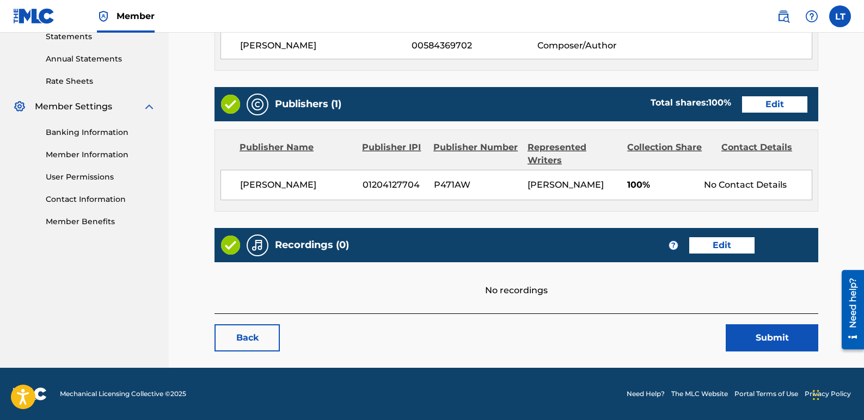
click at [711, 248] on link "Edit" at bounding box center [721, 245] width 65 height 16
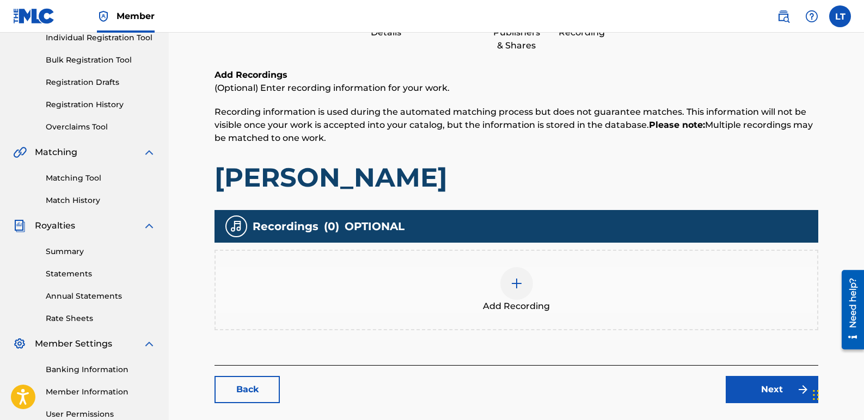
scroll to position [163, 0]
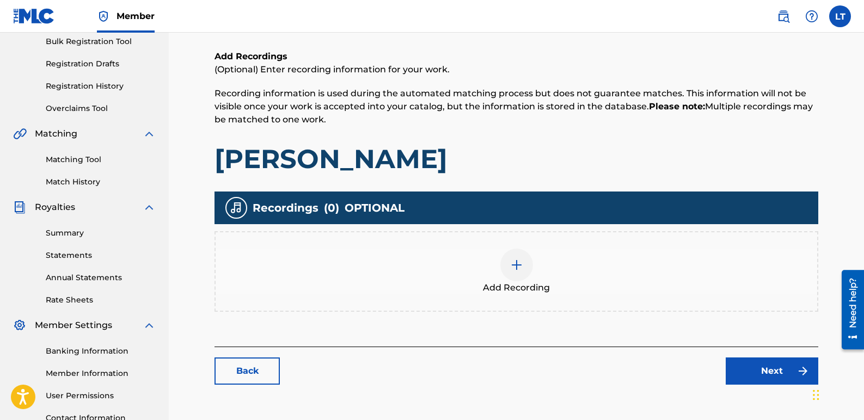
click at [523, 257] on div at bounding box center [516, 265] width 33 height 33
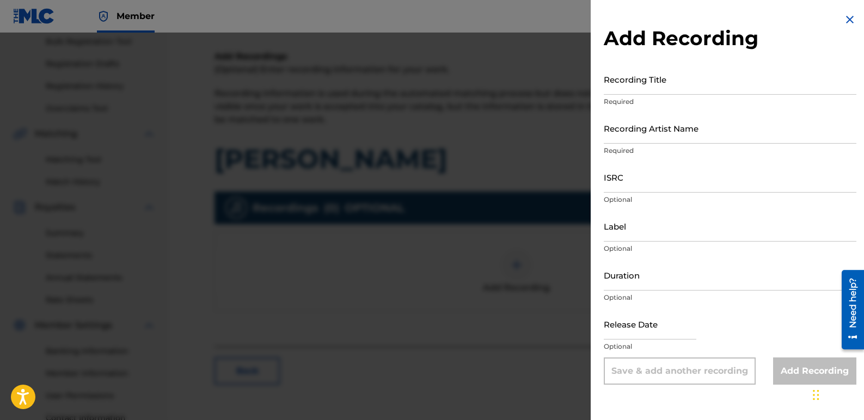
click at [707, 91] on input "Recording Title" at bounding box center [729, 79] width 252 height 31
type input "[PERSON_NAME]"
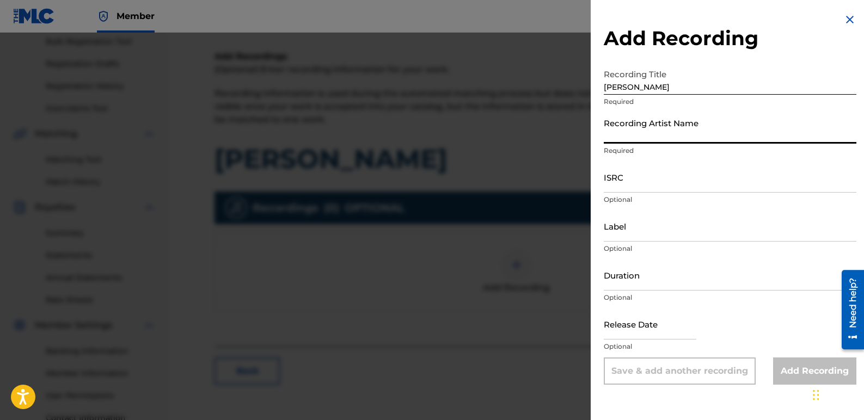
click at [700, 134] on input "Recording Artist Name" at bounding box center [729, 128] width 252 height 31
type input "K-Nada"
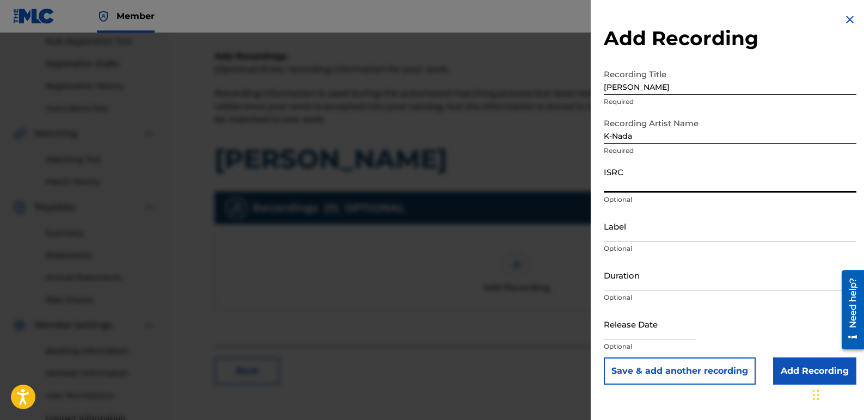
click at [656, 186] on input "ISRC" at bounding box center [729, 177] width 252 height 31
paste input "QZTBF2356698"
type input "QZTBF2356698"
click at [640, 231] on input "Label" at bounding box center [729, 226] width 252 height 31
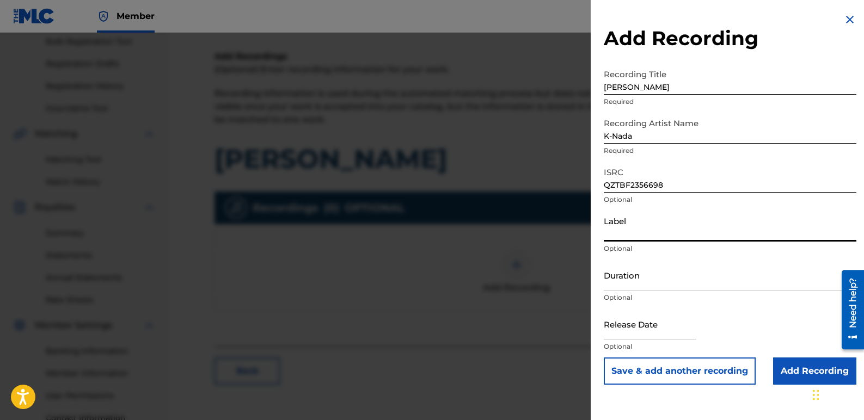
type input "Star Sign Productions and K-Nada Studio"
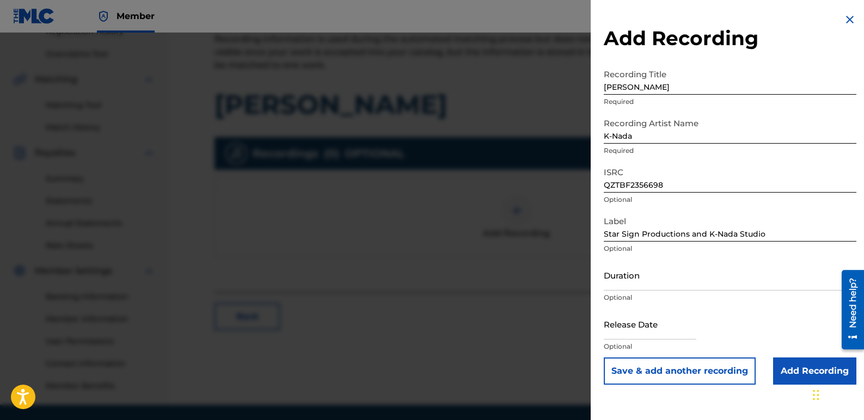
click at [798, 369] on input "Add Recording" at bounding box center [814, 370] width 83 height 27
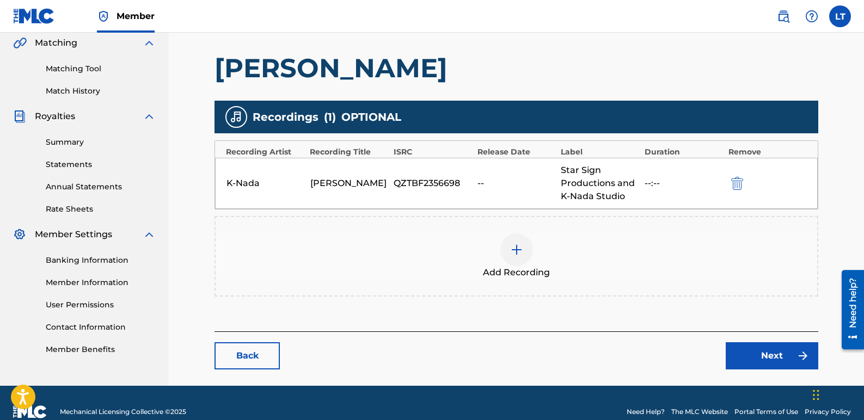
scroll to position [272, 0]
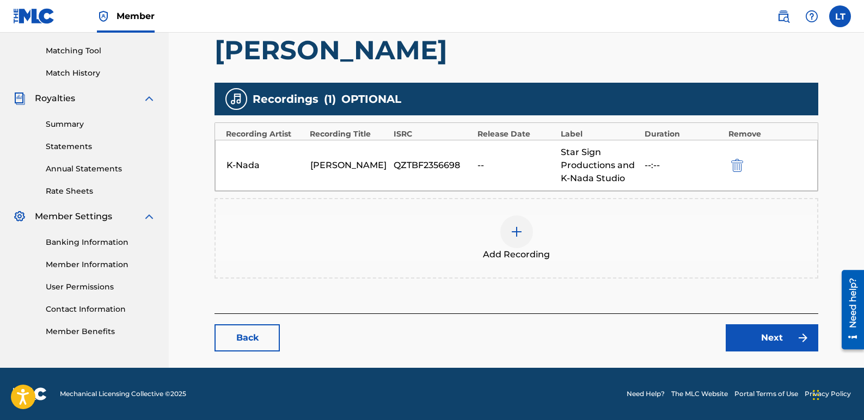
click at [762, 335] on link "Next" at bounding box center [771, 337] width 93 height 27
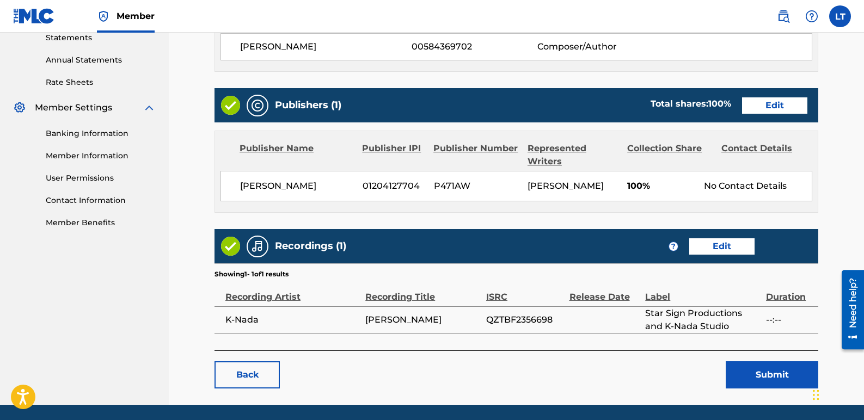
scroll to position [431, 0]
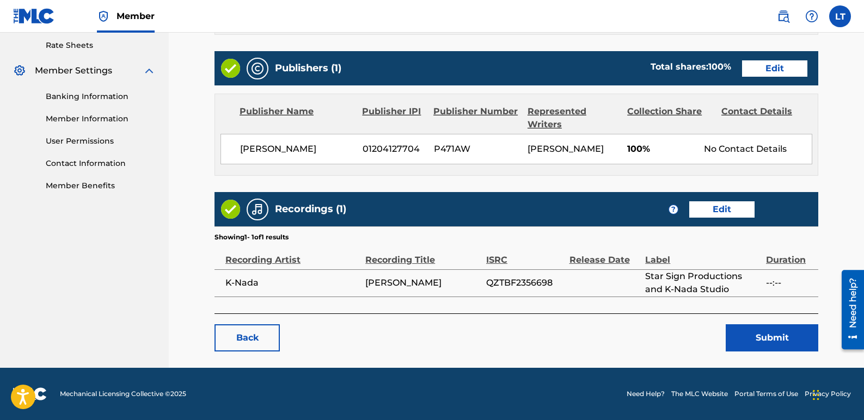
click at [764, 338] on button "Submit" at bounding box center [771, 337] width 93 height 27
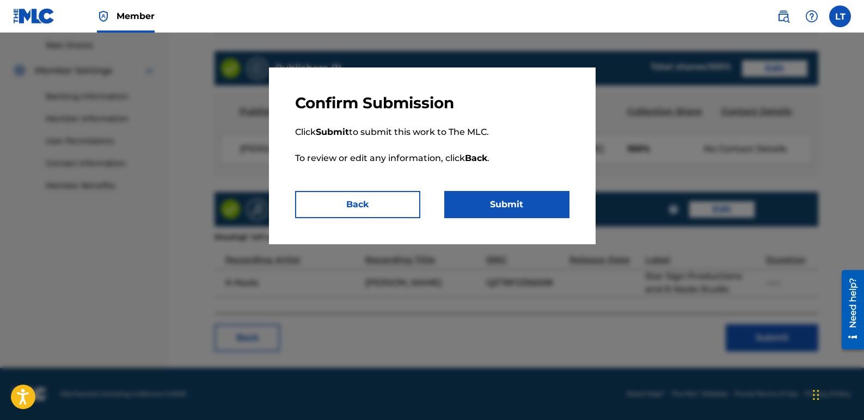
click at [523, 208] on button "Submit" at bounding box center [506, 204] width 125 height 27
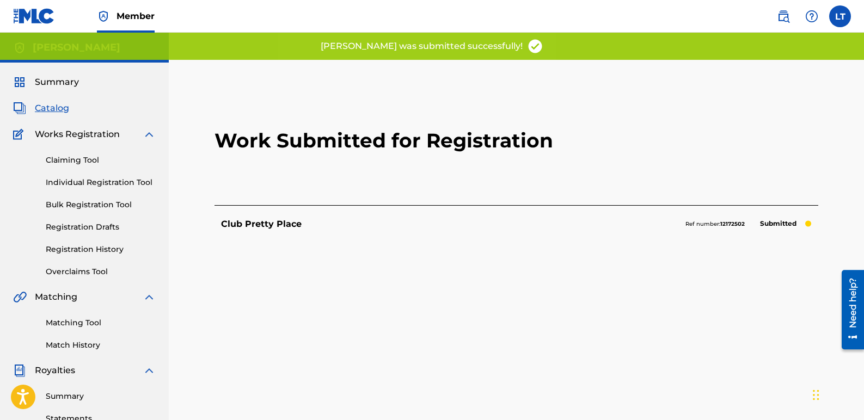
click at [46, 103] on span "Catalog" at bounding box center [52, 108] width 34 height 13
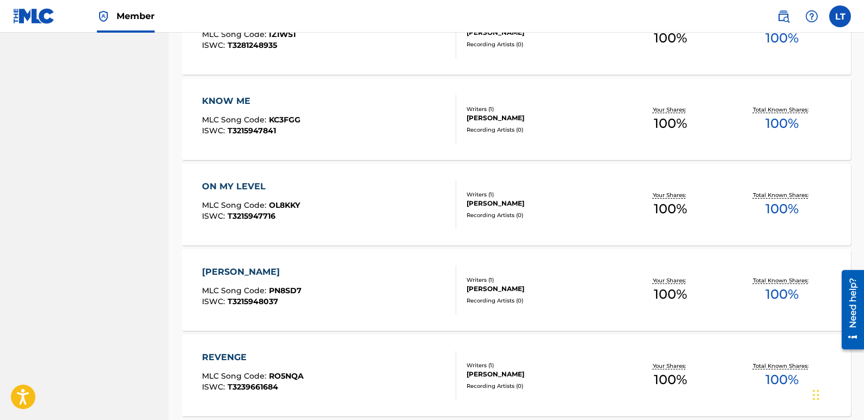
scroll to position [653, 0]
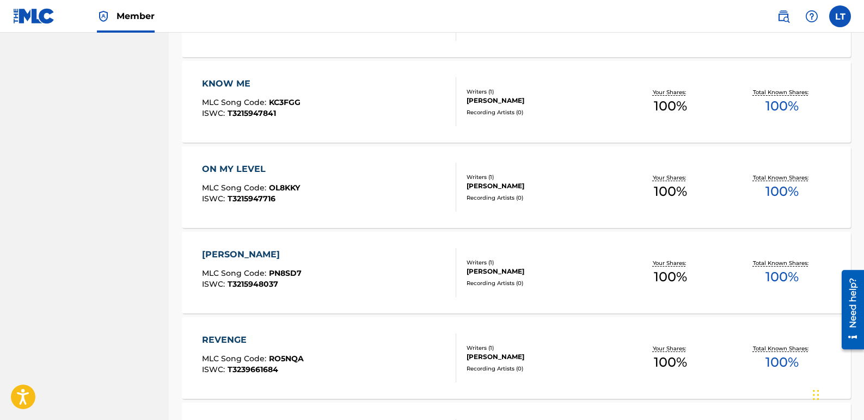
click at [233, 342] on div "REVENGE" at bounding box center [253, 340] width 102 height 13
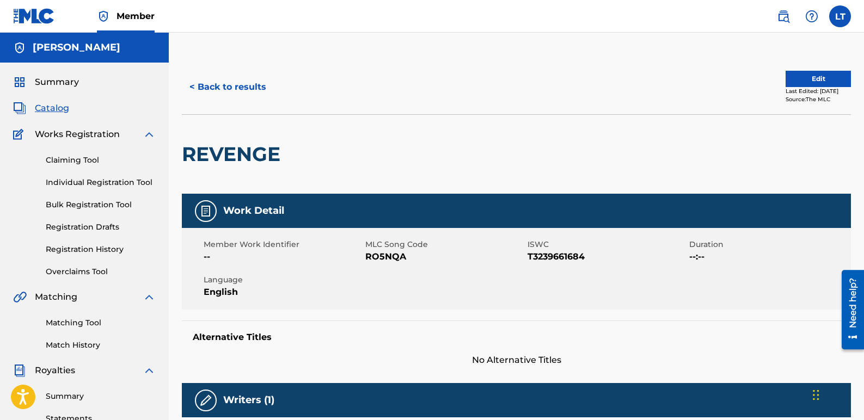
click at [811, 79] on button "Edit" at bounding box center [817, 79] width 65 height 16
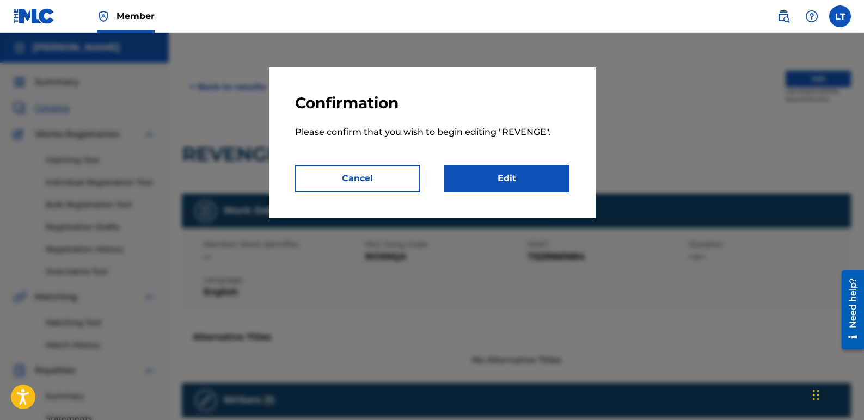
click at [497, 171] on link "Edit" at bounding box center [506, 178] width 125 height 27
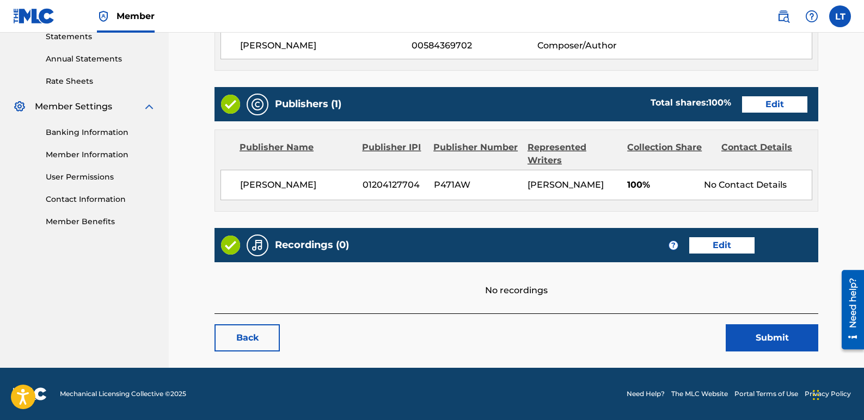
scroll to position [395, 0]
click at [724, 239] on link "Edit" at bounding box center [721, 245] width 65 height 16
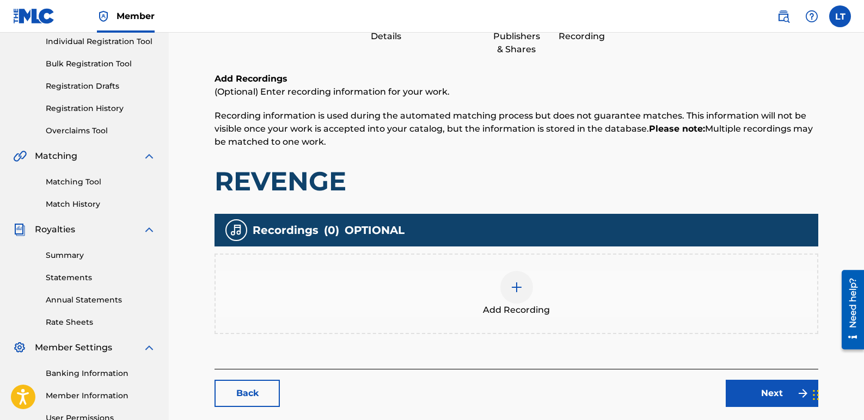
scroll to position [163, 0]
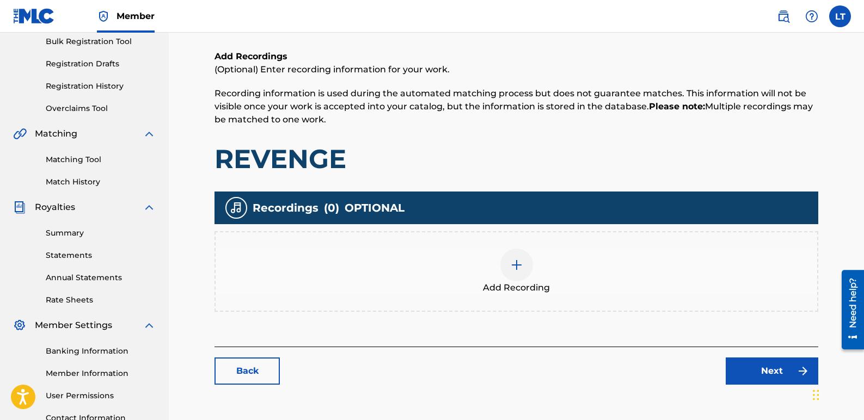
click at [520, 278] on div at bounding box center [516, 265] width 33 height 33
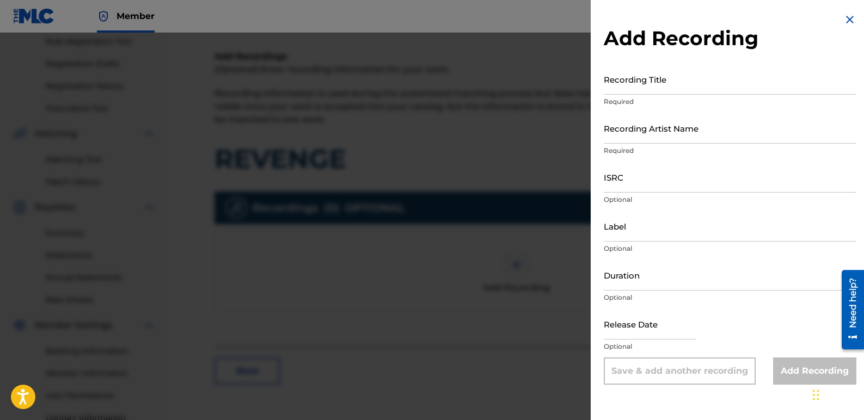
click at [682, 88] on input "Recording Title" at bounding box center [729, 79] width 252 height 31
type input "Revenge"
click at [701, 130] on input "Recording Artist Name" at bounding box center [729, 128] width 252 height 31
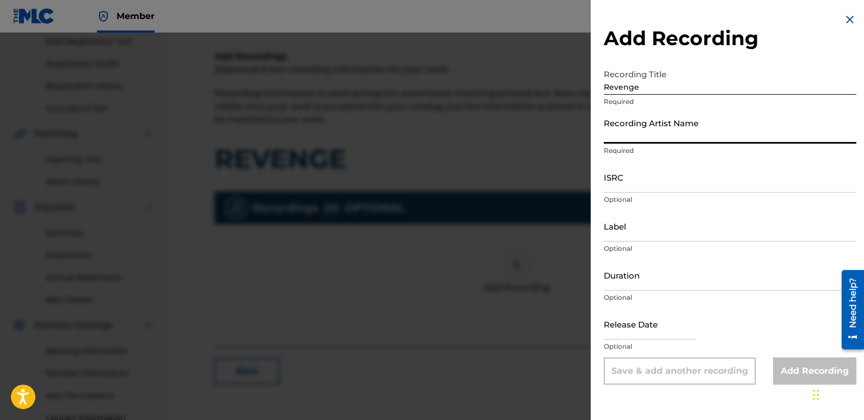
type input "K-Nada"
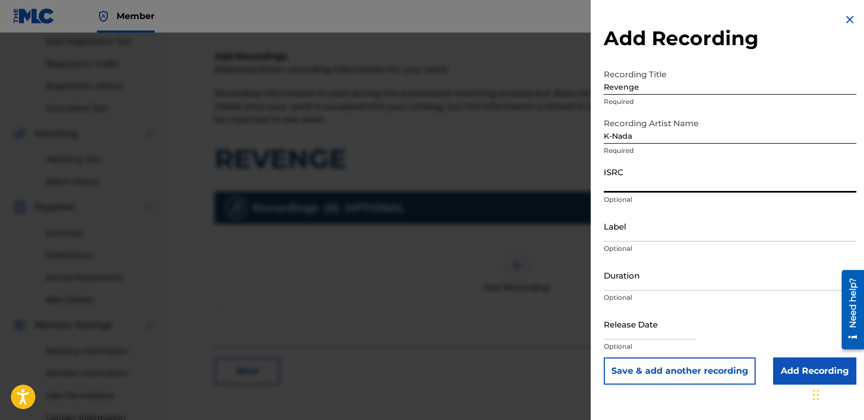
click at [663, 180] on input "ISRC" at bounding box center [729, 177] width 252 height 31
paste input "QZTAW2402861"
type input "QZTAW2402861"
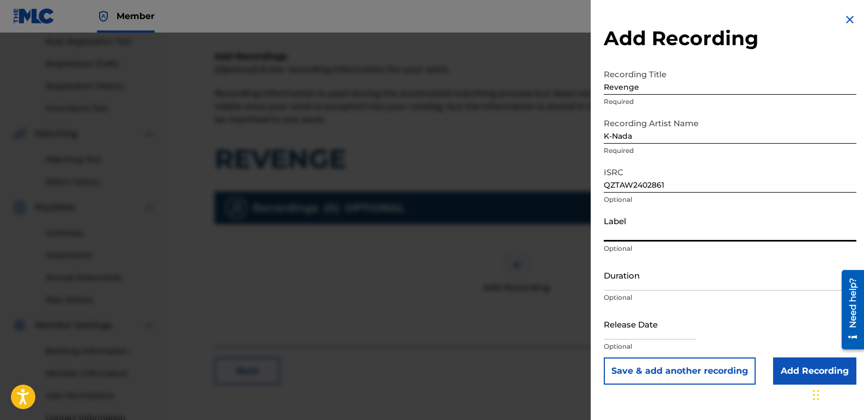
click at [649, 233] on input "Label" at bounding box center [729, 226] width 252 height 31
type input "Star Sign Productions and K-Nada Studio"
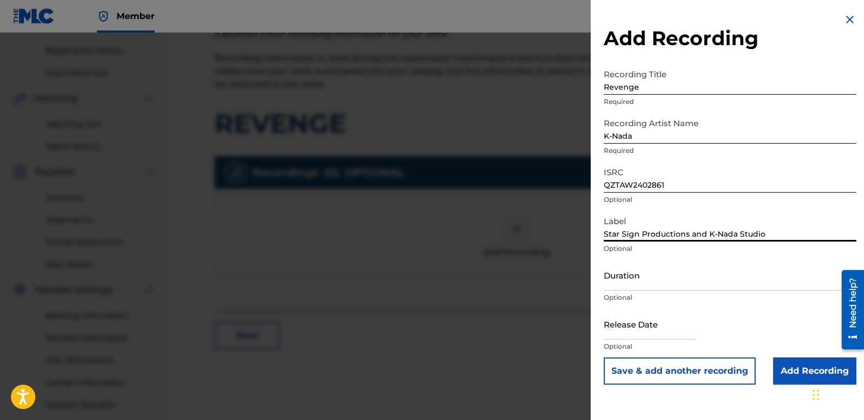
scroll to position [218, 0]
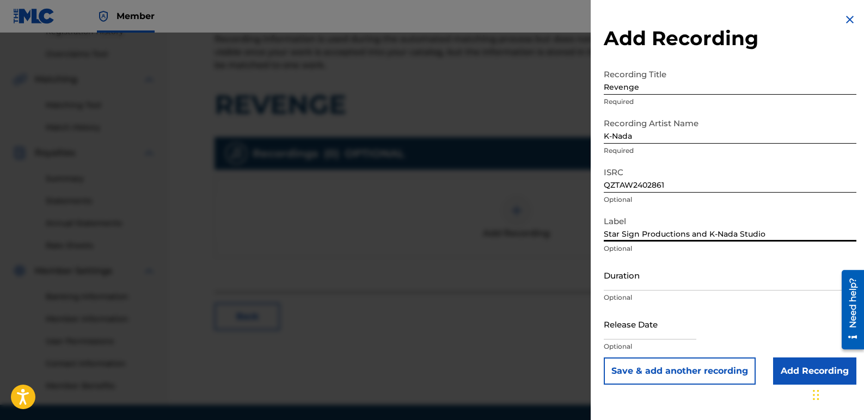
click at [787, 370] on input "Add Recording" at bounding box center [814, 370] width 83 height 27
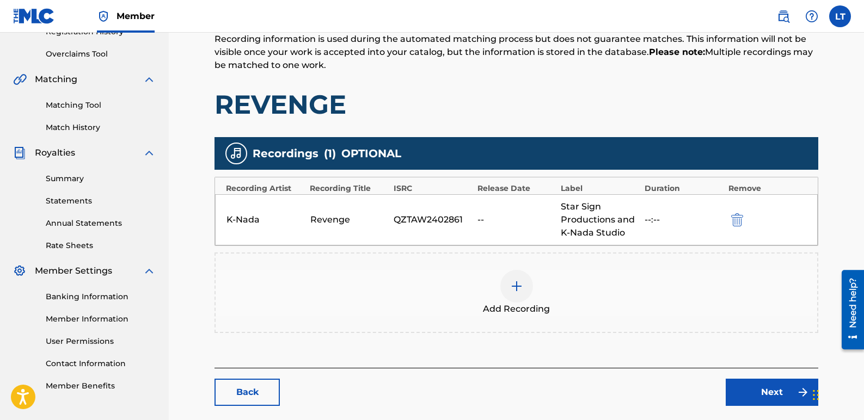
scroll to position [272, 0]
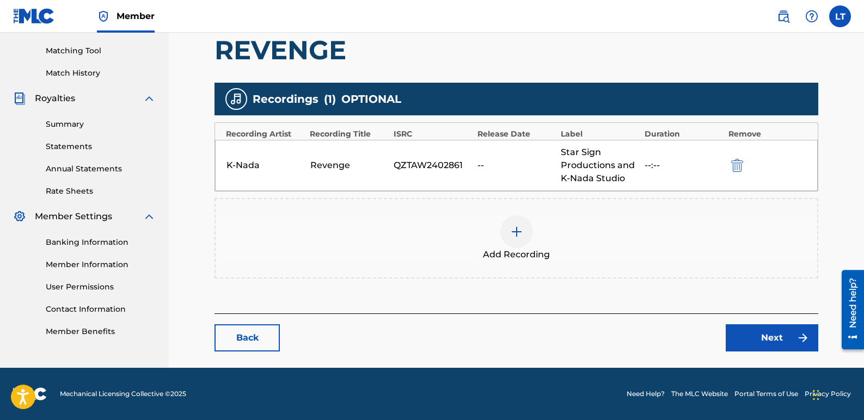
click at [771, 340] on link "Next" at bounding box center [771, 337] width 93 height 27
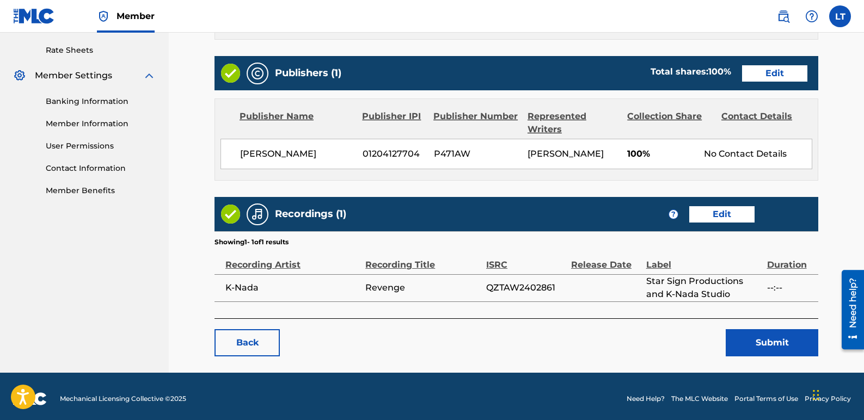
scroll to position [431, 0]
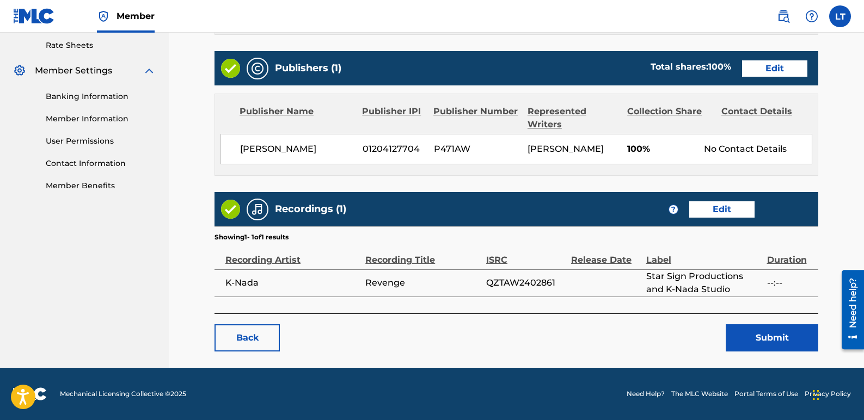
click at [765, 330] on button "Submit" at bounding box center [771, 337] width 93 height 27
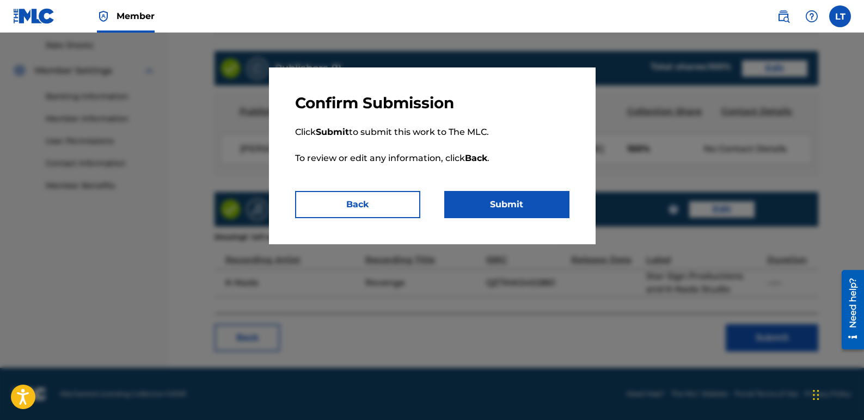
click at [539, 205] on button "Submit" at bounding box center [506, 204] width 125 height 27
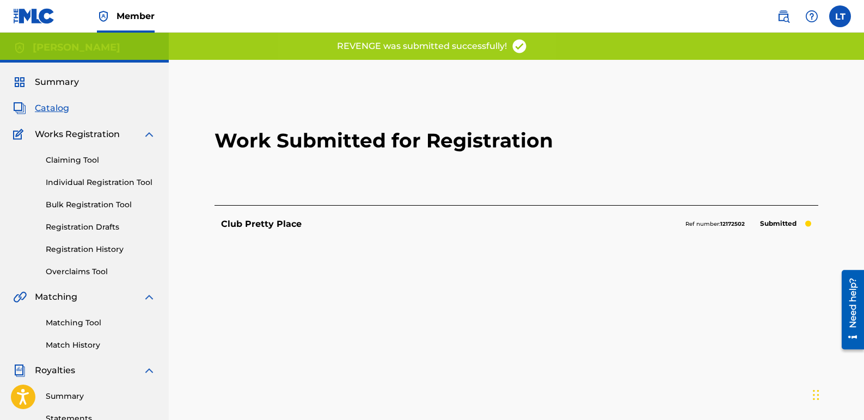
click at [38, 108] on span "Catalog" at bounding box center [52, 108] width 34 height 13
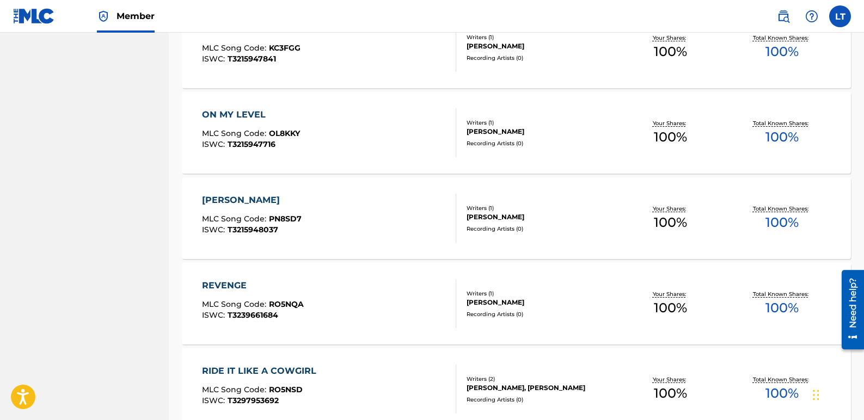
scroll to position [762, 0]
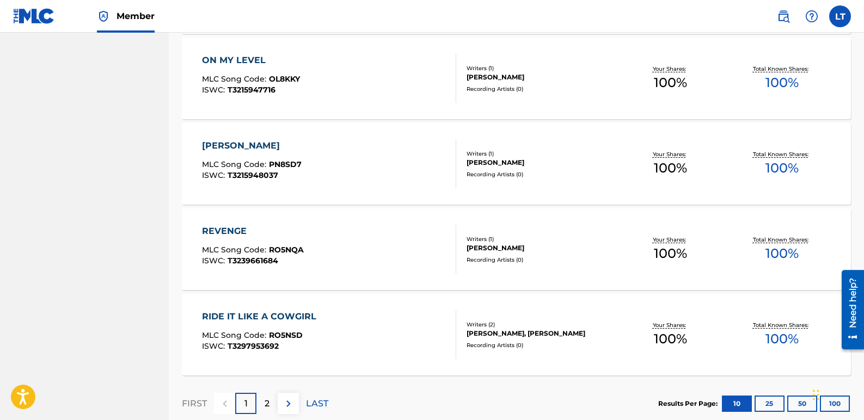
click at [301, 312] on div "RIDE IT LIKE A COWGIRL" at bounding box center [262, 316] width 120 height 13
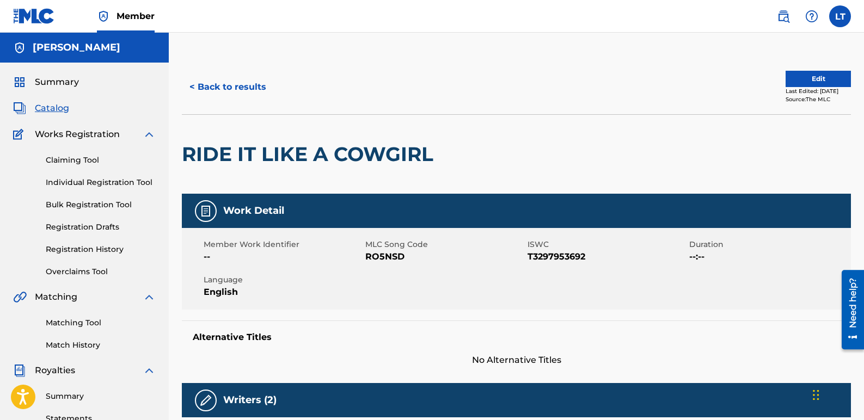
click at [814, 73] on button "Edit" at bounding box center [817, 79] width 65 height 16
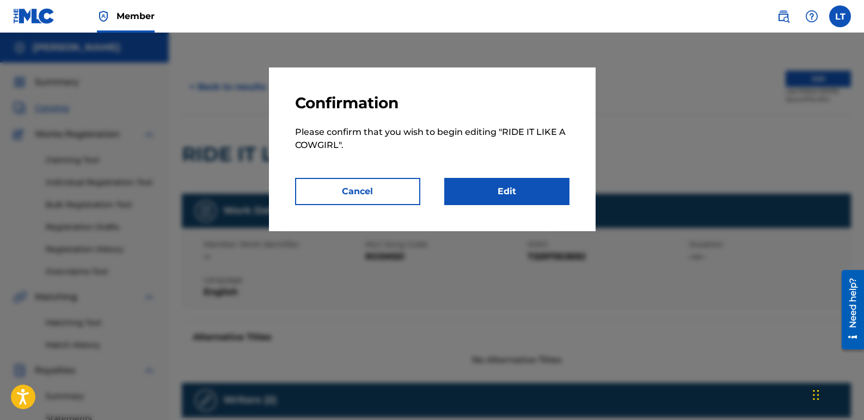
click at [503, 191] on link "Edit" at bounding box center [506, 191] width 125 height 27
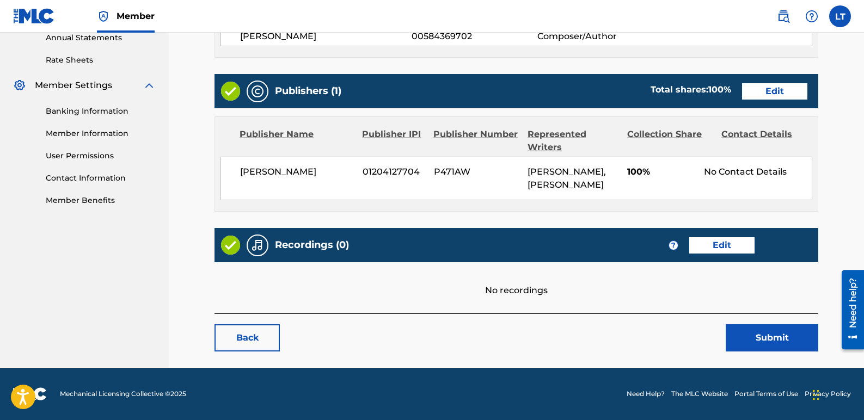
scroll to position [416, 0]
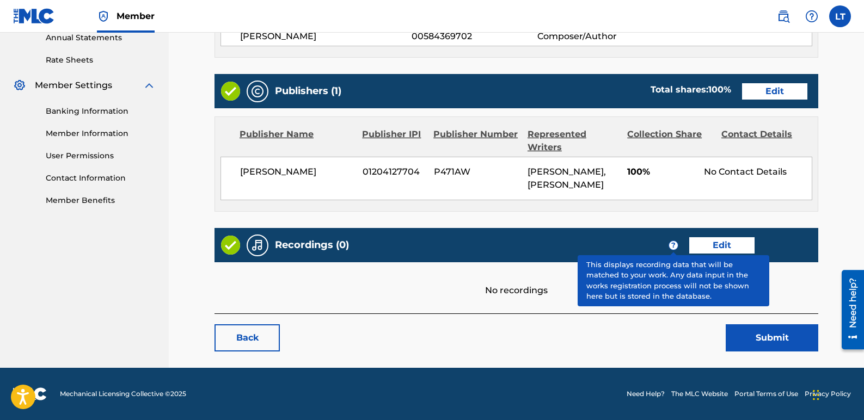
click at [714, 245] on link "Edit" at bounding box center [721, 245] width 65 height 16
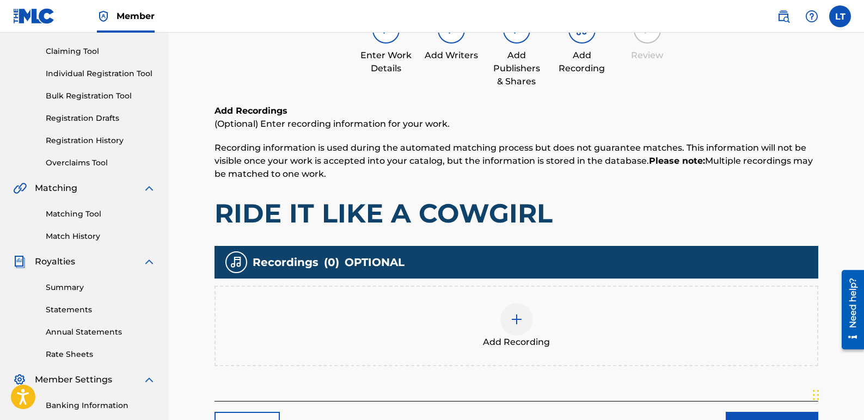
scroll to position [163, 0]
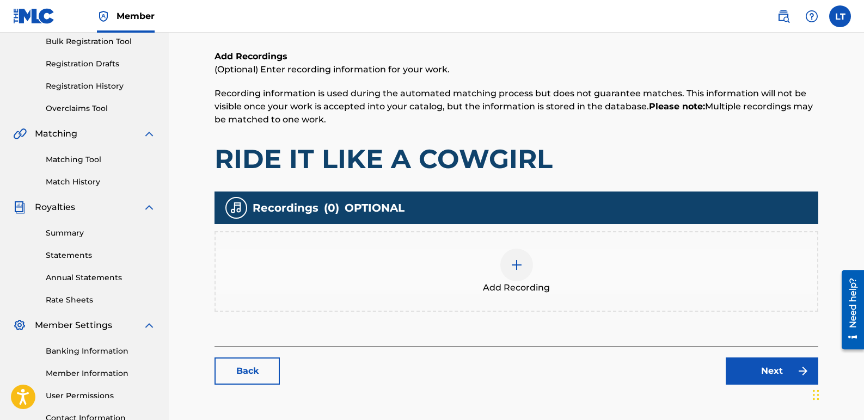
click at [520, 258] on img at bounding box center [516, 264] width 13 height 13
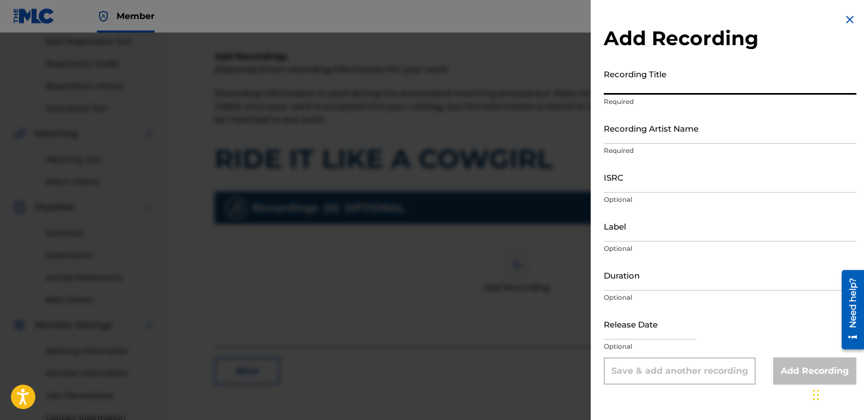
click at [677, 90] on input "Recording Title" at bounding box center [729, 79] width 252 height 31
type input "Ride It Like A Cowgirl"
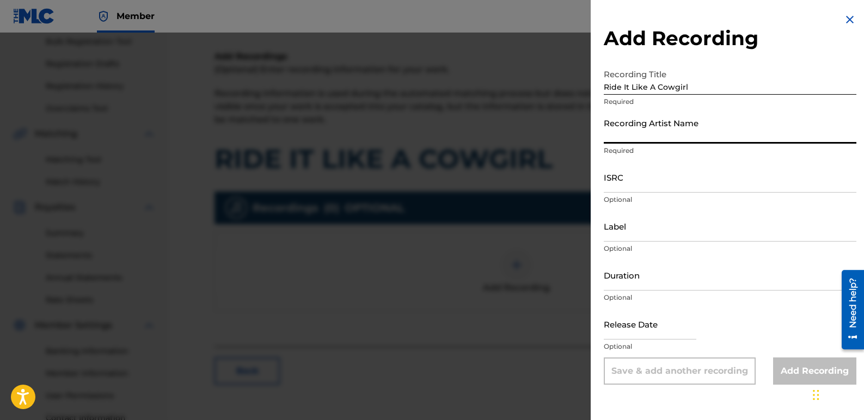
click at [679, 130] on input "Recording Artist Name" at bounding box center [729, 128] width 252 height 31
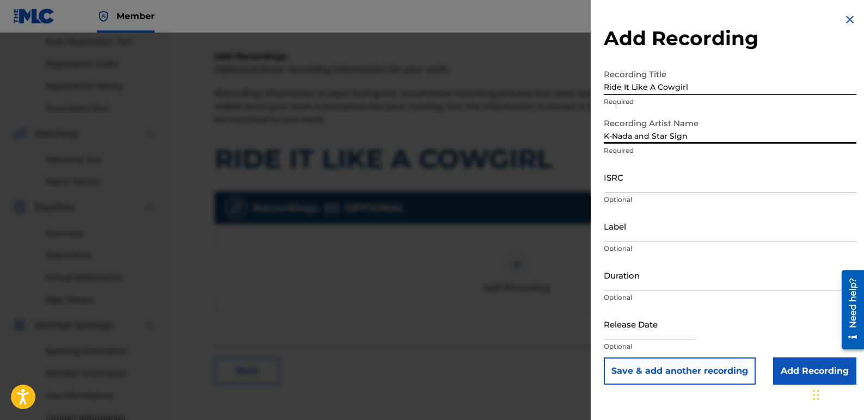
type input "K-Nada and Star Sign"
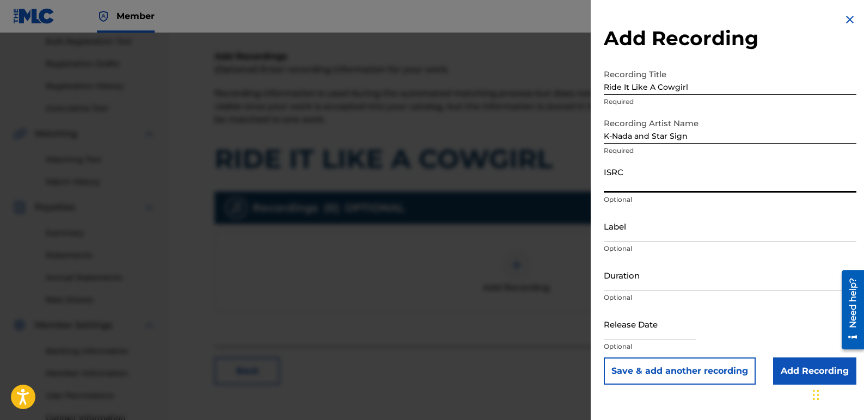
click at [686, 183] on input "ISRC" at bounding box center [729, 177] width 252 height 31
paste input "QZFZ42506916"
type input "QZFZ42506916"
click at [658, 230] on input "Label" at bounding box center [729, 226] width 252 height 31
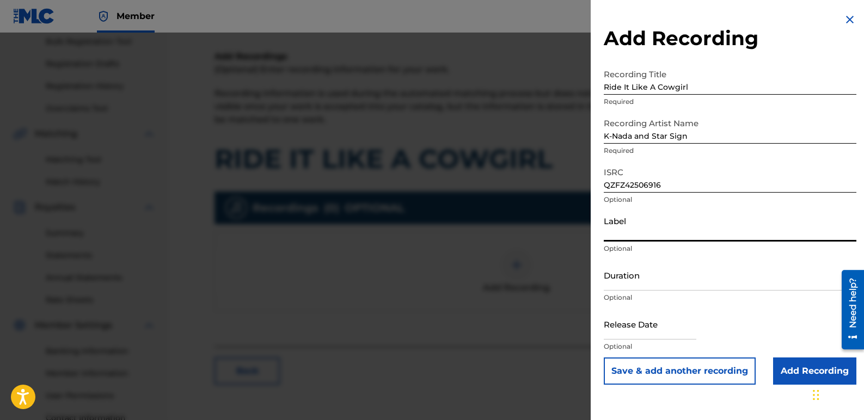
type input "Star Sign Productions and K-Nada Studio"
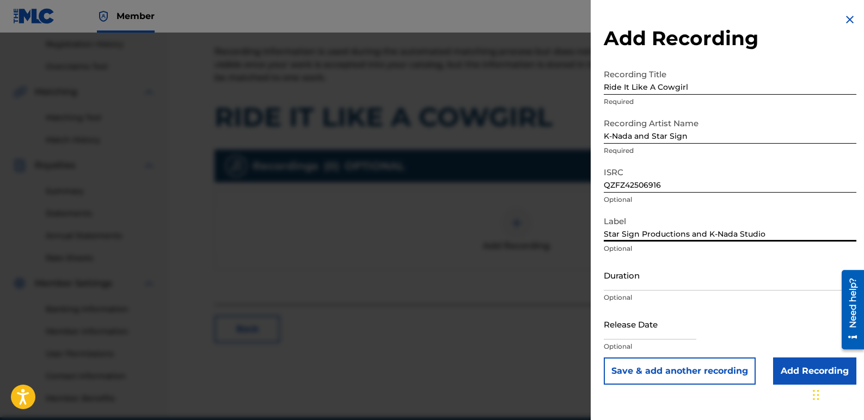
scroll to position [218, 0]
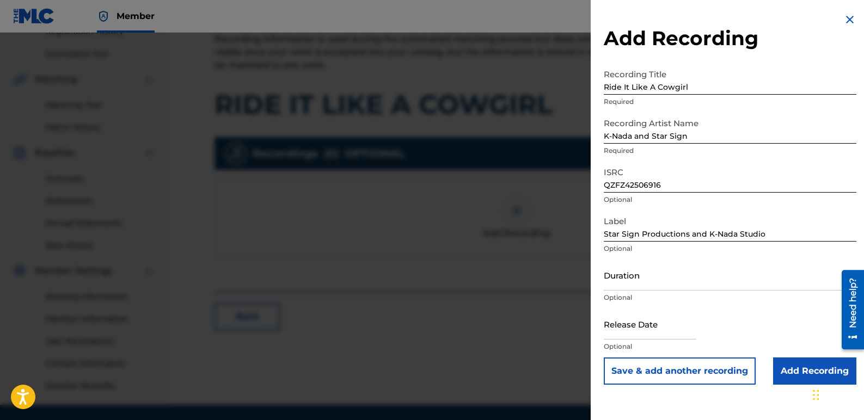
click at [798, 371] on input "Add Recording" at bounding box center [814, 370] width 83 height 27
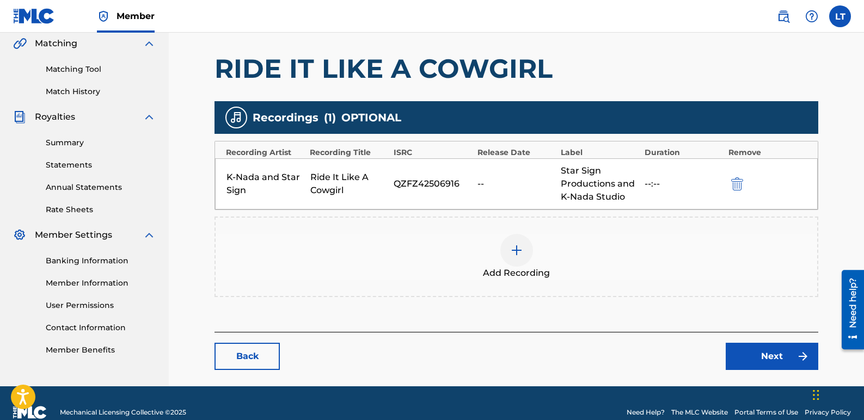
scroll to position [272, 0]
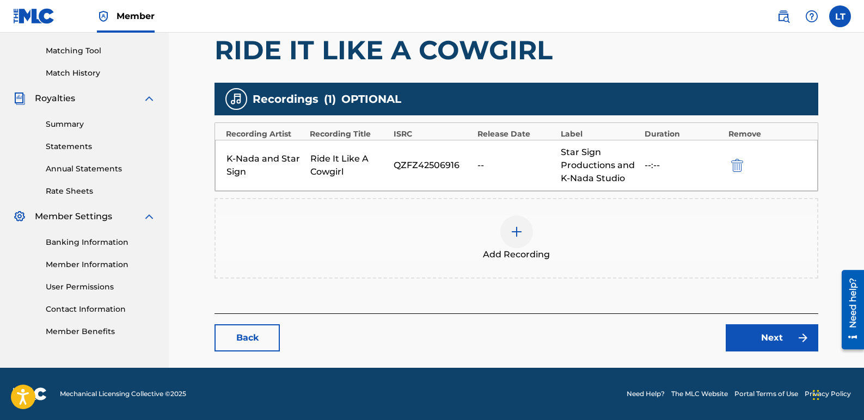
click at [760, 336] on link "Next" at bounding box center [771, 337] width 93 height 27
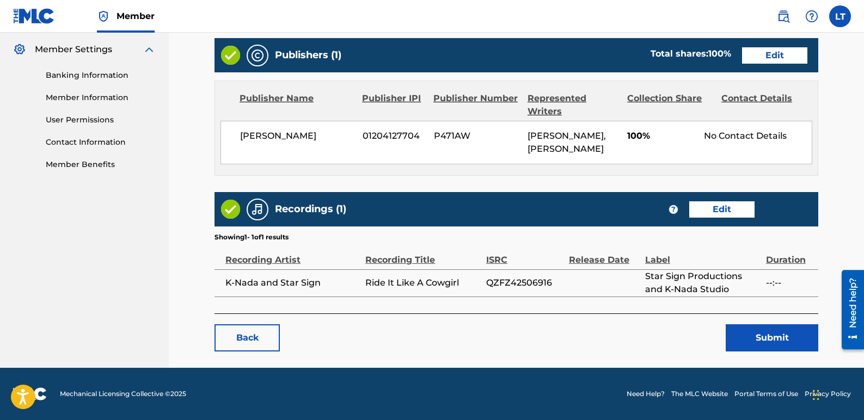
scroll to position [452, 0]
click at [763, 331] on button "Submit" at bounding box center [771, 337] width 93 height 27
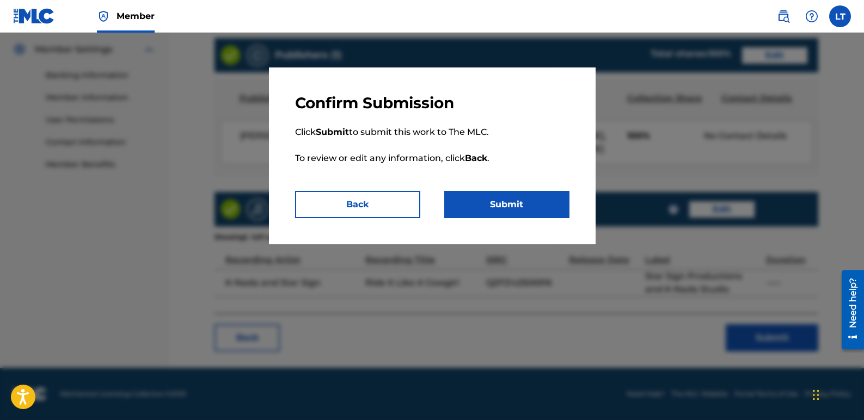
click at [532, 206] on button "Submit" at bounding box center [506, 204] width 125 height 27
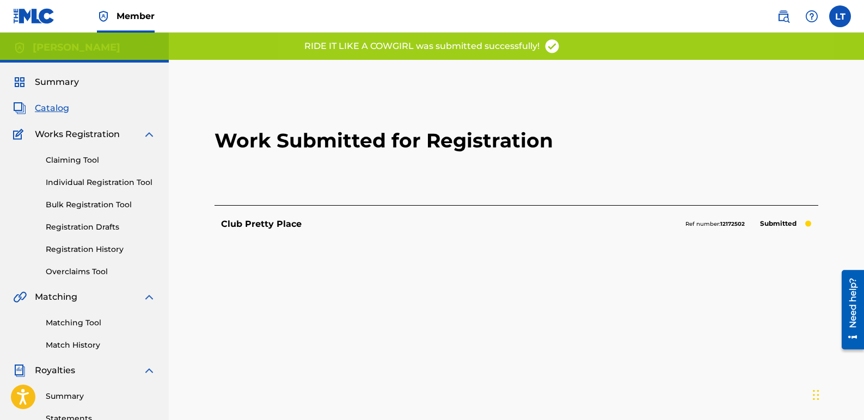
click at [58, 106] on span "Catalog" at bounding box center [52, 108] width 34 height 13
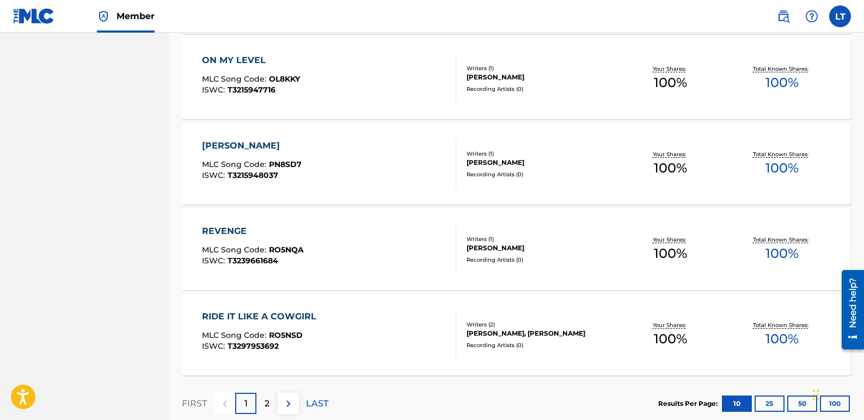
scroll to position [816, 0]
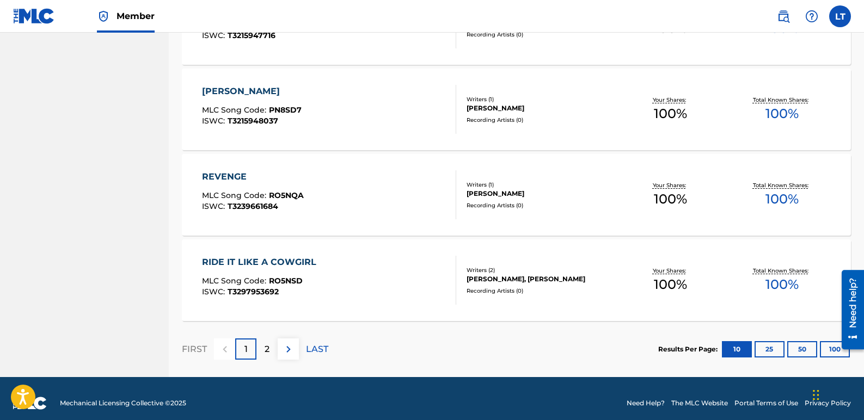
click at [265, 345] on p "2" at bounding box center [266, 349] width 5 height 13
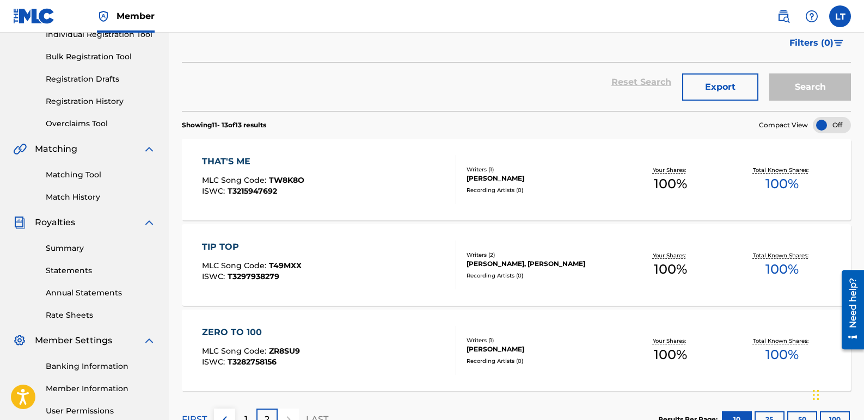
scroll to position [146, 0]
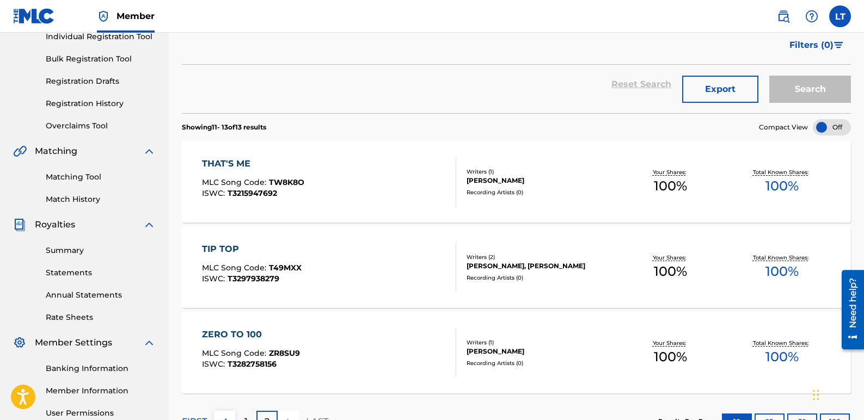
click at [231, 161] on div "THAT'S ME" at bounding box center [253, 163] width 102 height 13
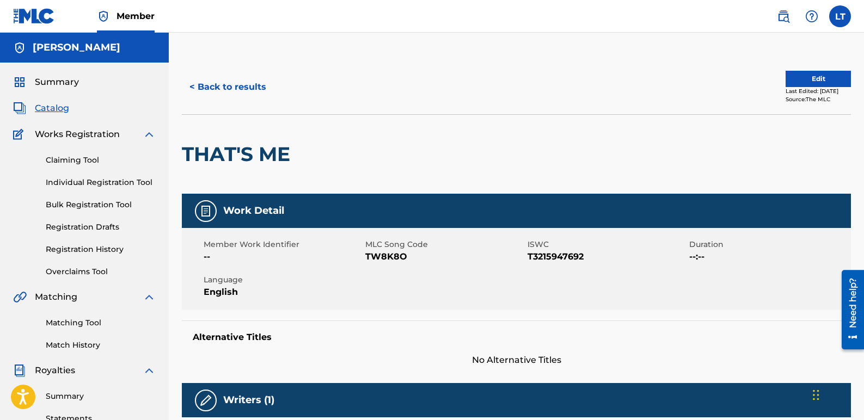
click at [797, 73] on button "Edit" at bounding box center [817, 79] width 65 height 16
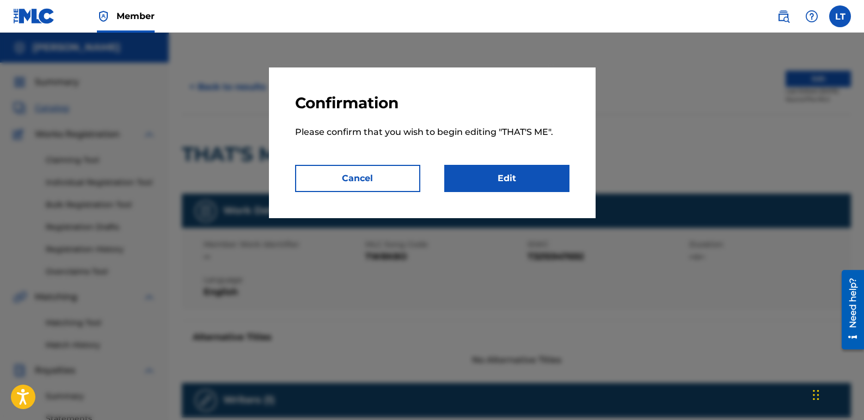
click at [513, 172] on link "Edit" at bounding box center [506, 178] width 125 height 27
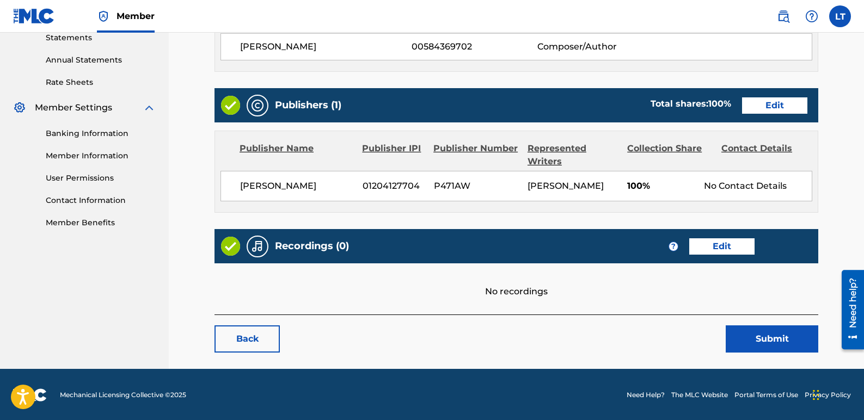
scroll to position [395, 0]
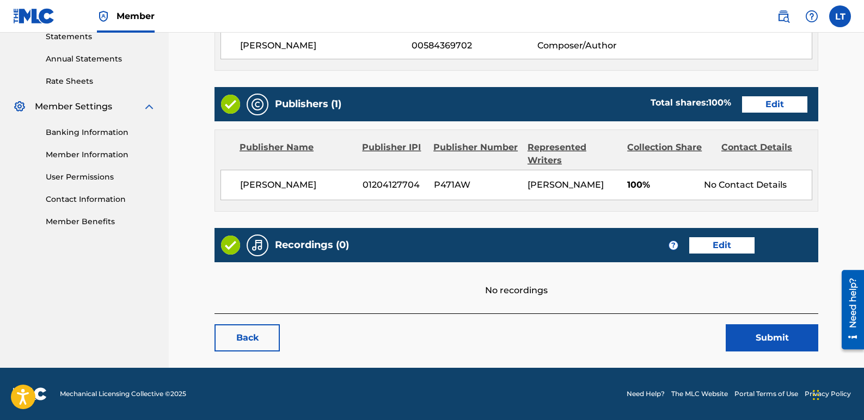
click at [714, 249] on link "Edit" at bounding box center [721, 245] width 65 height 16
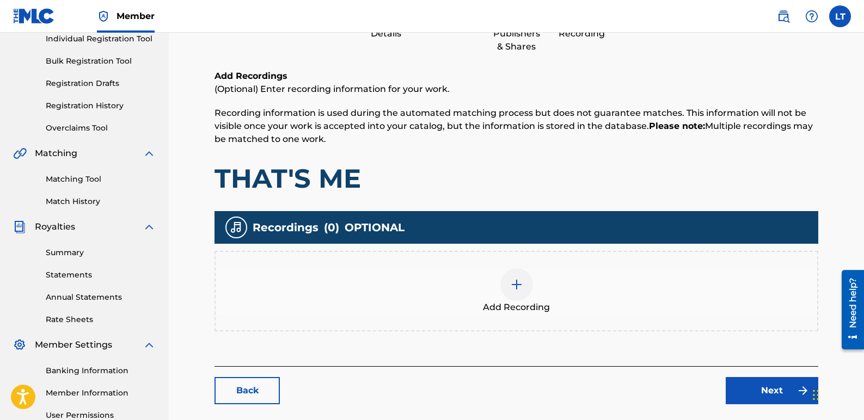
scroll to position [163, 0]
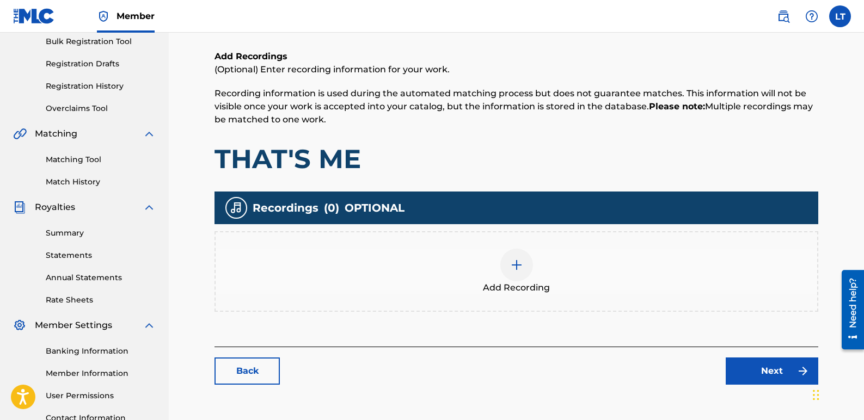
click at [520, 259] on img at bounding box center [516, 264] width 13 height 13
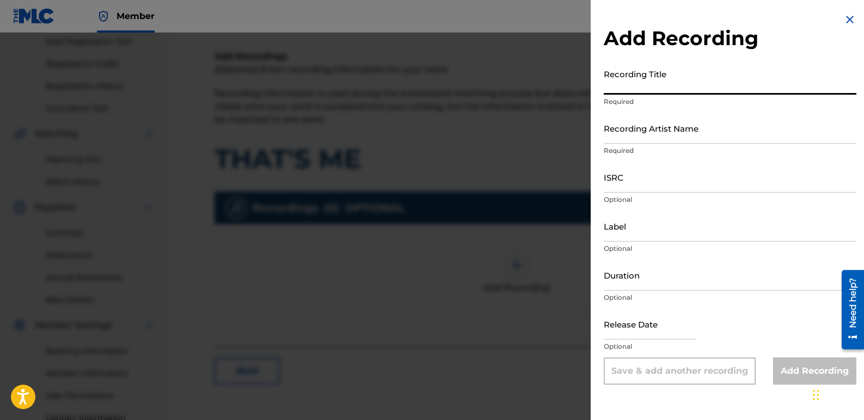
click at [680, 90] on input "Recording Title" at bounding box center [729, 79] width 252 height 31
type input "That's Me"
click at [691, 133] on input "Recording Artist Name" at bounding box center [729, 128] width 252 height 31
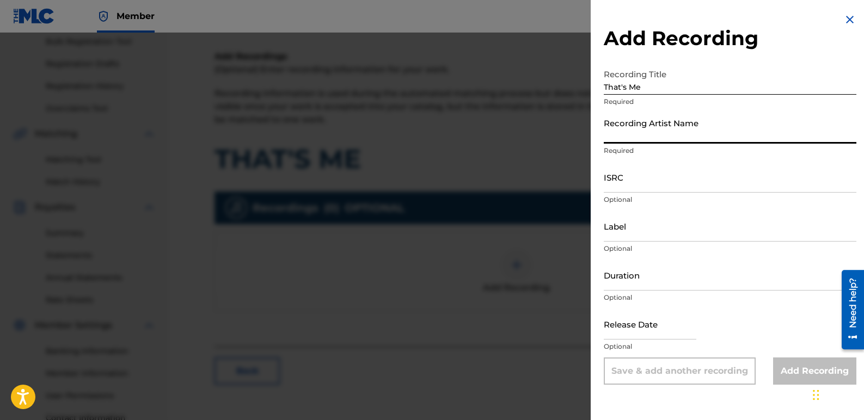
type input "K-Nada"
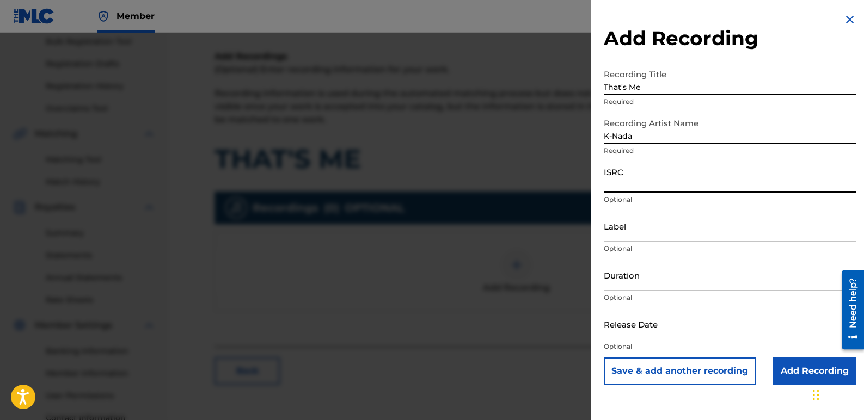
paste input "QZTBF2356696"
type input "QZTBF2356696"
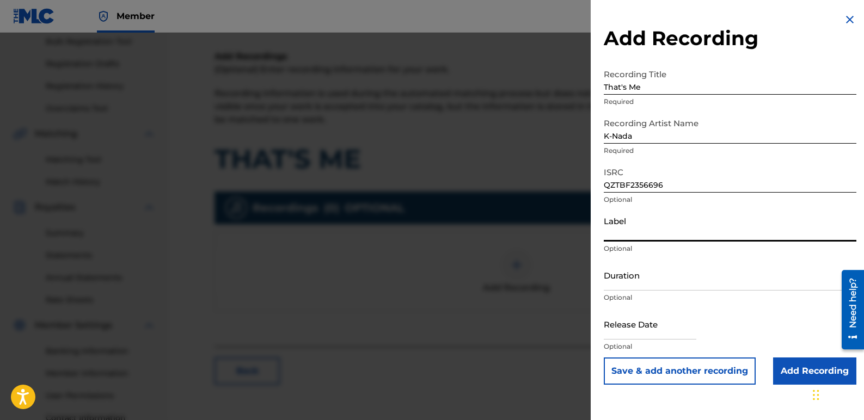
click at [656, 235] on input "Label" at bounding box center [729, 226] width 252 height 31
type input "Star Sign Productions and K-Nada Studio"
click at [783, 368] on input "Add Recording" at bounding box center [814, 370] width 83 height 27
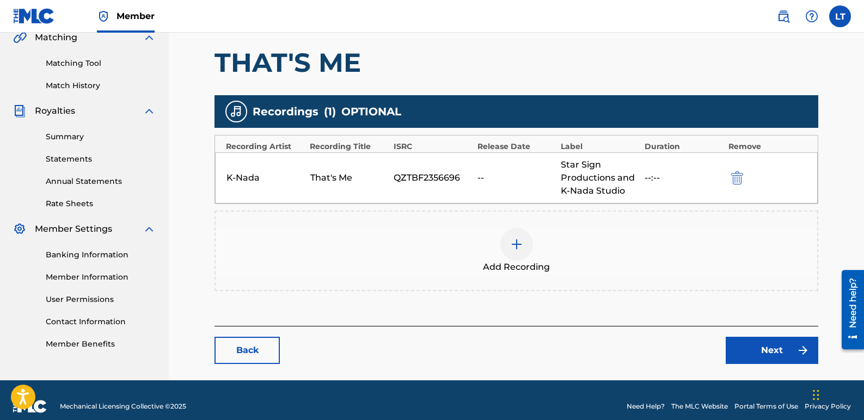
scroll to position [272, 0]
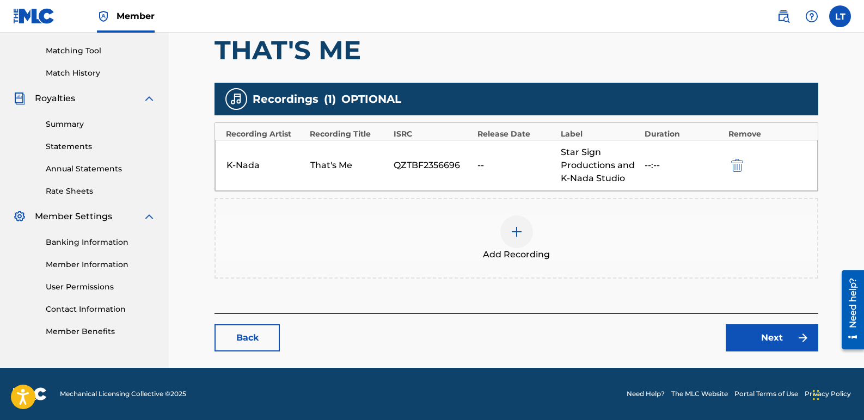
click at [763, 333] on link "Next" at bounding box center [771, 337] width 93 height 27
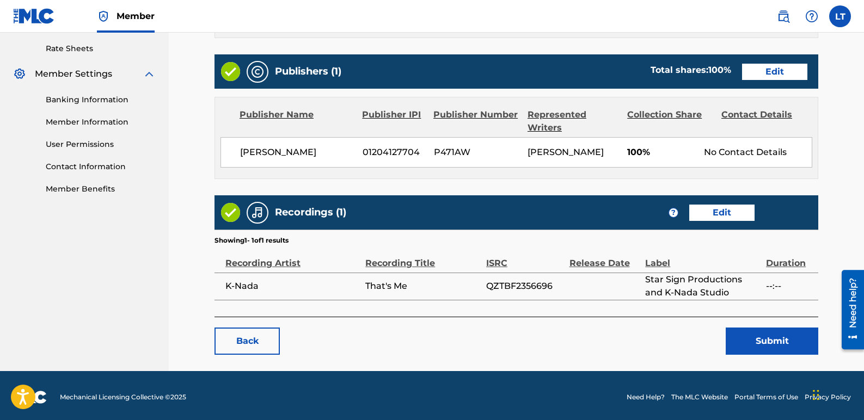
scroll to position [431, 0]
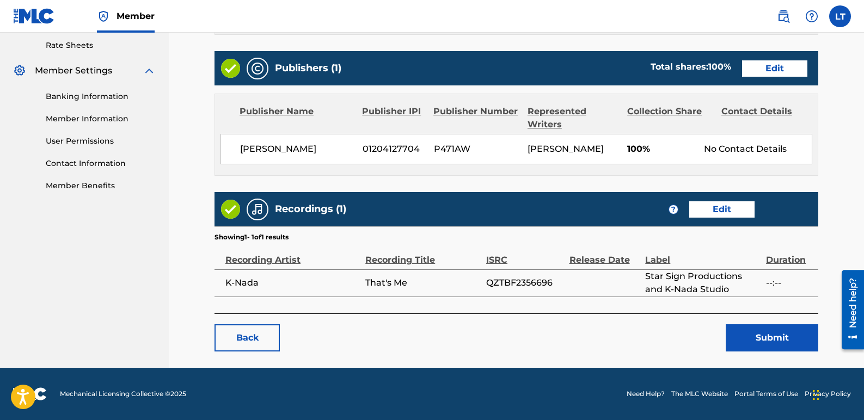
click at [749, 338] on button "Submit" at bounding box center [771, 337] width 93 height 27
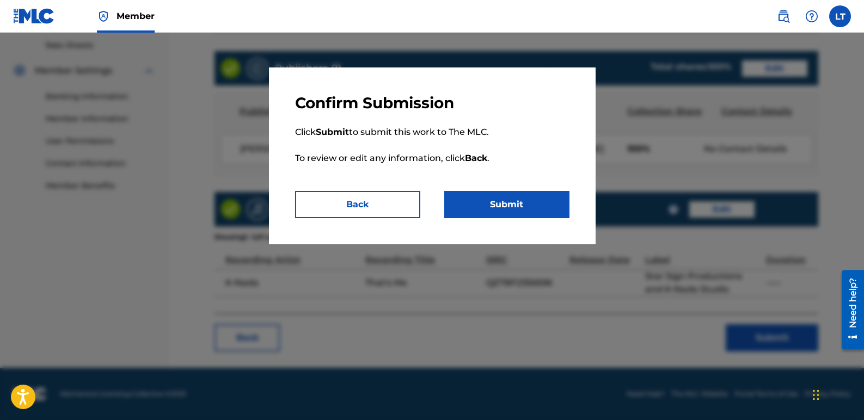
click at [545, 208] on button "Submit" at bounding box center [506, 204] width 125 height 27
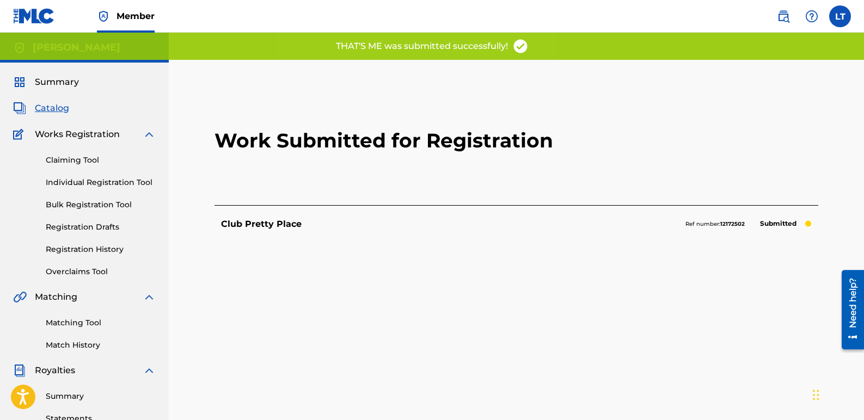
click at [52, 108] on span "Catalog" at bounding box center [52, 108] width 34 height 13
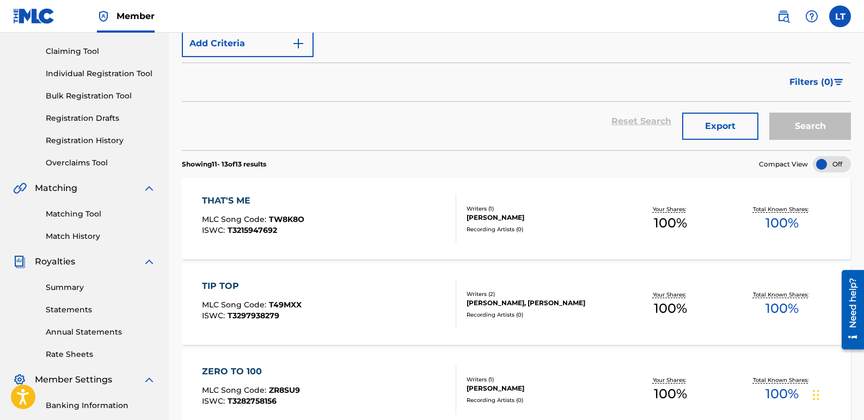
scroll to position [163, 0]
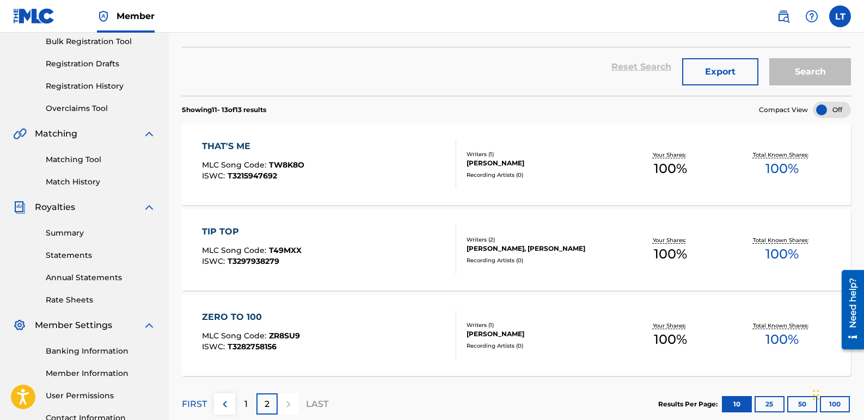
click at [228, 231] on div "TIP TOP" at bounding box center [252, 231] width 100 height 13
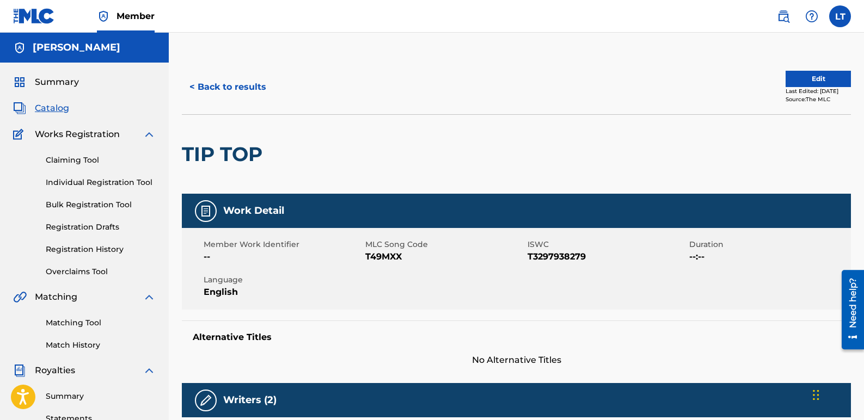
click at [796, 81] on button "Edit" at bounding box center [817, 79] width 65 height 16
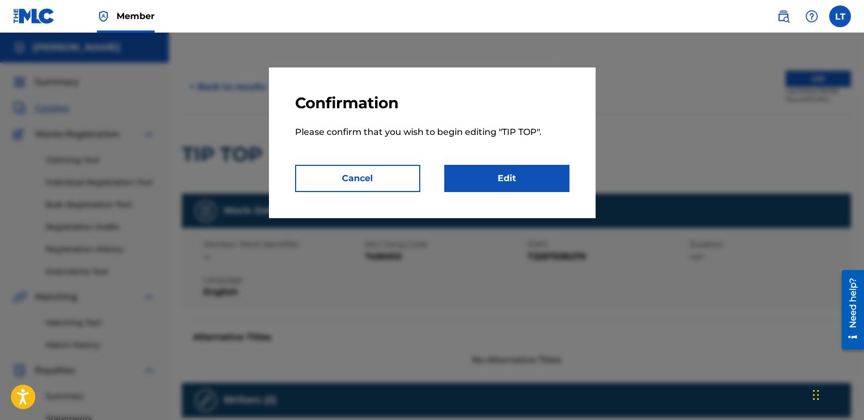
click at [544, 176] on link "Edit" at bounding box center [506, 178] width 125 height 27
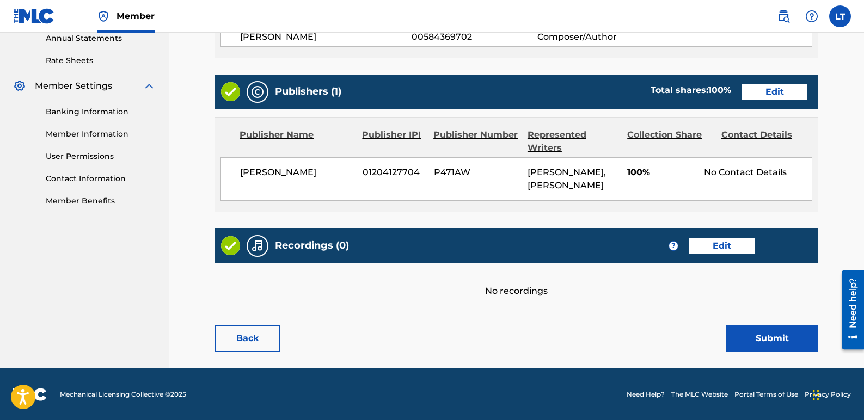
scroll to position [416, 0]
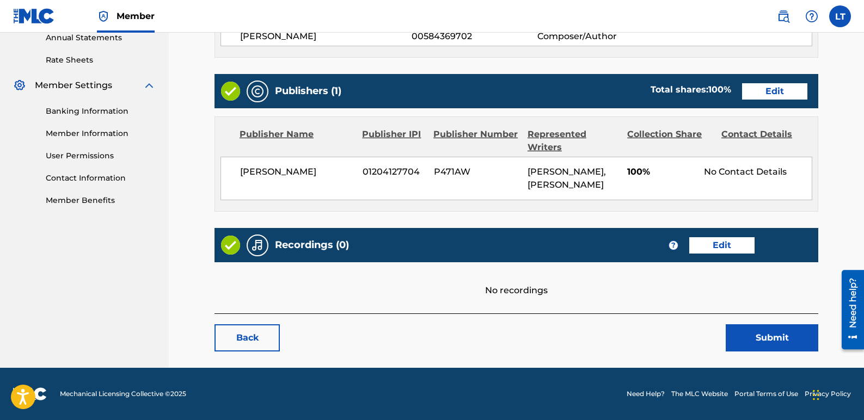
click at [718, 243] on link "Edit" at bounding box center [721, 245] width 65 height 16
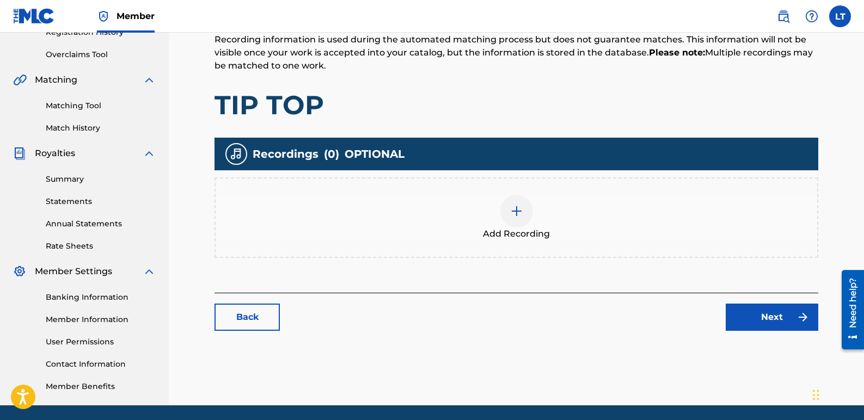
scroll to position [218, 0]
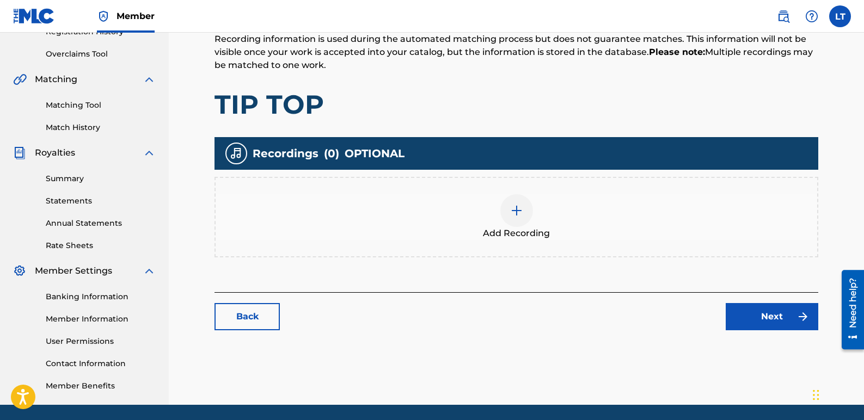
click at [509, 211] on div at bounding box center [516, 210] width 33 height 33
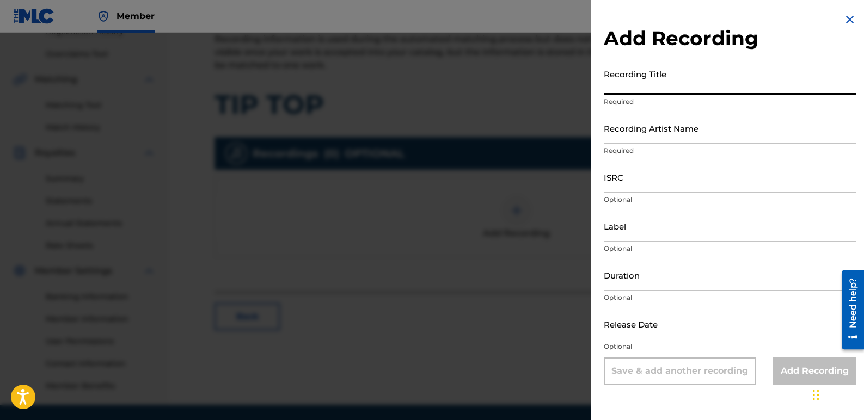
click at [673, 88] on input "Recording Title" at bounding box center [729, 79] width 252 height 31
type input "Tip Top"
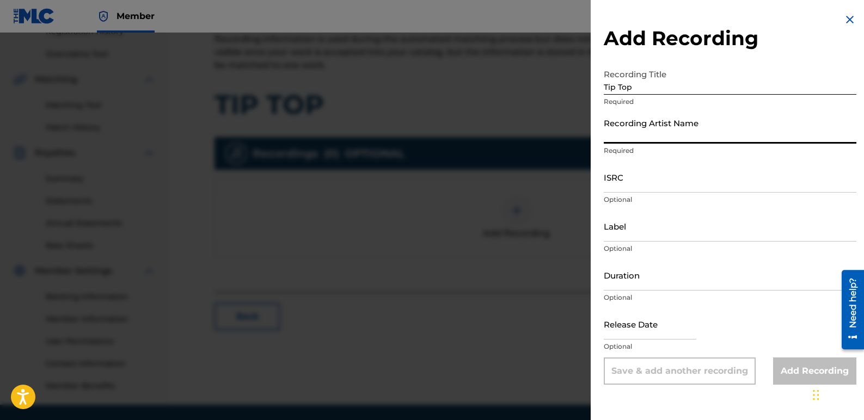
click at [678, 130] on input "Recording Artist Name" at bounding box center [729, 128] width 252 height 31
type input "K-Nada and Star Sign"
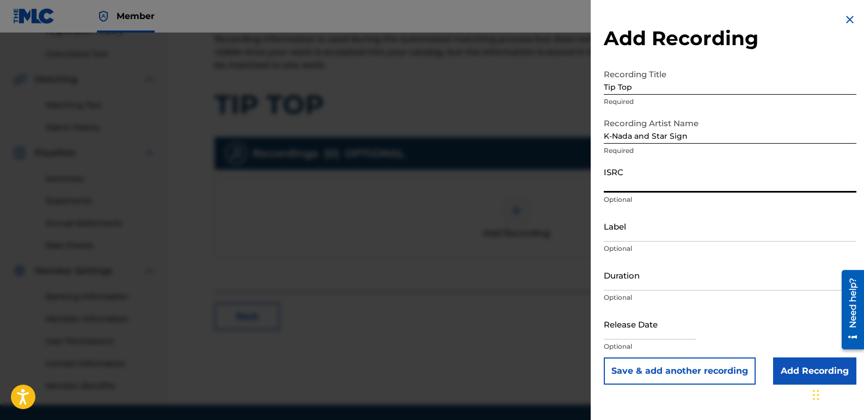
paste input "QZFZ42508193"
type input "QZFZ42508193"
click at [667, 235] on input "Label" at bounding box center [729, 226] width 252 height 31
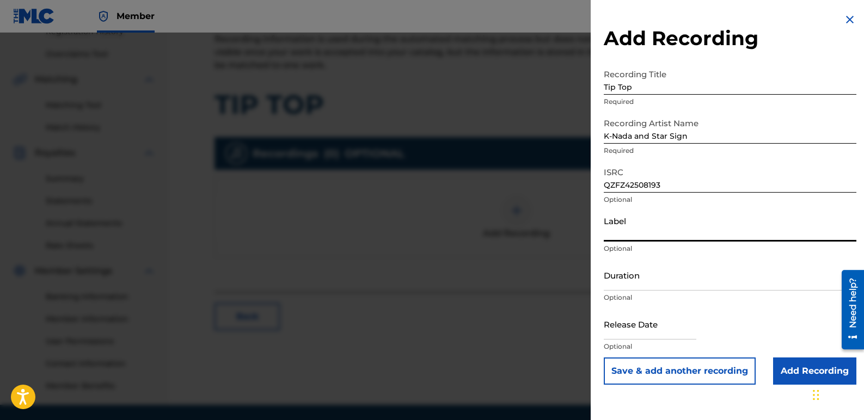
type input "Star Sign Productions and K-Nada Studio"
click at [778, 374] on input "Add Recording" at bounding box center [814, 370] width 83 height 27
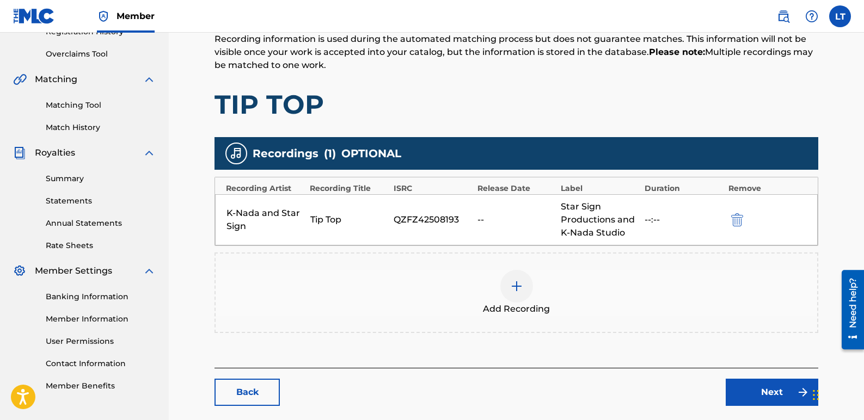
scroll to position [272, 0]
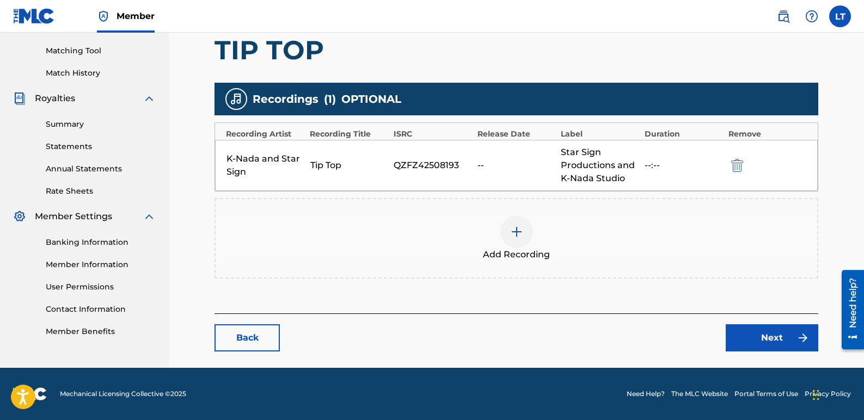
click at [754, 328] on link "Next" at bounding box center [771, 337] width 93 height 27
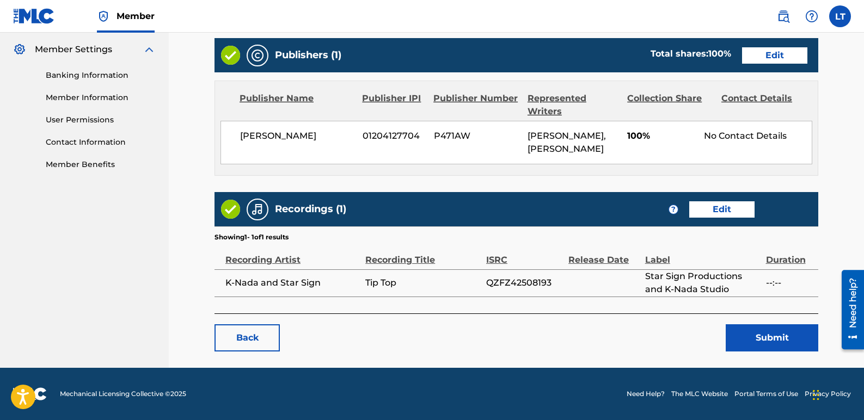
scroll to position [452, 0]
click at [741, 326] on button "Submit" at bounding box center [771, 337] width 93 height 27
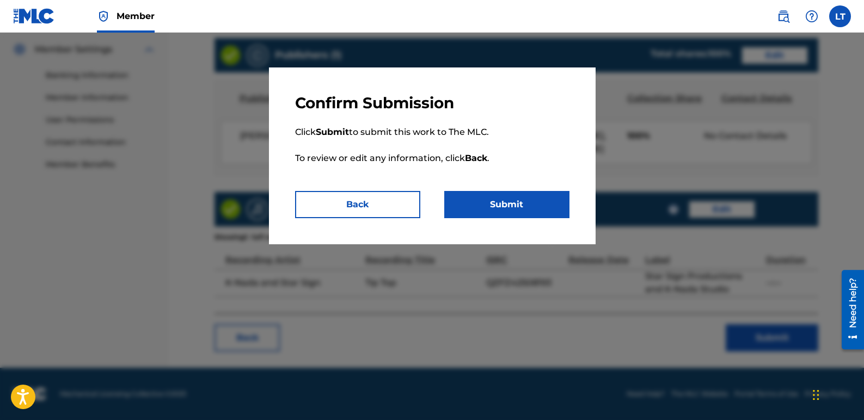
click at [545, 206] on button "Submit" at bounding box center [506, 204] width 125 height 27
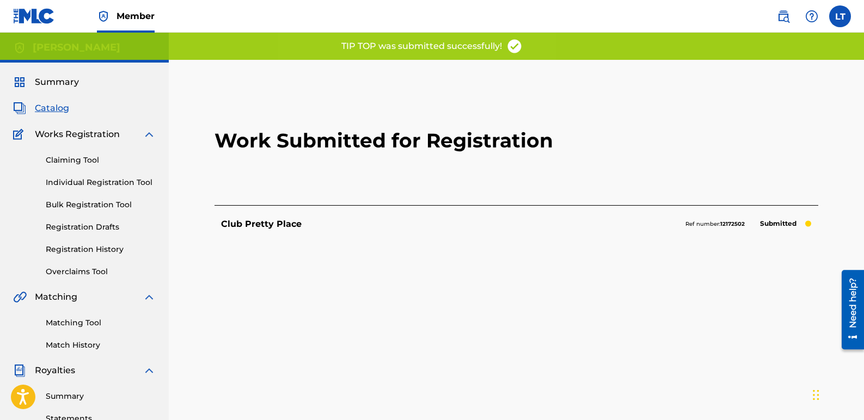
click at [47, 103] on span "Catalog" at bounding box center [52, 108] width 34 height 13
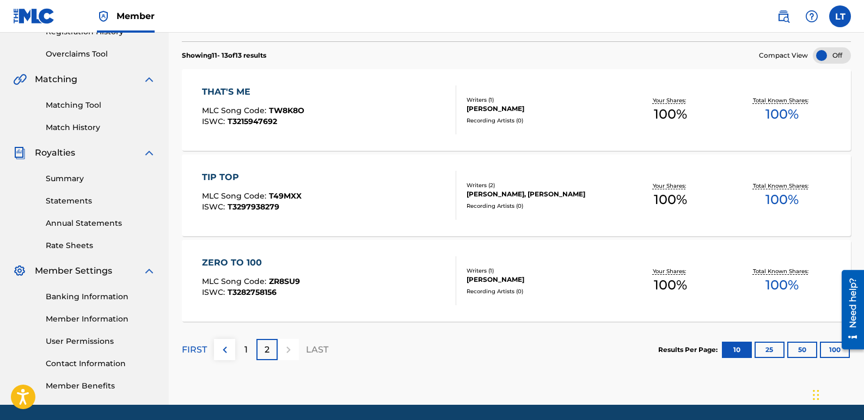
scroll to position [255, 0]
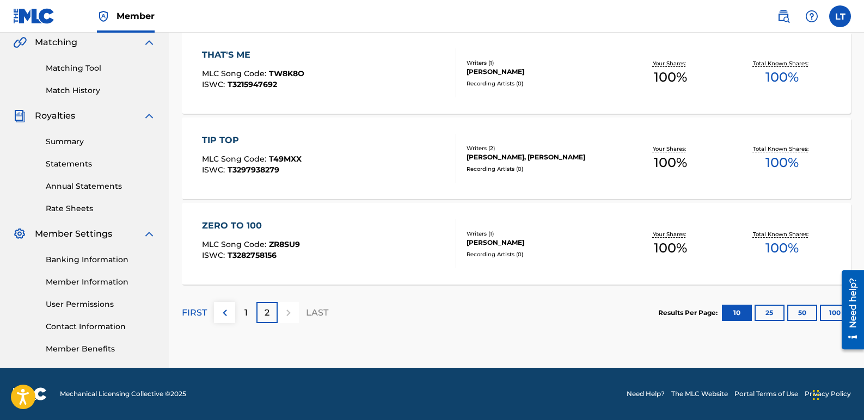
click at [222, 223] on div "ZERO TO 100" at bounding box center [251, 225] width 98 height 13
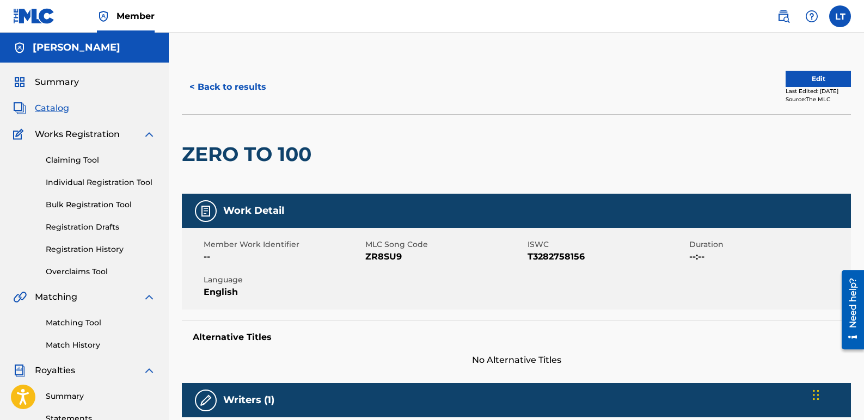
click at [815, 75] on button "Edit" at bounding box center [817, 79] width 65 height 16
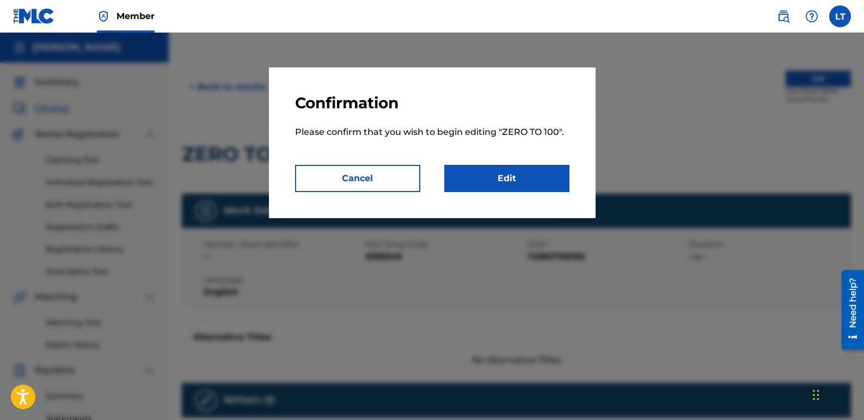
click at [521, 169] on link "Edit" at bounding box center [506, 178] width 125 height 27
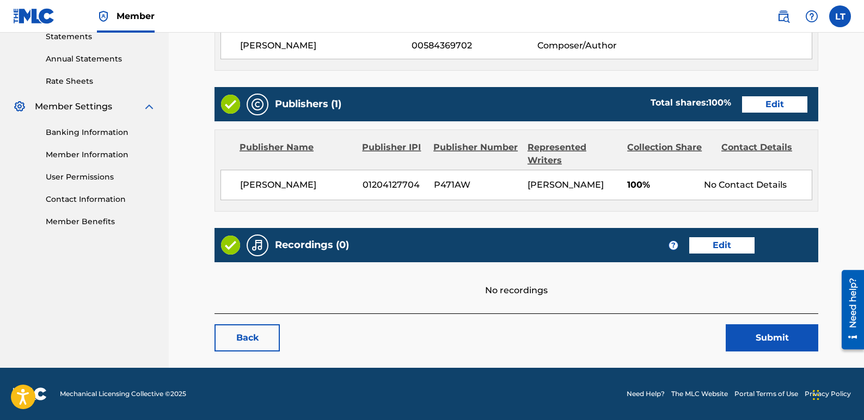
scroll to position [395, 0]
click at [702, 241] on link "Edit" at bounding box center [721, 245] width 65 height 16
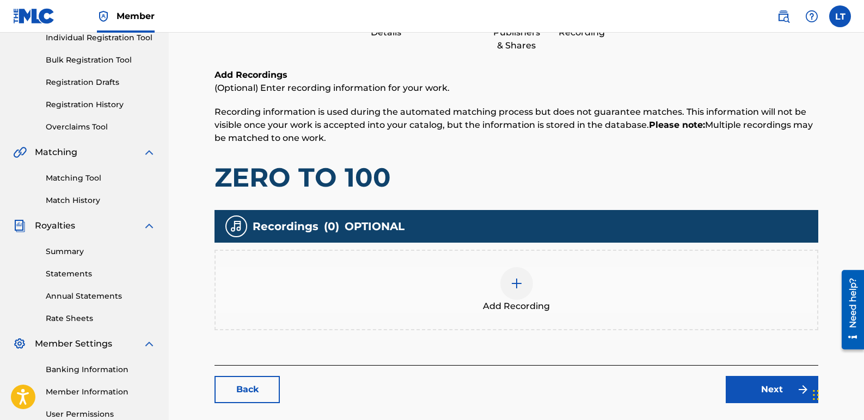
scroll to position [163, 0]
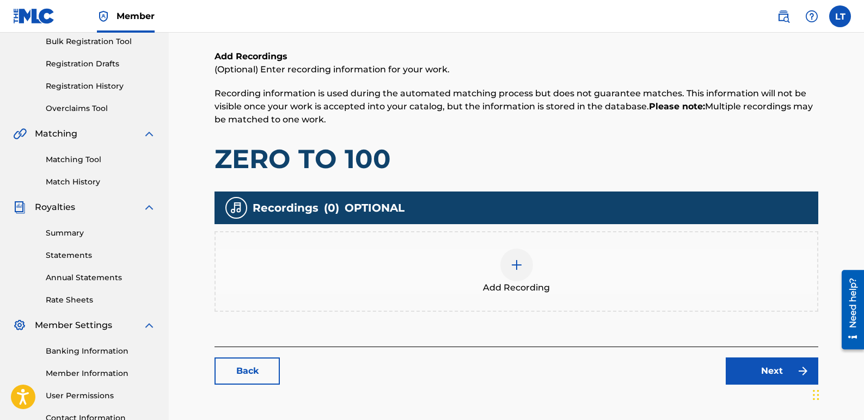
click at [516, 265] on img at bounding box center [516, 264] width 13 height 13
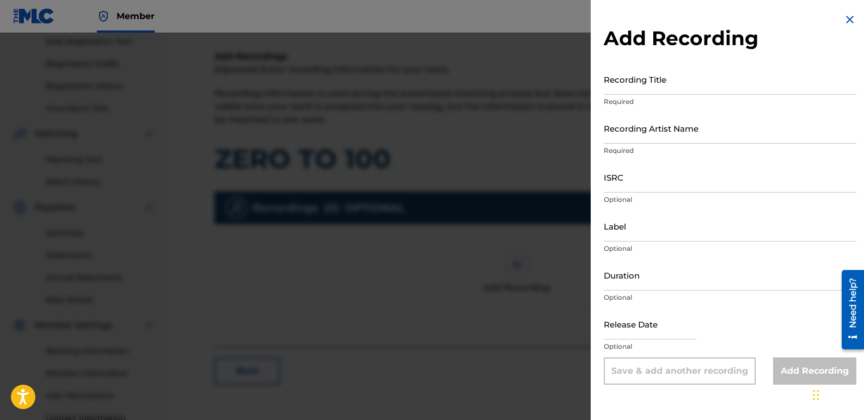
click at [674, 87] on input "Recording Title" at bounding box center [729, 79] width 252 height 31
type input "Zero to 100"
click at [695, 127] on input "Recording Artist Name" at bounding box center [729, 128] width 252 height 31
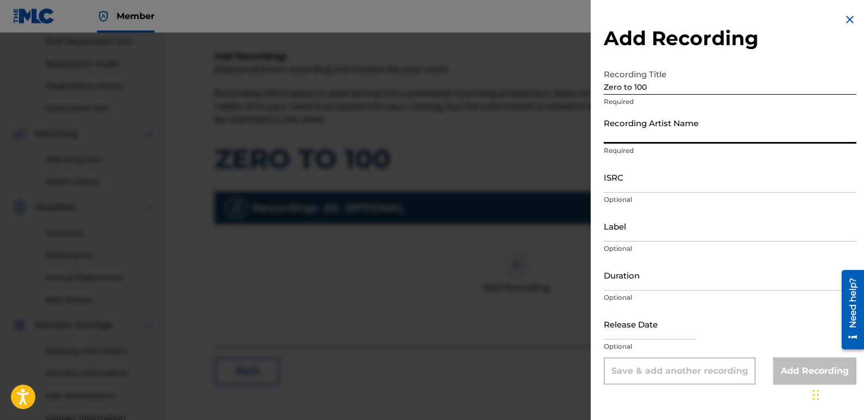
type input "K-Nada"
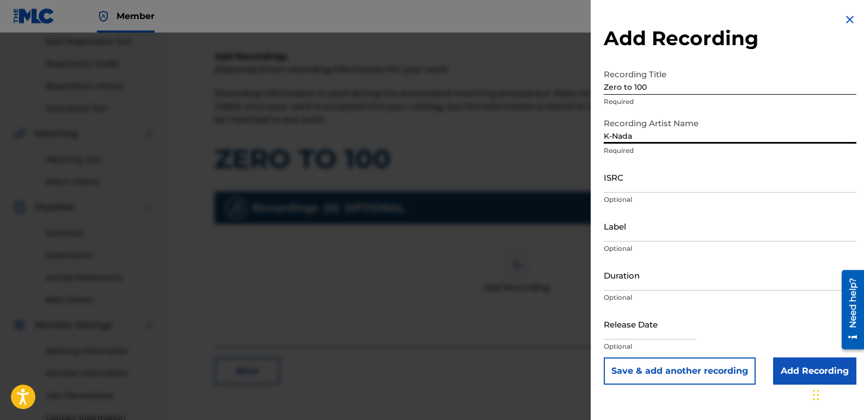
click at [657, 183] on input "ISRC" at bounding box center [729, 177] width 252 height 31
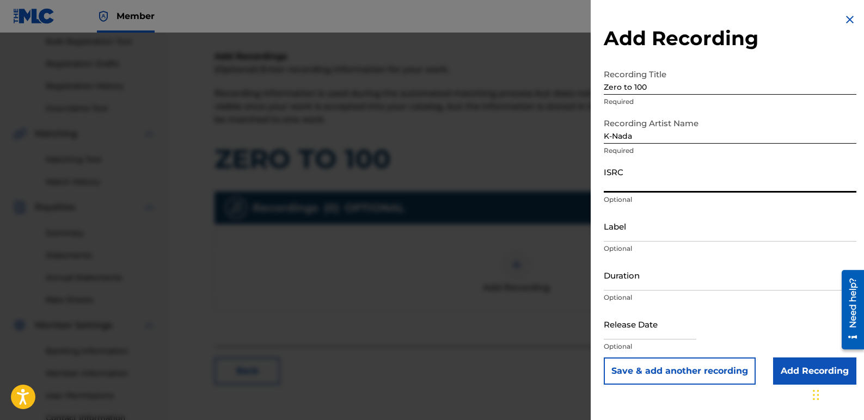
paste input "QZZ782403870"
type input "QZZ782403870"
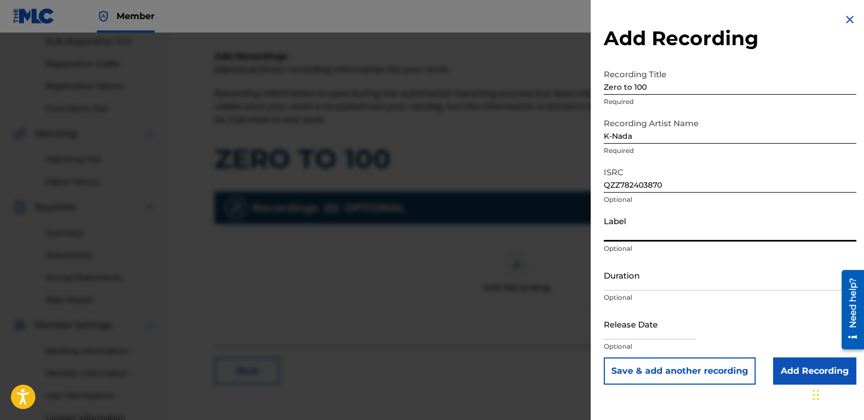
click at [637, 232] on input "Label" at bounding box center [729, 226] width 252 height 31
type input "Star Sign Productions and K-Nada Studio"
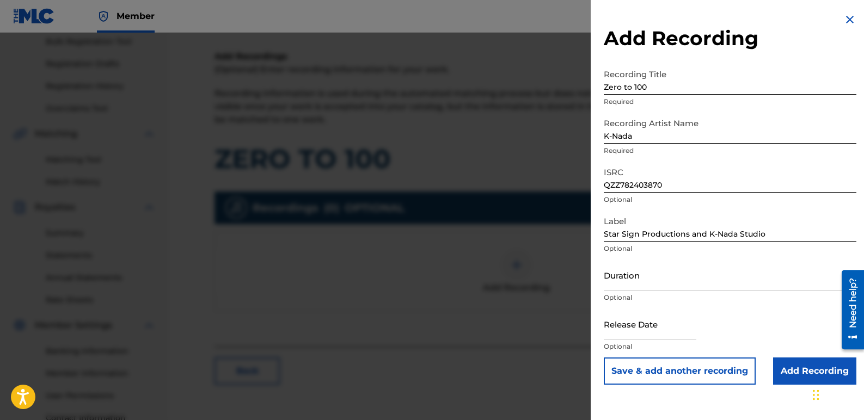
click at [803, 372] on input "Add Recording" at bounding box center [814, 370] width 83 height 27
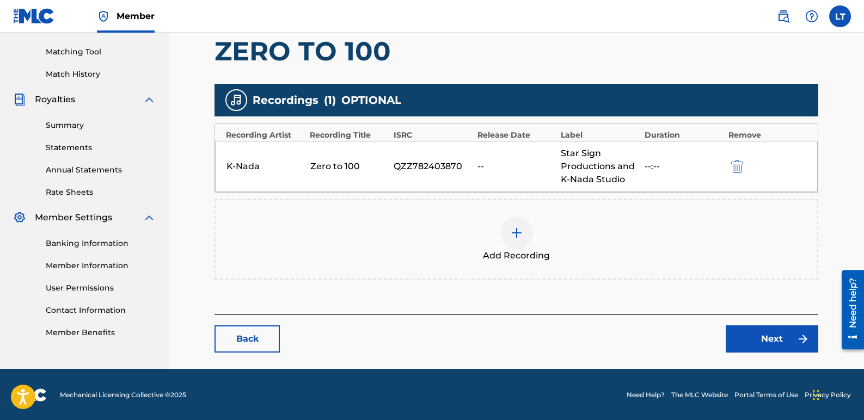
scroll to position [272, 0]
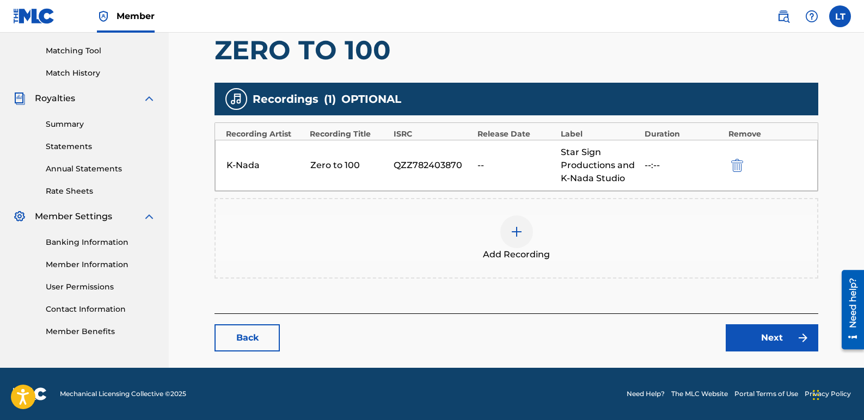
click at [803, 339] on img at bounding box center [802, 337] width 13 height 13
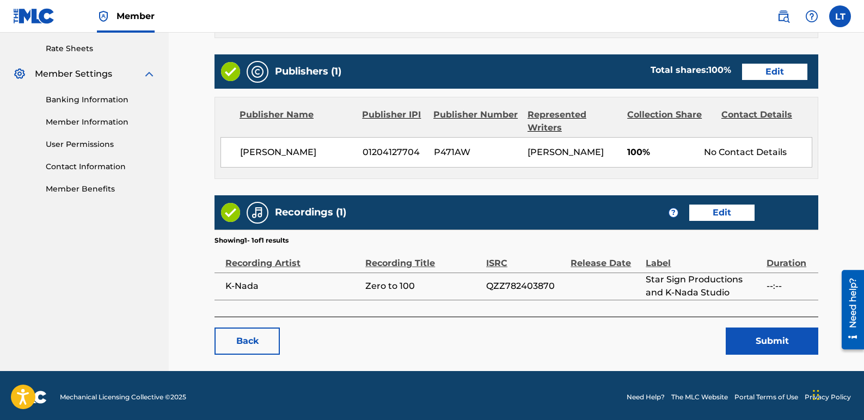
scroll to position [431, 0]
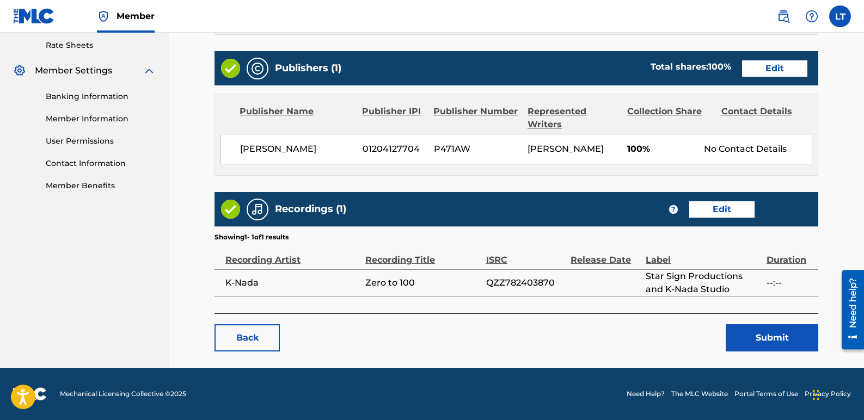
click at [742, 340] on button "Submit" at bounding box center [771, 337] width 93 height 27
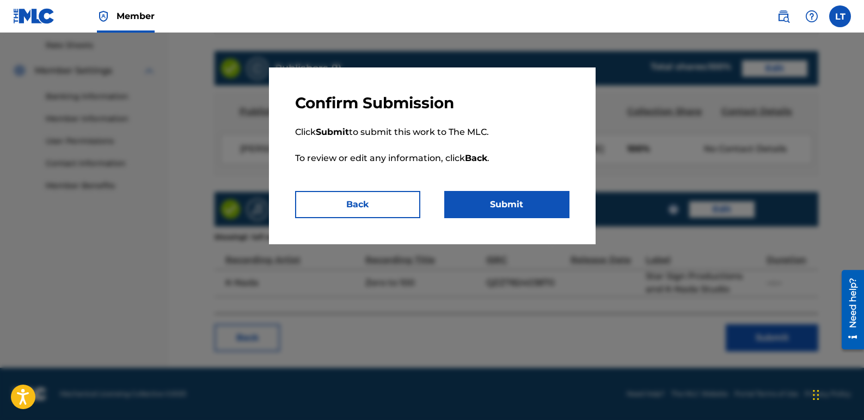
click at [548, 201] on button "Submit" at bounding box center [506, 204] width 125 height 27
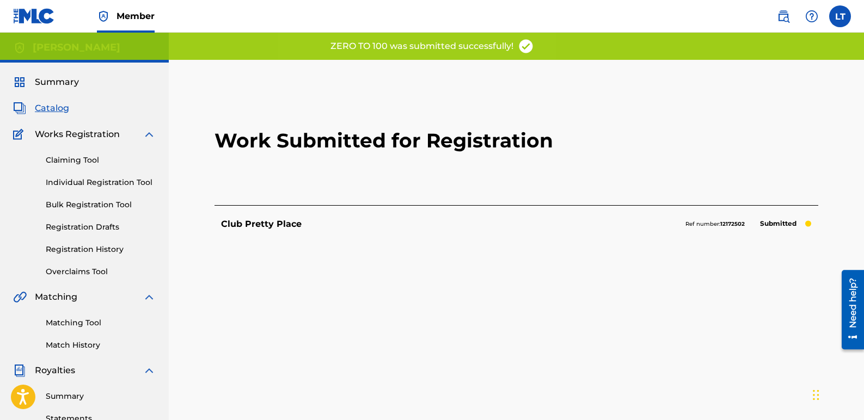
click at [66, 83] on span "Summary" at bounding box center [57, 82] width 44 height 13
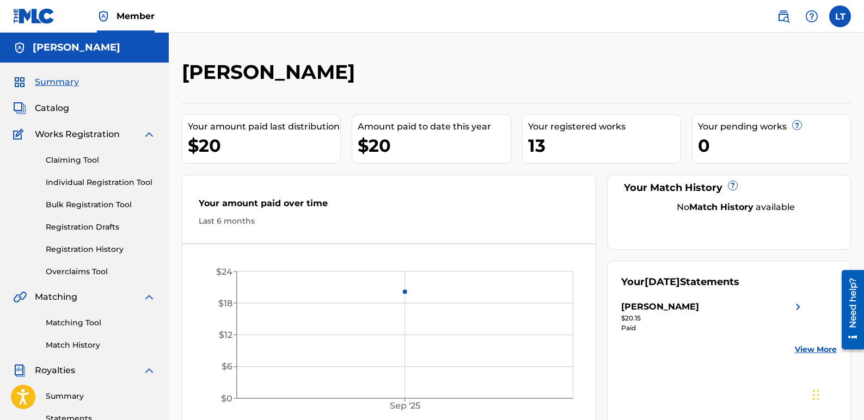
click at [115, 245] on link "Registration History" at bounding box center [101, 249] width 110 height 11
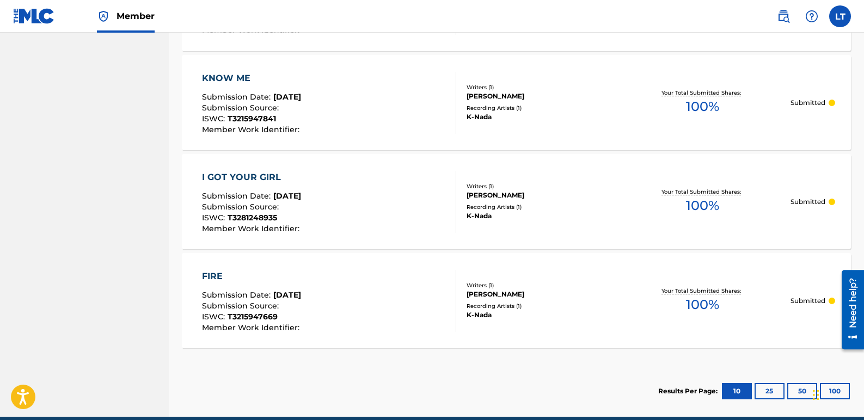
scroll to position [1038, 0]
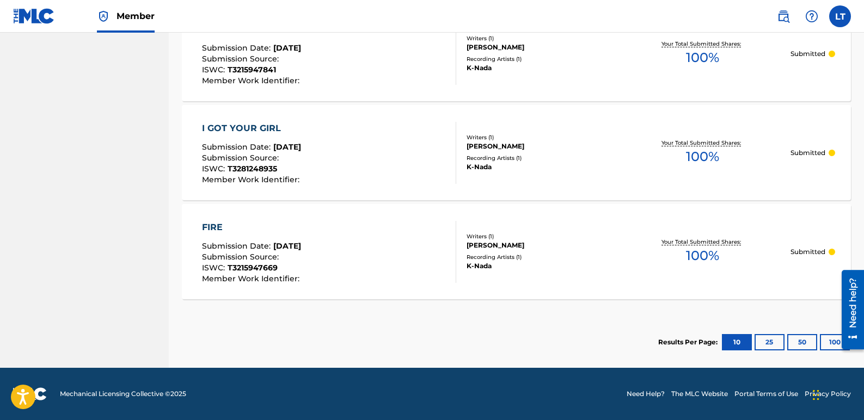
click at [772, 340] on button "25" at bounding box center [769, 342] width 30 height 16
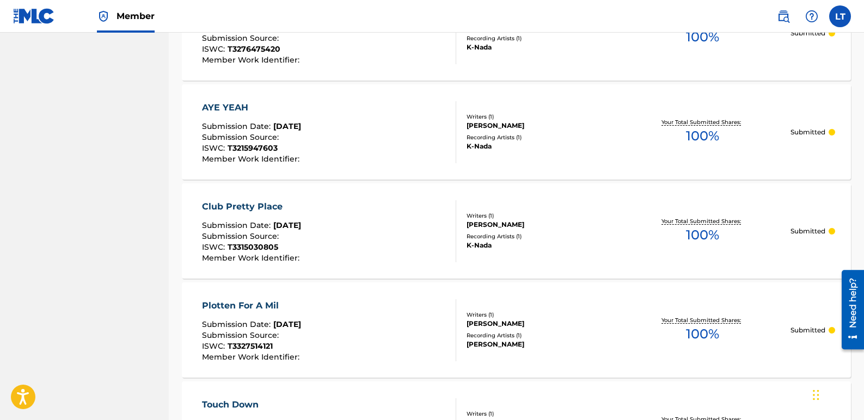
scroll to position [1473, 0]
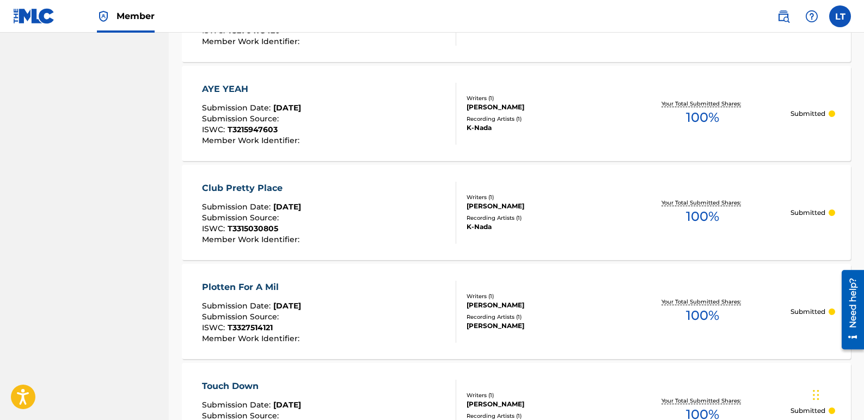
click at [251, 285] on div "Plotten For A Mil" at bounding box center [252, 287] width 100 height 13
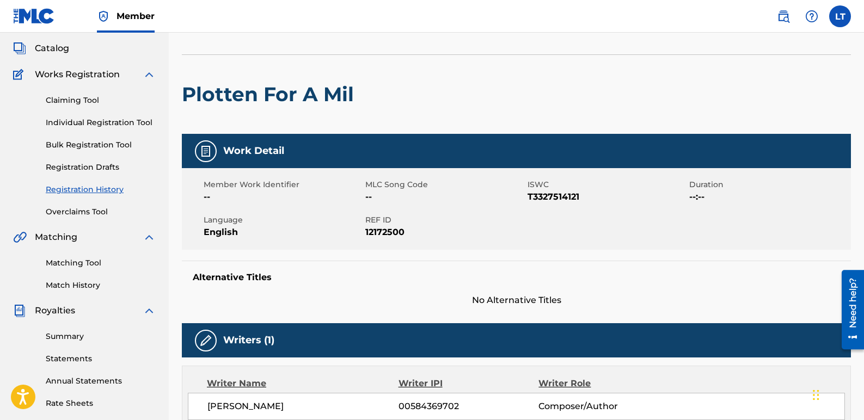
scroll to position [48, 0]
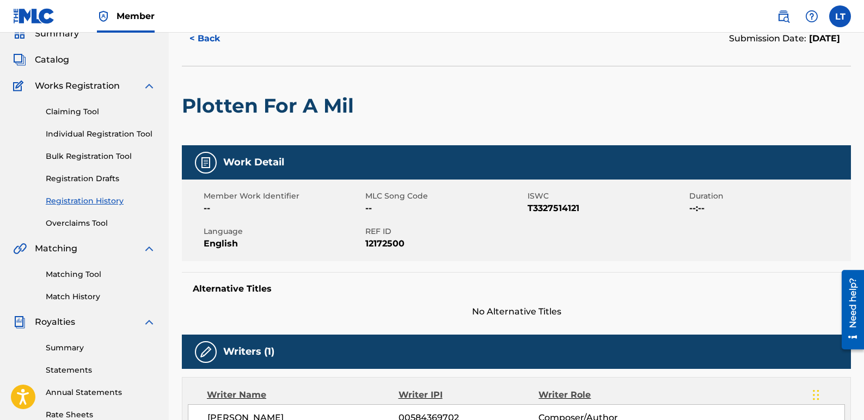
click at [60, 61] on span "Catalog" at bounding box center [52, 59] width 34 height 13
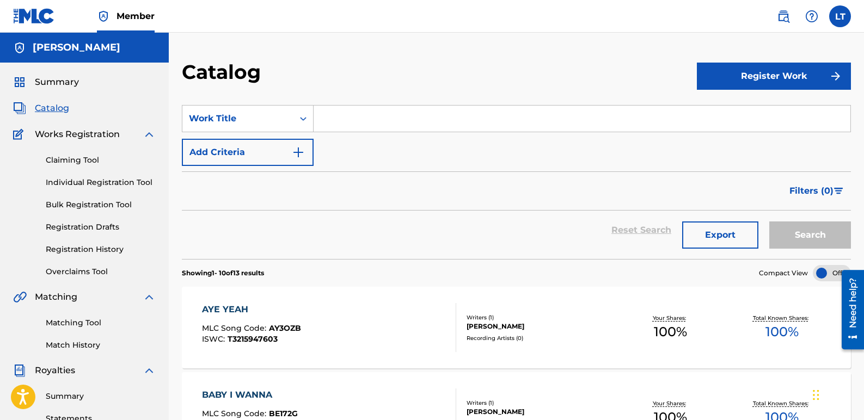
click at [89, 227] on link "Registration Drafts" at bounding box center [101, 226] width 110 height 11
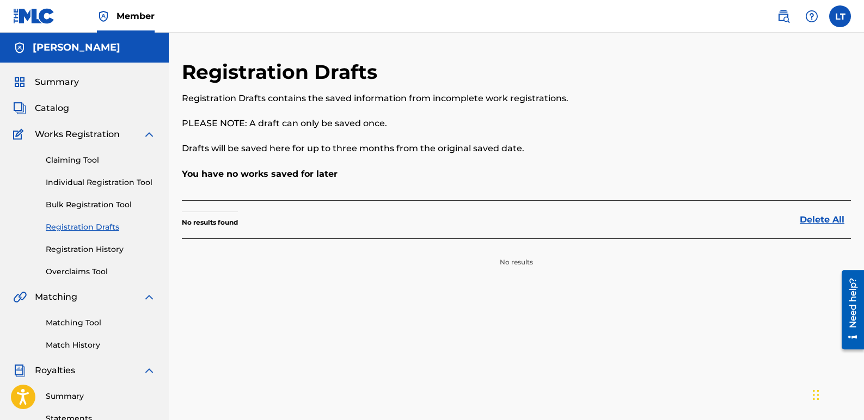
click at [91, 252] on link "Registration History" at bounding box center [101, 249] width 110 height 11
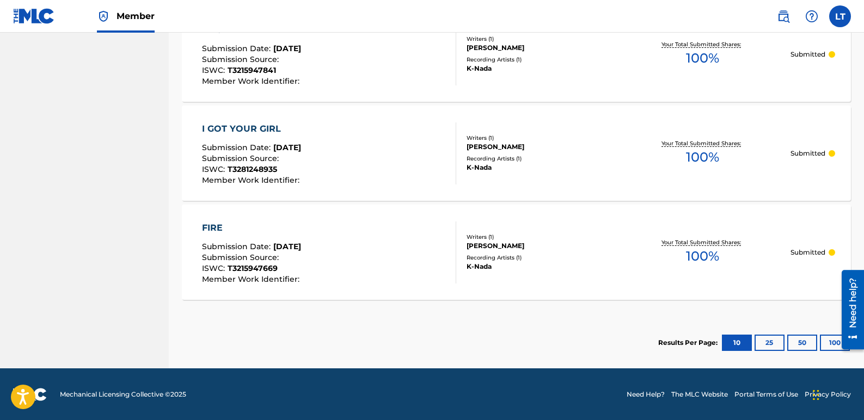
scroll to position [1038, 0]
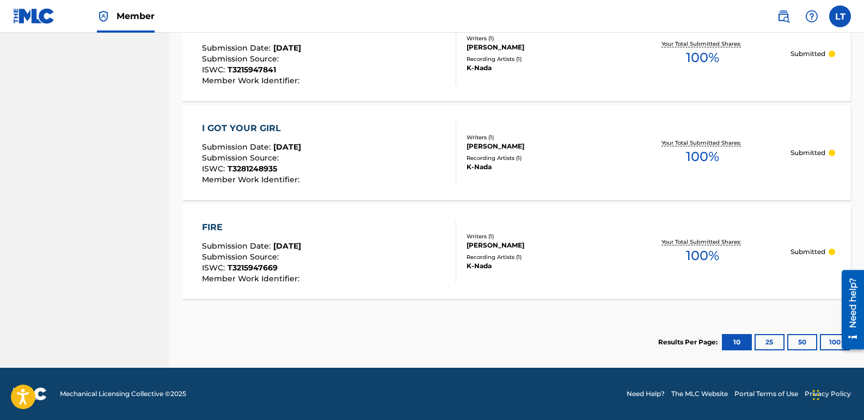
click at [768, 339] on button "25" at bounding box center [769, 342] width 30 height 16
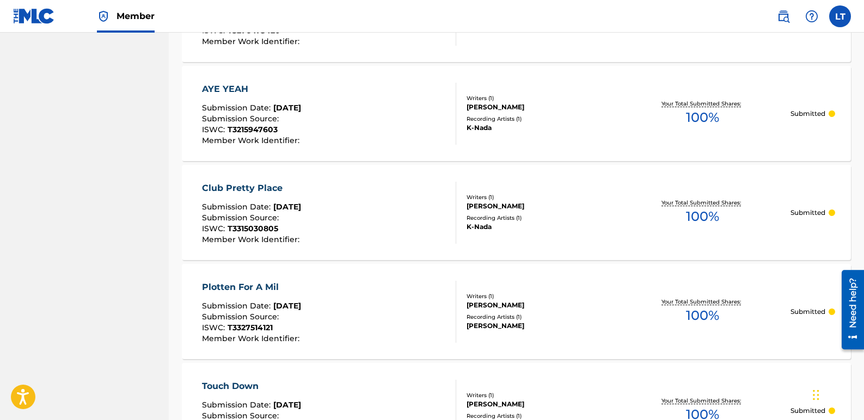
scroll to position [1527, 0]
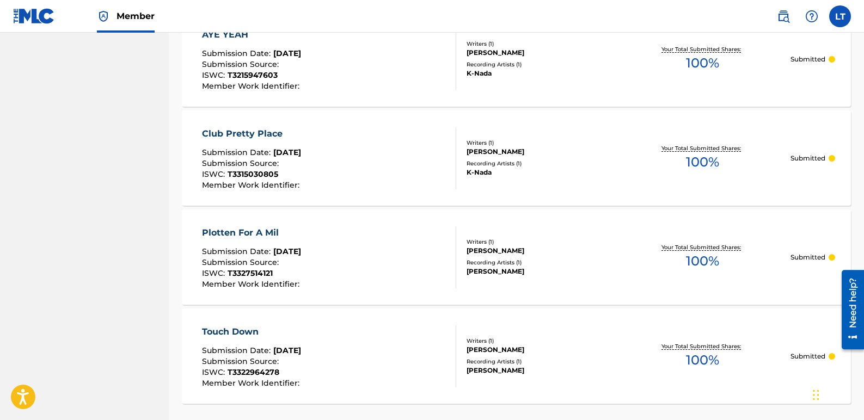
click at [265, 232] on div "Plotten For A Mil" at bounding box center [252, 232] width 100 height 13
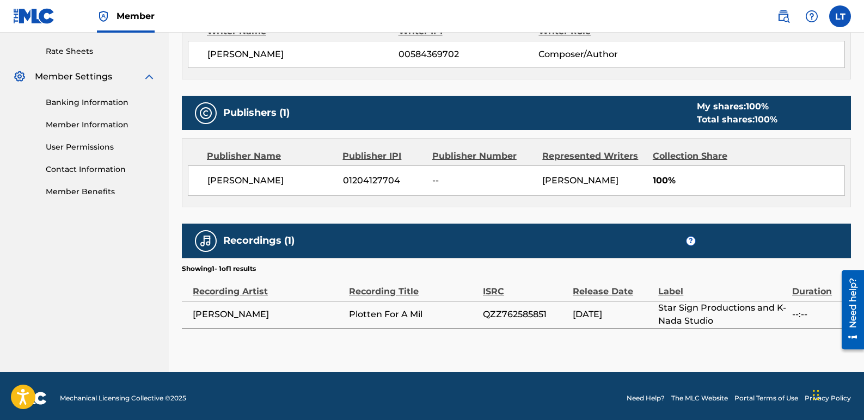
scroll to position [429, 0]
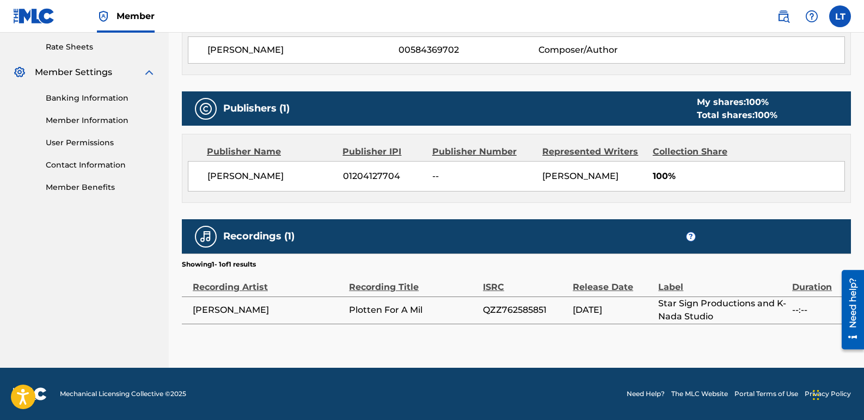
click at [376, 287] on div "Recording Title" at bounding box center [413, 281] width 128 height 24
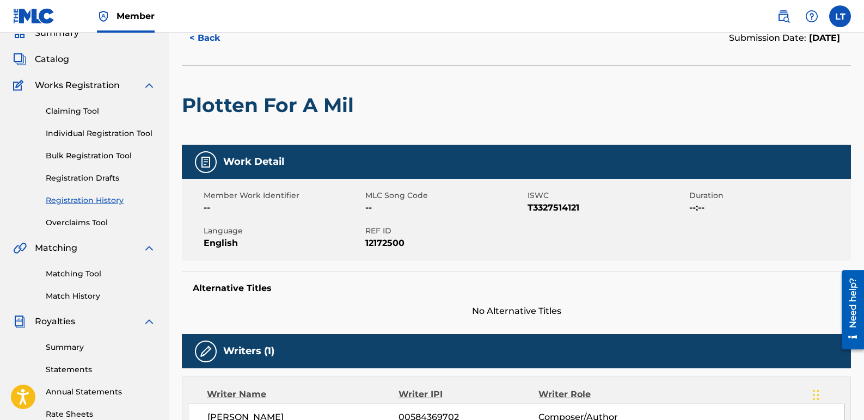
scroll to position [48, 0]
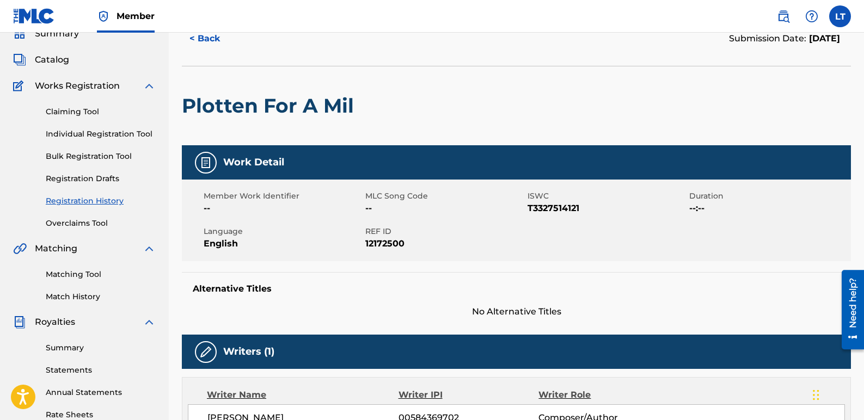
click at [134, 136] on link "Individual Registration Tool" at bounding box center [101, 133] width 110 height 11
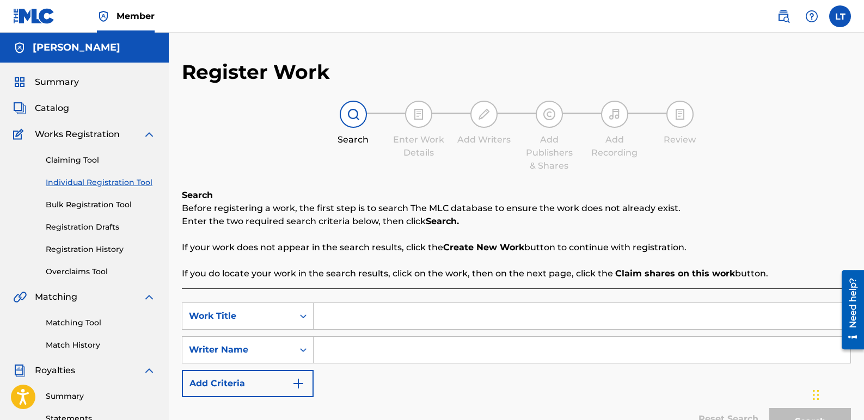
click at [329, 318] on input "Search Form" at bounding box center [581, 316] width 537 height 26
type input "Talk About It"
click at [378, 347] on input "Search Form" at bounding box center [581, 350] width 537 height 26
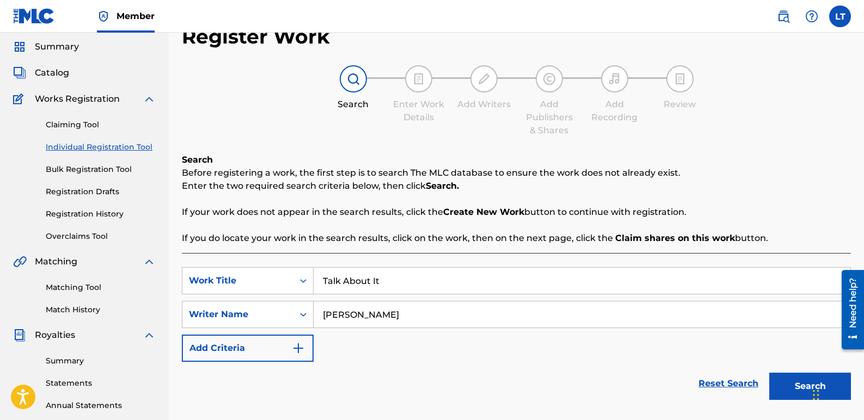
scroll to position [54, 0]
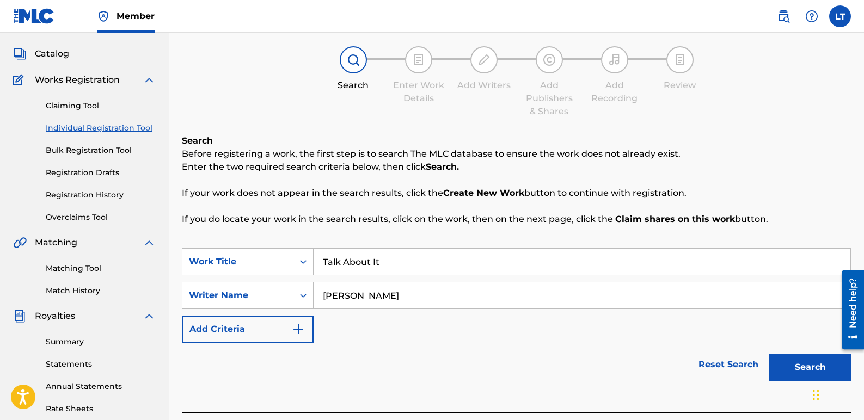
type input "[PERSON_NAME]"
click at [805, 357] on button "Search" at bounding box center [810, 367] width 82 height 27
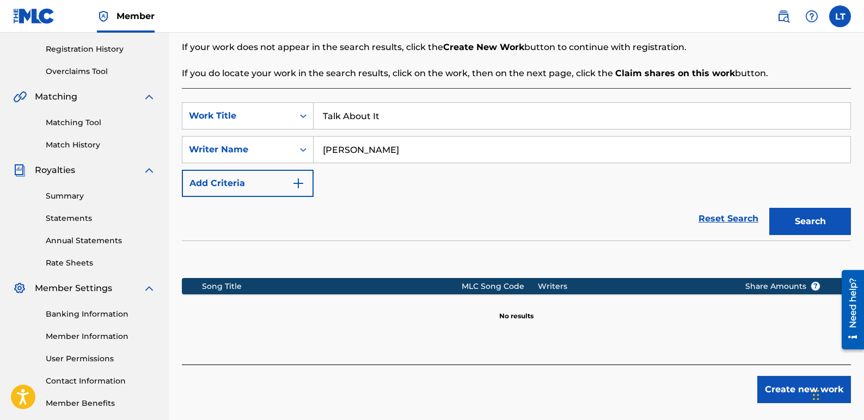
scroll to position [218, 0]
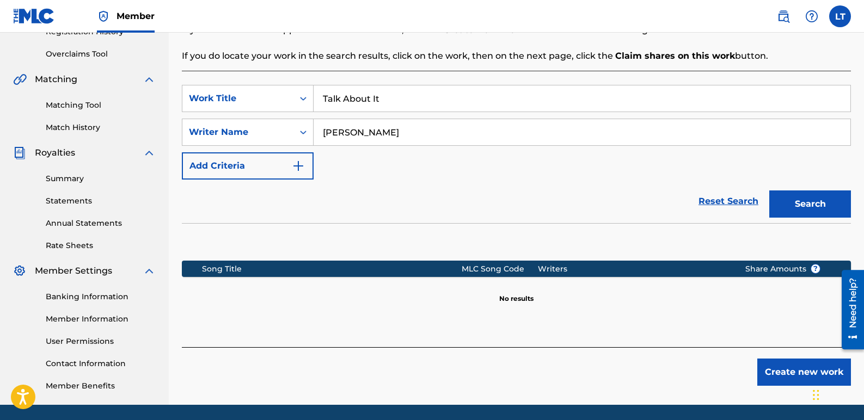
click at [765, 369] on button "Create new work" at bounding box center [804, 372] width 94 height 27
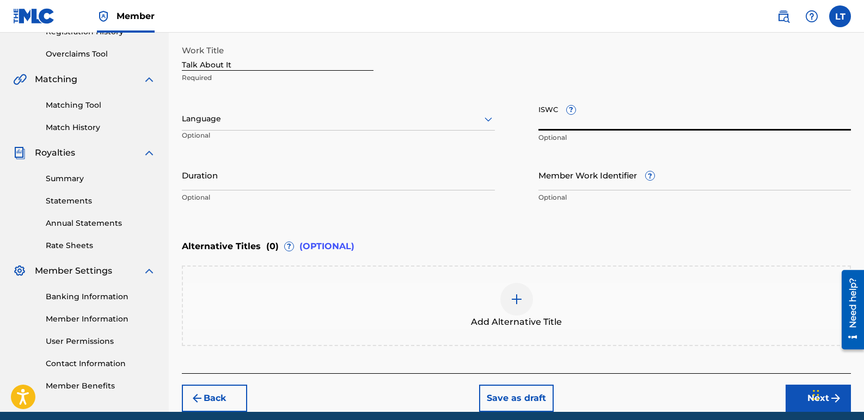
paste input "T3331546835"
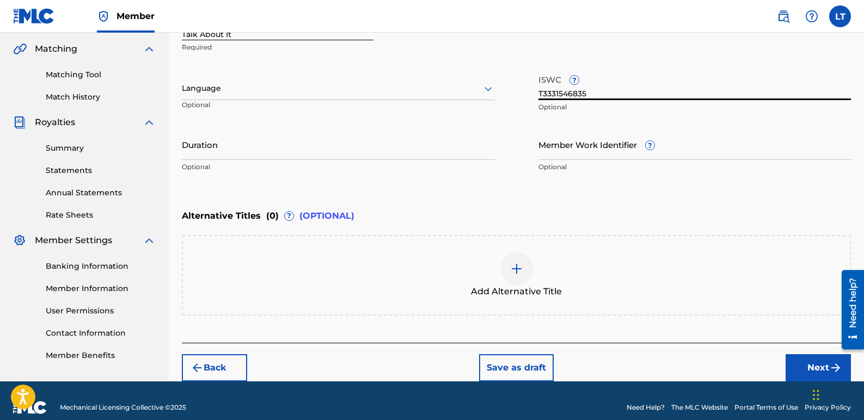
scroll to position [262, 0]
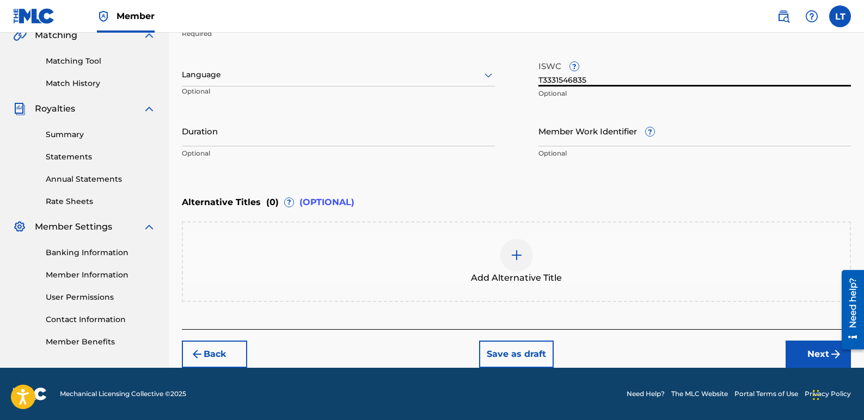
type input "T3331546835"
click at [798, 347] on button "Next" at bounding box center [817, 354] width 65 height 27
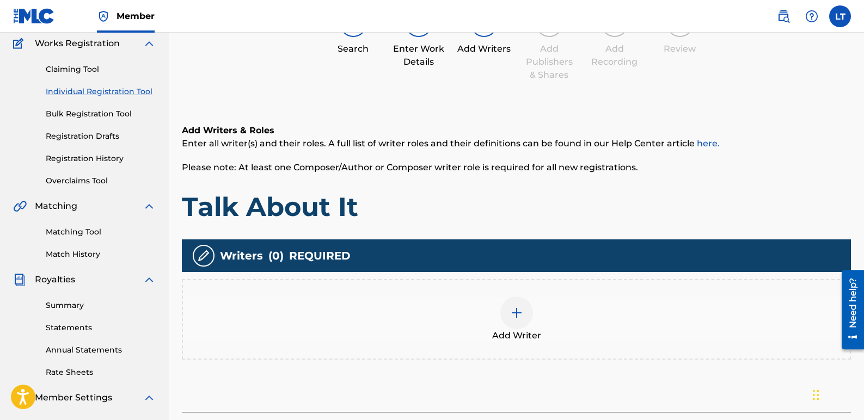
scroll to position [103, 0]
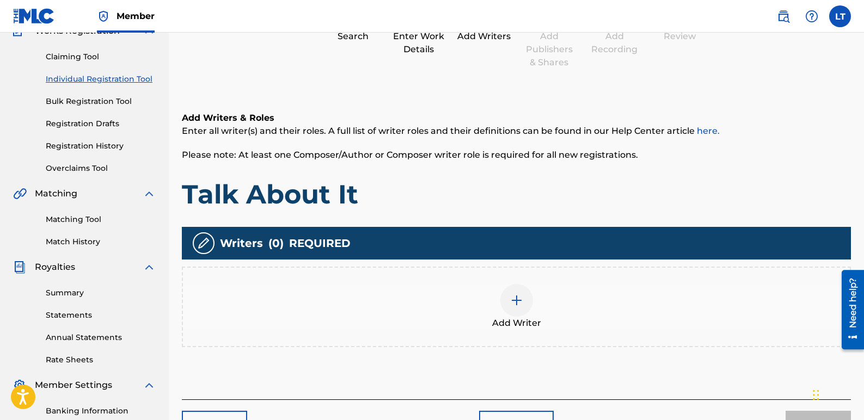
click at [521, 310] on div at bounding box center [516, 300] width 33 height 33
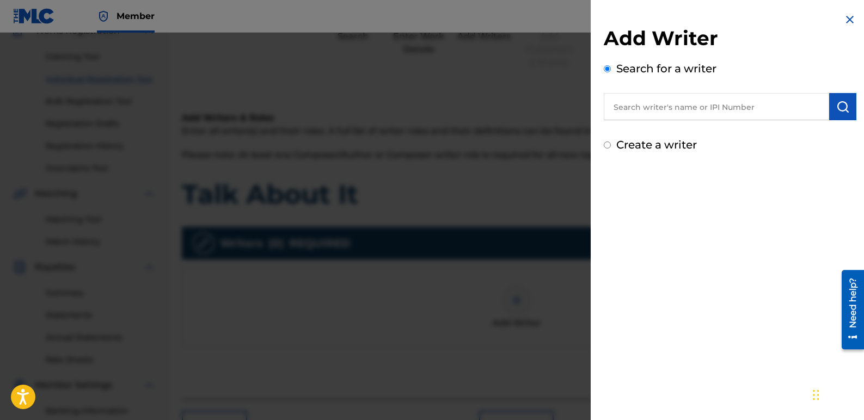
click at [714, 109] on input "text" at bounding box center [715, 106] width 225 height 27
type input "[PERSON_NAME]"
click at [846, 107] on button "submit" at bounding box center [842, 106] width 27 height 27
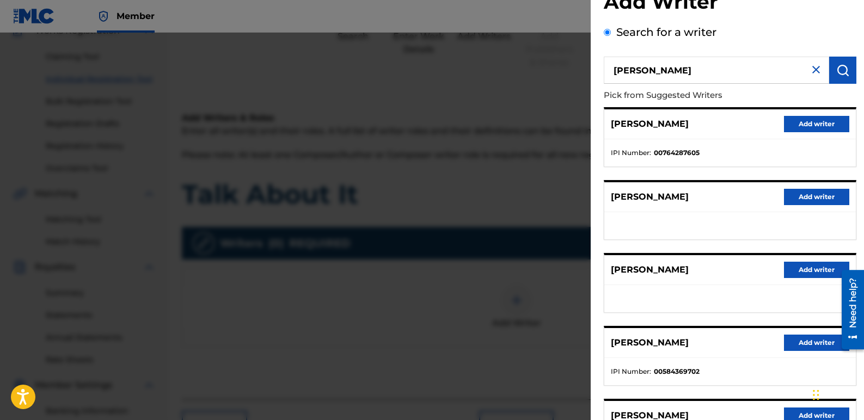
scroll to position [54, 0]
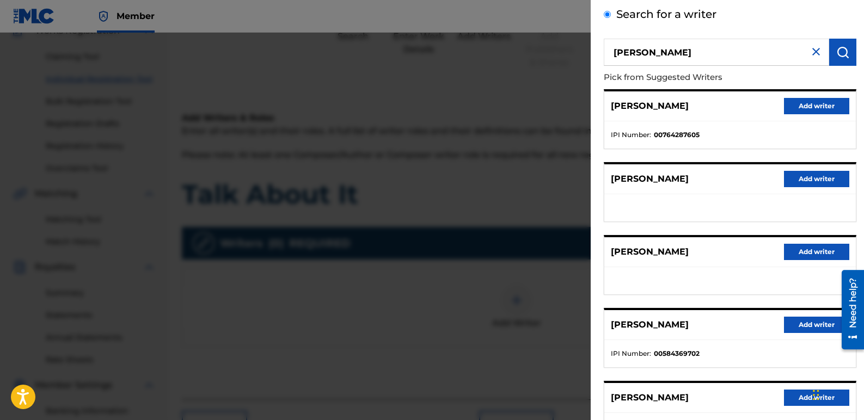
click at [807, 325] on button "Add writer" at bounding box center [816, 325] width 65 height 16
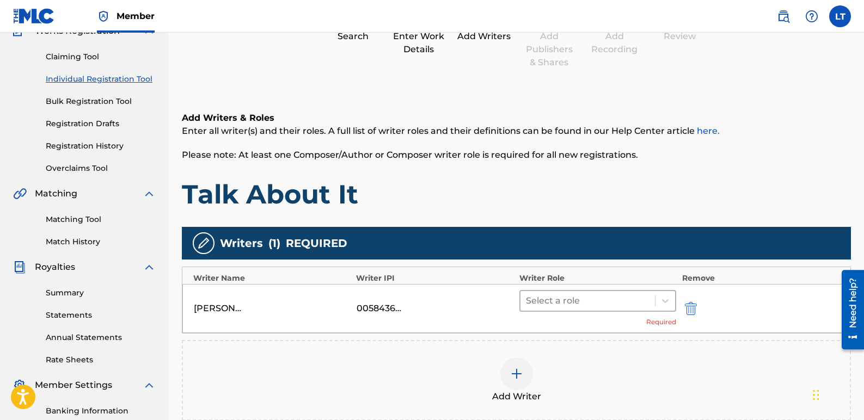
click at [618, 305] on div at bounding box center [588, 300] width 124 height 15
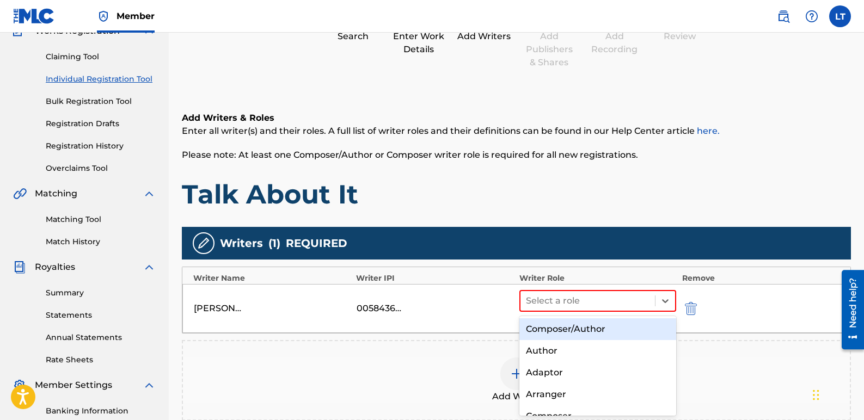
click at [594, 332] on div "Composer/Author" at bounding box center [597, 329] width 157 height 22
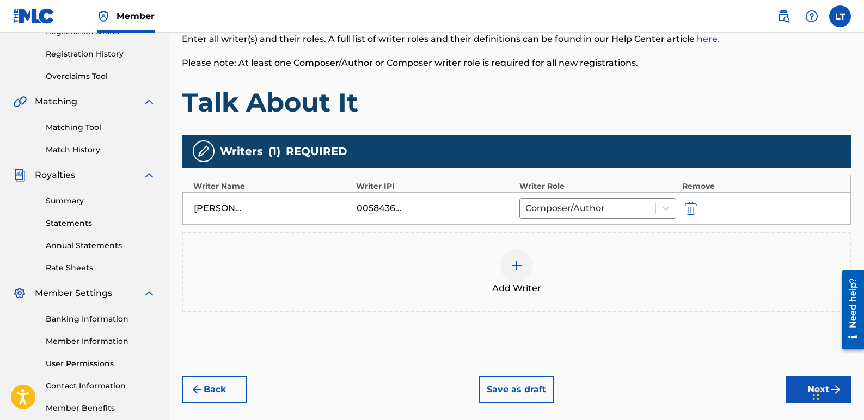
scroll to position [212, 0]
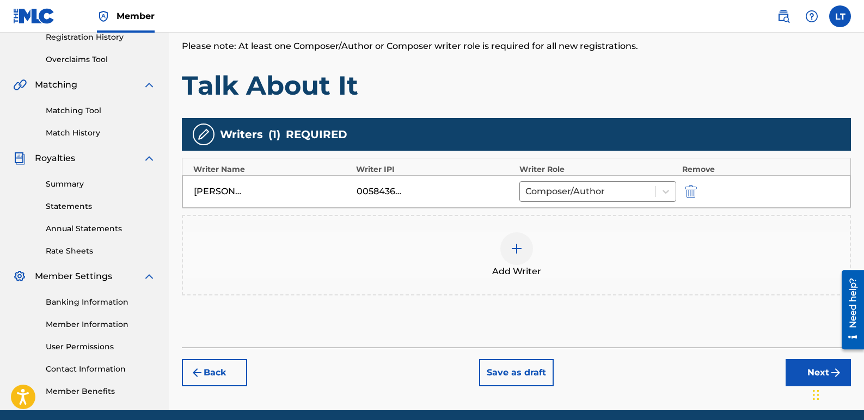
click at [803, 374] on button "Next" at bounding box center [817, 372] width 65 height 27
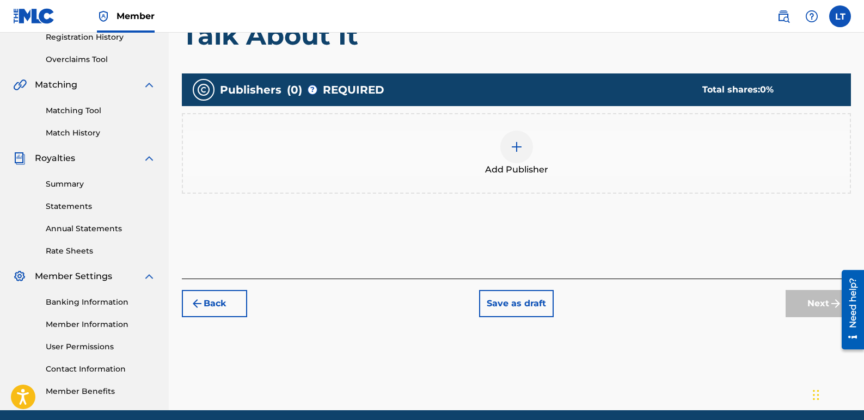
scroll to position [49, 0]
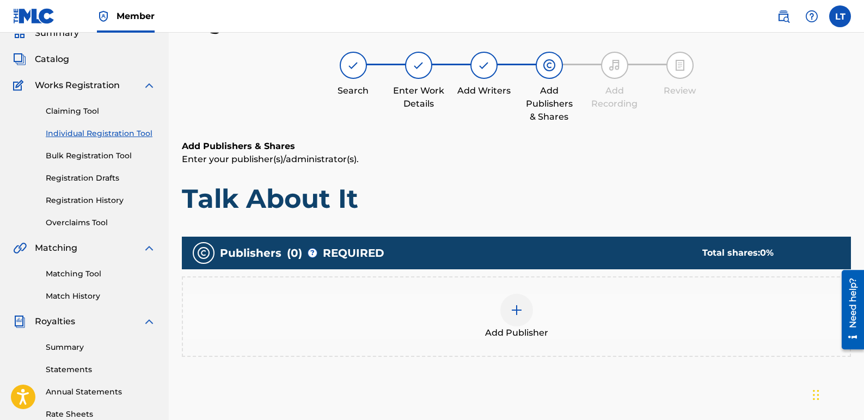
click at [510, 308] on img at bounding box center [516, 310] width 13 height 13
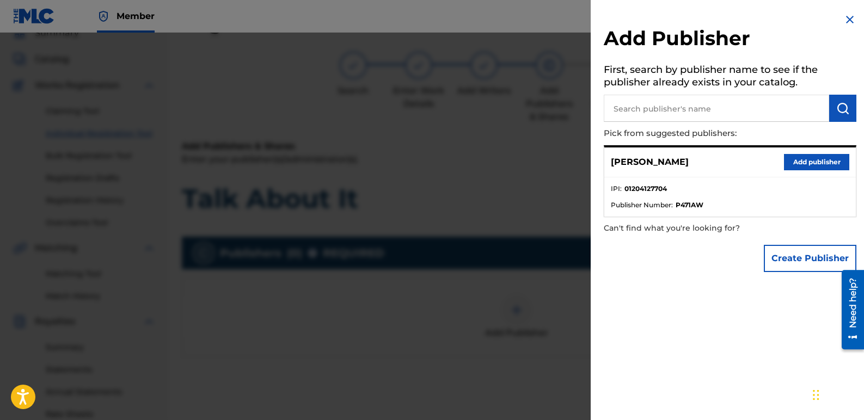
click at [807, 164] on button "Add publisher" at bounding box center [816, 162] width 65 height 16
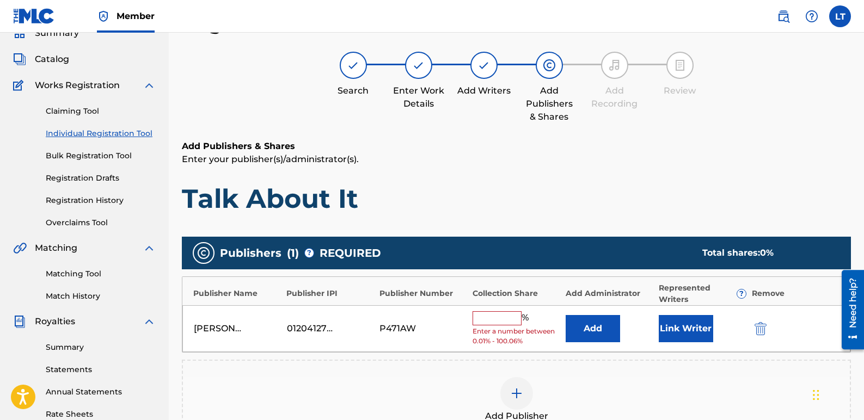
click at [509, 324] on input "text" at bounding box center [496, 318] width 49 height 14
type input "100"
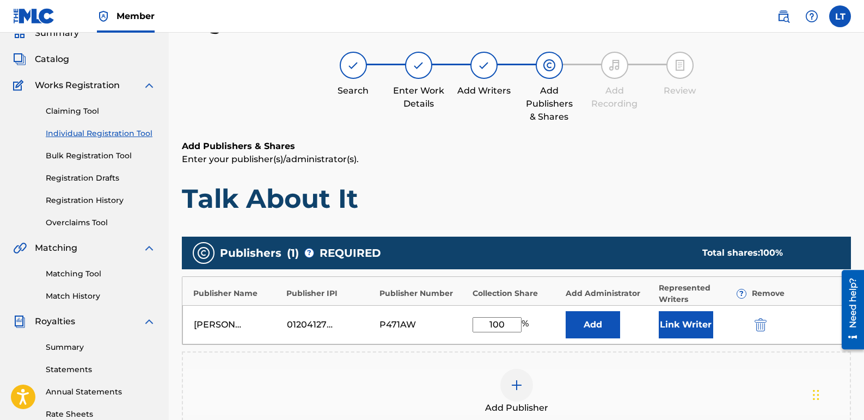
click at [679, 327] on button "Link Writer" at bounding box center [685, 324] width 54 height 27
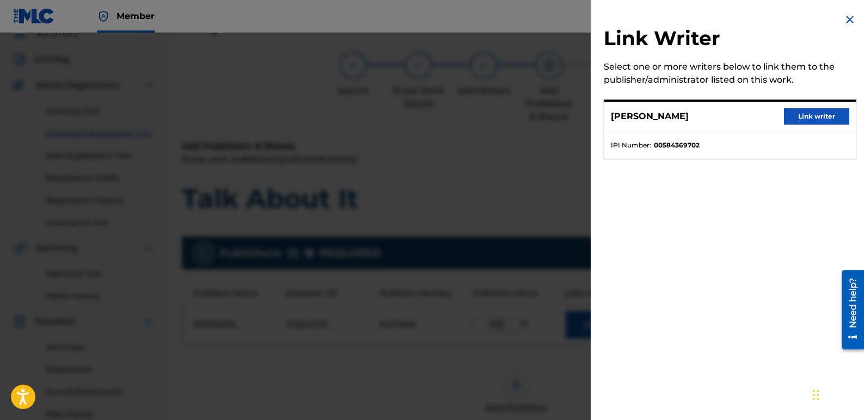
click at [820, 121] on button "Link writer" at bounding box center [816, 116] width 65 height 16
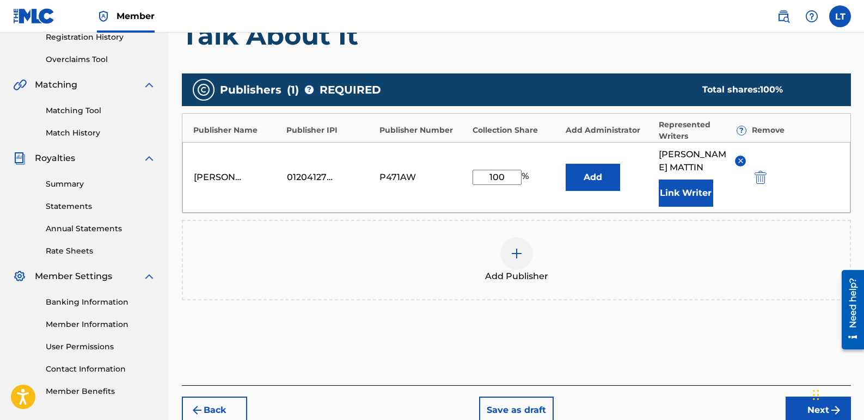
scroll to position [267, 0]
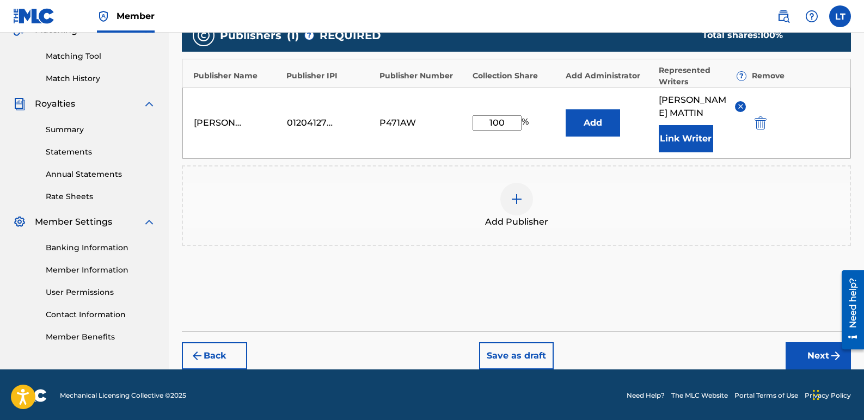
click at [791, 352] on button "Next" at bounding box center [817, 355] width 65 height 27
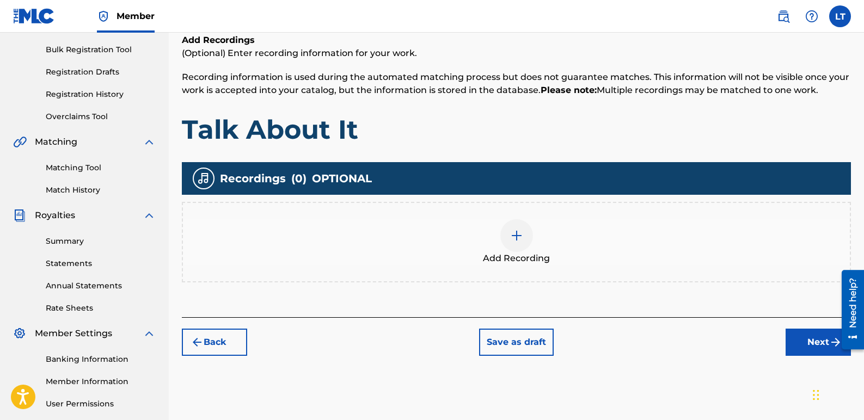
scroll to position [158, 0]
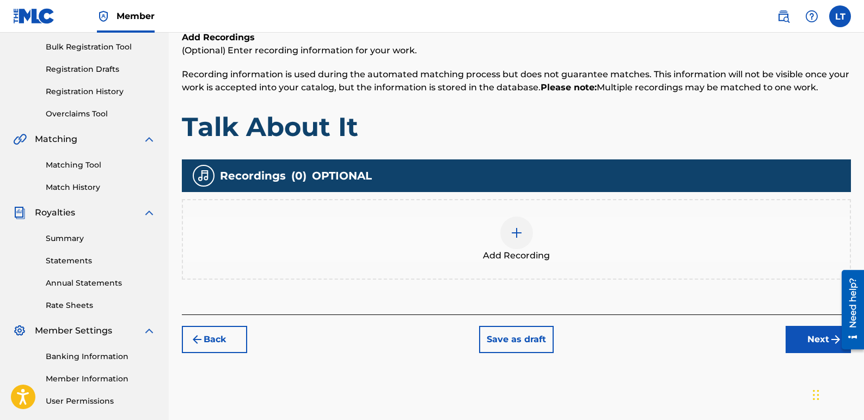
click at [513, 230] on img at bounding box center [516, 232] width 13 height 13
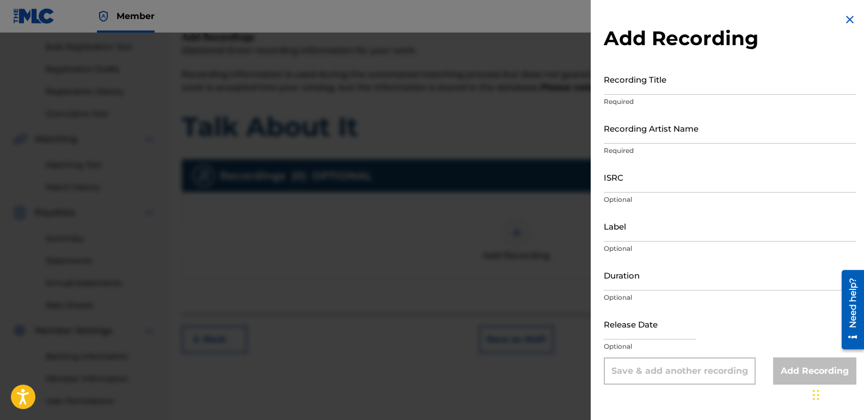
click at [699, 91] on input "Recording Title" at bounding box center [729, 79] width 252 height 31
type input "Talk About It"
click at [705, 125] on input "Recording Artist Name" at bounding box center [729, 128] width 252 height 31
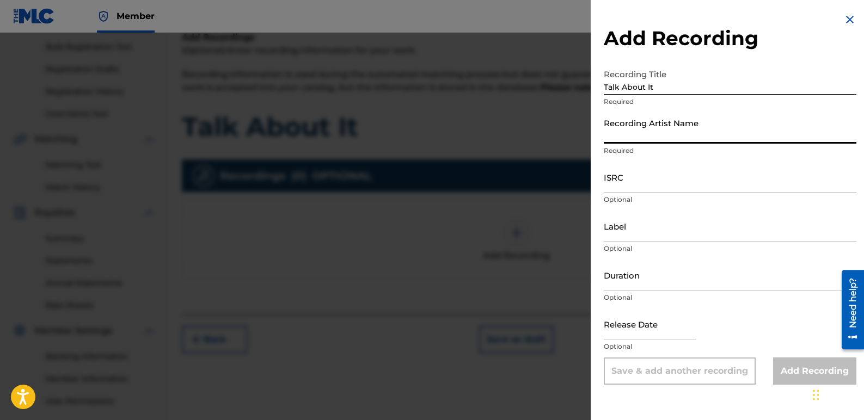
type input "K-Nada"
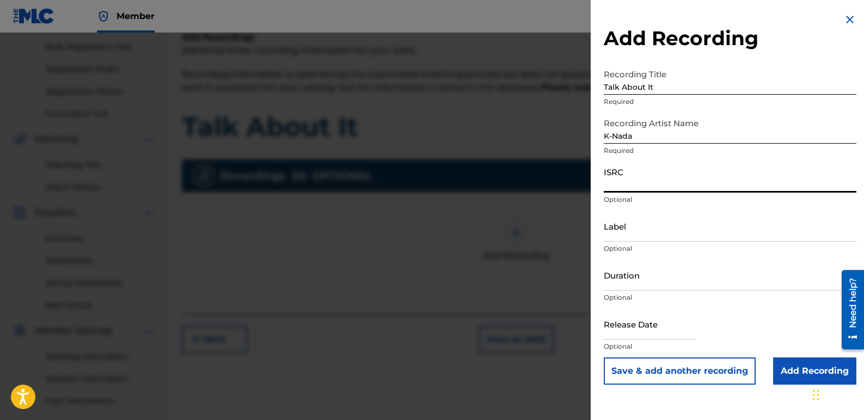
click at [659, 174] on input "ISRC" at bounding box center [729, 177] width 252 height 31
paste input "QZZ762585853"
type input "QZZ762585853"
click at [659, 227] on input "Label" at bounding box center [729, 226] width 252 height 31
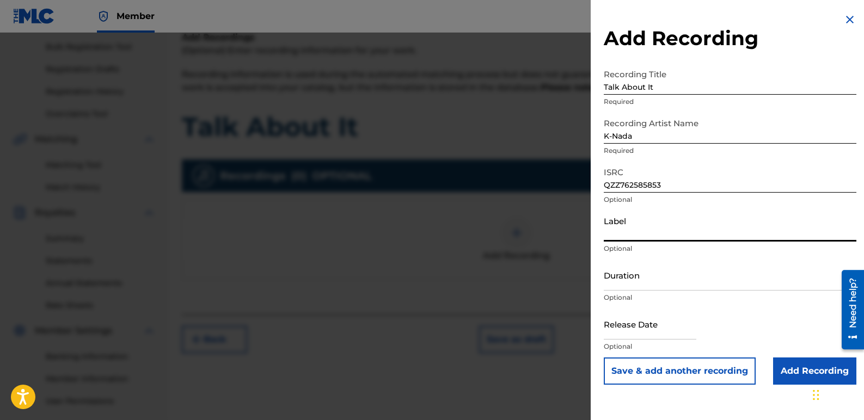
type input "Star Sign Productions and K-Nada Studio"
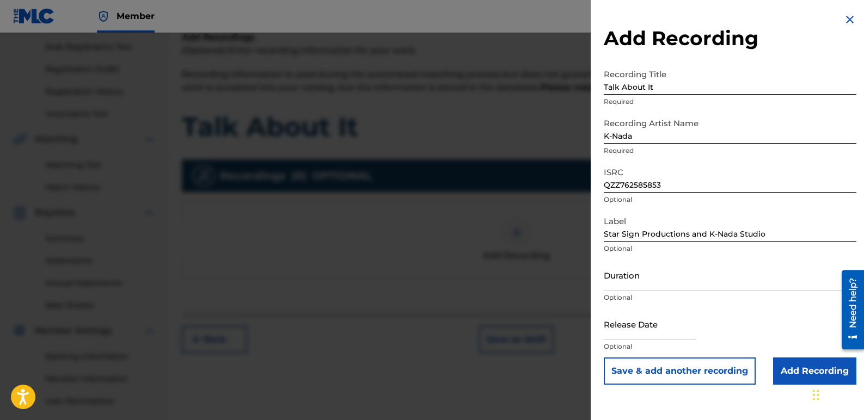
click at [665, 334] on input "text" at bounding box center [649, 324] width 93 height 31
select select "8"
select select "2025"
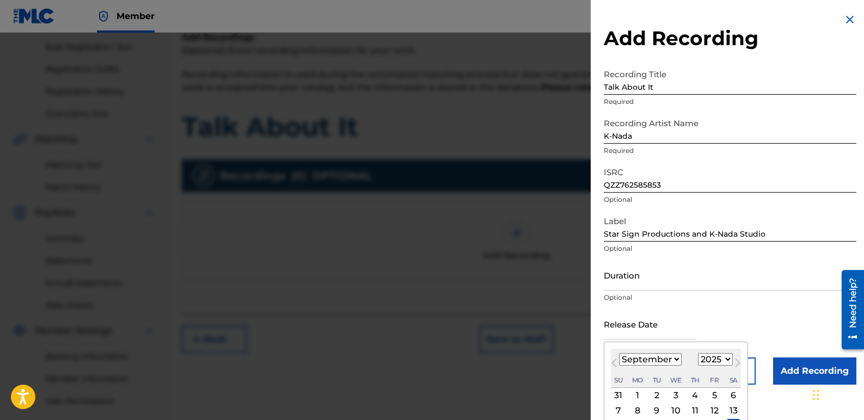
type input "[DATE]"
click at [769, 321] on div "Release Date [DATE] Previous Month Next Month [DATE] January February March Apr…" at bounding box center [729, 333] width 252 height 49
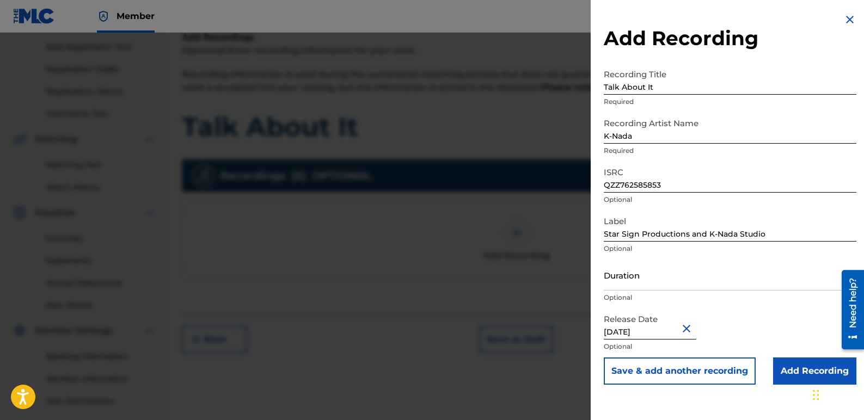
scroll to position [212, 0]
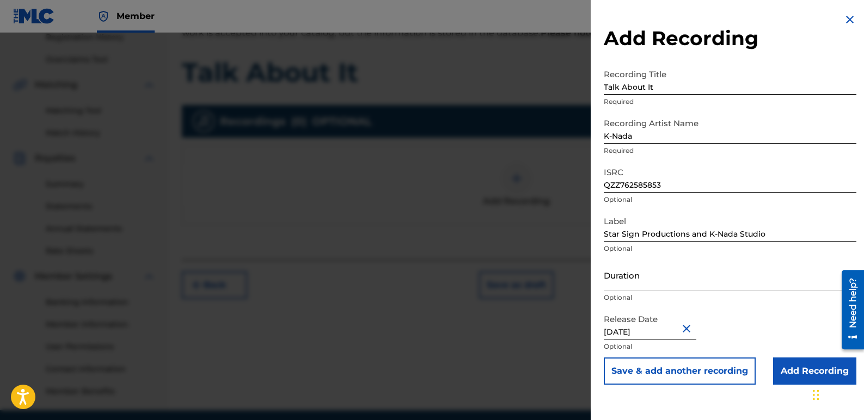
click at [782, 372] on input "Add Recording" at bounding box center [814, 370] width 83 height 27
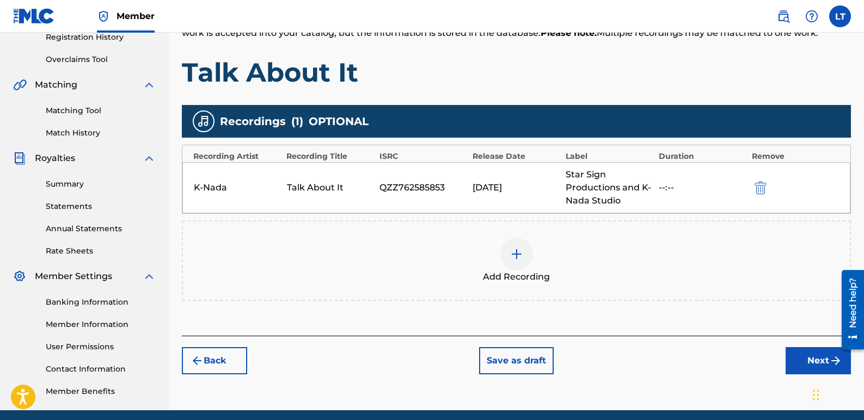
click at [804, 357] on button "Next" at bounding box center [817, 360] width 65 height 27
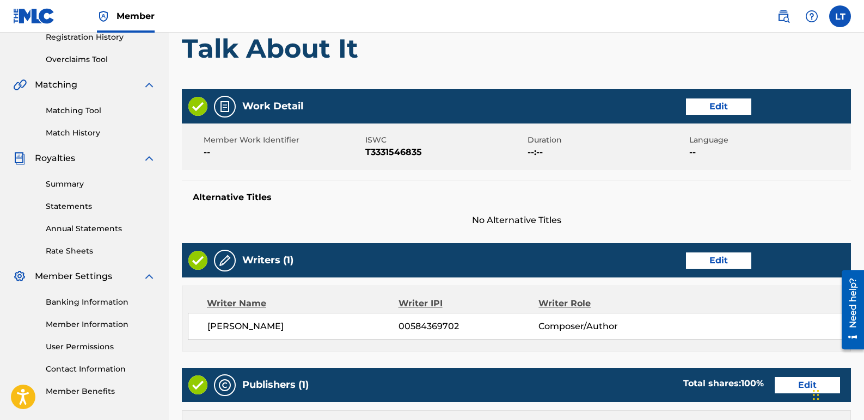
click at [717, 108] on button "Edit" at bounding box center [718, 106] width 65 height 16
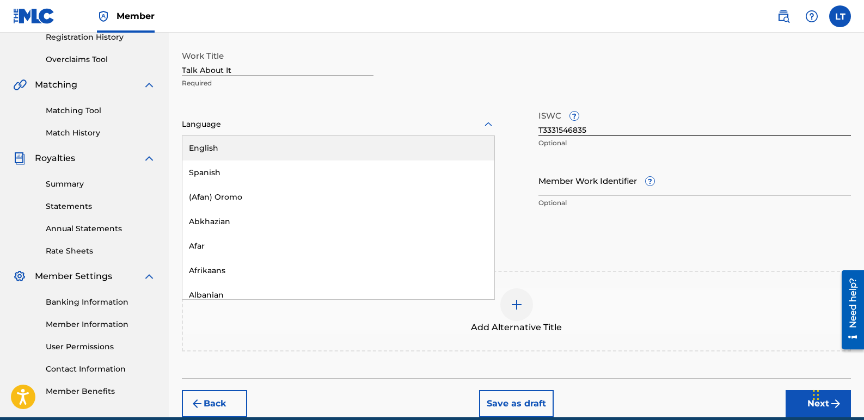
click at [484, 125] on icon at bounding box center [488, 124] width 13 height 13
click at [239, 150] on div "English" at bounding box center [338, 148] width 312 height 24
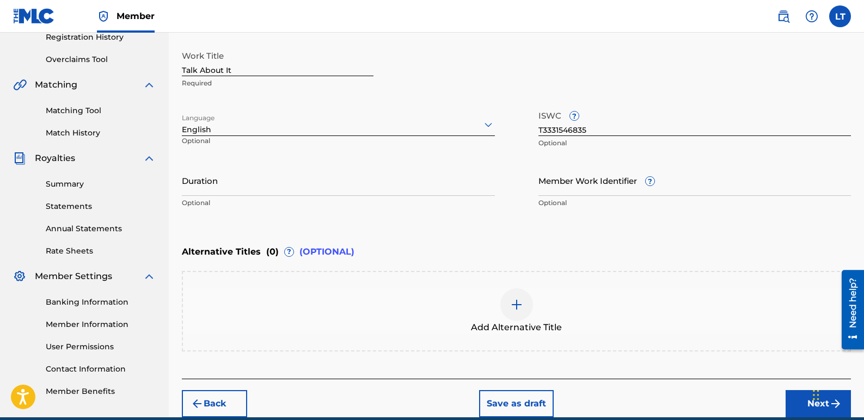
scroll to position [262, 0]
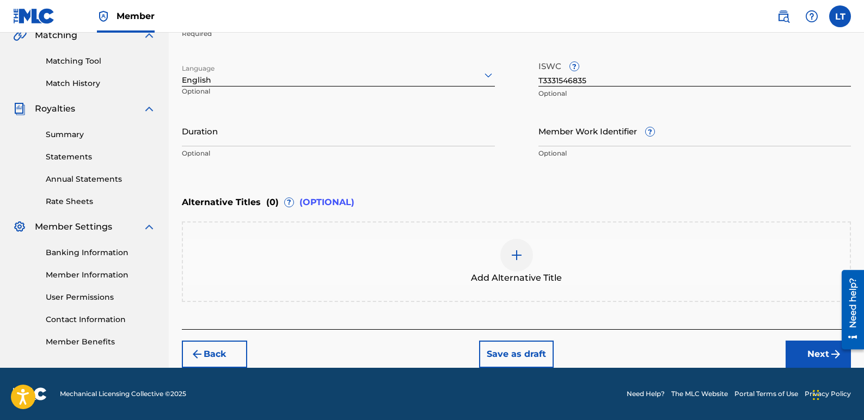
click at [817, 357] on button "Next" at bounding box center [817, 354] width 65 height 27
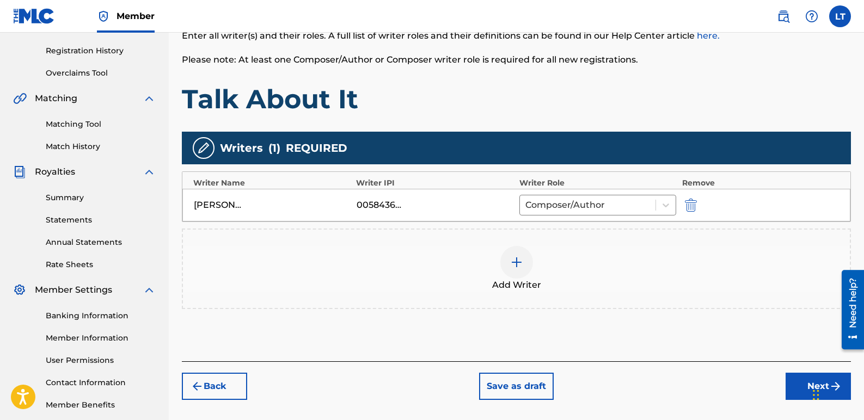
scroll to position [212, 0]
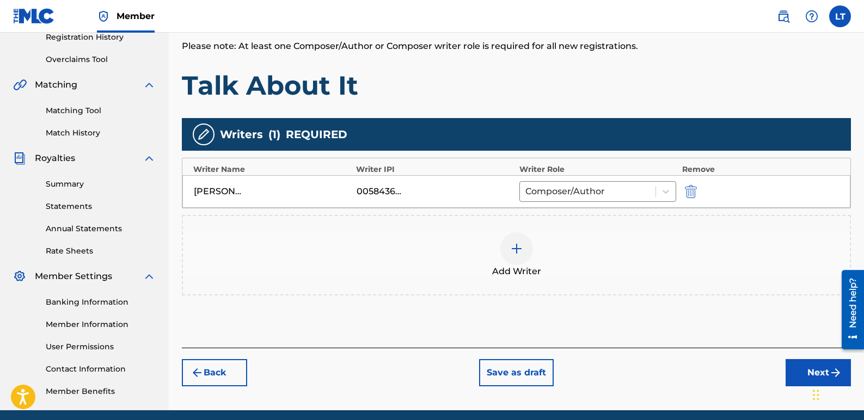
click at [804, 371] on button "Next" at bounding box center [817, 372] width 65 height 27
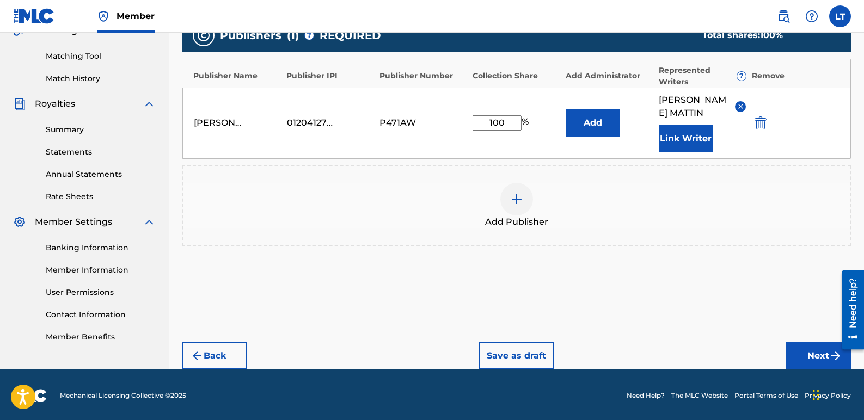
click at [792, 355] on button "Next" at bounding box center [817, 355] width 65 height 27
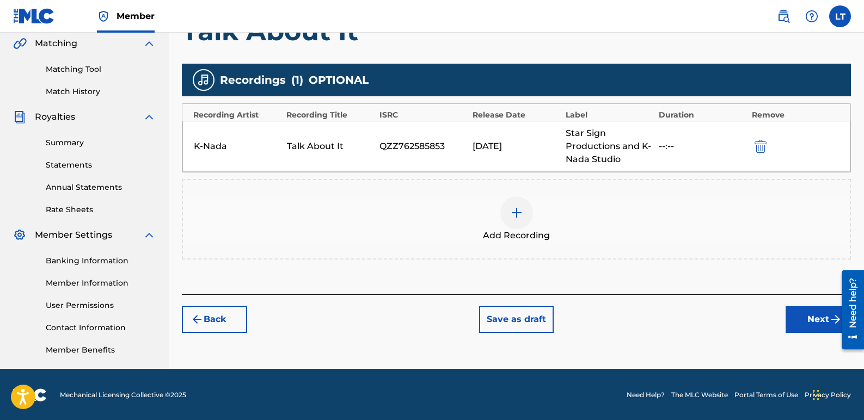
scroll to position [255, 0]
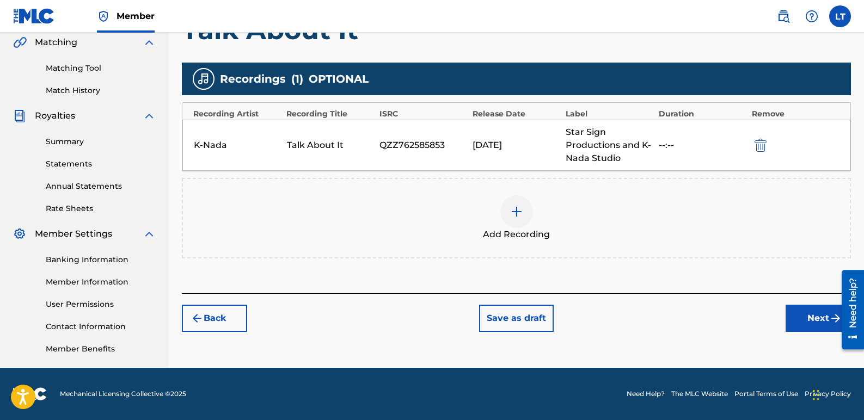
click at [799, 312] on button "Next" at bounding box center [817, 318] width 65 height 27
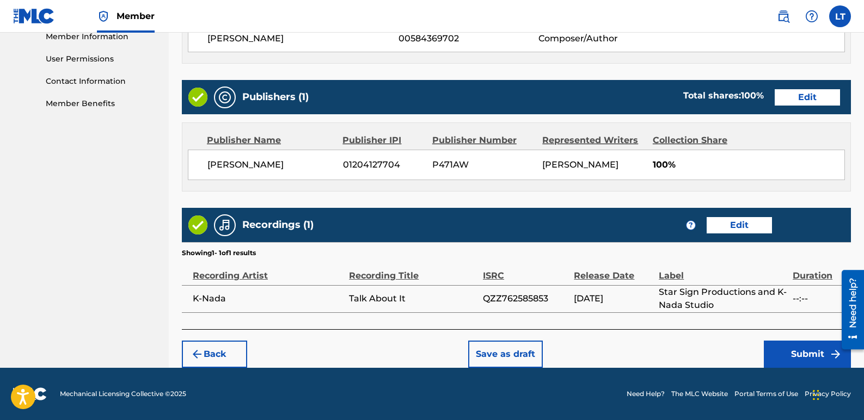
scroll to position [513, 0]
click at [796, 349] on button "Submit" at bounding box center [806, 354] width 87 height 27
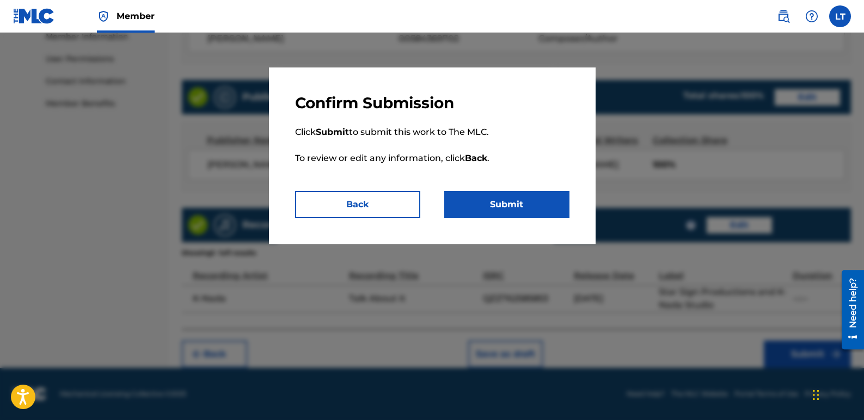
click at [543, 208] on button "Submit" at bounding box center [506, 204] width 125 height 27
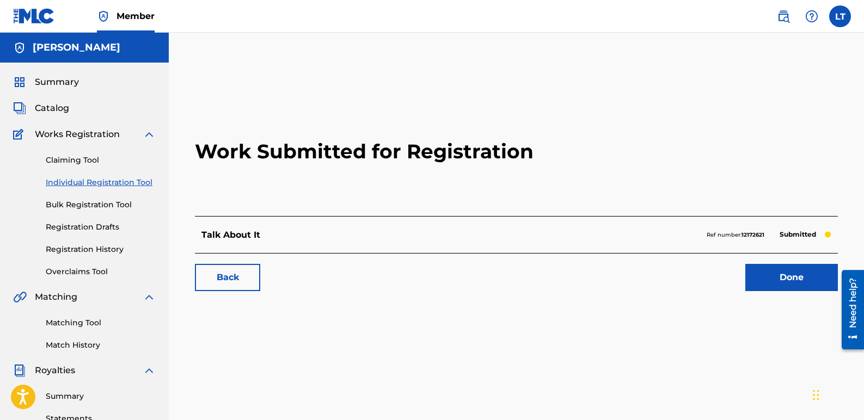
click at [776, 279] on link "Done" at bounding box center [791, 277] width 93 height 27
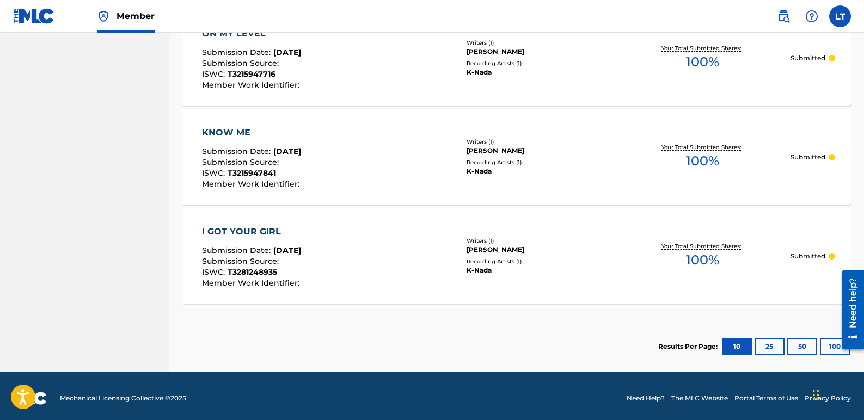
scroll to position [1034, 0]
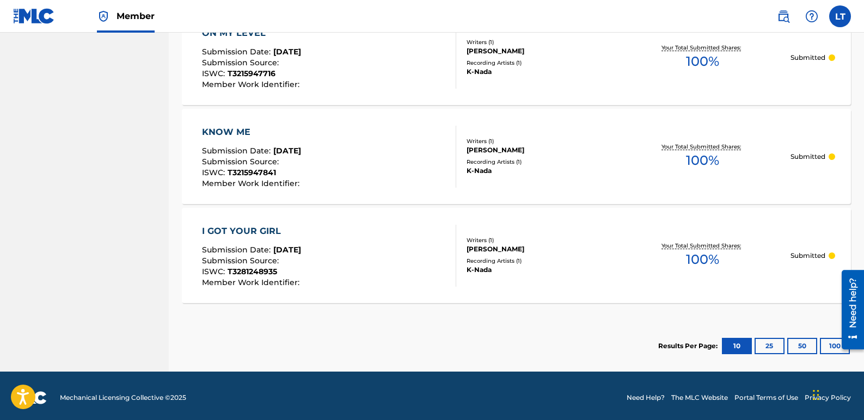
click at [763, 342] on button "25" at bounding box center [769, 346] width 30 height 16
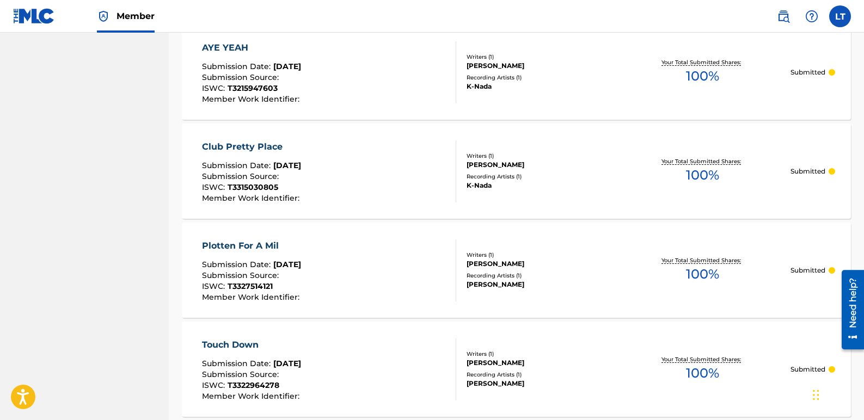
scroll to position [1632, 0]
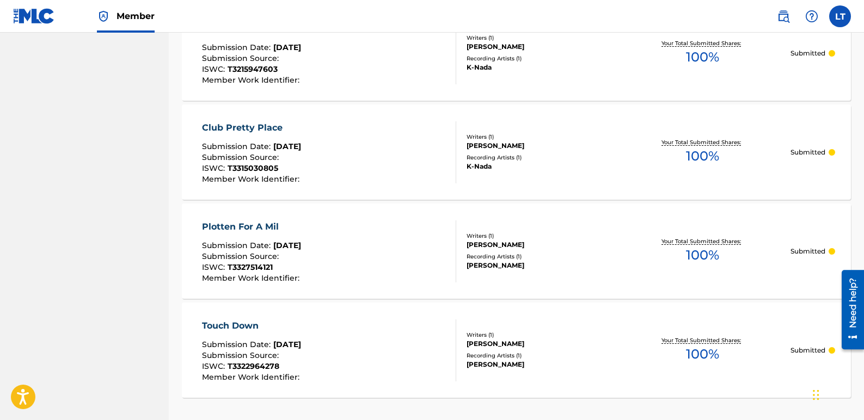
click at [252, 224] on div "Plotten For A Mil" at bounding box center [252, 226] width 100 height 13
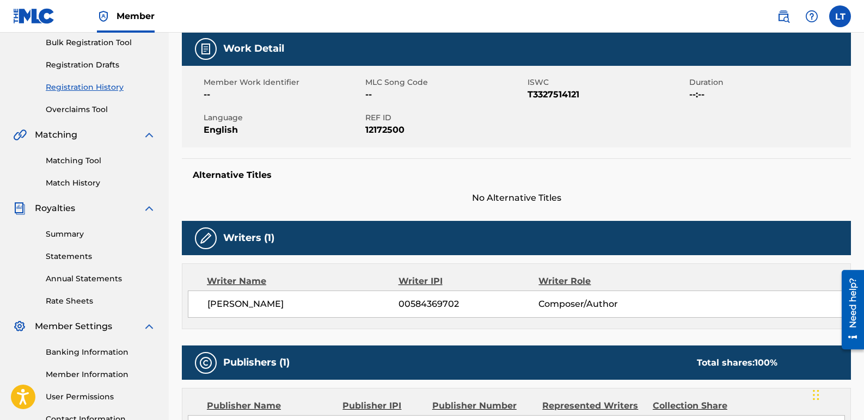
scroll to position [103, 0]
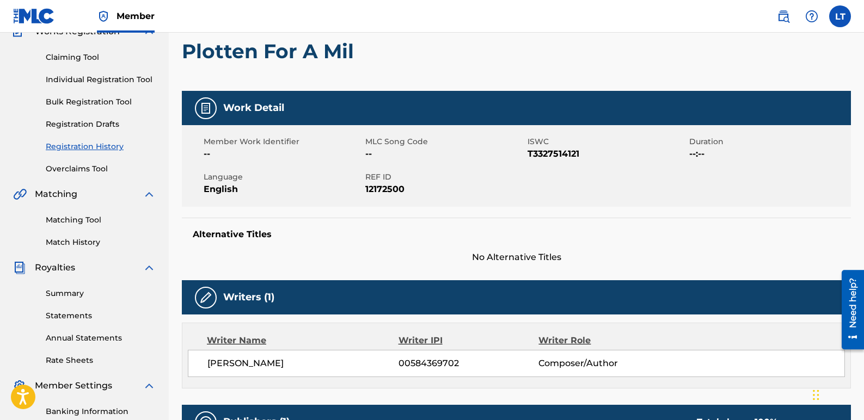
click at [109, 79] on link "Individual Registration Tool" at bounding box center [101, 79] width 110 height 11
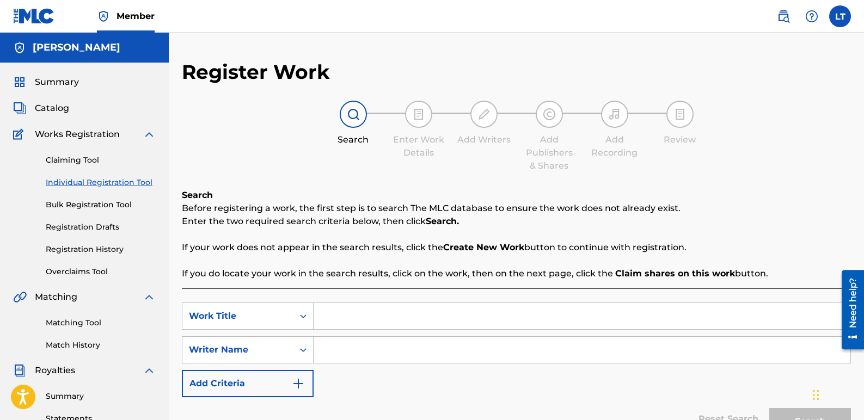
click at [341, 318] on input "Search Form" at bounding box center [581, 316] width 537 height 26
type input "NLR"
click at [347, 350] on input "Search Form" at bounding box center [581, 350] width 537 height 26
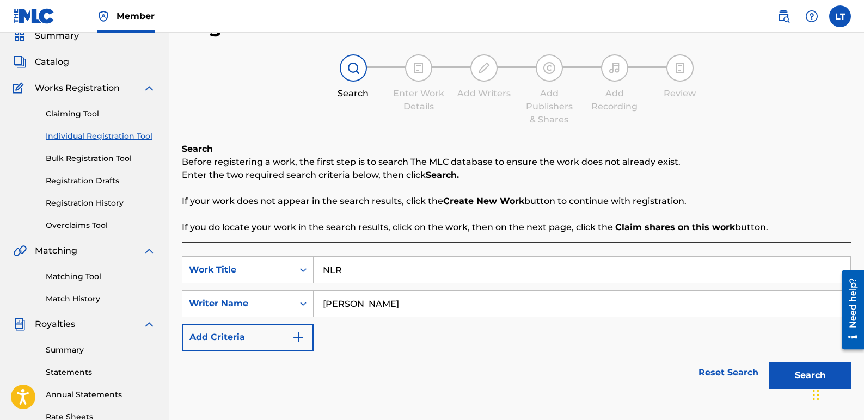
scroll to position [109, 0]
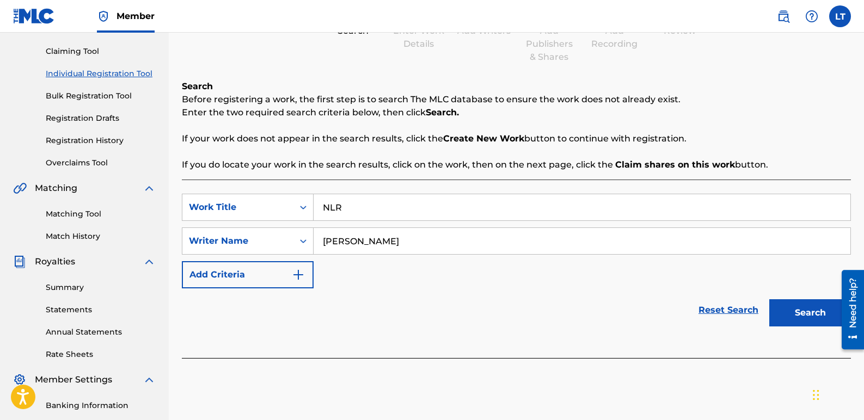
type input "[PERSON_NAME]"
click at [796, 307] on button "Search" at bounding box center [810, 312] width 82 height 27
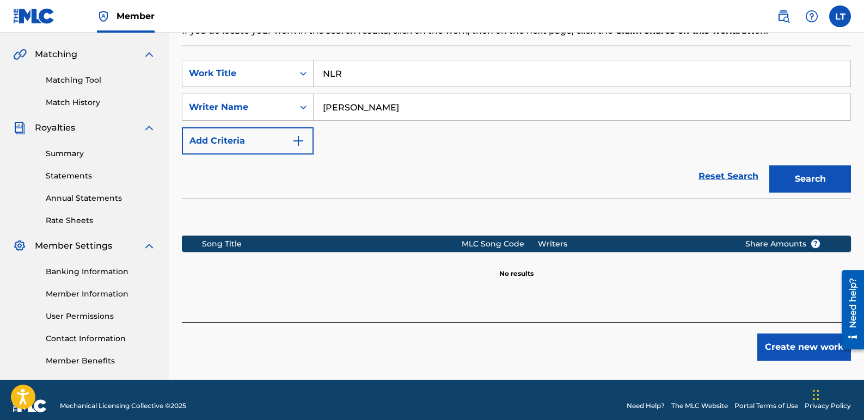
scroll to position [255, 0]
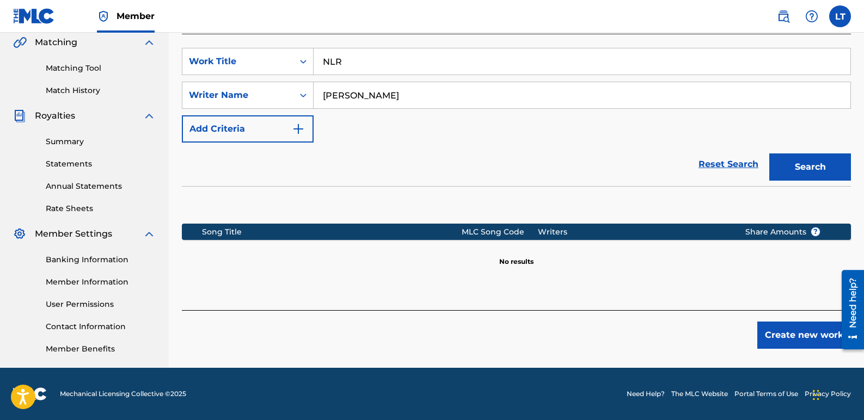
click at [786, 335] on button "Create new work" at bounding box center [804, 335] width 94 height 27
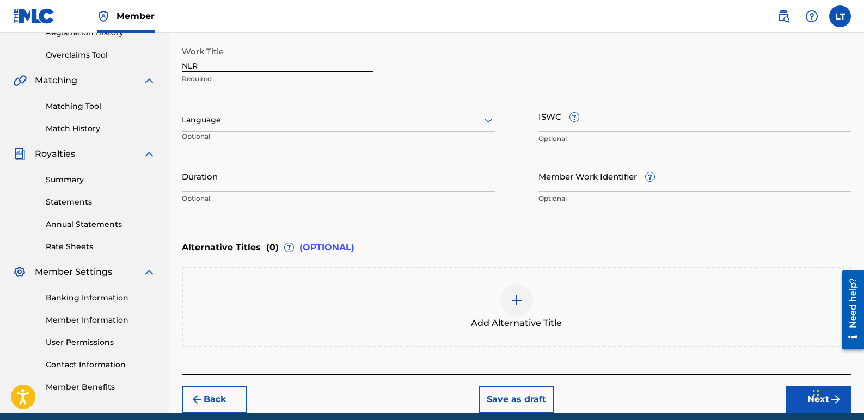
scroll to position [200, 0]
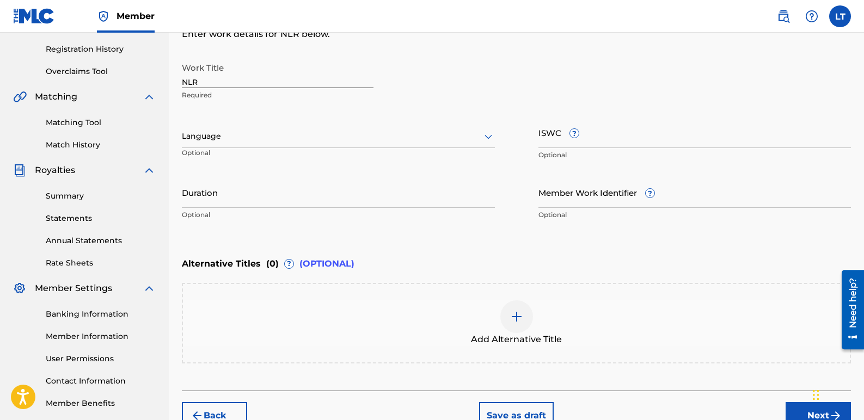
click at [477, 138] on div at bounding box center [338, 137] width 313 height 14
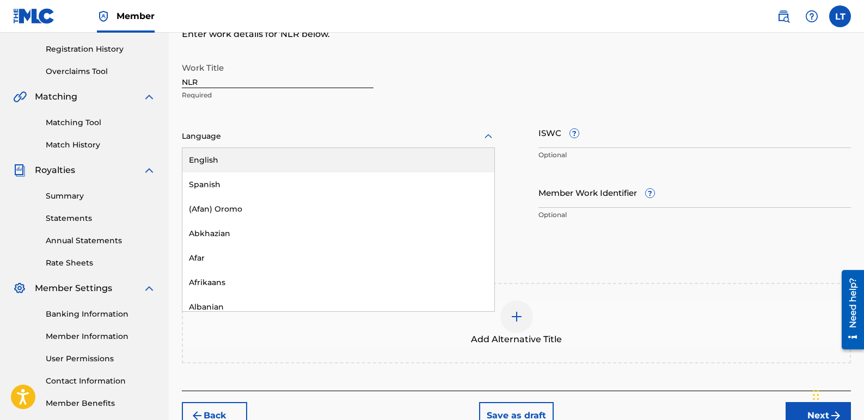
click at [267, 165] on div "English" at bounding box center [338, 160] width 312 height 24
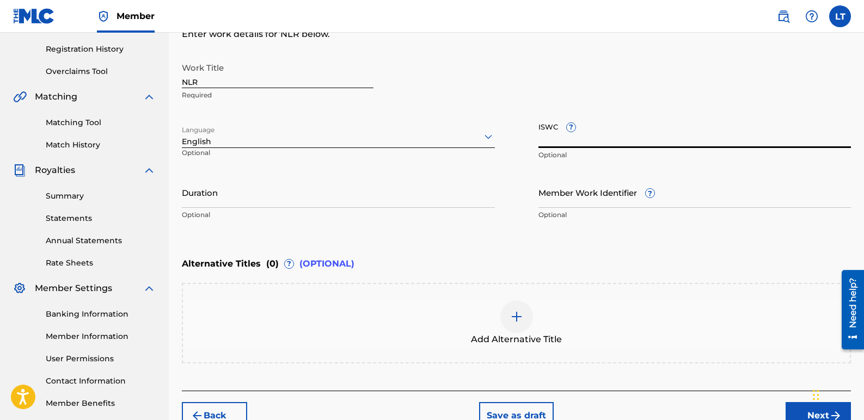
paste input "T3344144754"
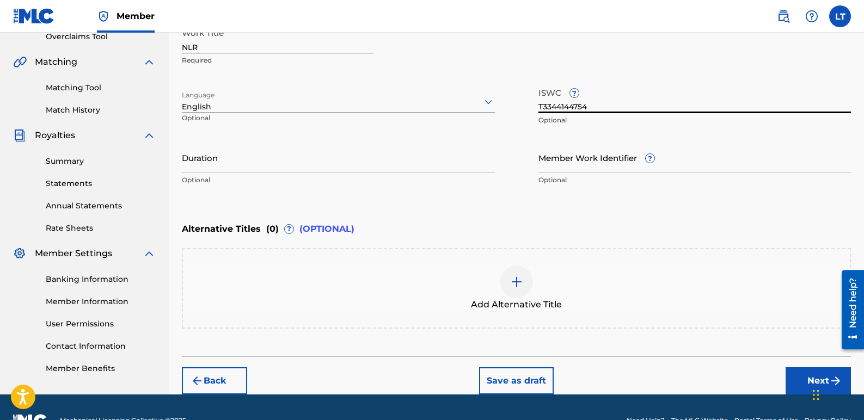
scroll to position [262, 0]
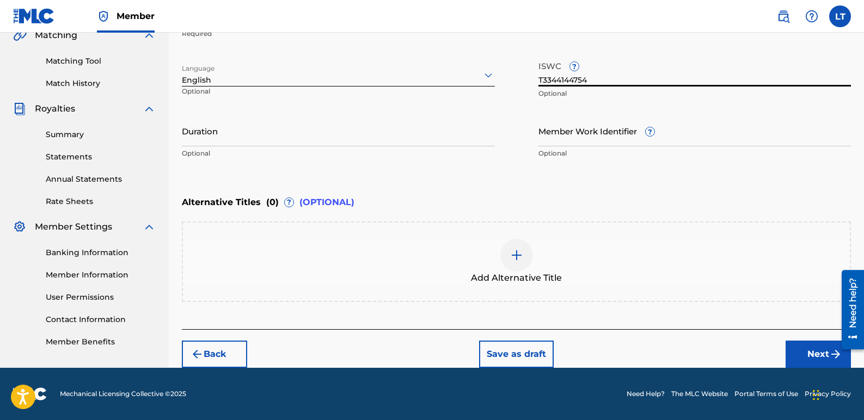
type input "T3344144754"
click at [806, 361] on button "Next" at bounding box center [817, 354] width 65 height 27
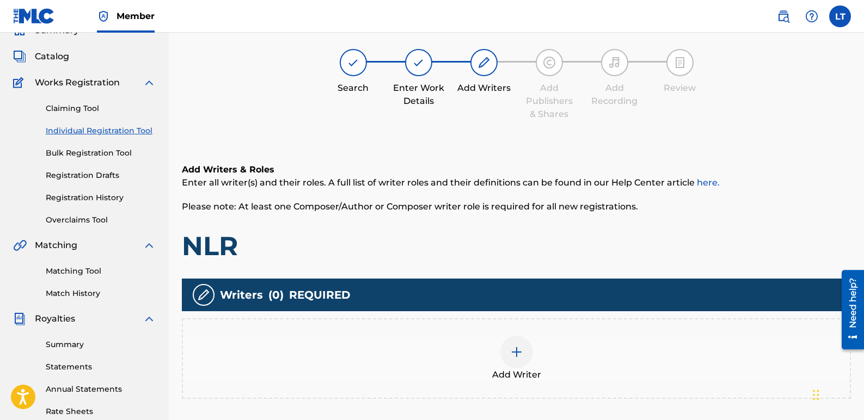
scroll to position [49, 0]
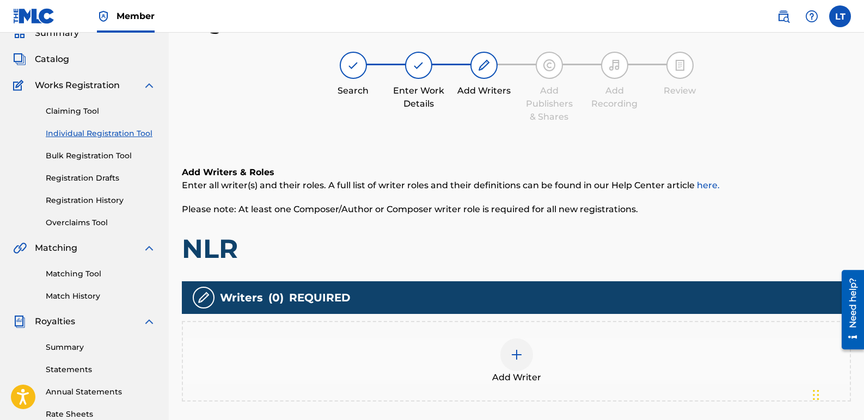
click at [512, 350] on img at bounding box center [516, 354] width 13 height 13
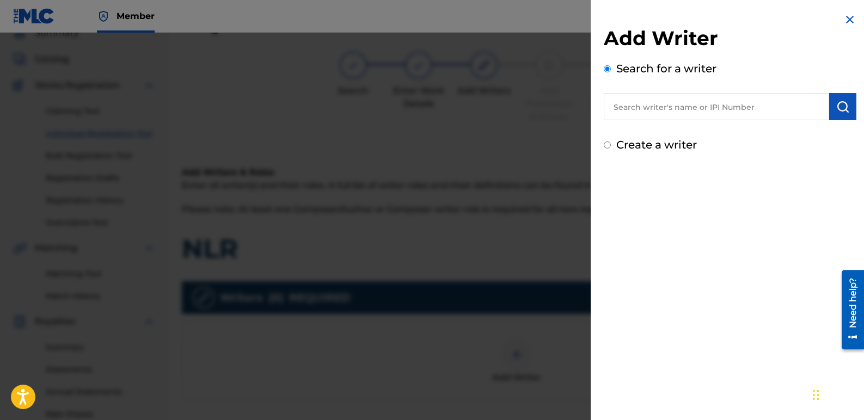
click at [749, 101] on input "text" at bounding box center [715, 106] width 225 height 27
type input "[PERSON_NAME]"
click at [838, 108] on img "submit" at bounding box center [842, 106] width 13 height 13
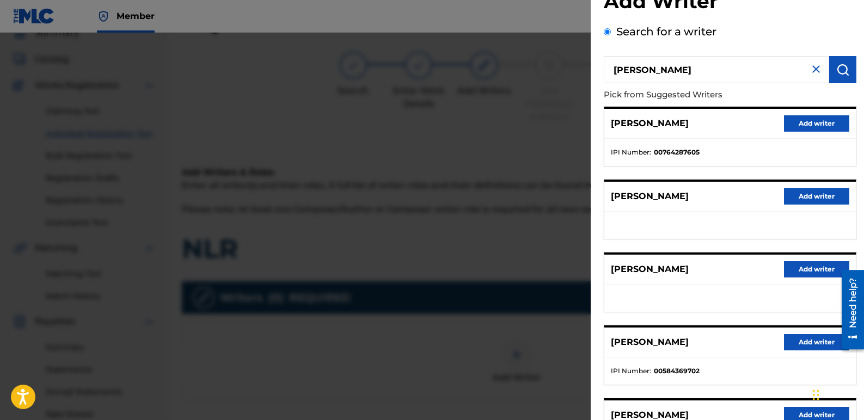
scroll to position [54, 0]
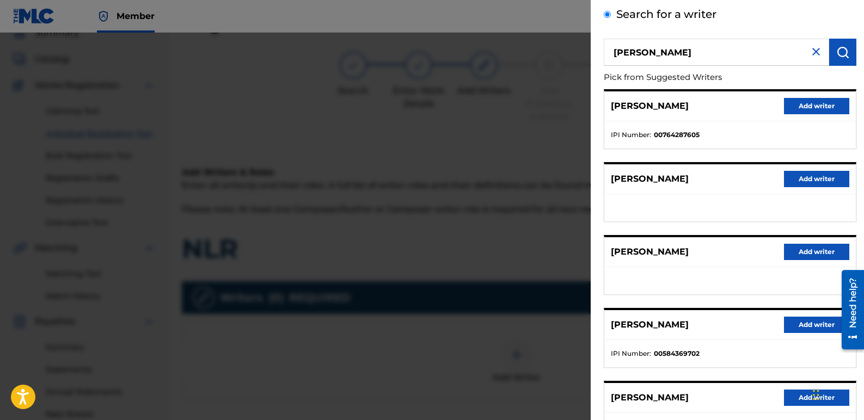
click at [799, 323] on button "Add writer" at bounding box center [816, 325] width 65 height 16
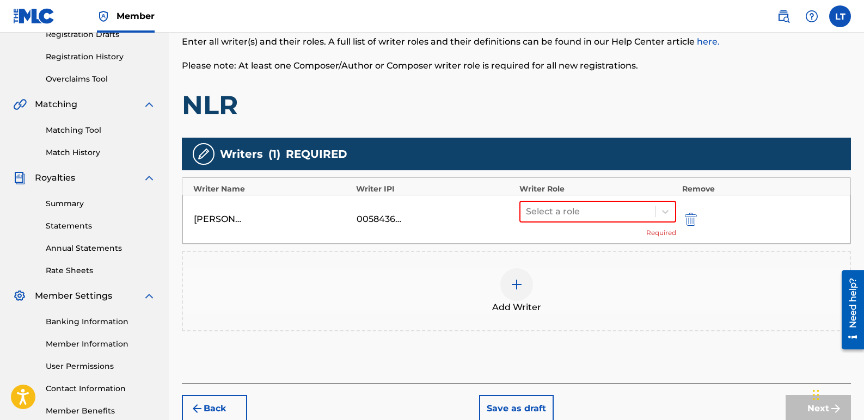
scroll to position [212, 0]
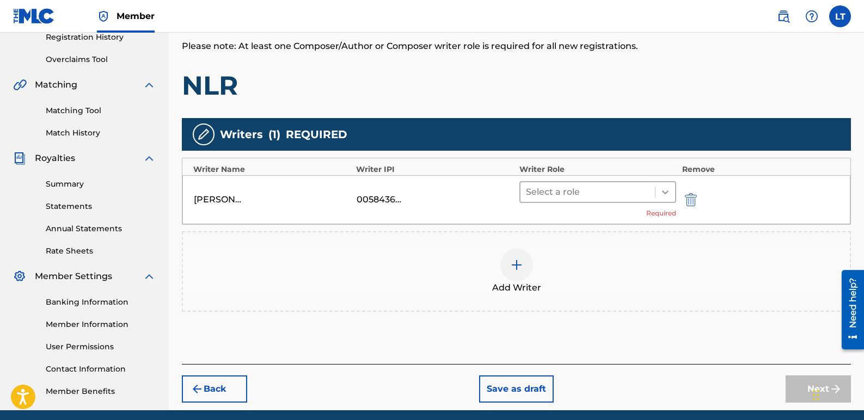
click at [672, 189] on div at bounding box center [665, 192] width 20 height 20
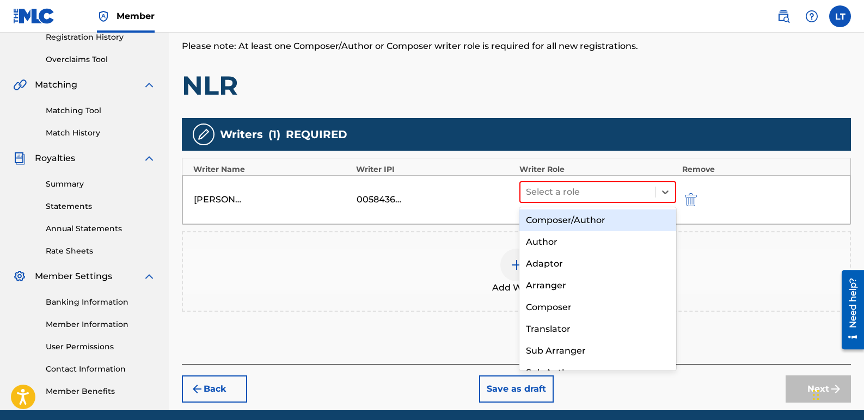
click at [603, 219] on div "Composer/Author" at bounding box center [597, 220] width 157 height 22
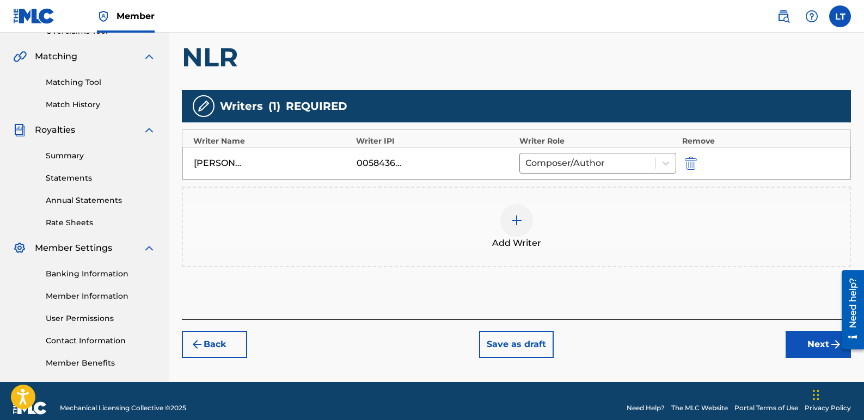
scroll to position [255, 0]
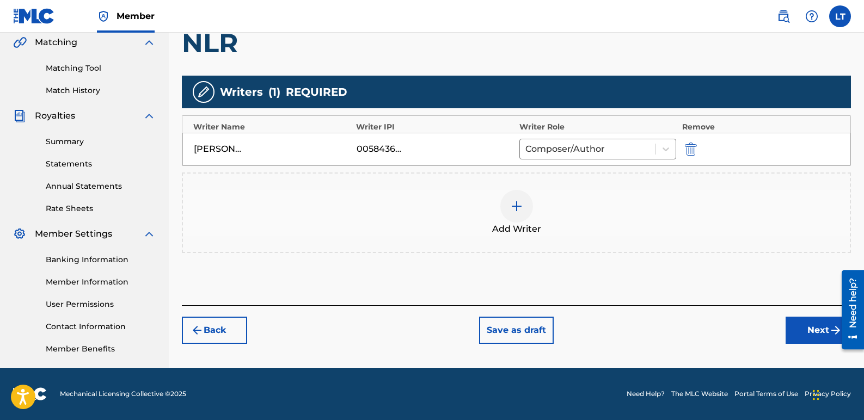
click at [806, 333] on button "Next" at bounding box center [817, 330] width 65 height 27
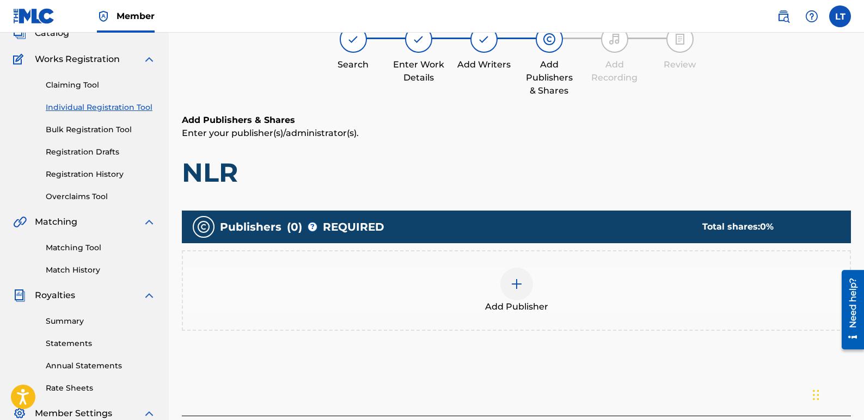
scroll to position [49, 0]
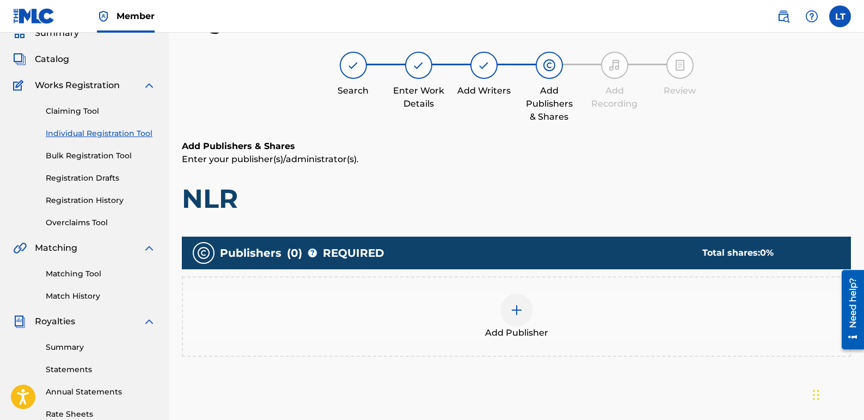
click at [513, 314] on img at bounding box center [516, 310] width 13 height 13
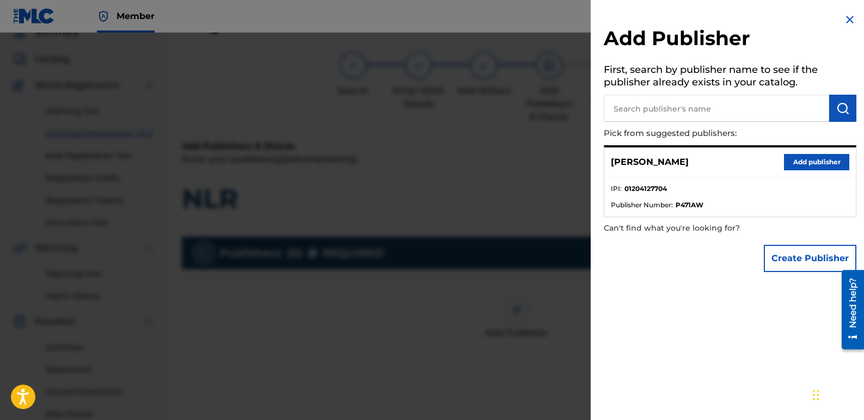
click at [799, 158] on button "Add publisher" at bounding box center [816, 162] width 65 height 16
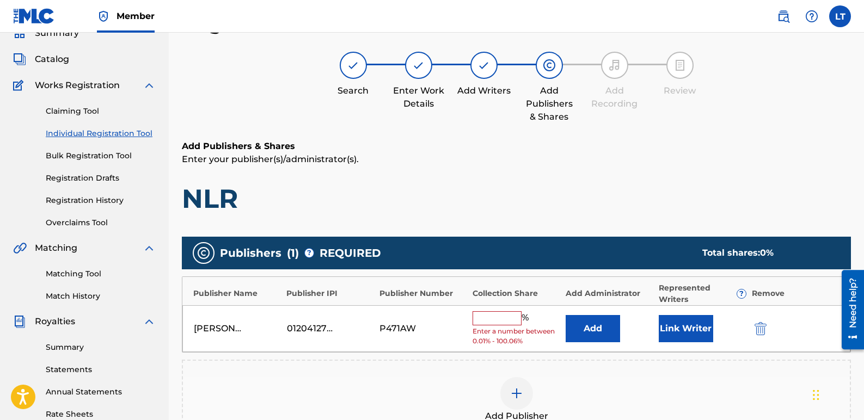
click at [506, 318] on input "text" at bounding box center [496, 318] width 49 height 14
type input "100"
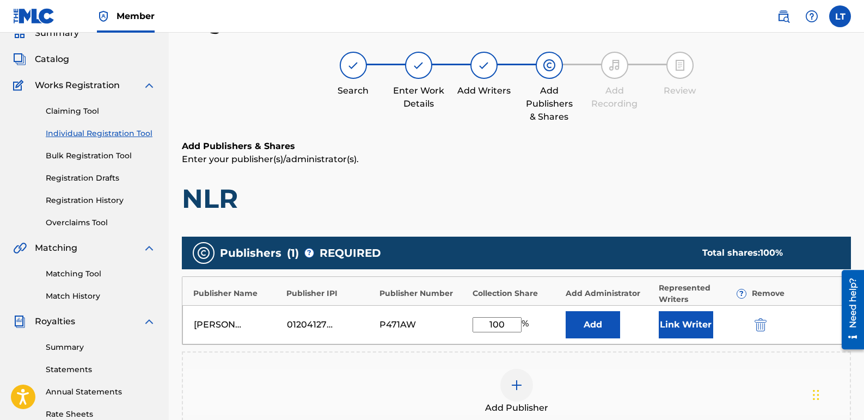
click at [683, 326] on button "Link Writer" at bounding box center [685, 324] width 54 height 27
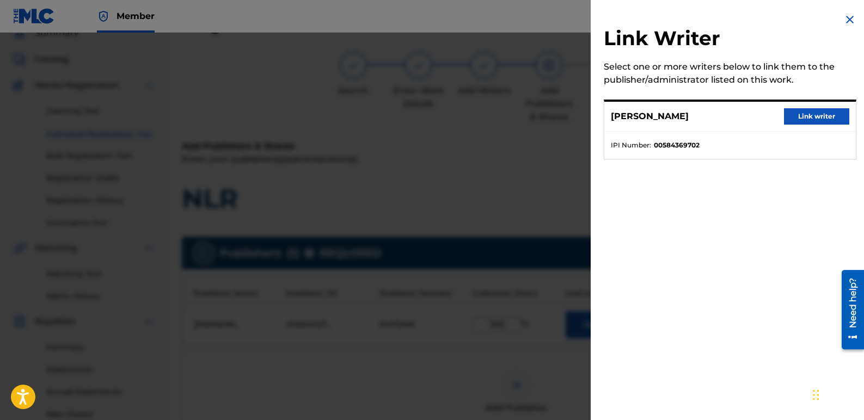
click at [801, 117] on button "Link writer" at bounding box center [816, 116] width 65 height 16
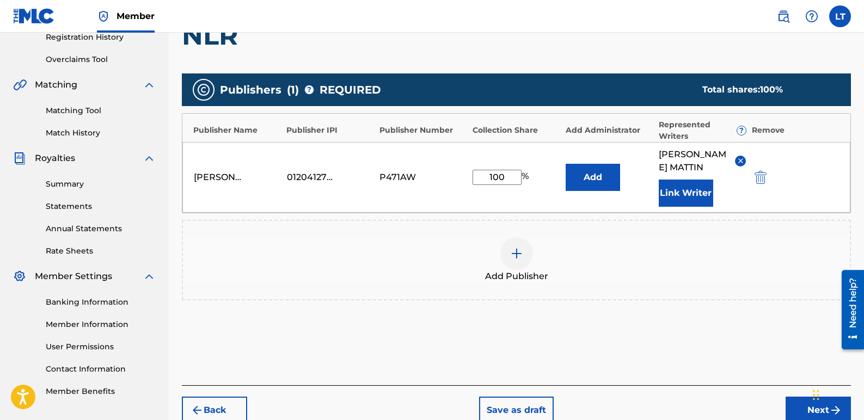
scroll to position [268, 0]
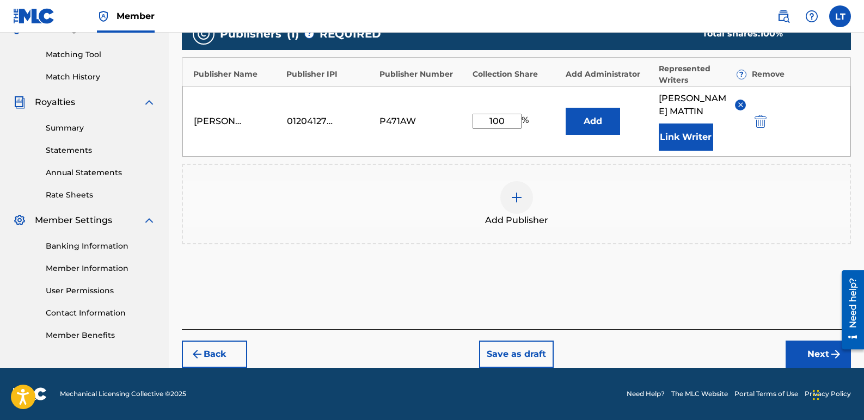
click at [801, 347] on button "Next" at bounding box center [817, 354] width 65 height 27
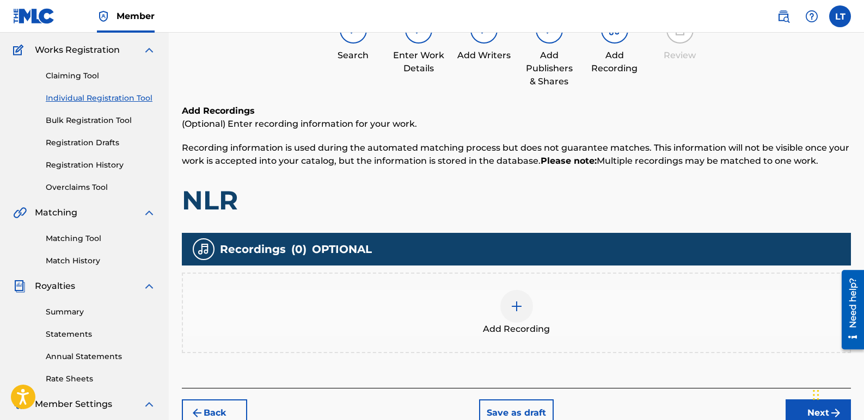
scroll to position [103, 0]
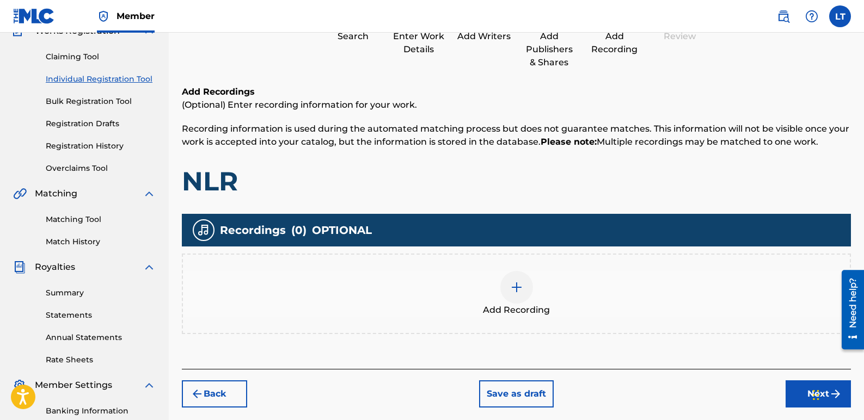
click at [517, 283] on img at bounding box center [516, 287] width 13 height 13
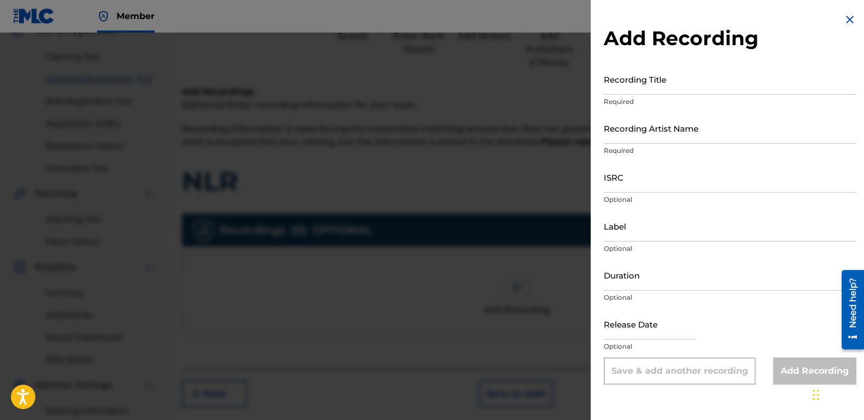
click at [675, 82] on input "Recording Title" at bounding box center [729, 79] width 252 height 31
type input "NLR"
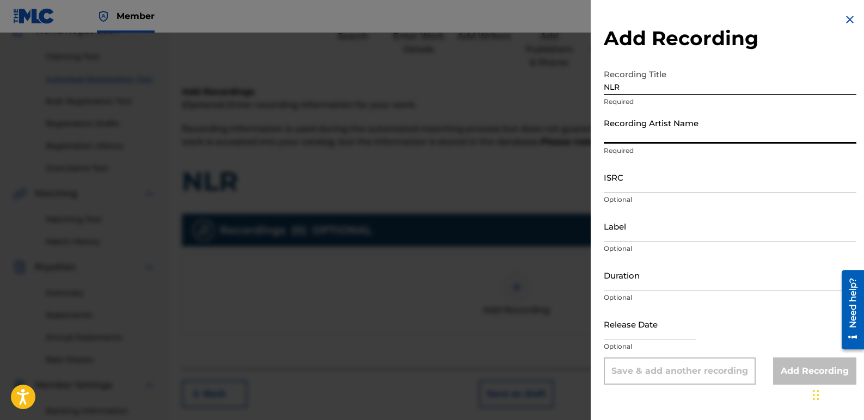
click at [688, 131] on input "Recording Artist Name" at bounding box center [729, 128] width 252 height 31
type input "K-Nada"
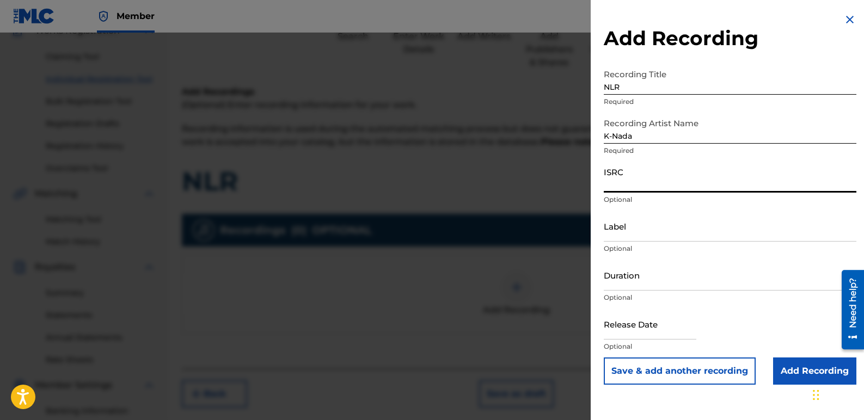
paste input "QZZ762585854"
type input "QZZ762585854"
click at [641, 232] on input "Label" at bounding box center [729, 226] width 252 height 31
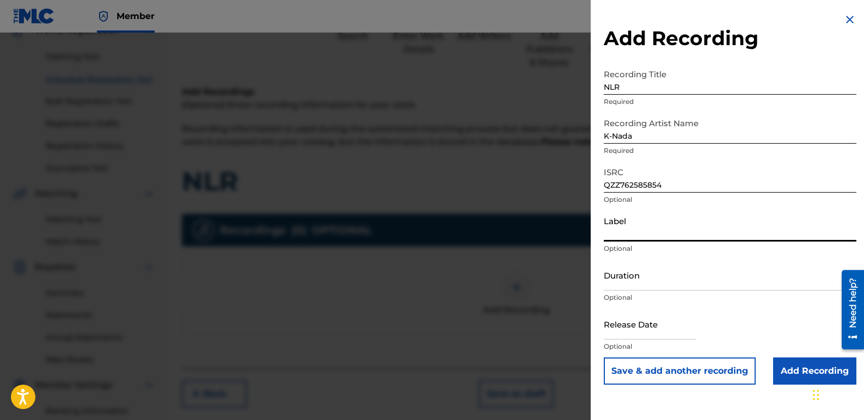
type input "Star Sign Productions and K-Nada Studio"
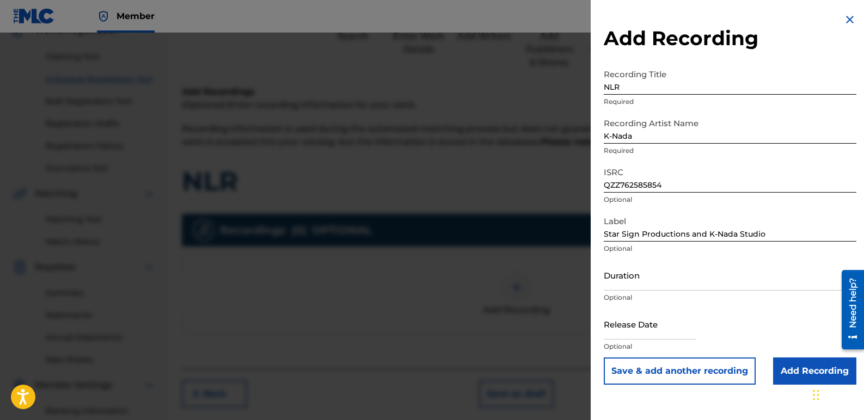
click at [686, 331] on input "text" at bounding box center [649, 324] width 93 height 31
select select "8"
select select "2025"
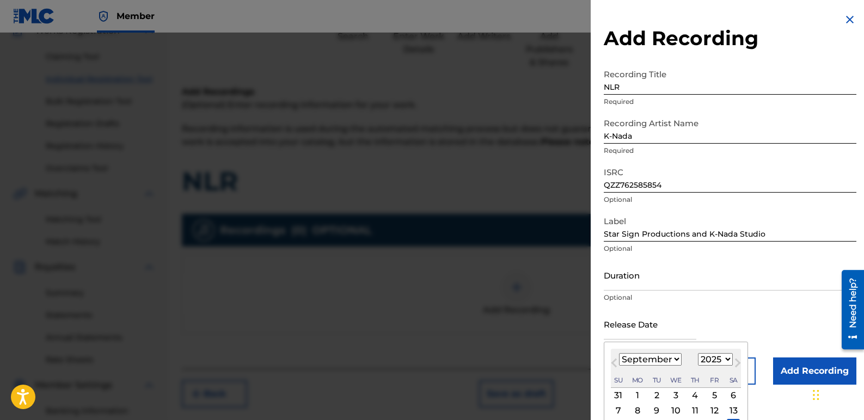
type input "[DATE]"
click at [764, 322] on div "Release Date [DATE] Previous Month Next Month [DATE] January February March Apr…" at bounding box center [729, 333] width 252 height 49
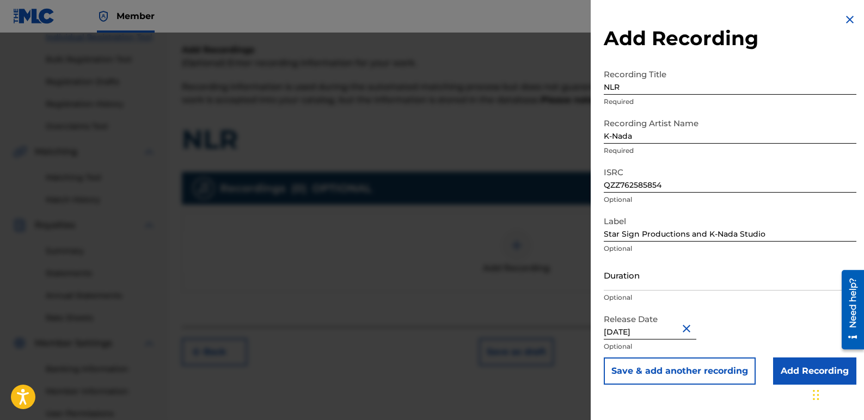
scroll to position [158, 0]
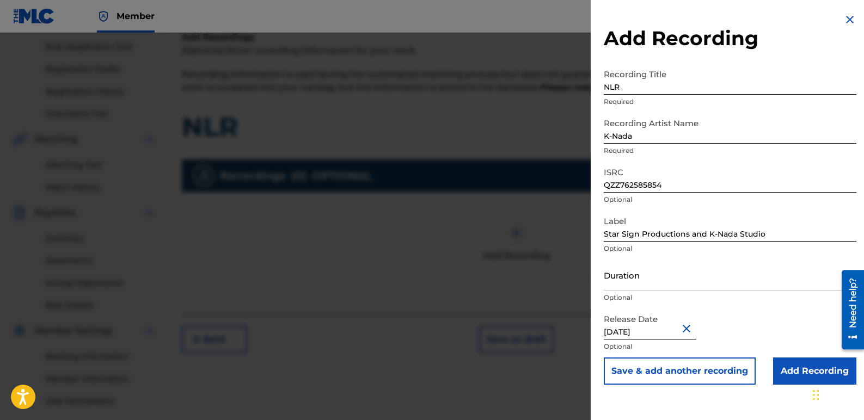
click at [783, 367] on input "Add Recording" at bounding box center [814, 370] width 83 height 27
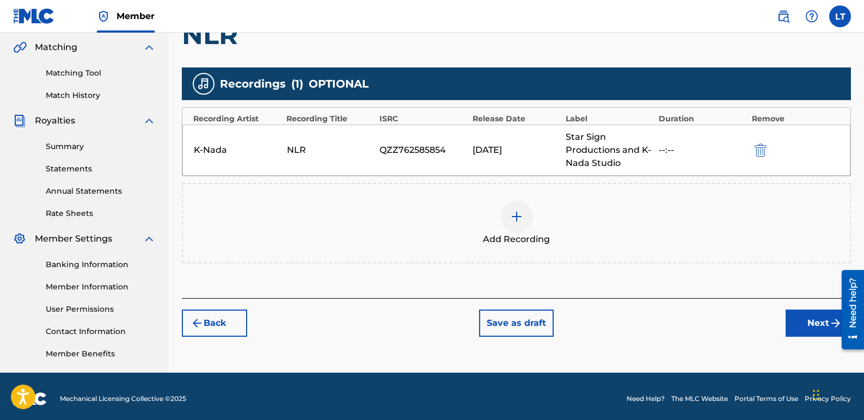
scroll to position [255, 0]
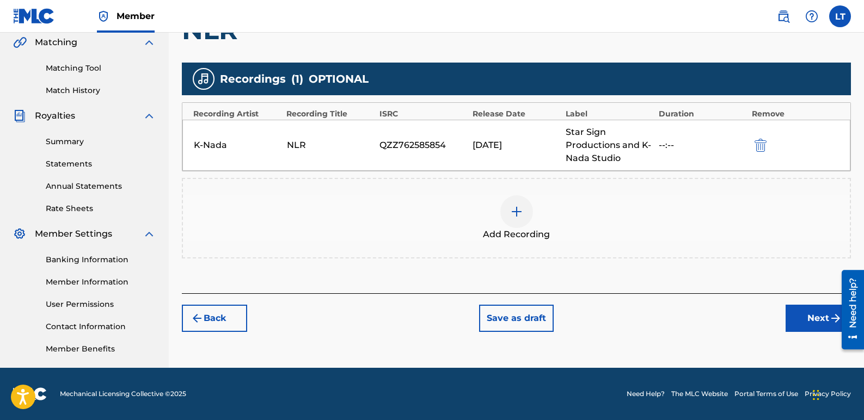
click at [802, 318] on button "Next" at bounding box center [817, 318] width 65 height 27
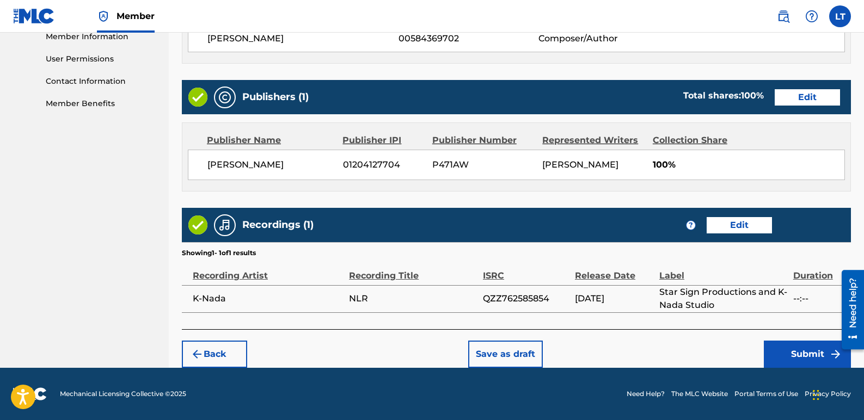
scroll to position [513, 0]
click at [786, 345] on button "Submit" at bounding box center [806, 354] width 87 height 27
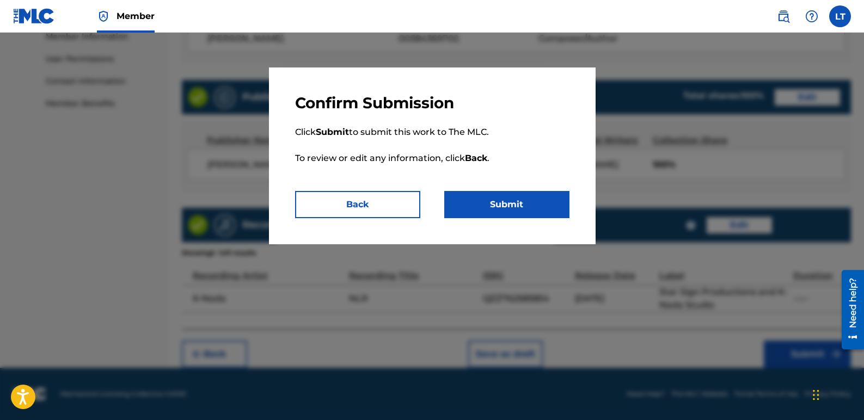
click at [534, 211] on button "Submit" at bounding box center [506, 204] width 125 height 27
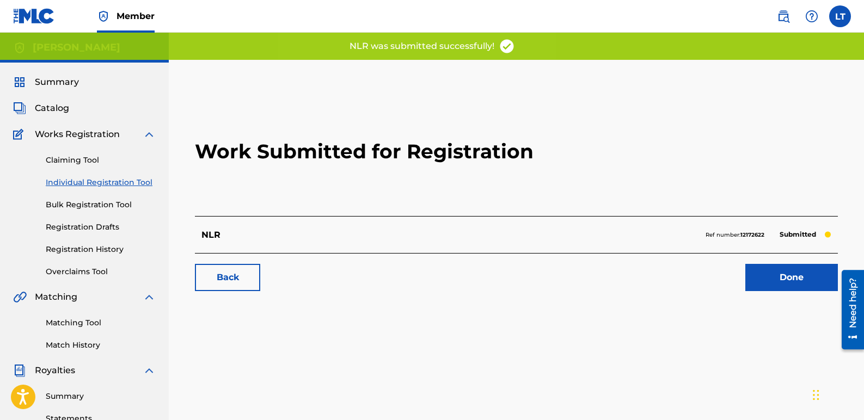
click at [788, 285] on link "Done" at bounding box center [791, 277] width 93 height 27
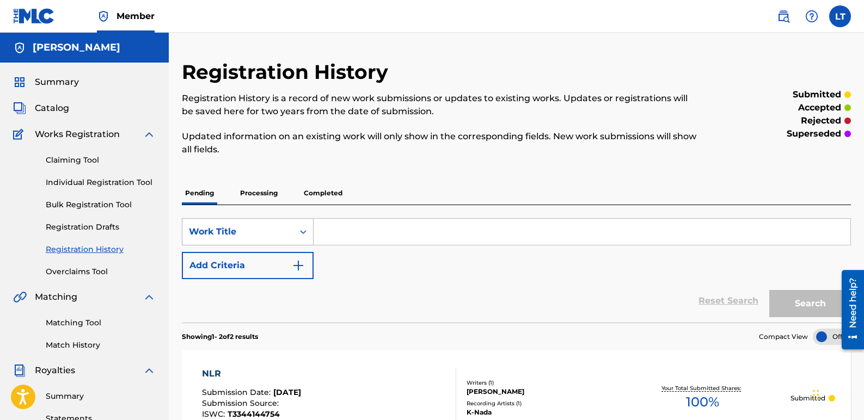
click at [301, 227] on icon "Search Form" at bounding box center [303, 231] width 11 height 11
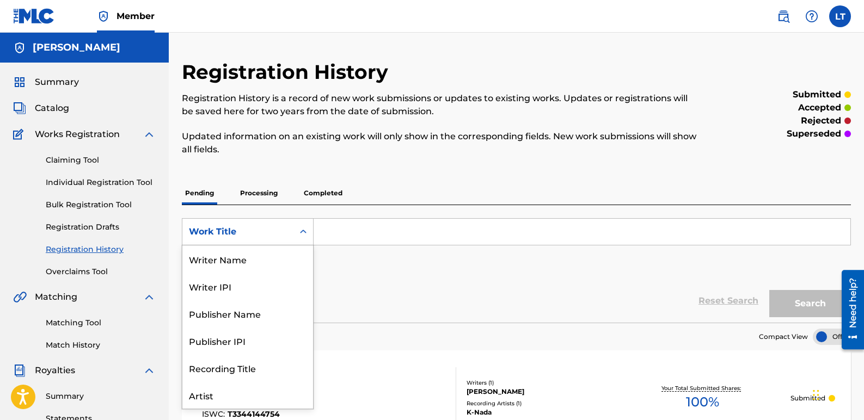
scroll to position [54, 0]
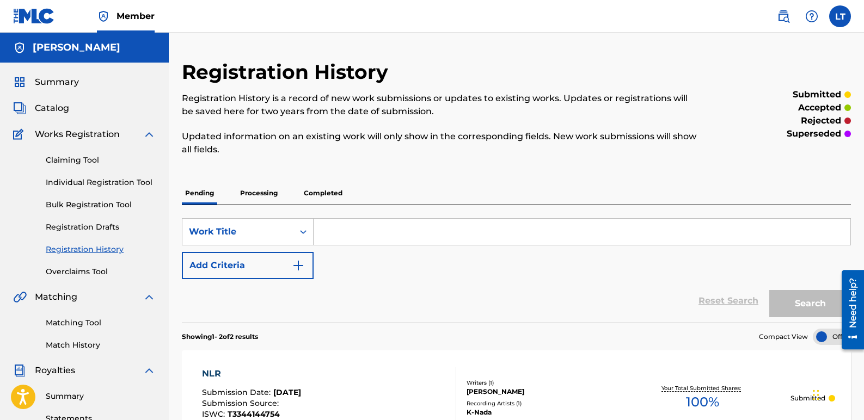
click at [301, 227] on icon "Search Form" at bounding box center [303, 231] width 11 height 11
click at [348, 230] on input "Search Form" at bounding box center [581, 232] width 537 height 26
type input "You Can Be My"
click at [303, 268] on img "Search Form" at bounding box center [298, 265] width 13 height 13
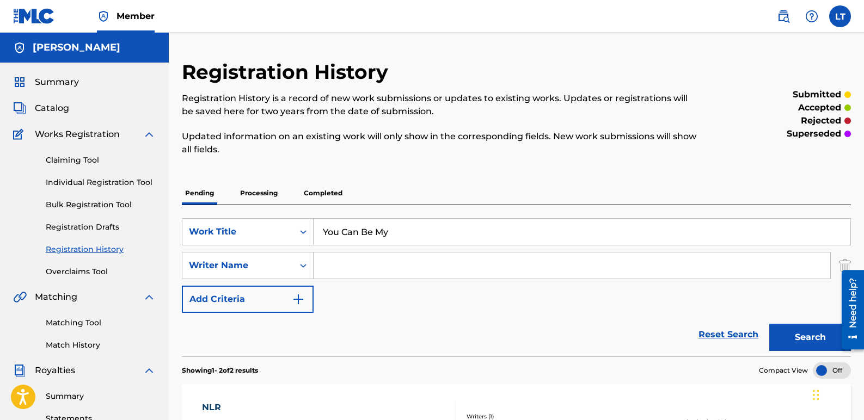
click at [346, 262] on input "Search Form" at bounding box center [571, 265] width 516 height 26
type input "[PERSON_NAME]"
click at [798, 331] on button "Search" at bounding box center [810, 337] width 82 height 27
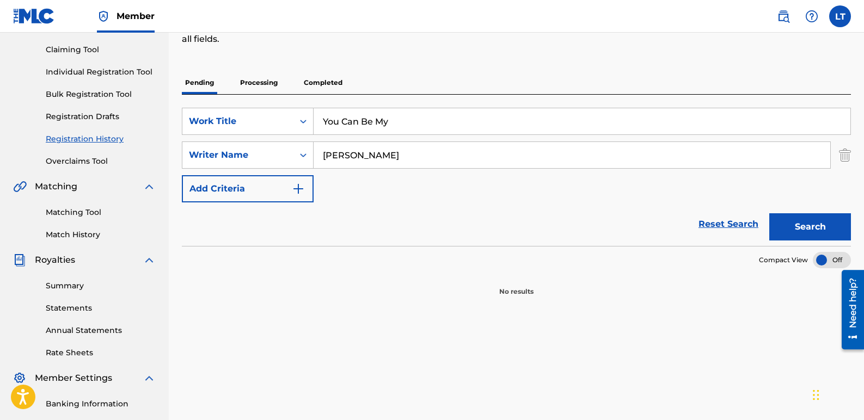
scroll to position [91, 0]
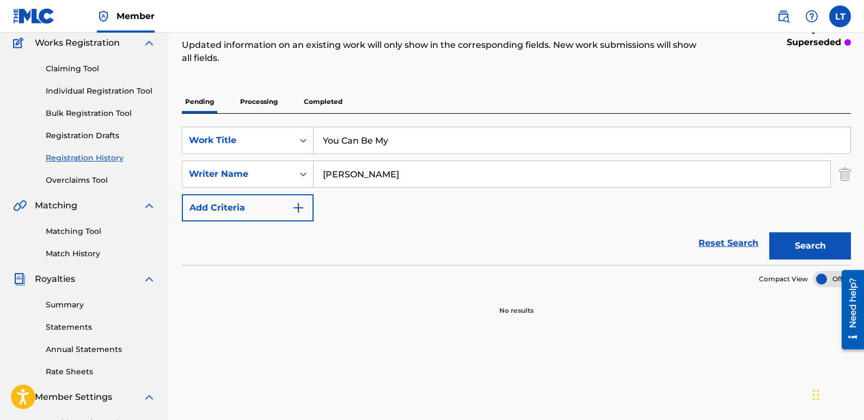
click at [791, 244] on button "Search" at bounding box center [810, 245] width 82 height 27
click at [88, 88] on link "Individual Registration Tool" at bounding box center [101, 90] width 110 height 11
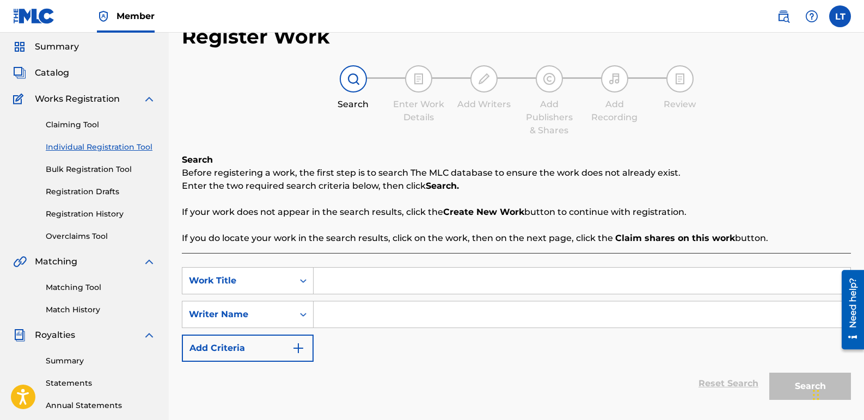
scroll to position [54, 0]
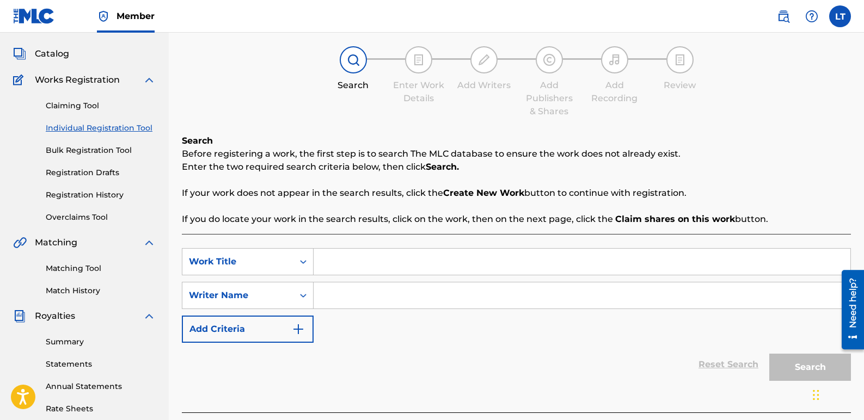
click at [343, 264] on input "Search Form" at bounding box center [581, 262] width 537 height 26
type input "You Can Be My"
click at [374, 304] on input "Search Form" at bounding box center [581, 295] width 537 height 26
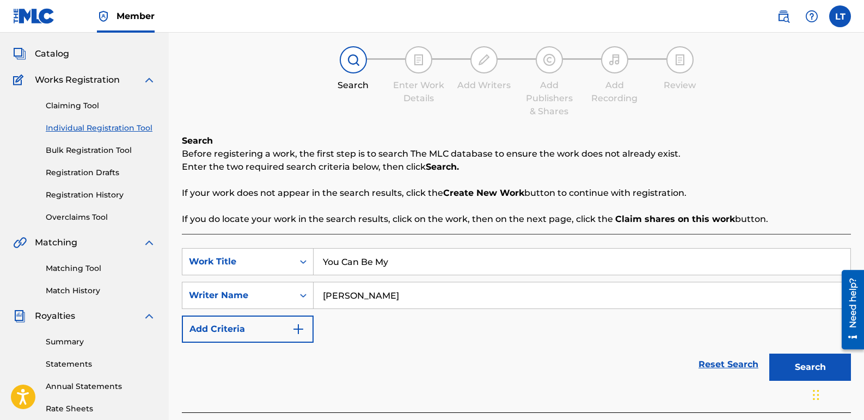
type input "[PERSON_NAME]"
click at [785, 367] on button "Search" at bounding box center [810, 367] width 82 height 27
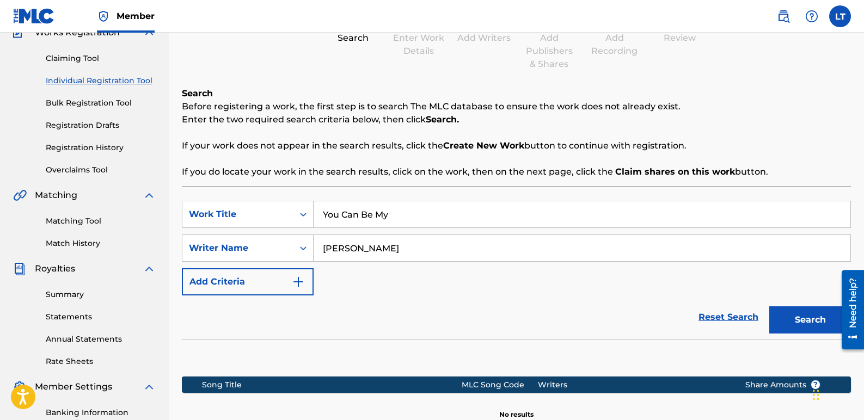
scroll to position [218, 0]
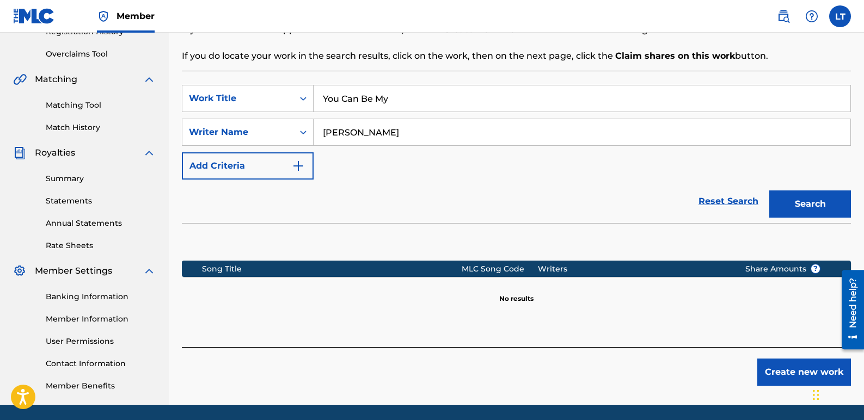
click at [798, 368] on button "Create new work" at bounding box center [804, 372] width 94 height 27
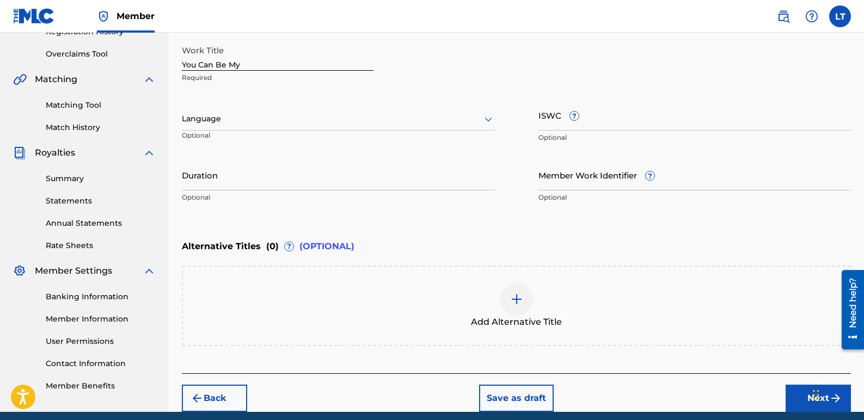
click at [490, 118] on icon at bounding box center [488, 119] width 13 height 13
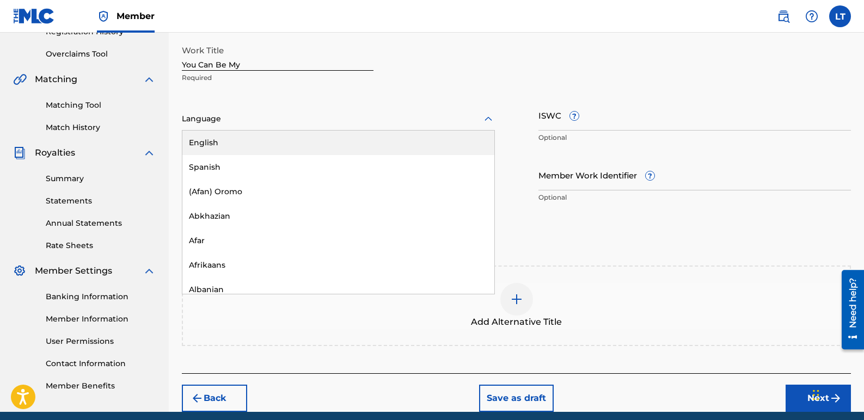
click at [276, 143] on div "English" at bounding box center [338, 143] width 312 height 24
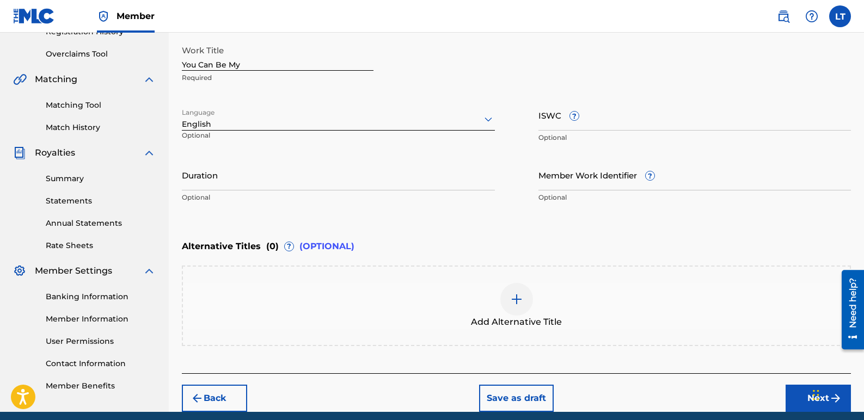
click at [598, 115] on input "ISWC ?" at bounding box center [694, 115] width 313 height 31
paste input "T3337964968"
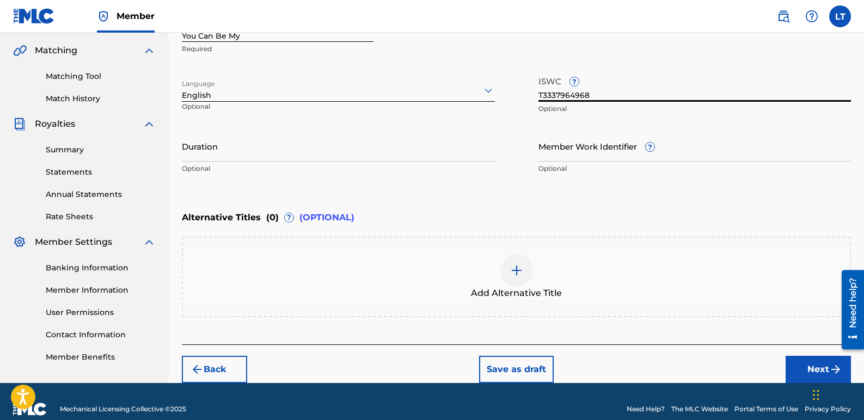
scroll to position [262, 0]
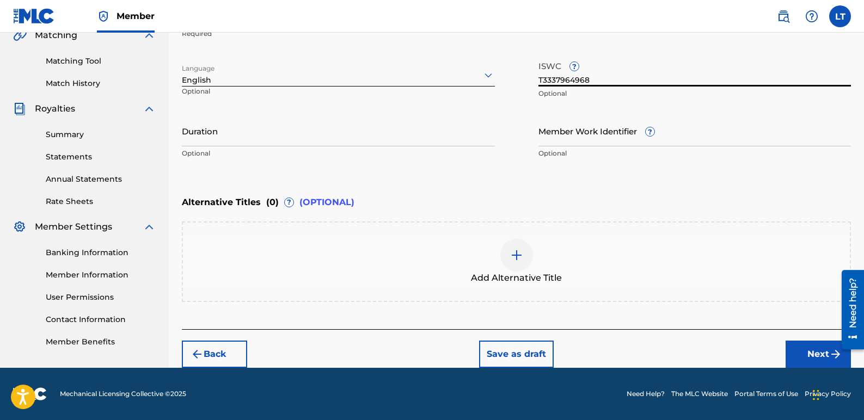
type input "T3337964968"
click at [797, 347] on button "Next" at bounding box center [817, 354] width 65 height 27
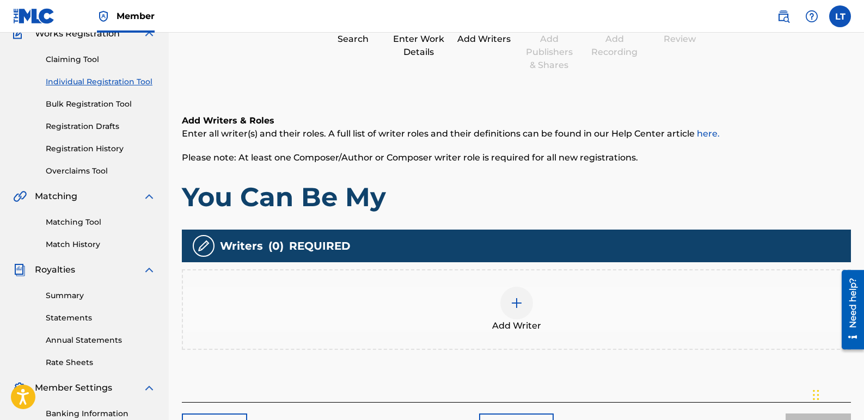
scroll to position [103, 0]
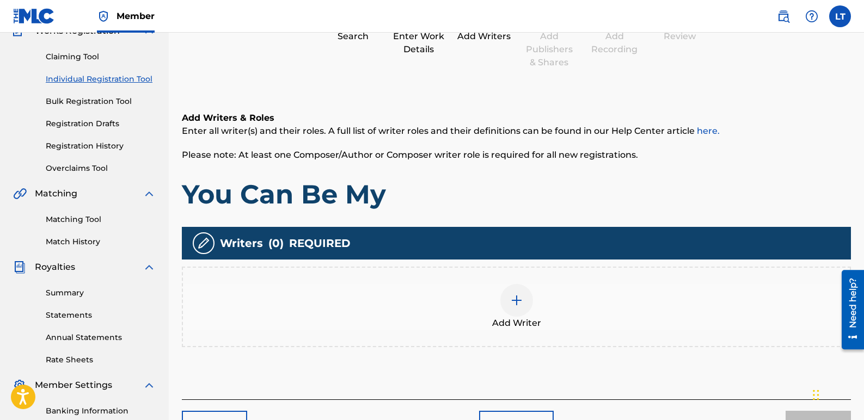
click at [521, 298] on img at bounding box center [516, 300] width 13 height 13
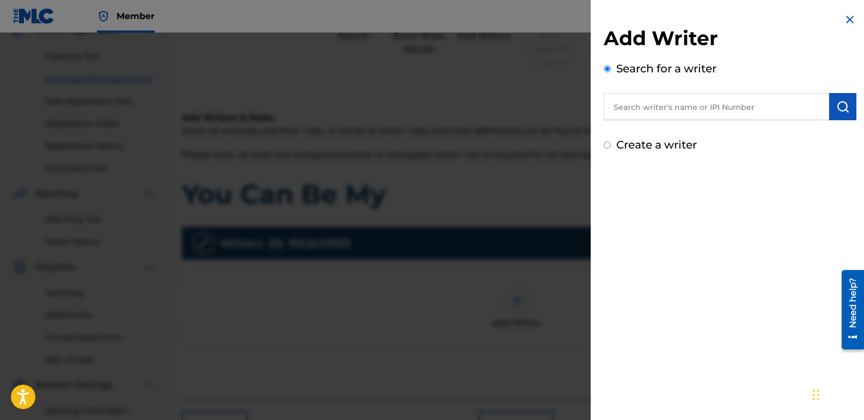
click at [681, 103] on input "text" at bounding box center [715, 106] width 225 height 27
type input "[PERSON_NAME]"
click at [841, 109] on img "submit" at bounding box center [842, 106] width 13 height 13
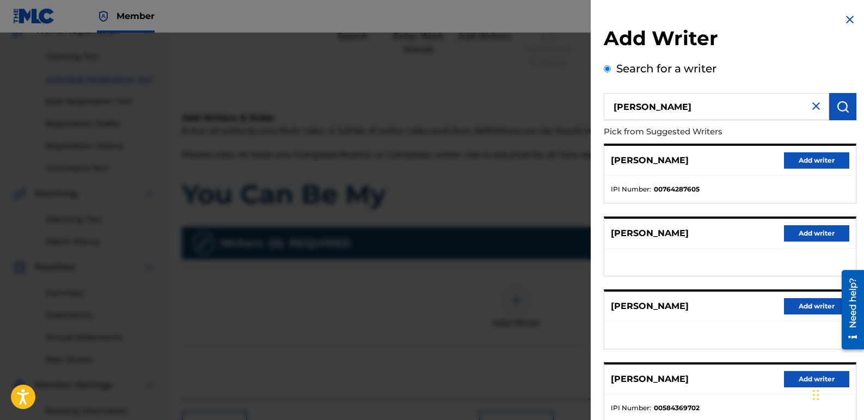
scroll to position [54, 0]
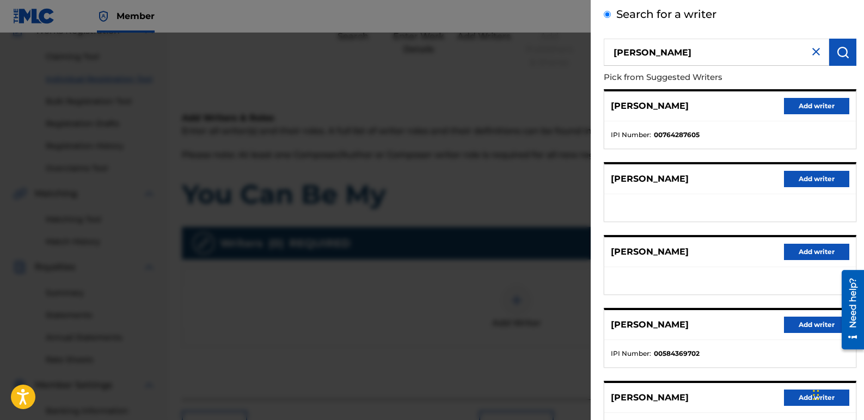
click at [815, 322] on button "Add writer" at bounding box center [816, 325] width 65 height 16
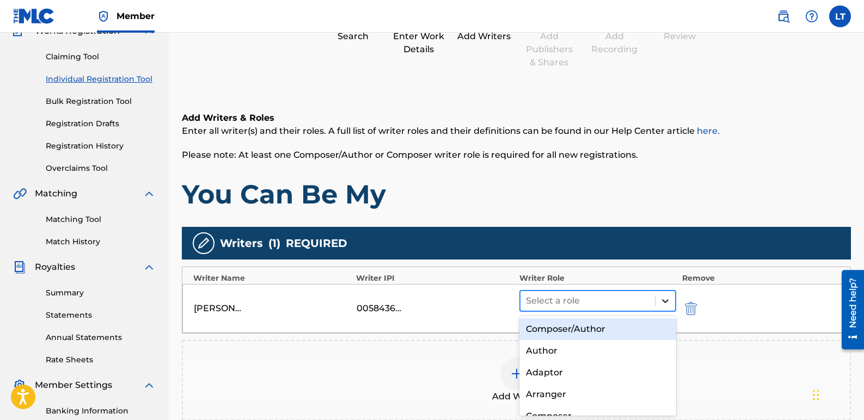
click at [659, 302] on div at bounding box center [665, 301] width 20 height 20
click at [590, 330] on div "Composer/Author" at bounding box center [597, 329] width 157 height 22
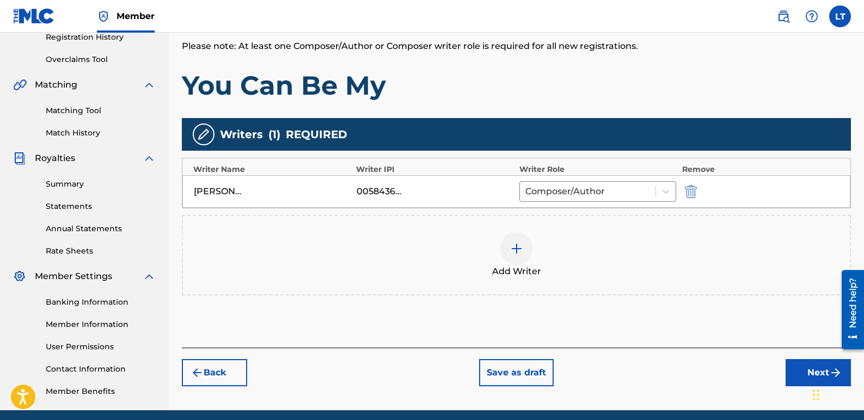
scroll to position [255, 0]
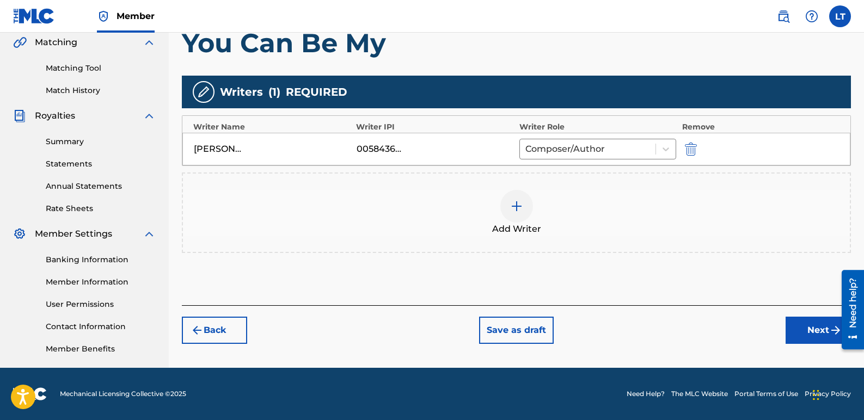
click at [802, 328] on button "Next" at bounding box center [817, 330] width 65 height 27
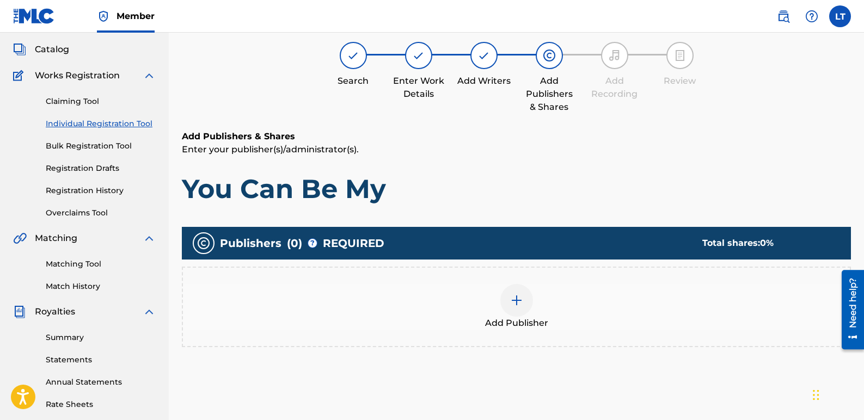
scroll to position [49, 0]
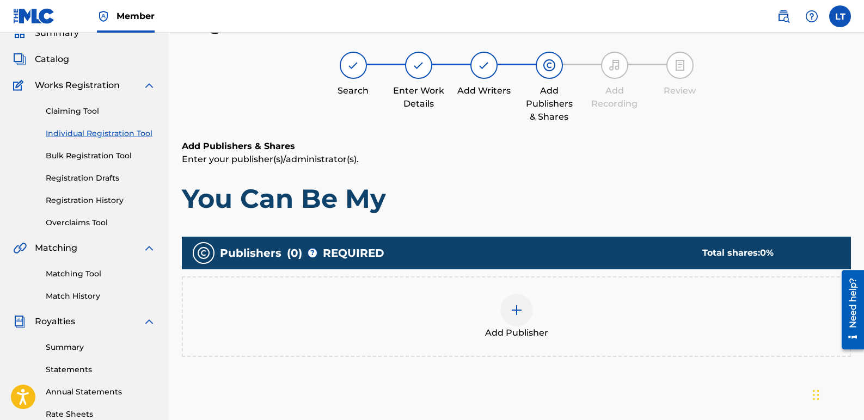
click at [514, 306] on img at bounding box center [516, 310] width 13 height 13
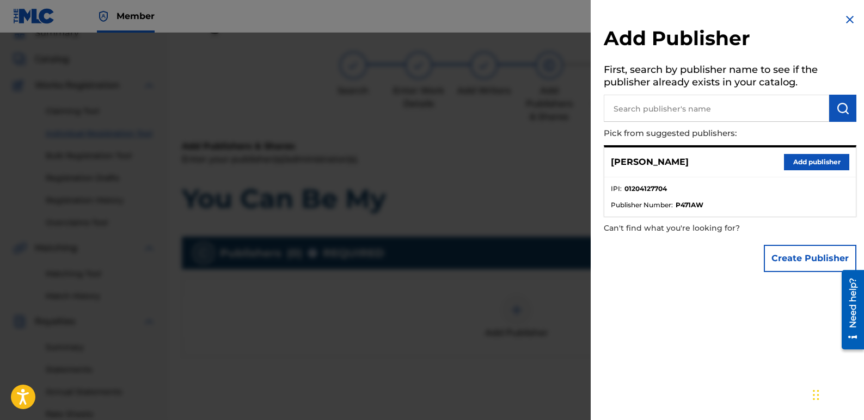
click at [811, 159] on button "Add publisher" at bounding box center [816, 162] width 65 height 16
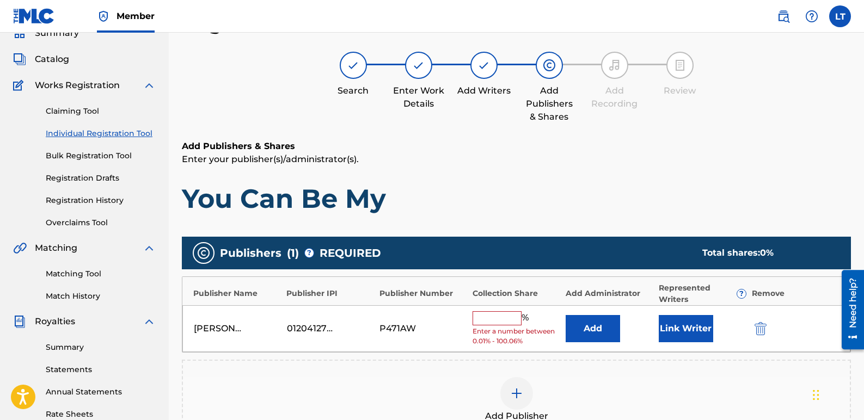
click at [510, 319] on input "text" at bounding box center [496, 318] width 49 height 14
type input "100"
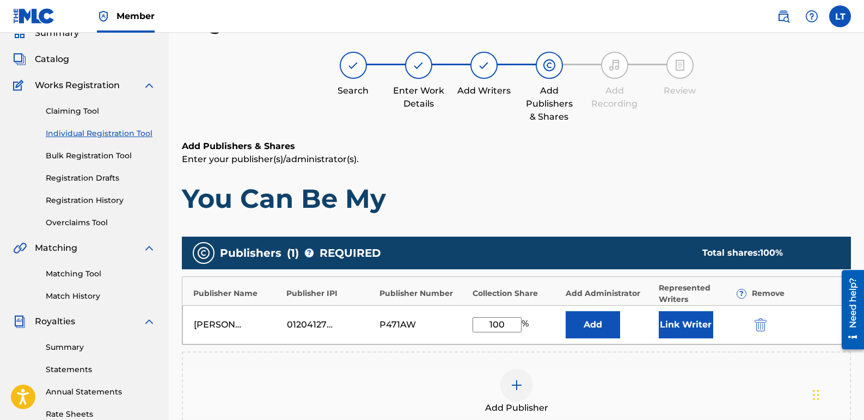
click at [675, 324] on button "Link Writer" at bounding box center [685, 324] width 54 height 27
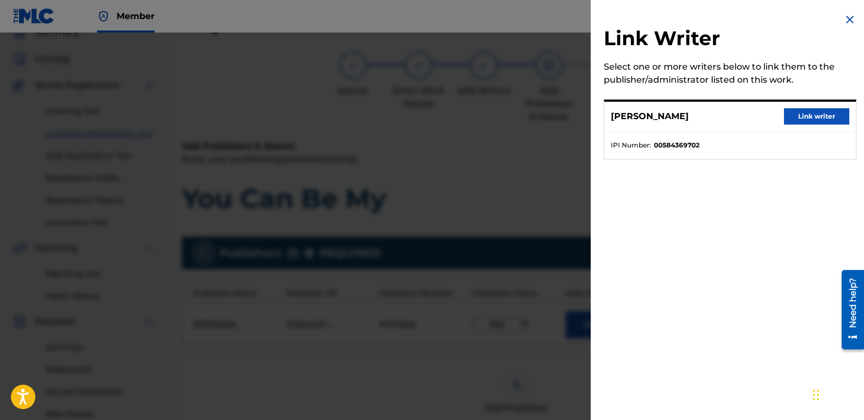
click at [820, 114] on button "Link writer" at bounding box center [816, 116] width 65 height 16
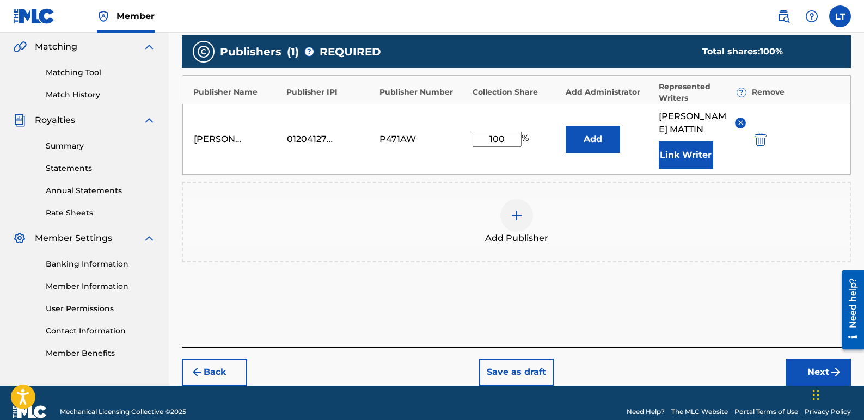
scroll to position [267, 0]
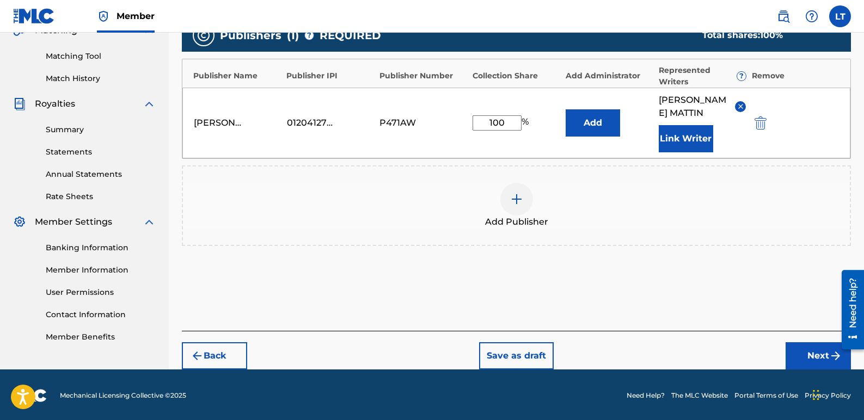
click at [807, 347] on button "Next" at bounding box center [817, 355] width 65 height 27
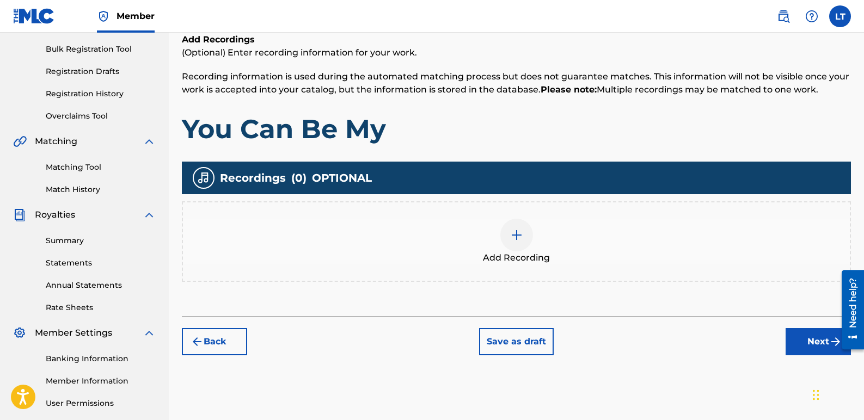
scroll to position [158, 0]
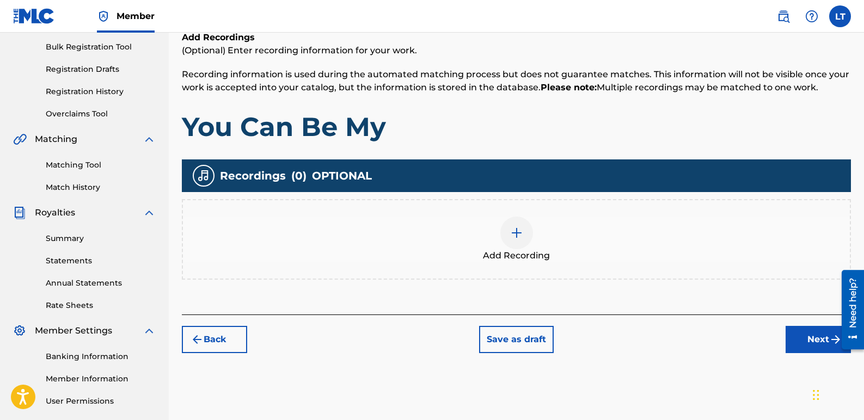
click at [516, 234] on img at bounding box center [516, 232] width 13 height 13
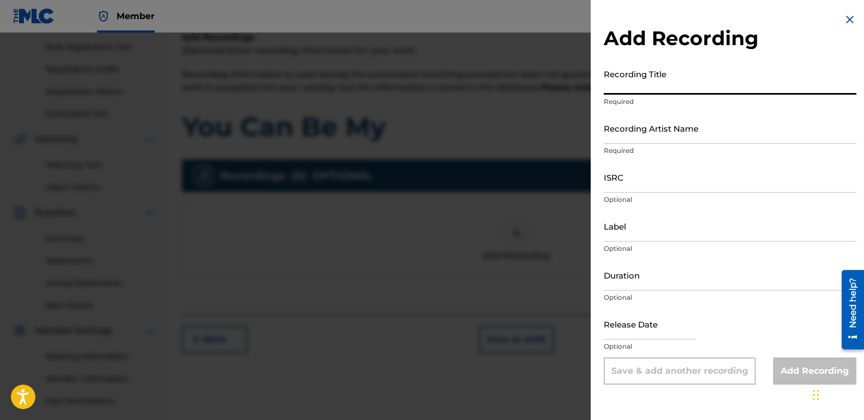
click at [658, 86] on input "Recording Title" at bounding box center [729, 79] width 252 height 31
type input "You Can Be My"
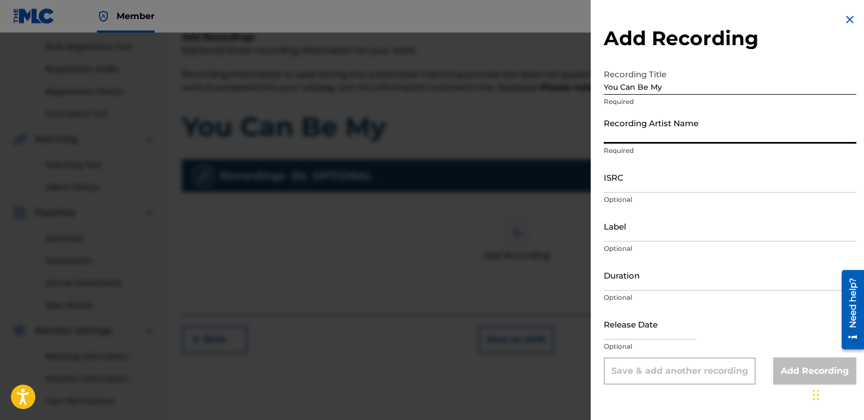
click at [694, 128] on input "Recording Artist Name" at bounding box center [729, 128] width 252 height 31
type input "K-Nada"
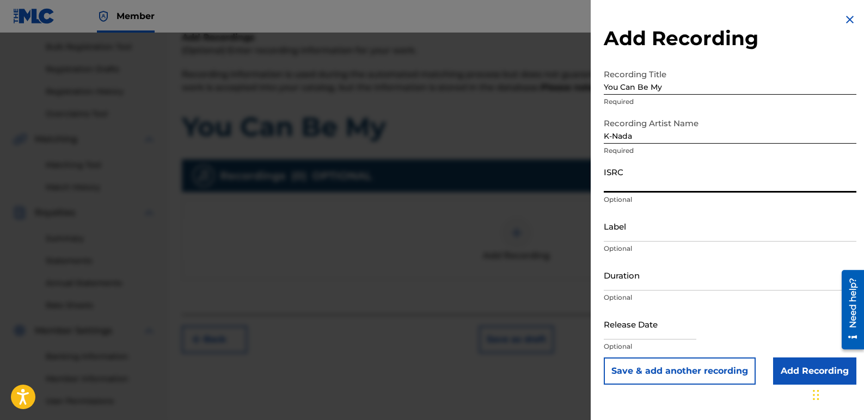
paste input "QZZ762585855"
type input "QZZ762585855"
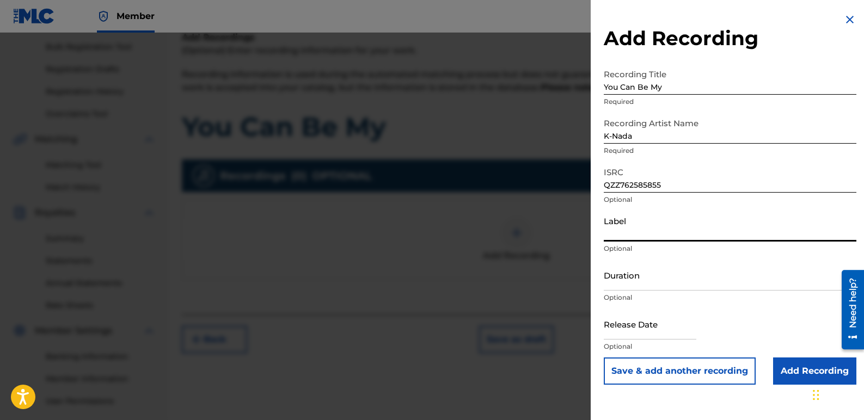
click at [665, 230] on input "Label" at bounding box center [729, 226] width 252 height 31
type input "Star Sign Productions and K-Nada Studio"
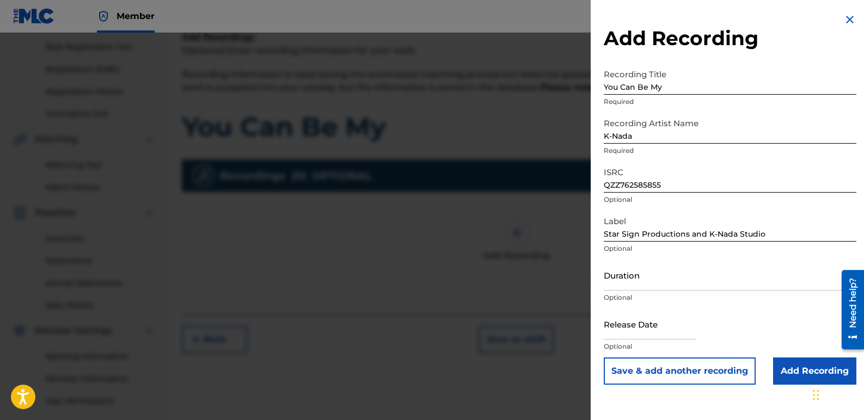
click at [675, 329] on input "text" at bounding box center [649, 324] width 93 height 31
select select "8"
select select "2025"
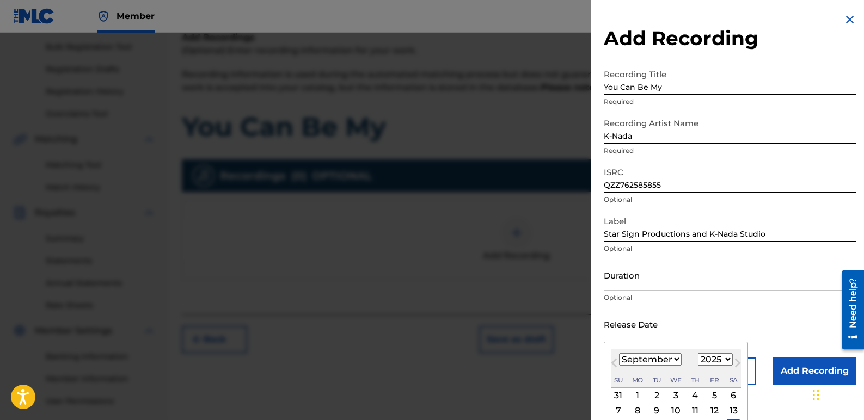
type input "[DATE]"
click at [751, 328] on div "Release Date [DATE] Previous Month Next Month [DATE] January February March Apr…" at bounding box center [729, 333] width 252 height 49
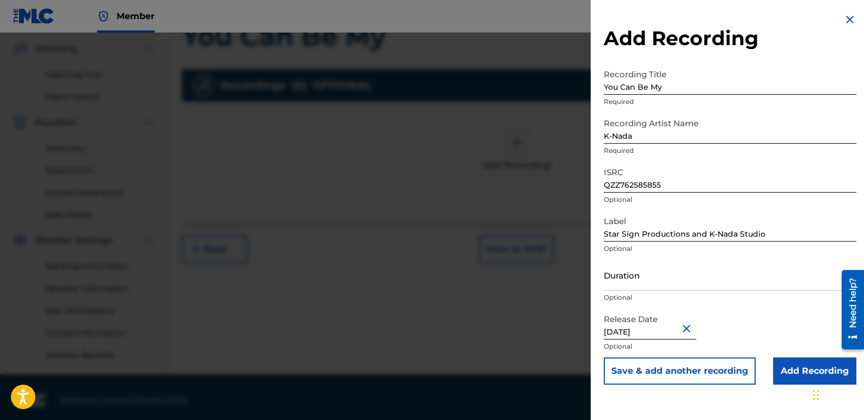
scroll to position [255, 0]
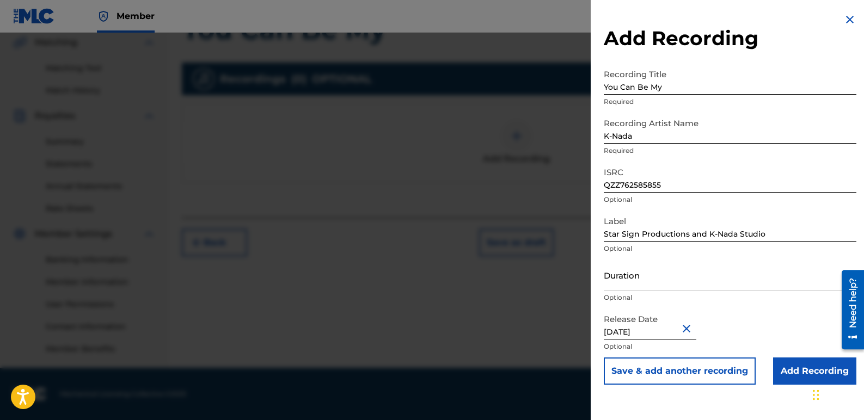
click at [794, 373] on input "Add Recording" at bounding box center [814, 370] width 83 height 27
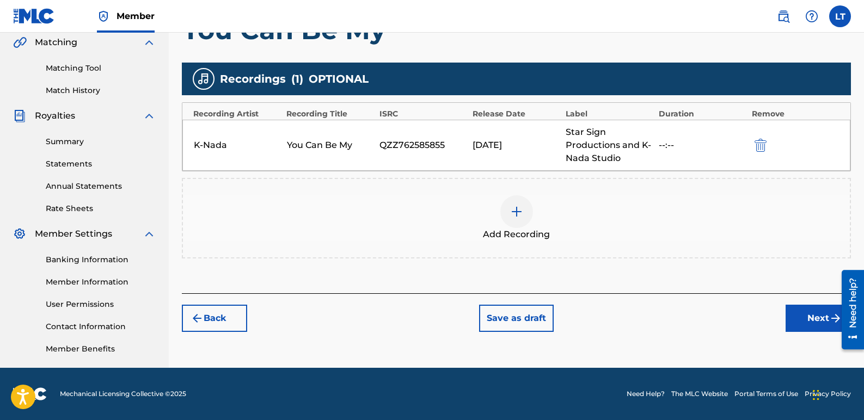
click at [808, 324] on button "Next" at bounding box center [817, 318] width 65 height 27
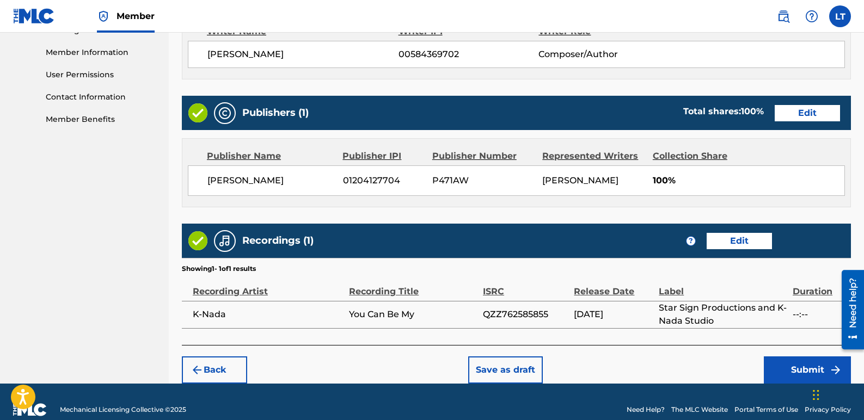
scroll to position [513, 0]
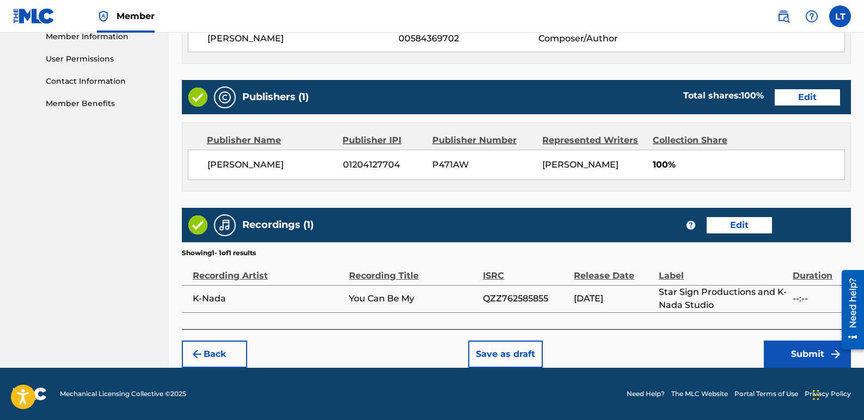
click at [796, 349] on button "Submit" at bounding box center [806, 354] width 87 height 27
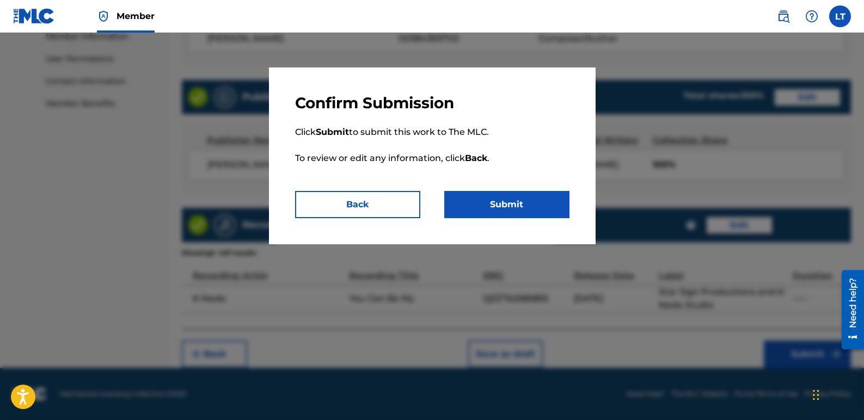
click at [546, 207] on button "Submit" at bounding box center [506, 204] width 125 height 27
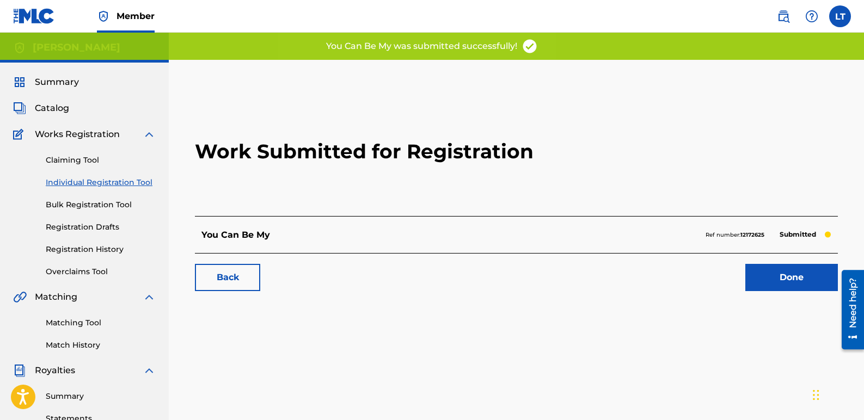
click at [785, 275] on link "Done" at bounding box center [791, 277] width 93 height 27
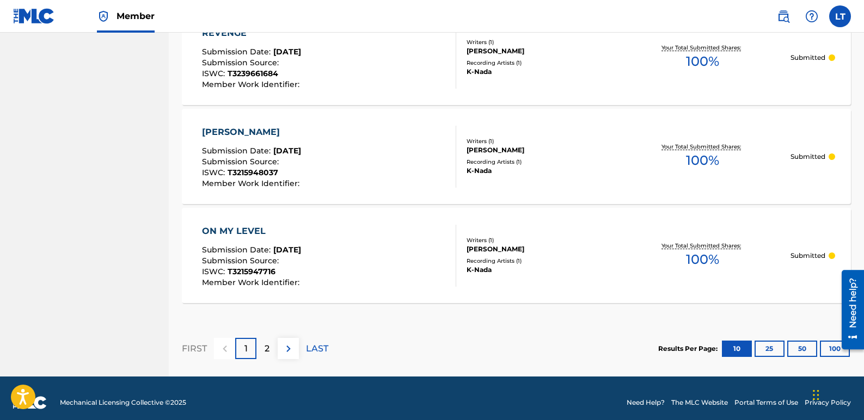
scroll to position [1043, 0]
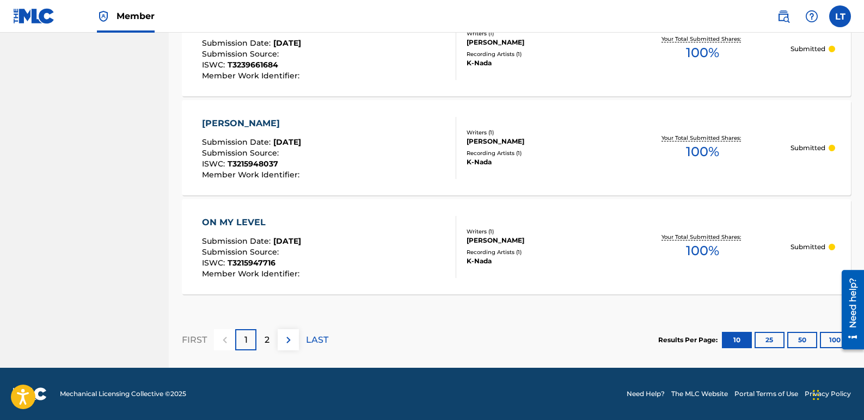
click at [800, 340] on button "50" at bounding box center [802, 340] width 30 height 16
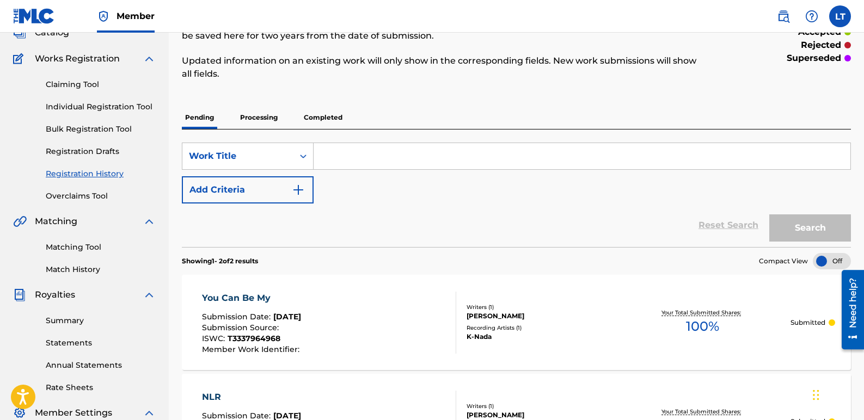
scroll to position [0, 0]
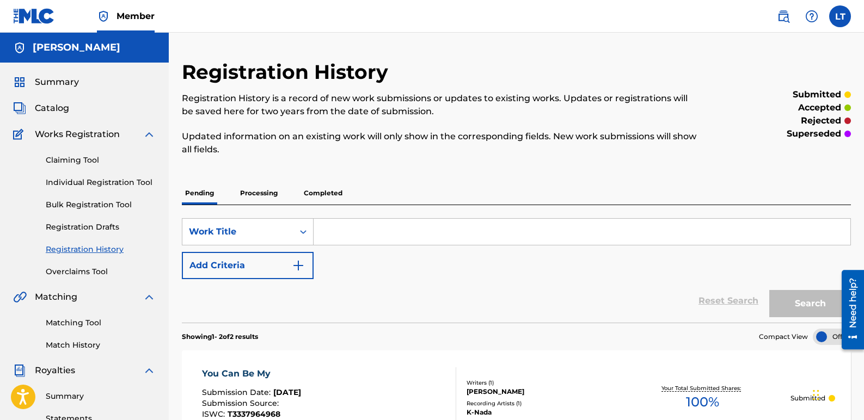
click at [54, 107] on span "Catalog" at bounding box center [52, 108] width 34 height 13
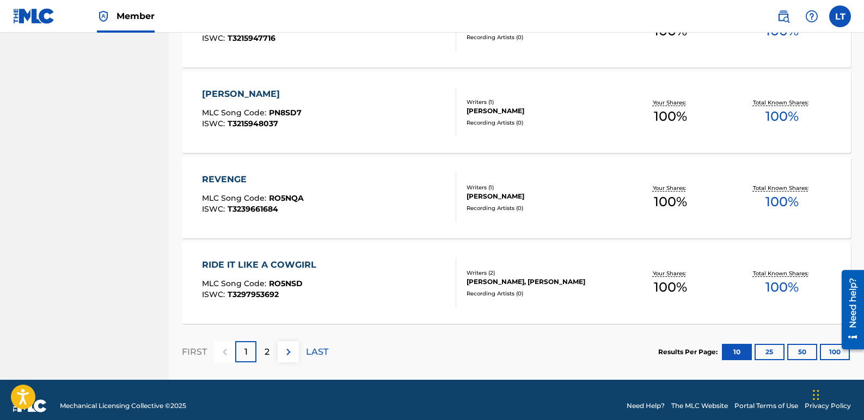
scroll to position [825, 0]
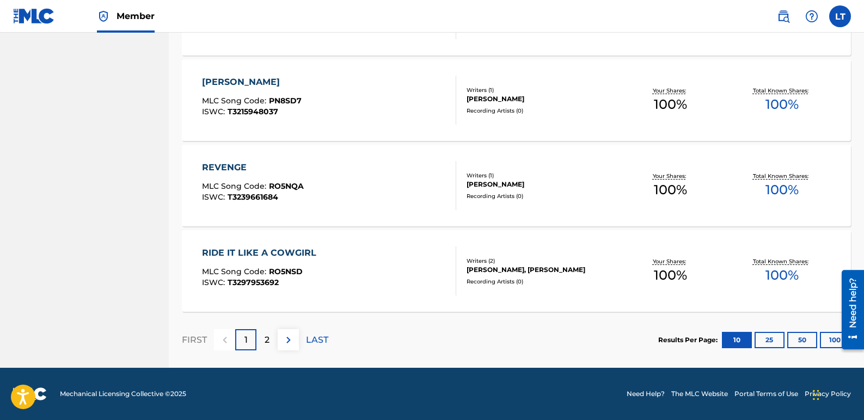
click at [263, 334] on div "2" at bounding box center [266, 339] width 21 height 21
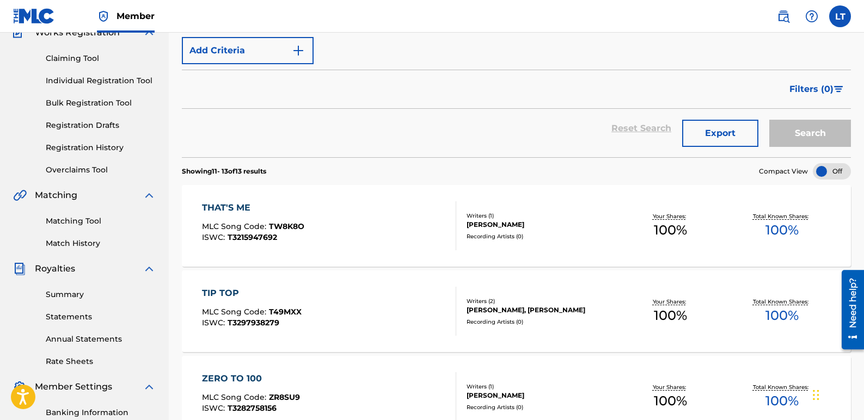
scroll to position [37, 0]
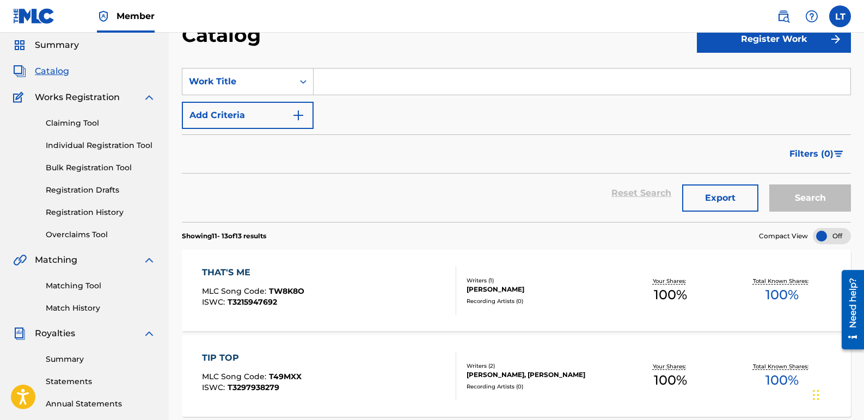
click at [52, 70] on span "Catalog" at bounding box center [52, 71] width 34 height 13
